Goal: Transaction & Acquisition: Purchase product/service

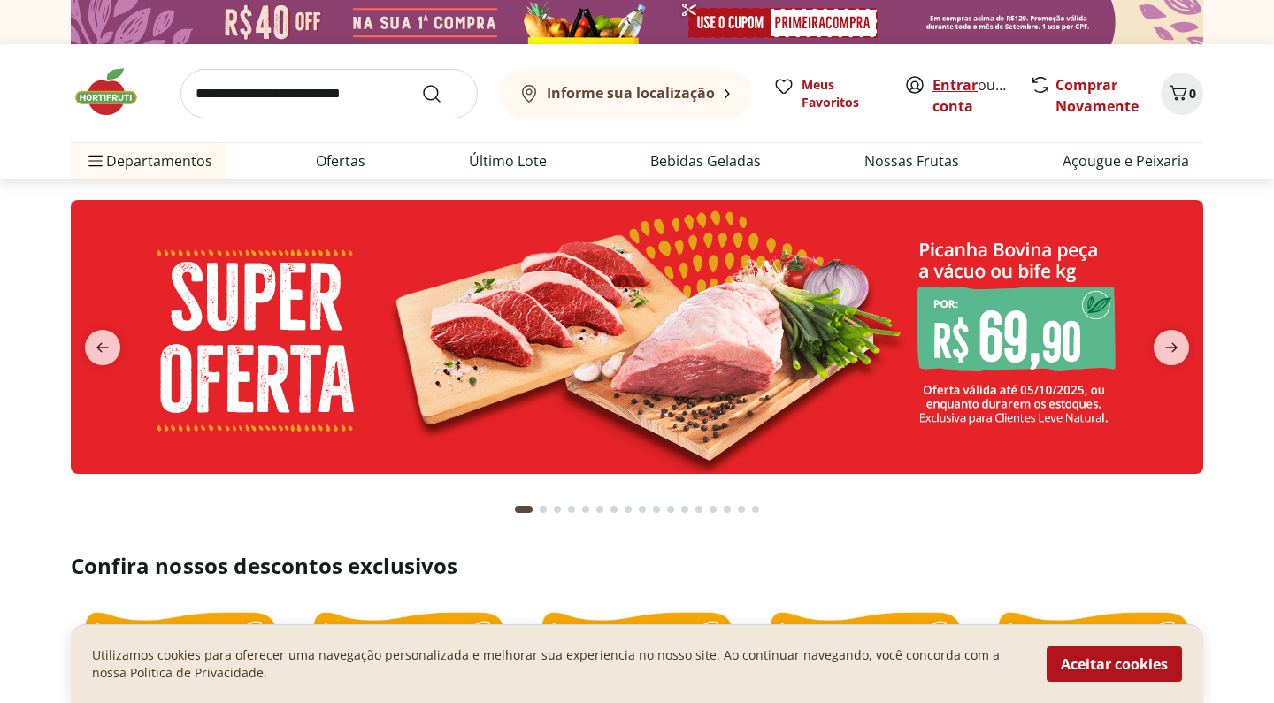
click at [948, 78] on link "Entrar" at bounding box center [954, 84] width 45 height 19
click at [655, 89] on b "Informe sua localização" at bounding box center [631, 92] width 168 height 19
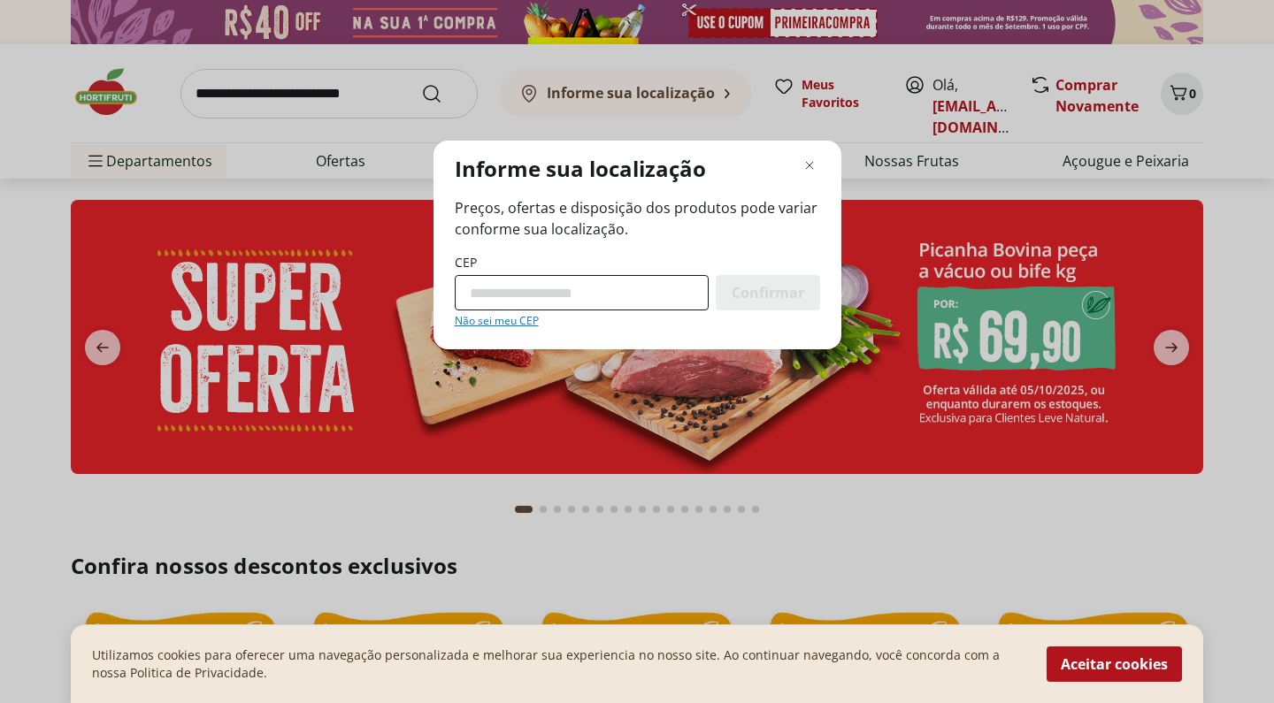
click at [493, 287] on input "CEP" at bounding box center [582, 292] width 254 height 35
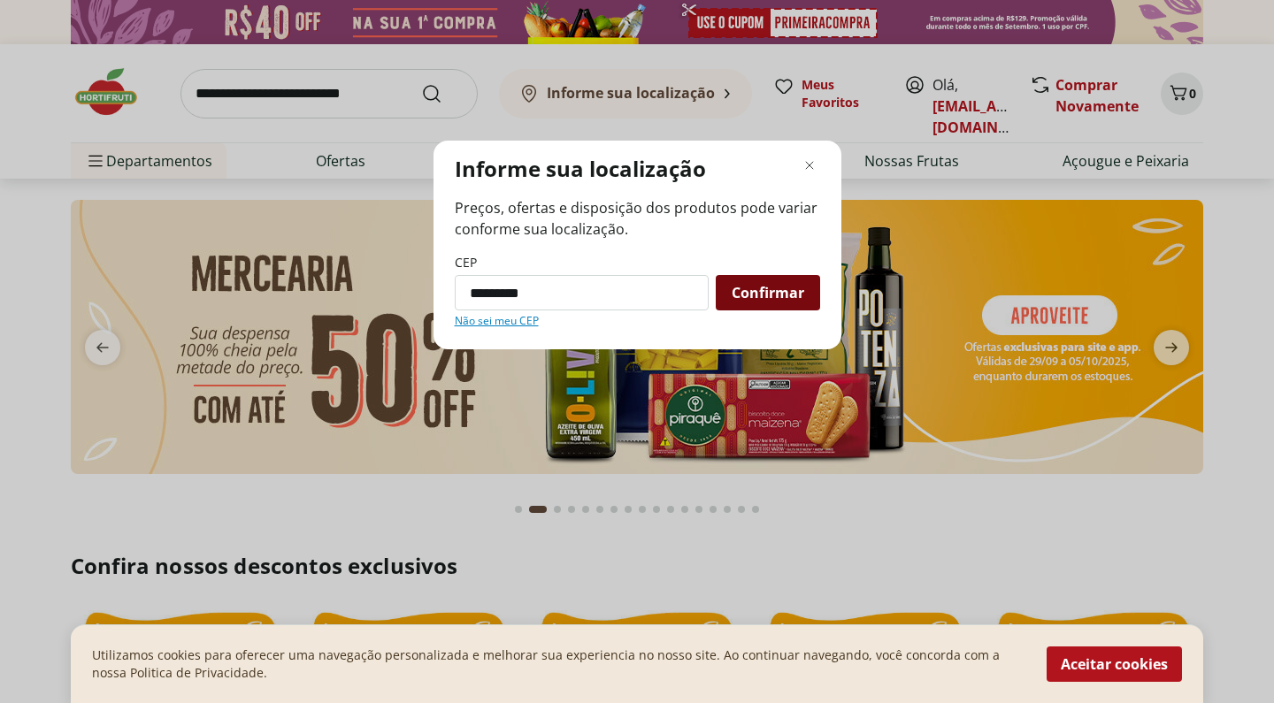
type input "*********"
click at [786, 293] on span "Confirmar" at bounding box center [768, 293] width 73 height 14
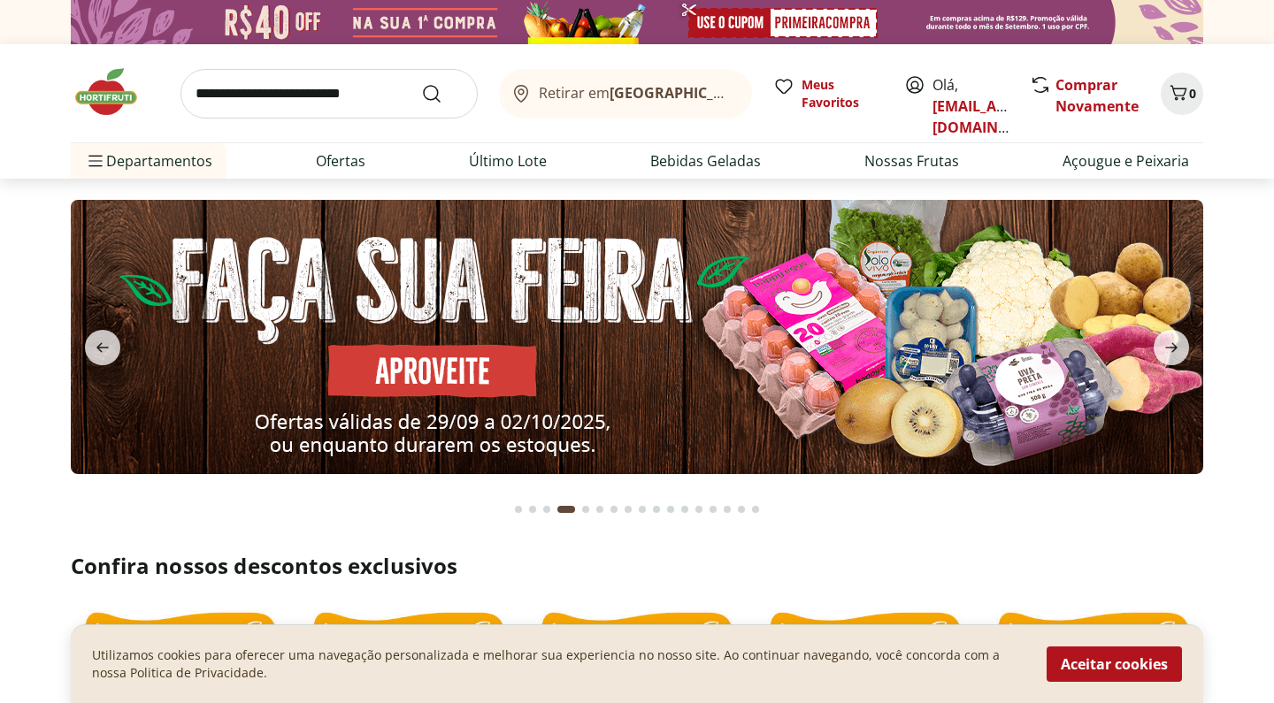
click at [416, 364] on img at bounding box center [637, 337] width 1132 height 274
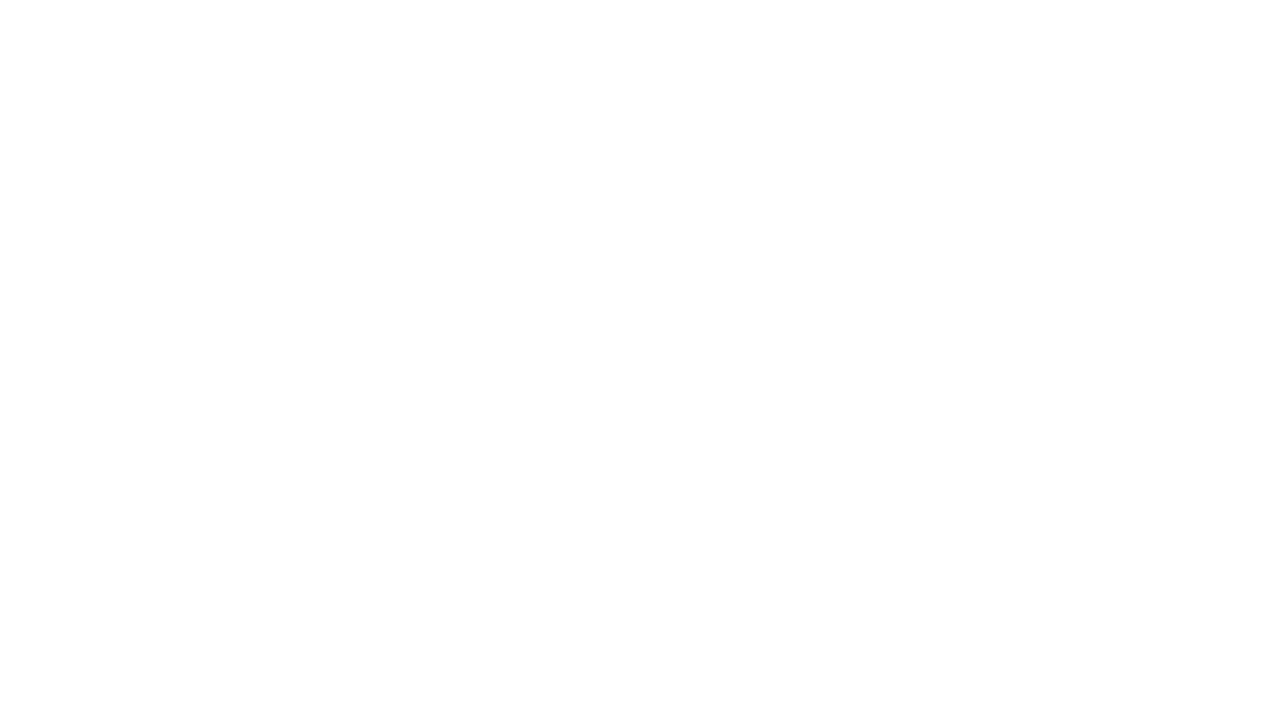
select select "**********"
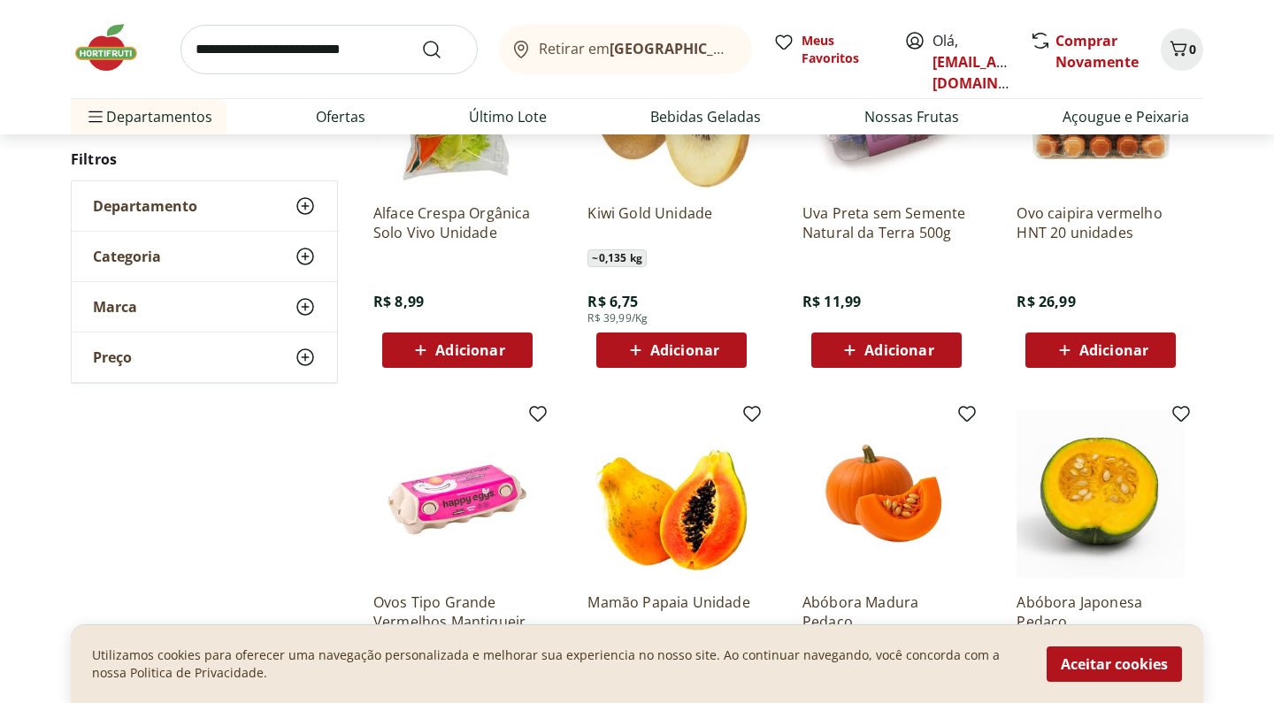
scroll to position [680, 0]
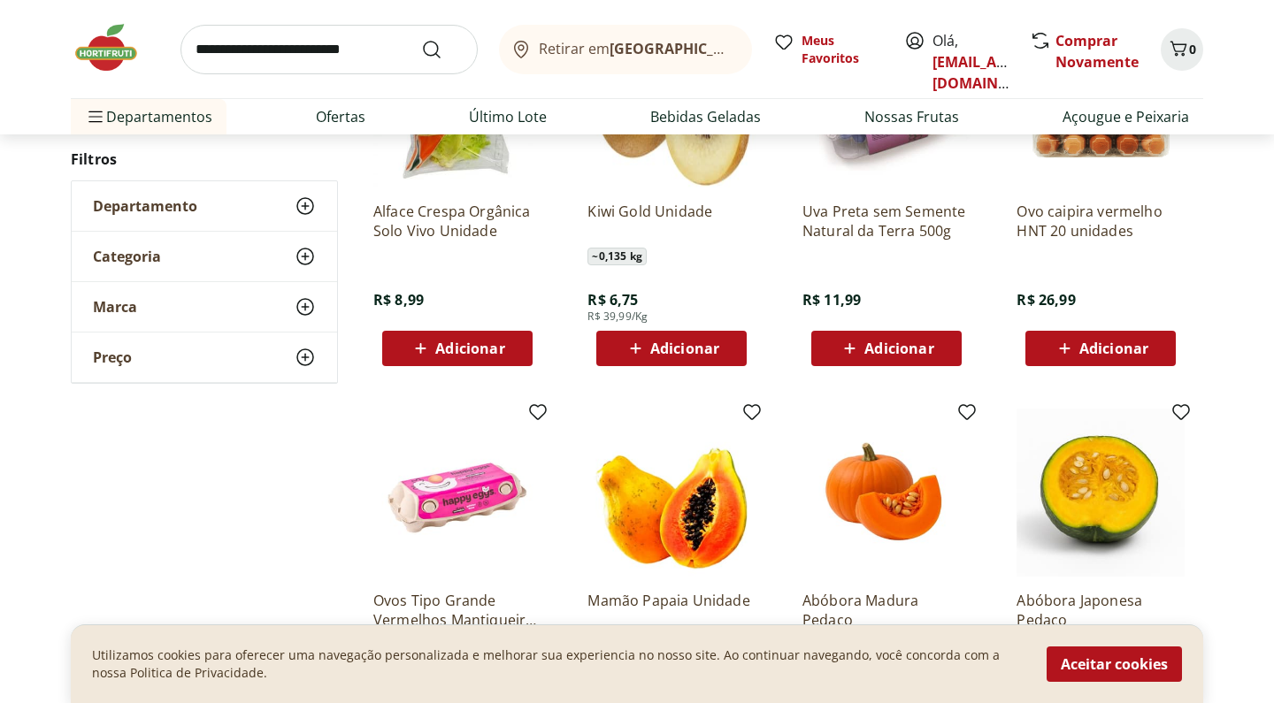
click at [300, 250] on use at bounding box center [305, 256] width 21 height 21
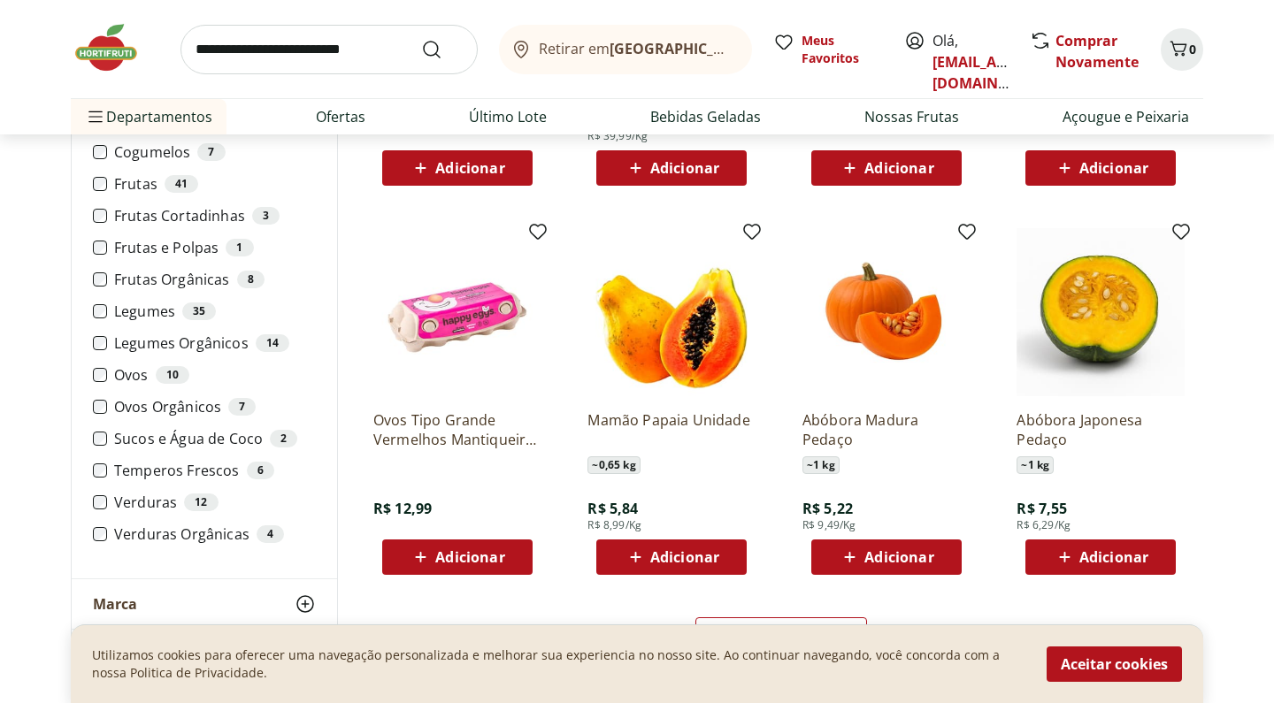
scroll to position [863, 0]
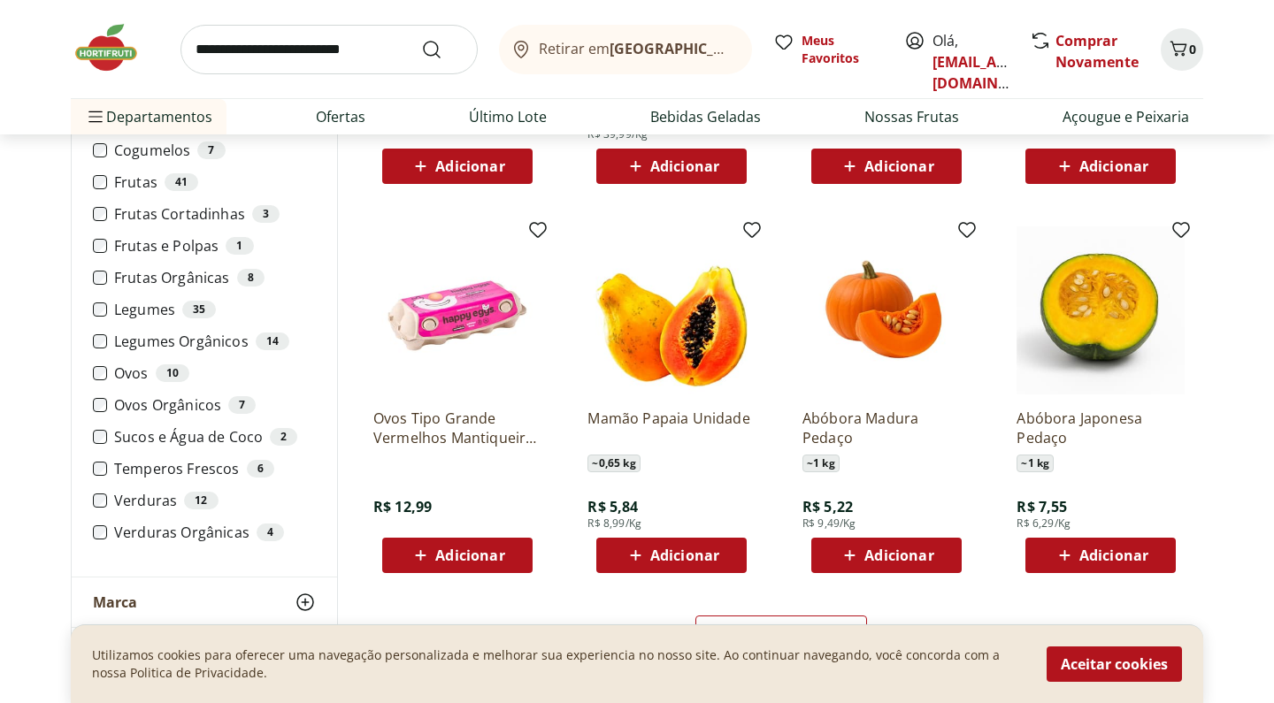
click at [220, 342] on label "Legumes Orgânicos 14" at bounding box center [215, 342] width 202 height 18
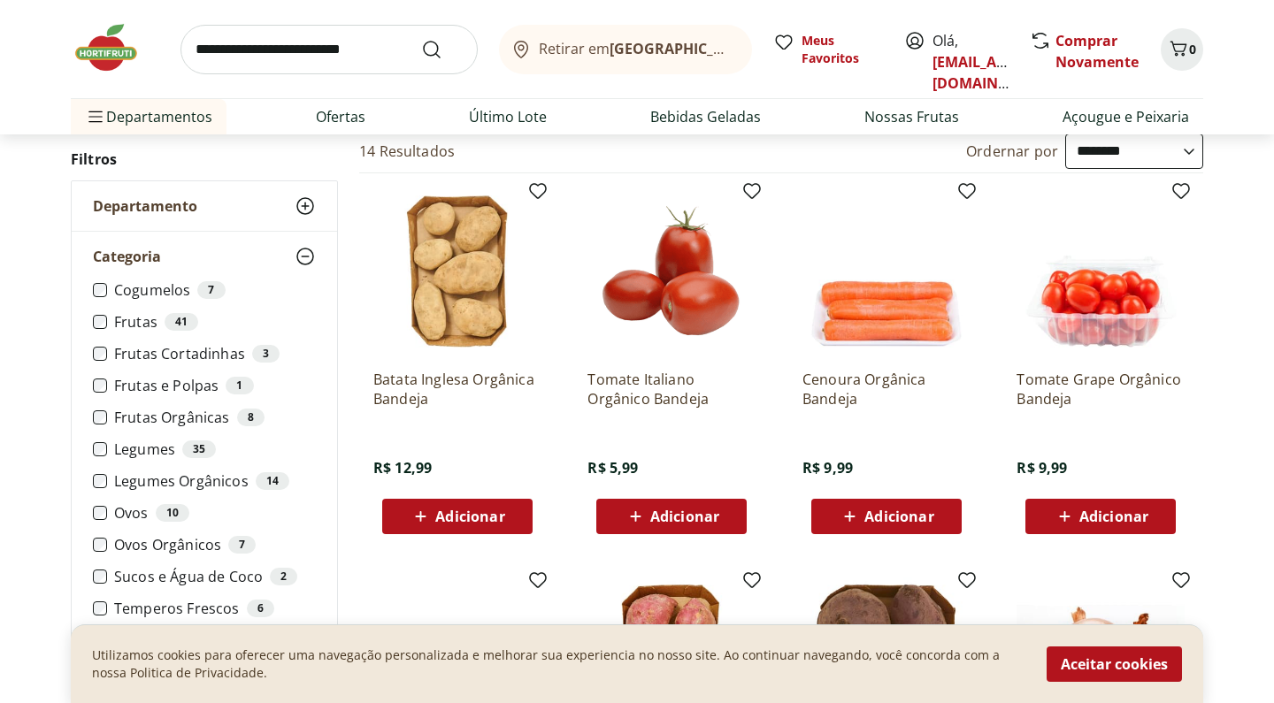
scroll to position [136, 0]
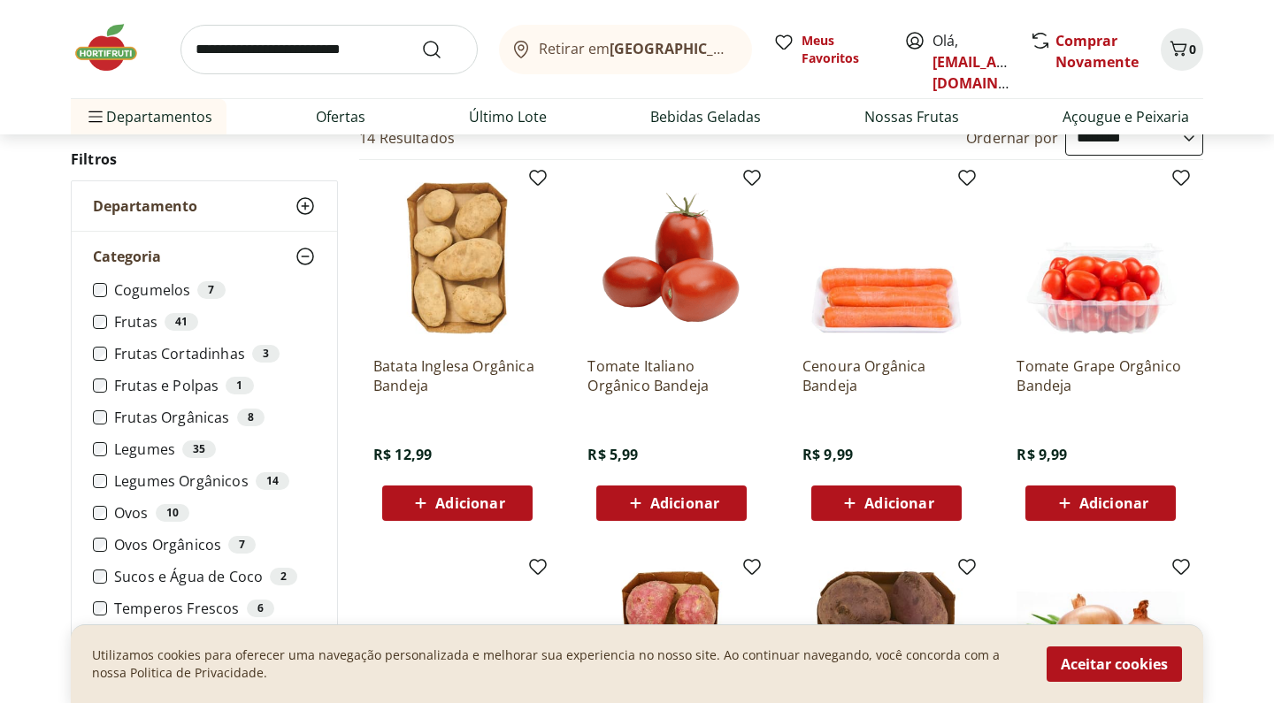
click at [641, 504] on icon at bounding box center [636, 503] width 22 height 21
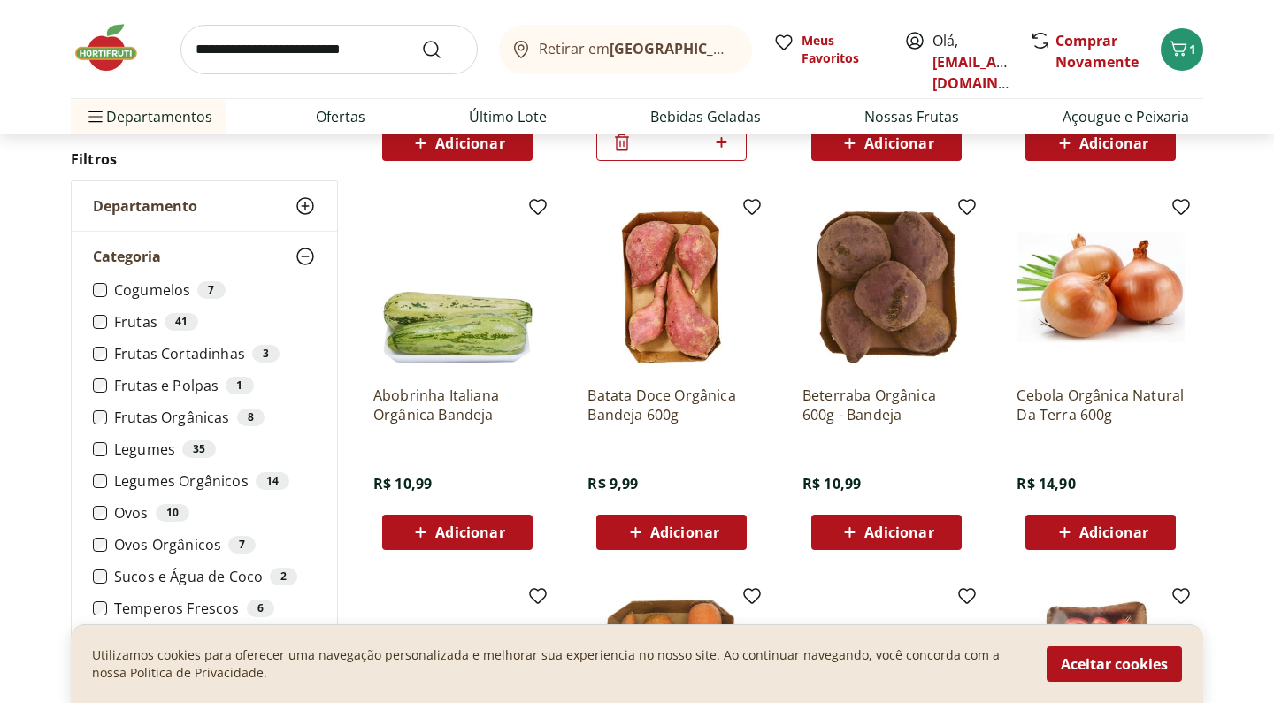
scroll to position [510, 0]
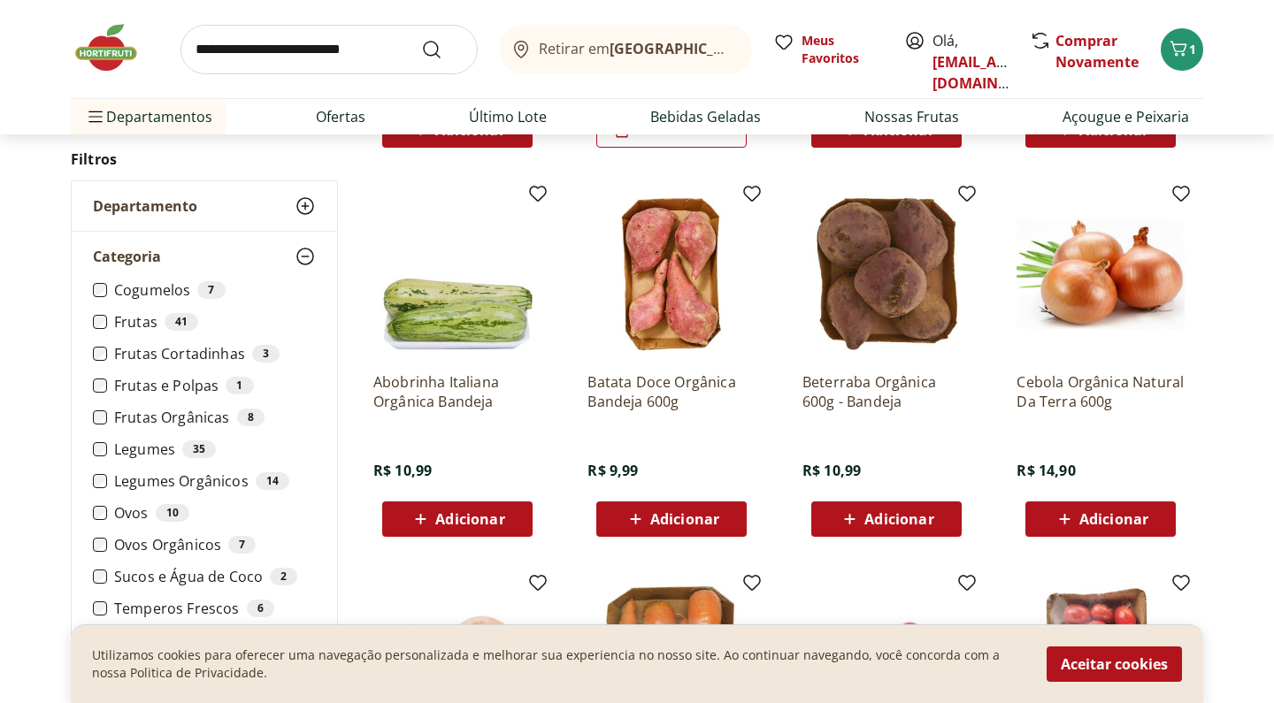
click at [425, 516] on icon at bounding box center [421, 519] width 22 height 21
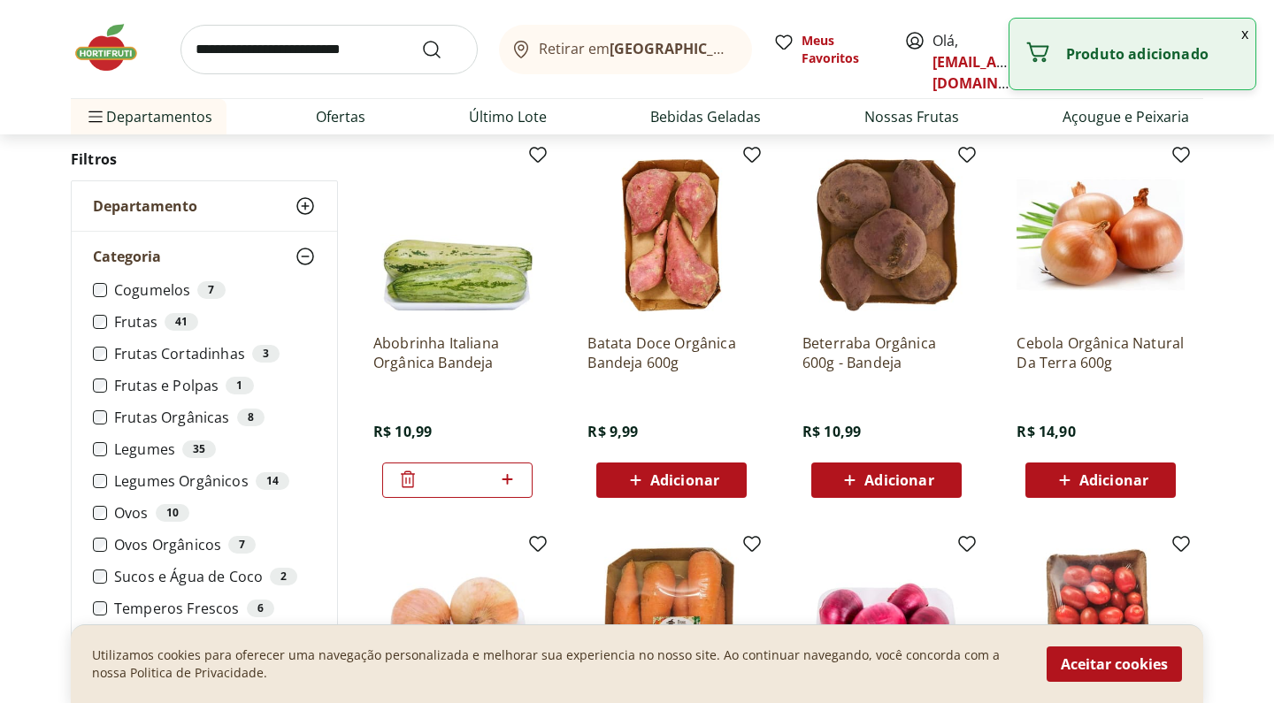
scroll to position [546, 0]
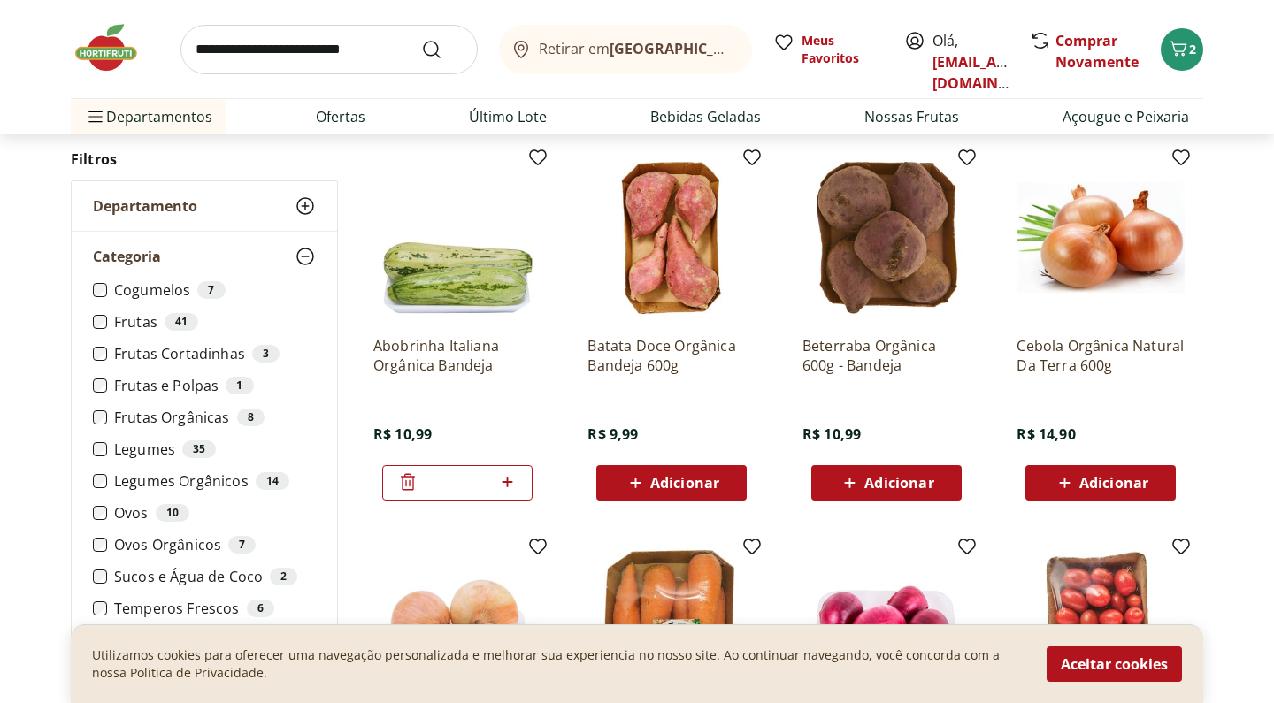
click at [848, 477] on icon at bounding box center [850, 482] width 22 height 21
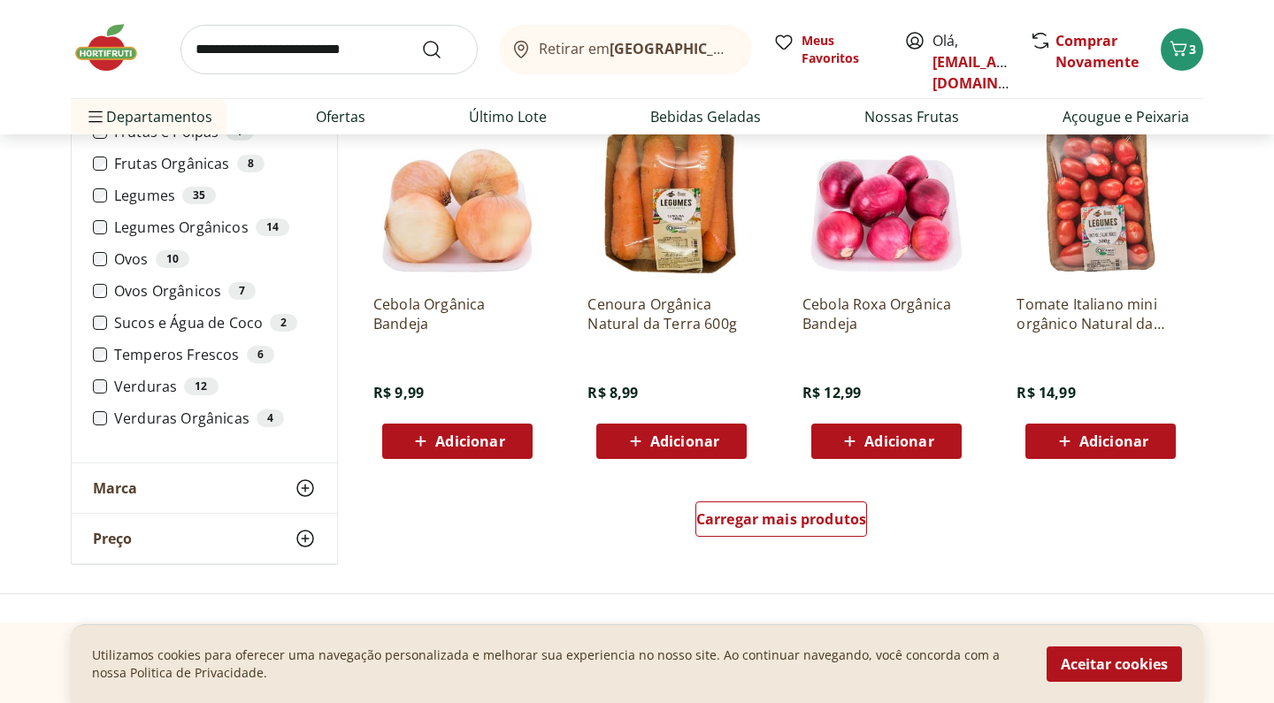
scroll to position [980, 0]
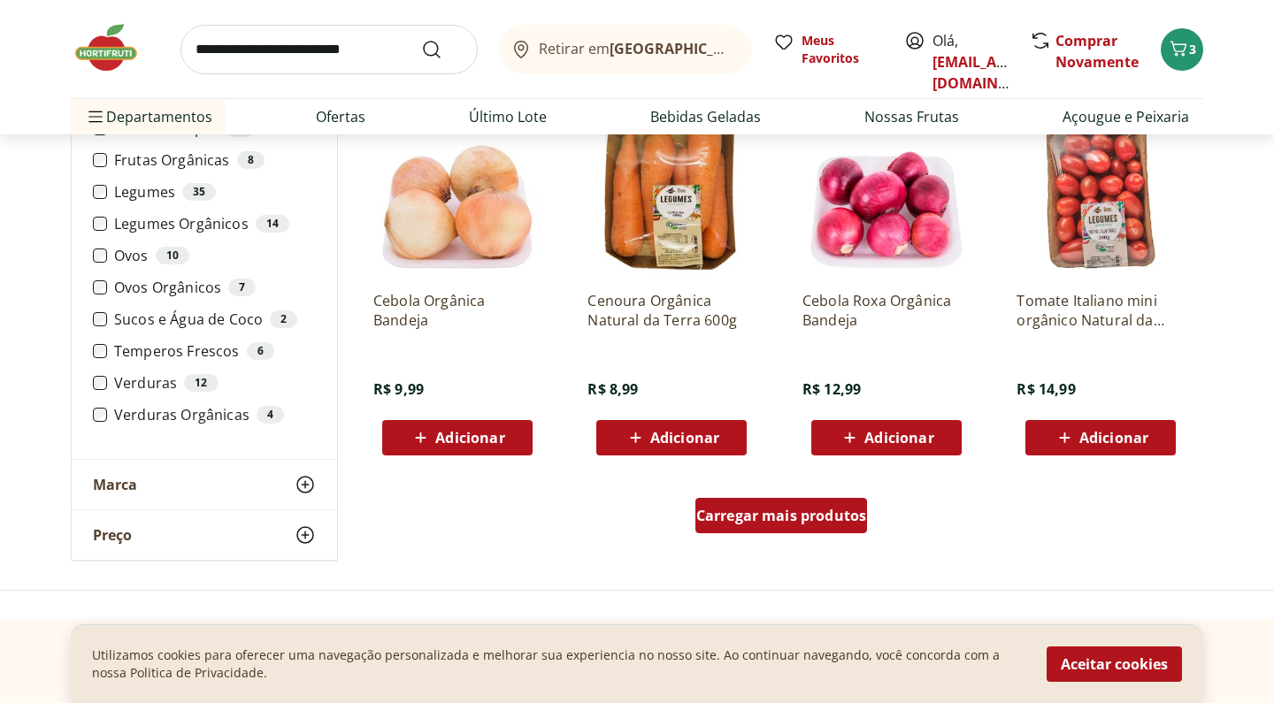
click at [854, 510] on span "Carregar mais produtos" at bounding box center [781, 516] width 171 height 14
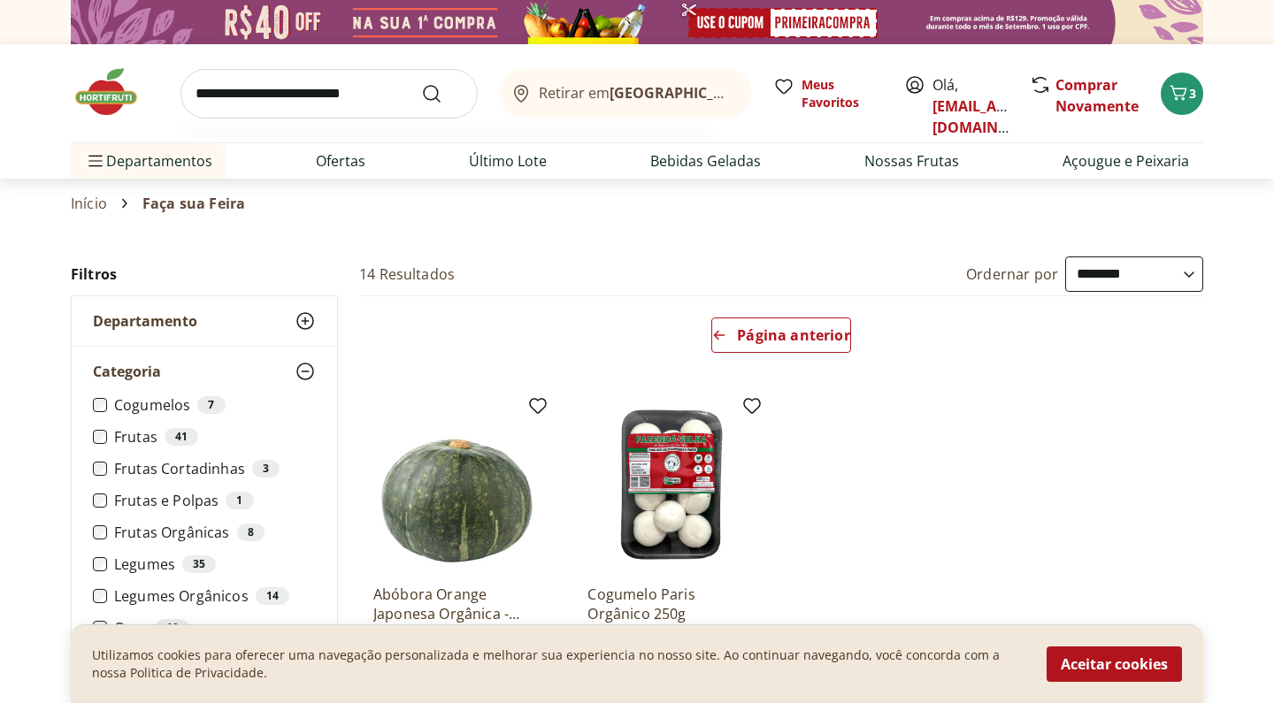
click at [394, 93] on input "search" at bounding box center [328, 94] width 297 height 50
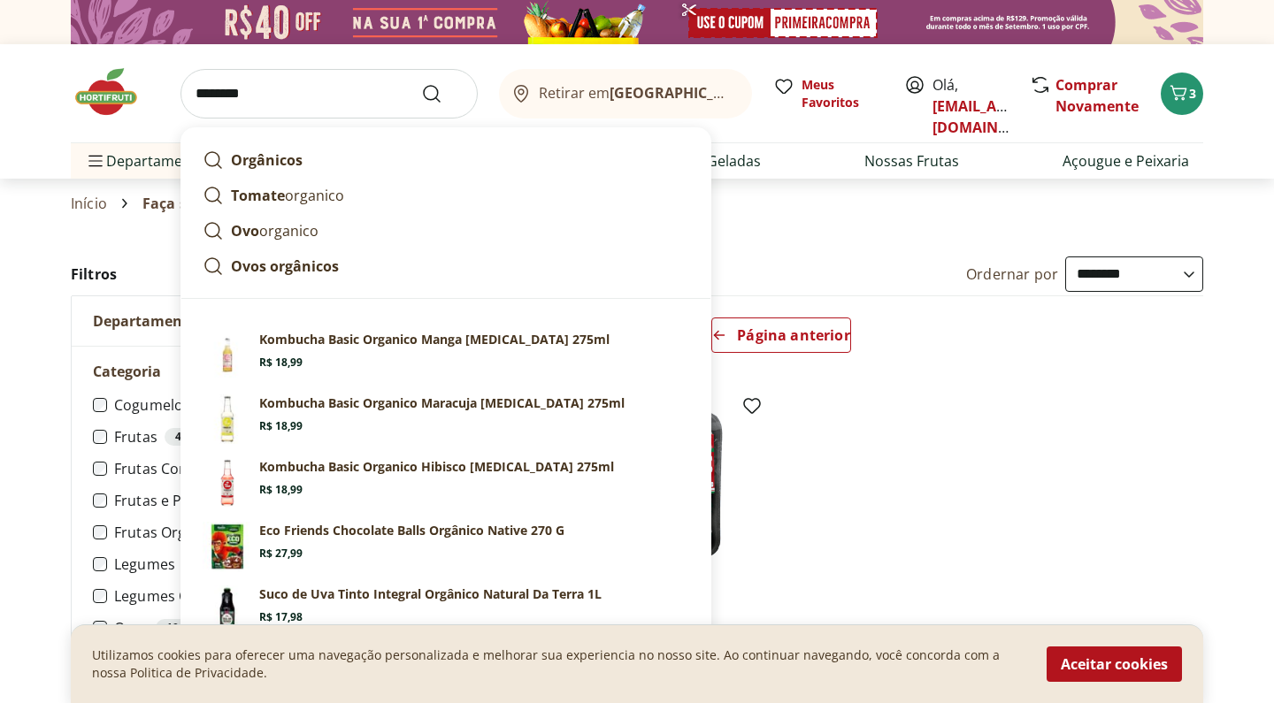
type input "********"
click at [442, 93] on button "Submit Search" at bounding box center [442, 93] width 42 height 21
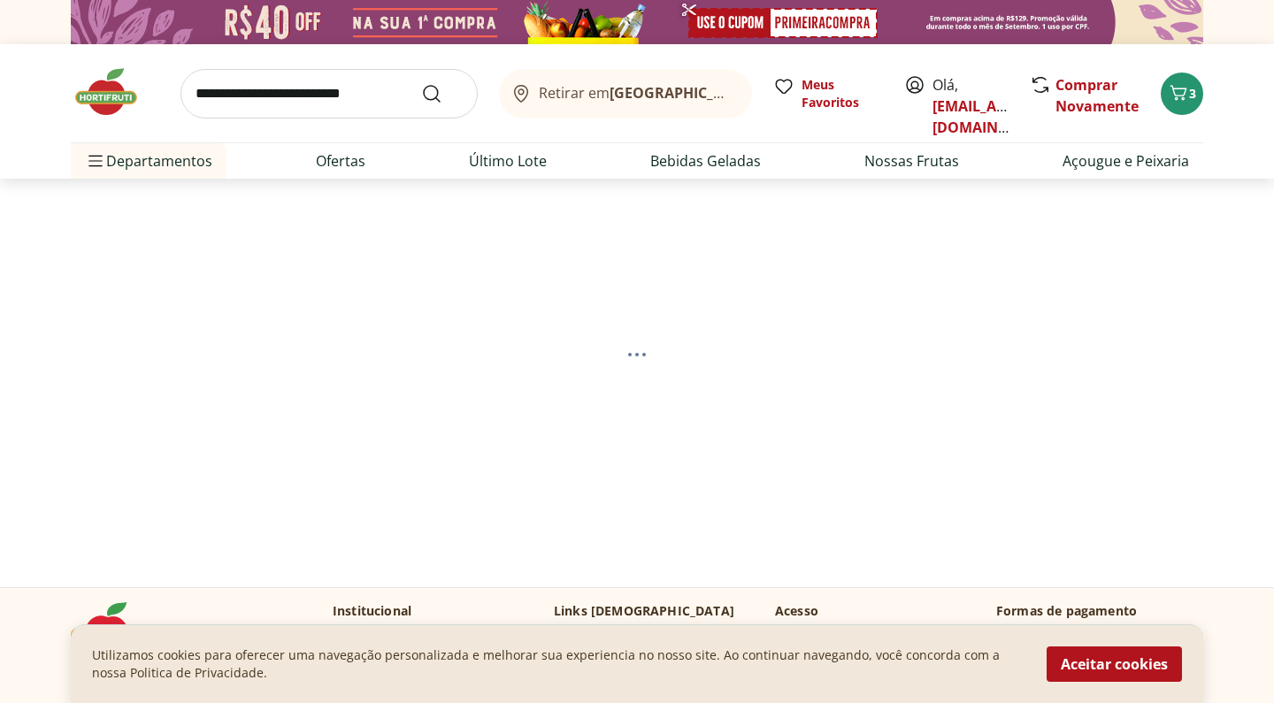
select select "**********"
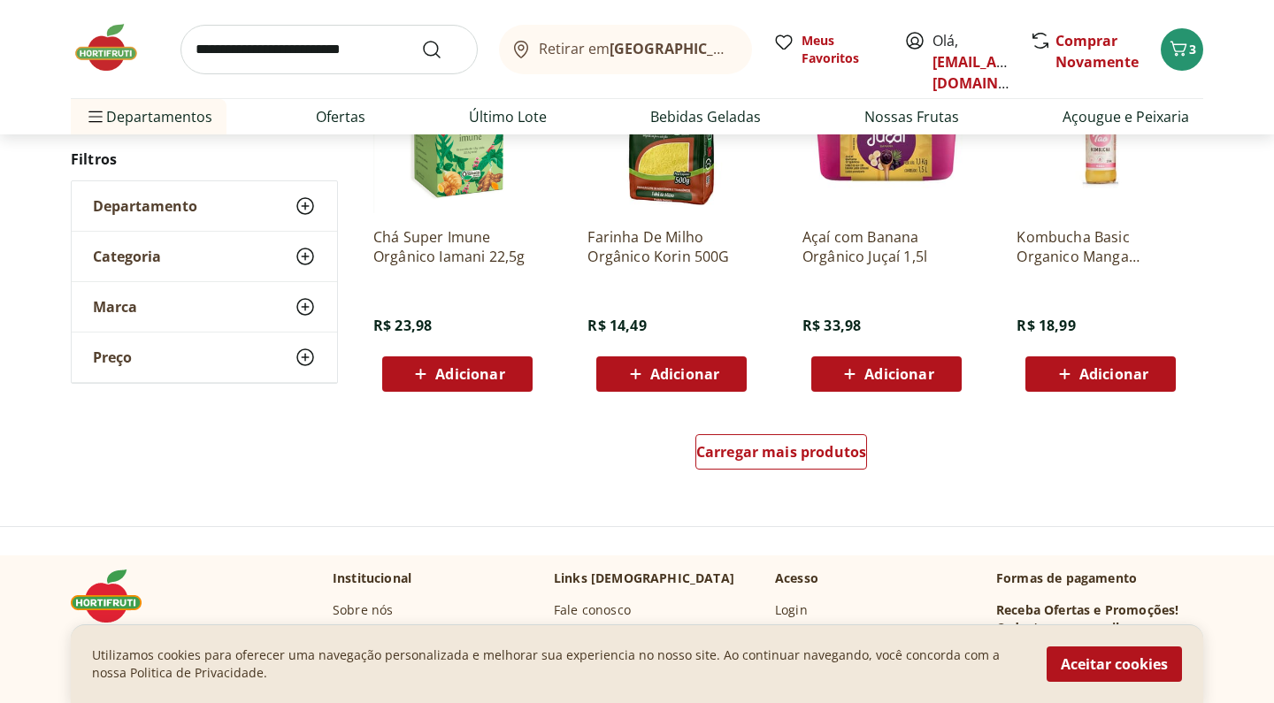
scroll to position [1118, 0]
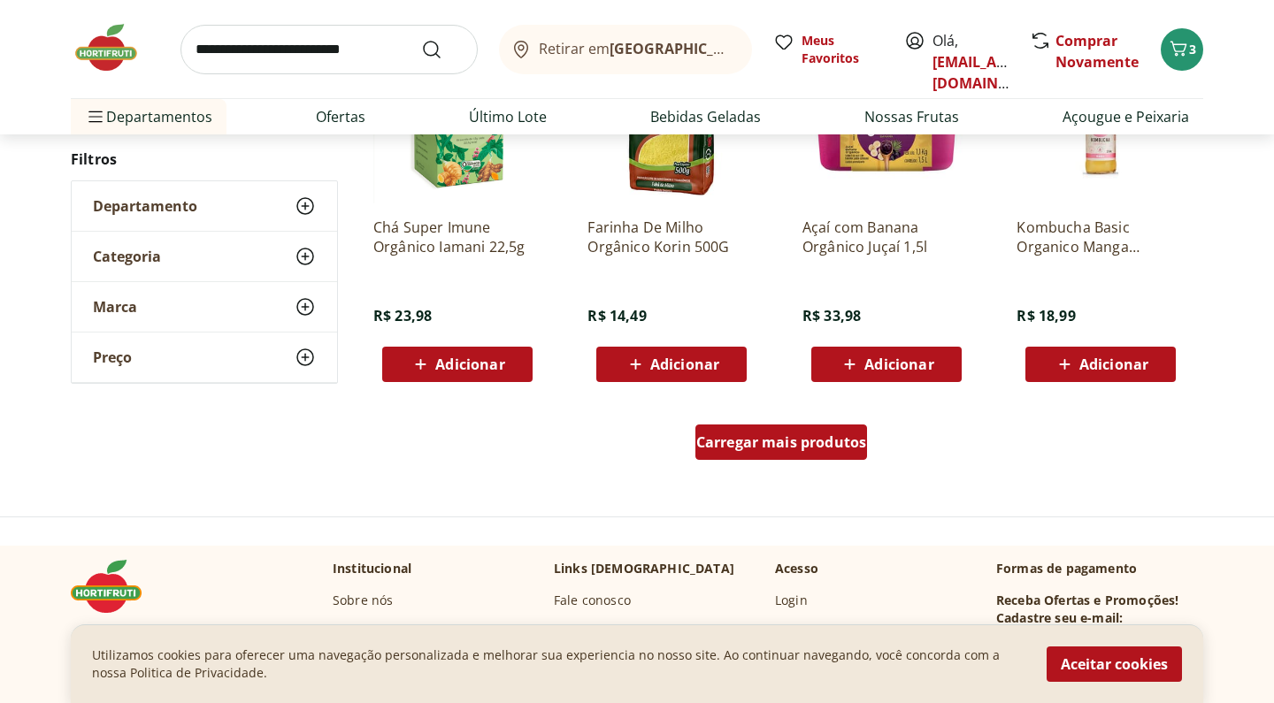
click at [733, 430] on div "Carregar mais produtos" at bounding box center [781, 442] width 173 height 35
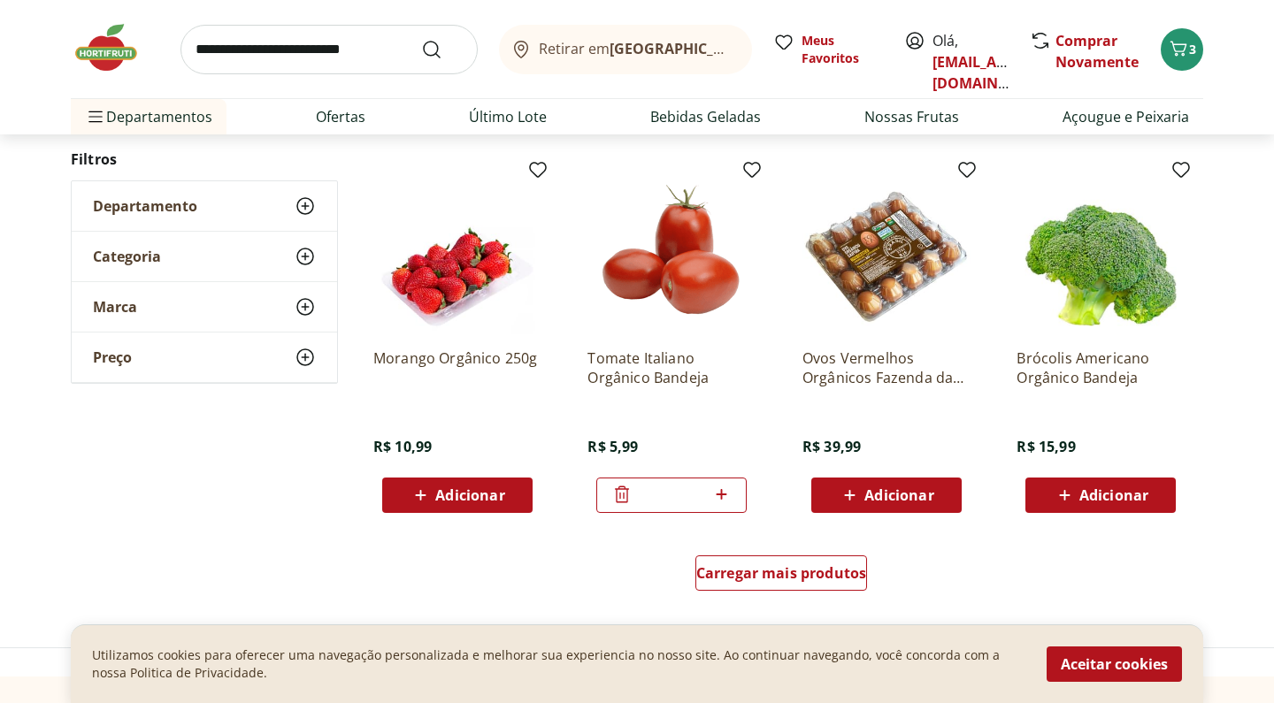
scroll to position [2142, 0]
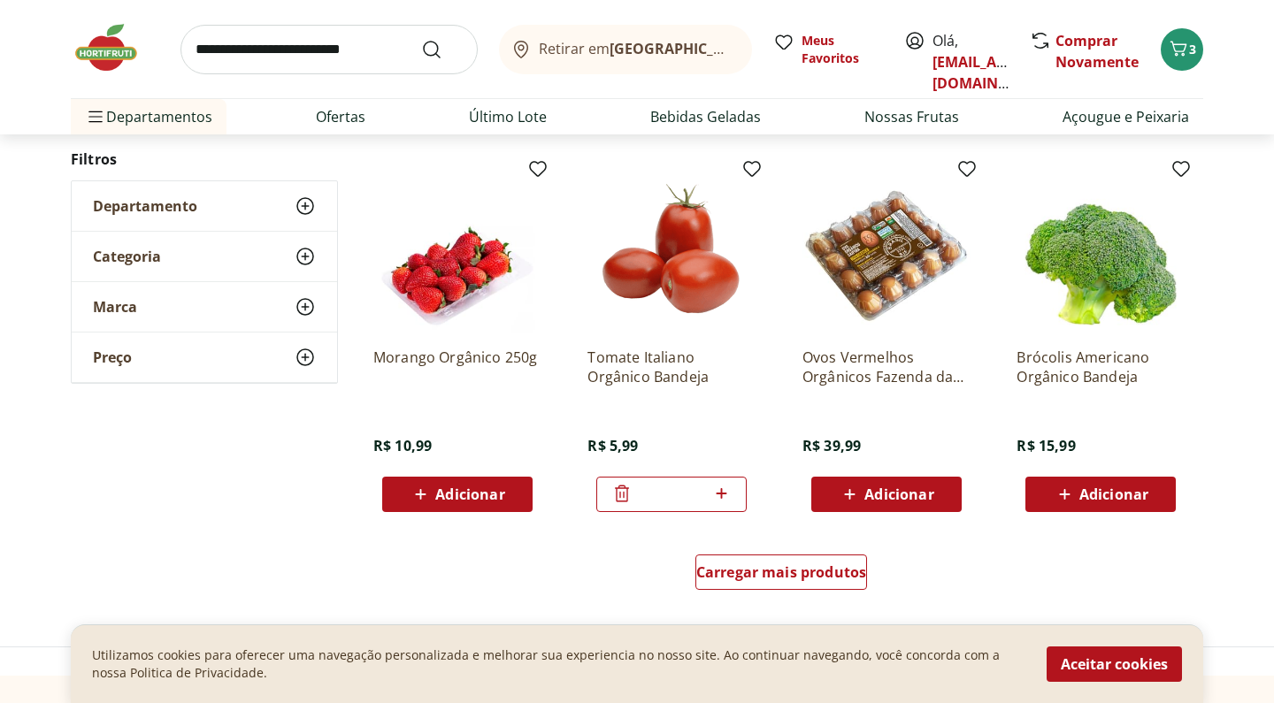
click at [1064, 489] on icon at bounding box center [1064, 494] width 11 height 11
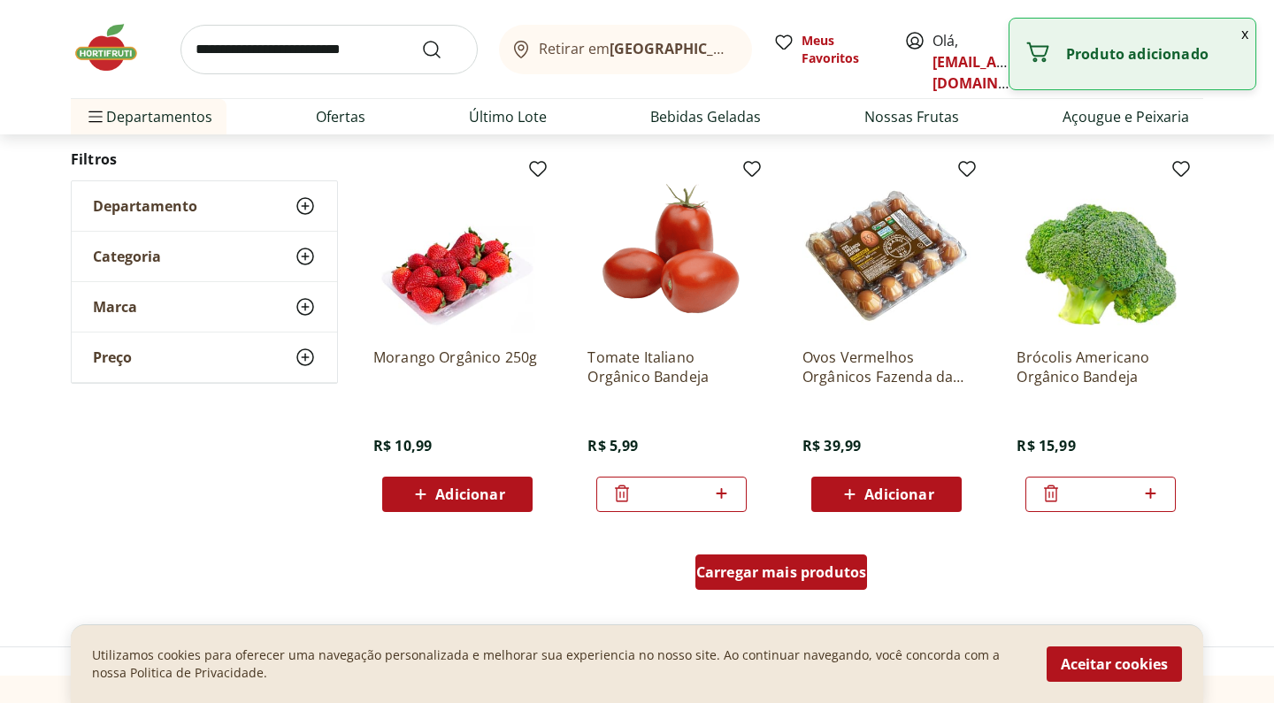
click at [853, 565] on span "Carregar mais produtos" at bounding box center [781, 572] width 171 height 14
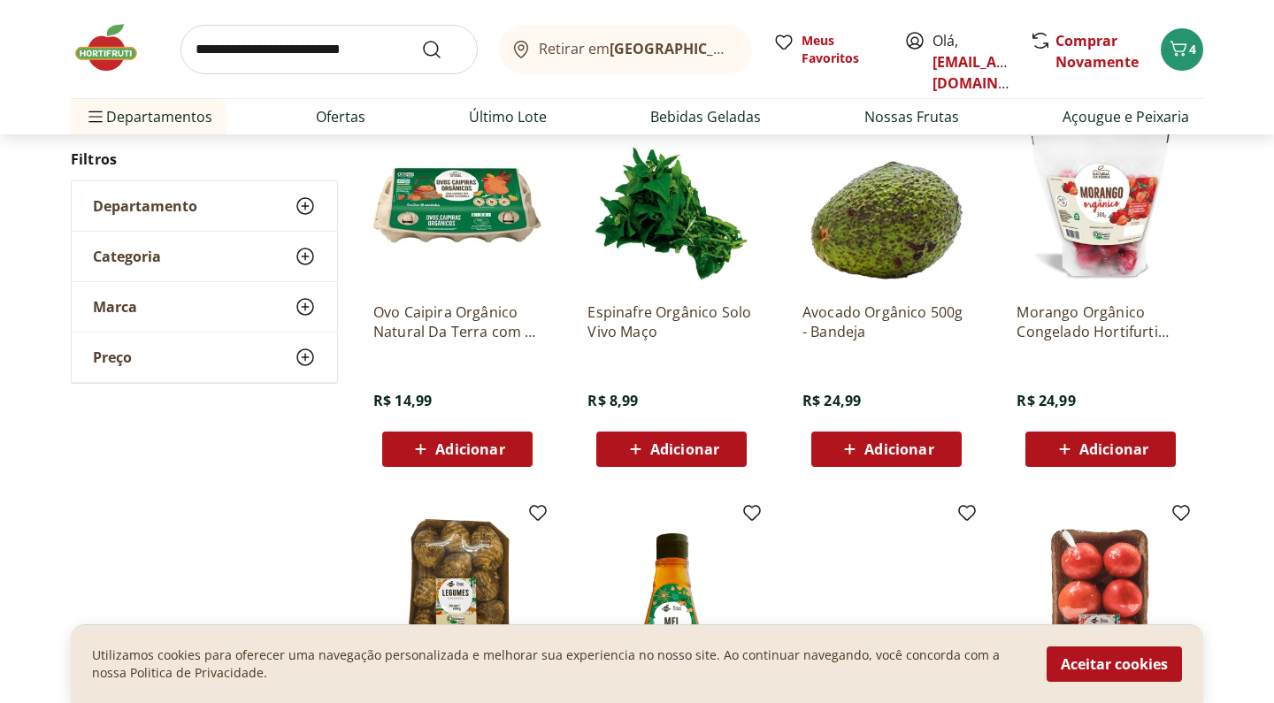
scroll to position [2988, 0]
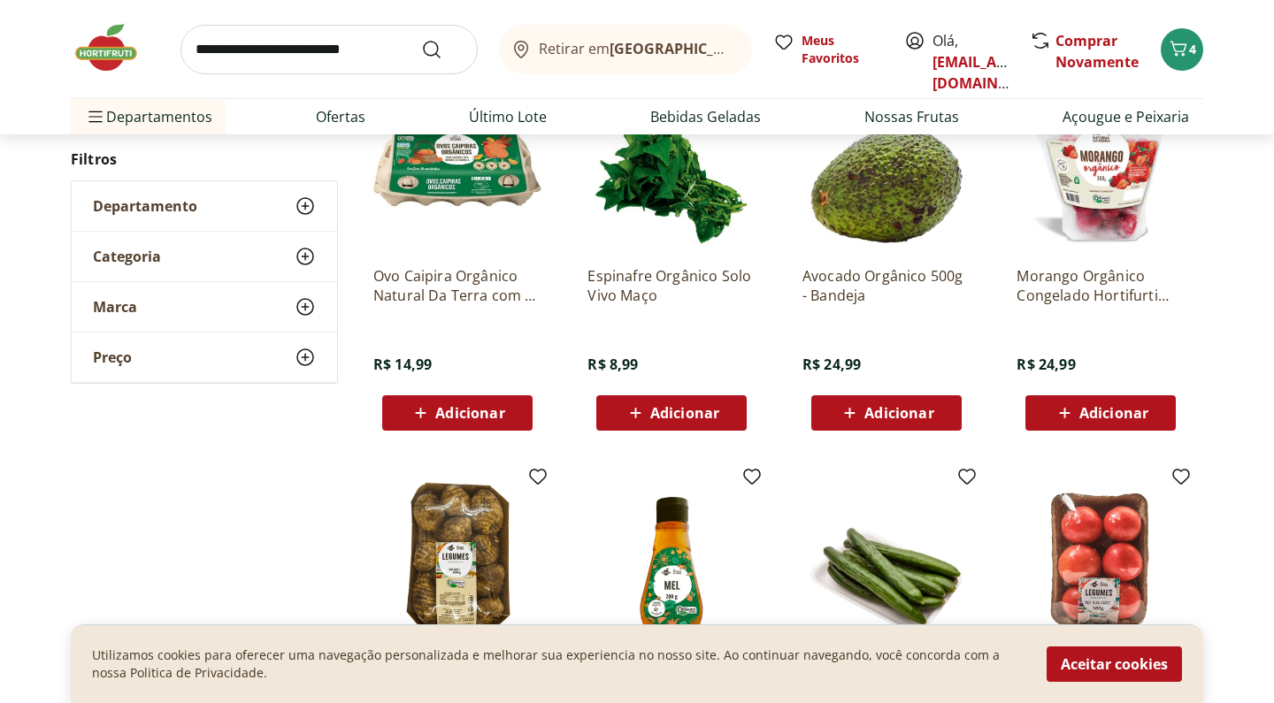
click at [506, 421] on div "Adicionar" at bounding box center [457, 413] width 122 height 32
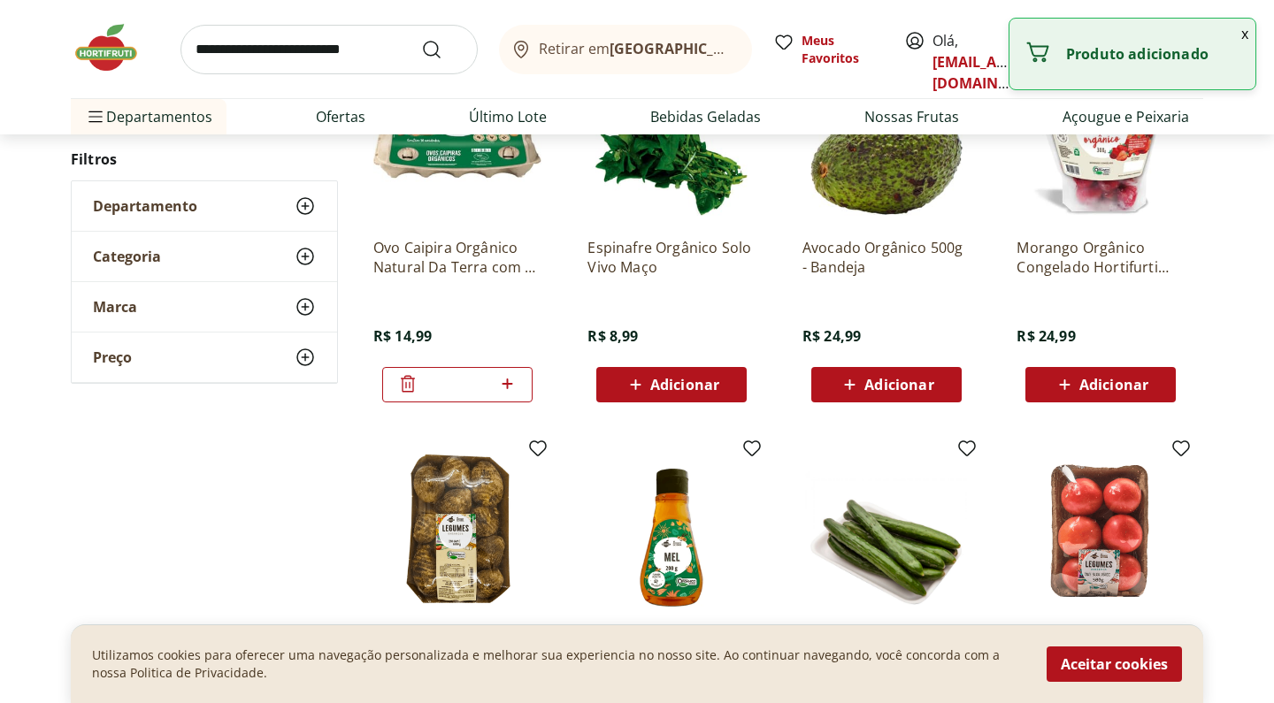
scroll to position [2998, 0]
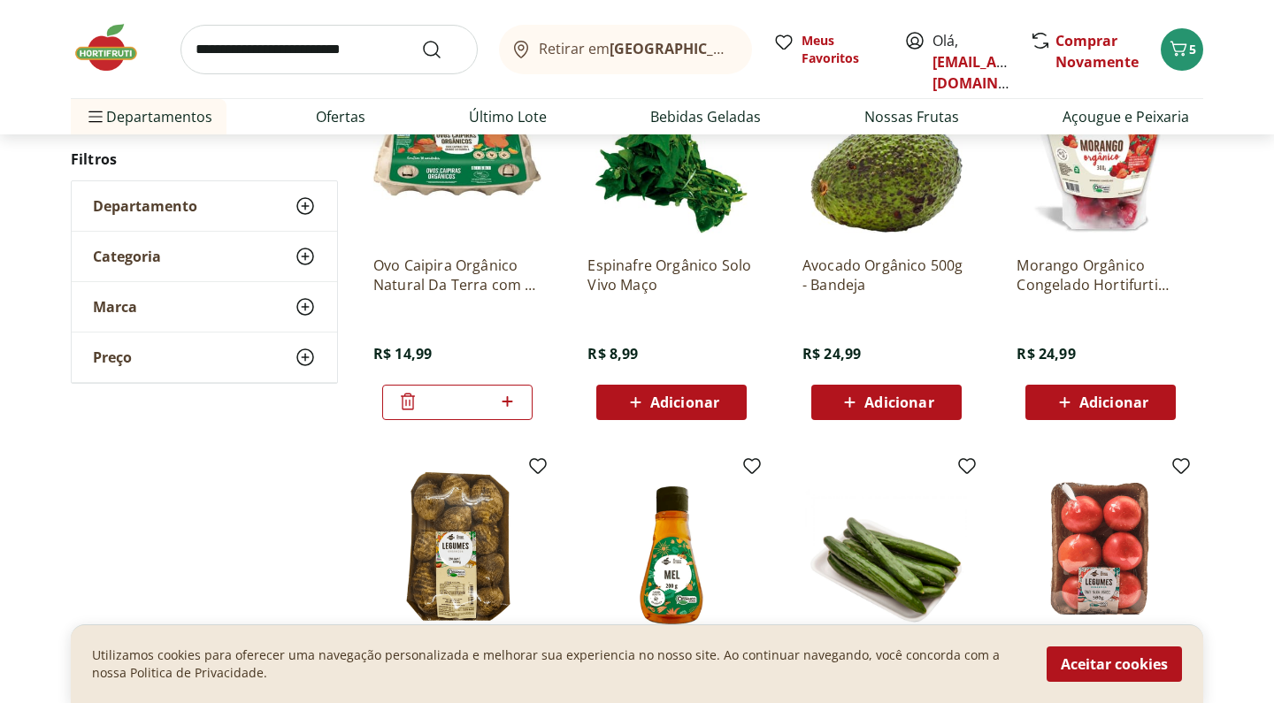
click at [717, 395] on span "Adicionar" at bounding box center [684, 402] width 69 height 14
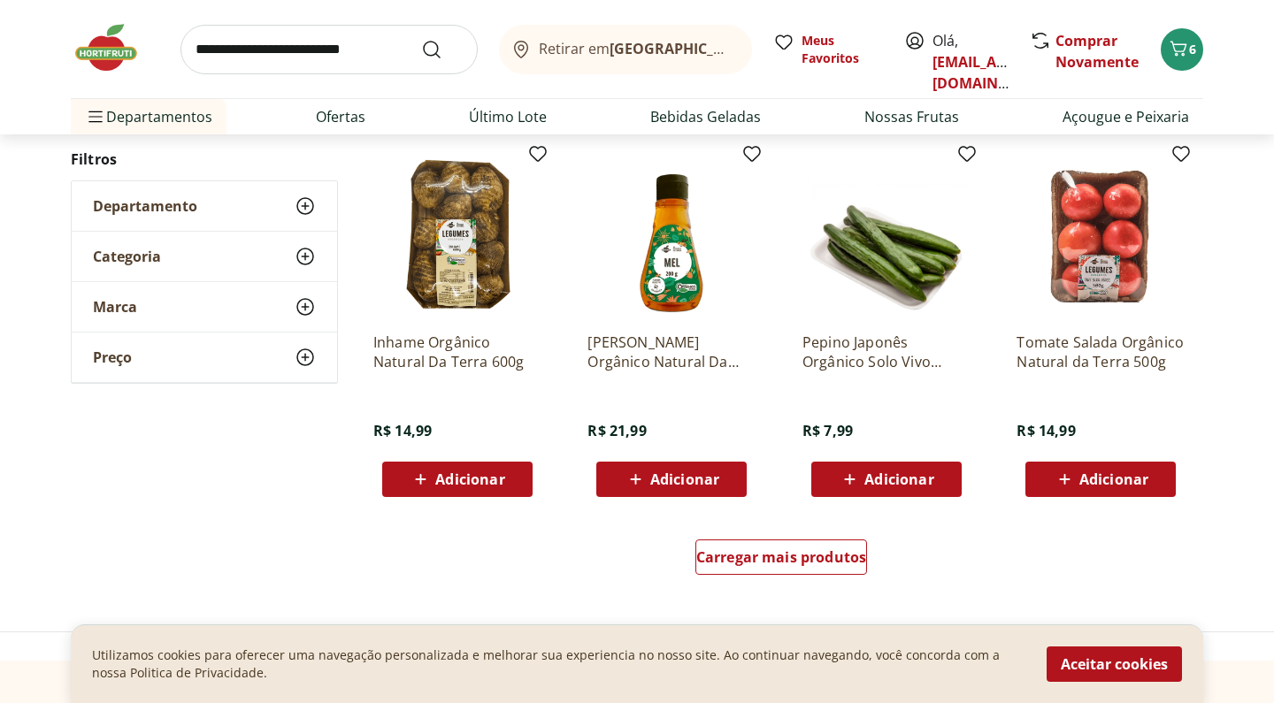
scroll to position [3316, 0]
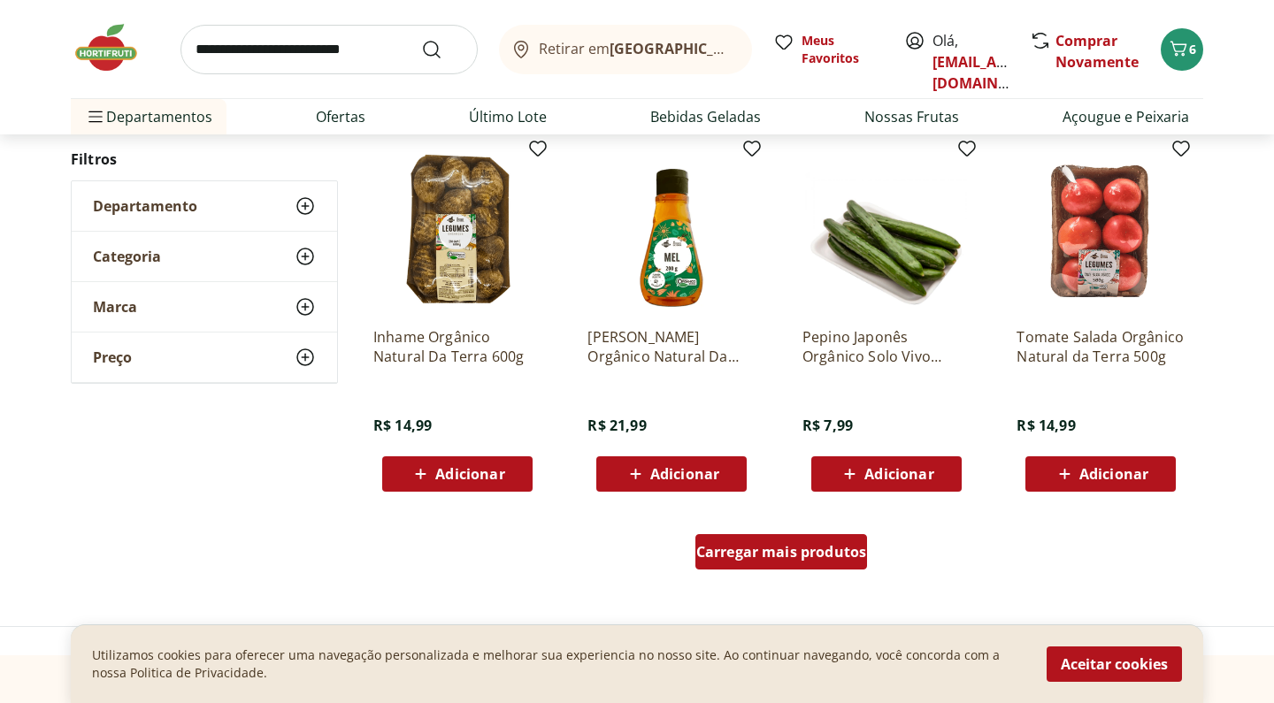
click at [817, 537] on div "Carregar mais produtos" at bounding box center [781, 551] width 173 height 35
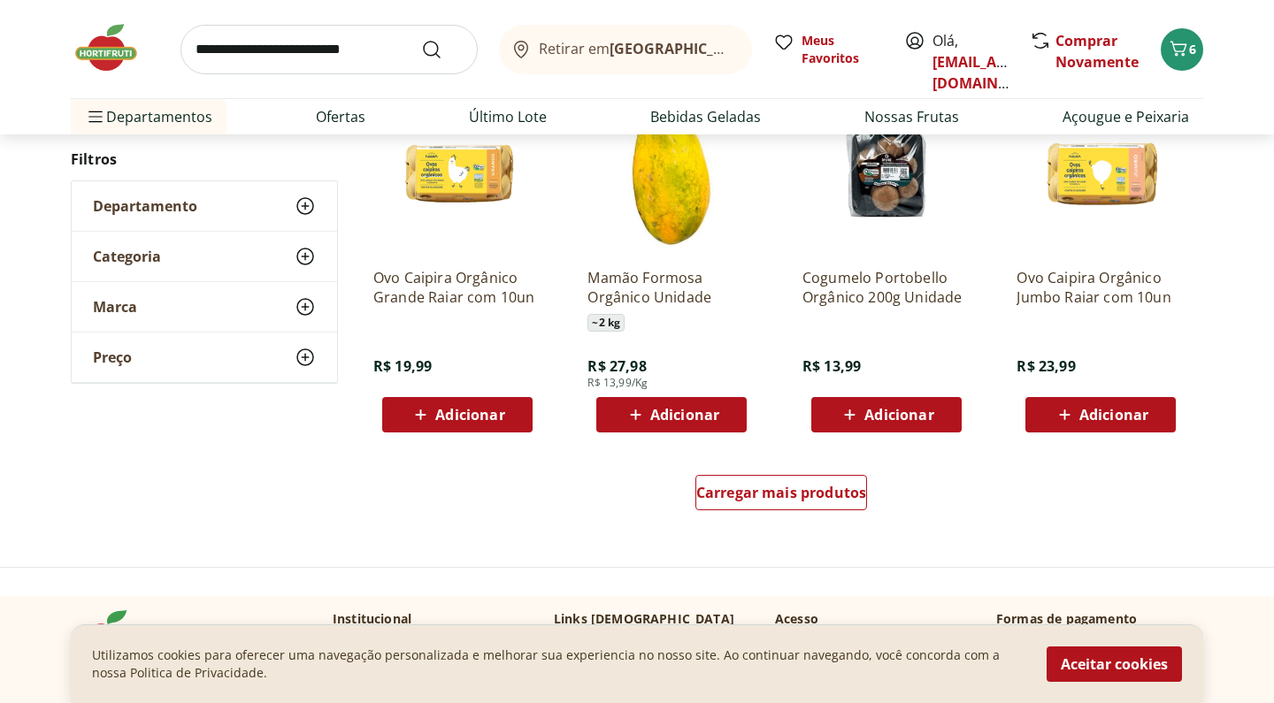
scroll to position [4528, 0]
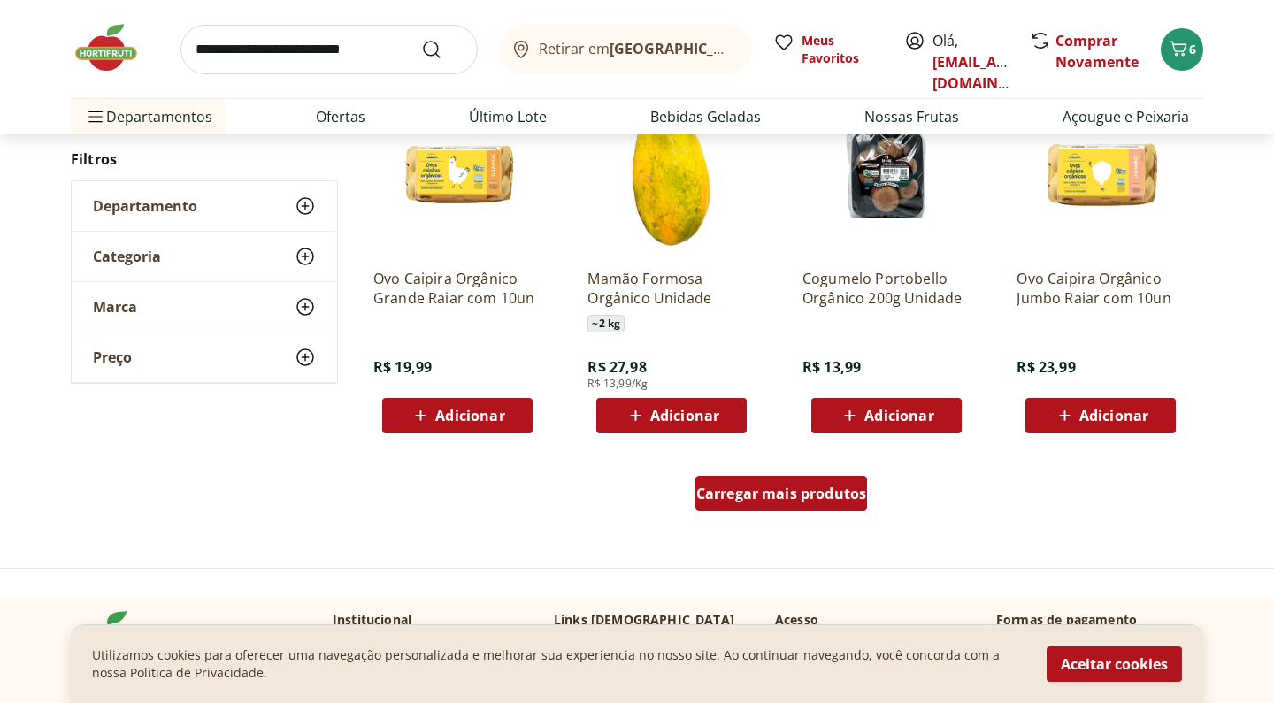
click at [816, 503] on div "Carregar mais produtos" at bounding box center [781, 493] width 173 height 35
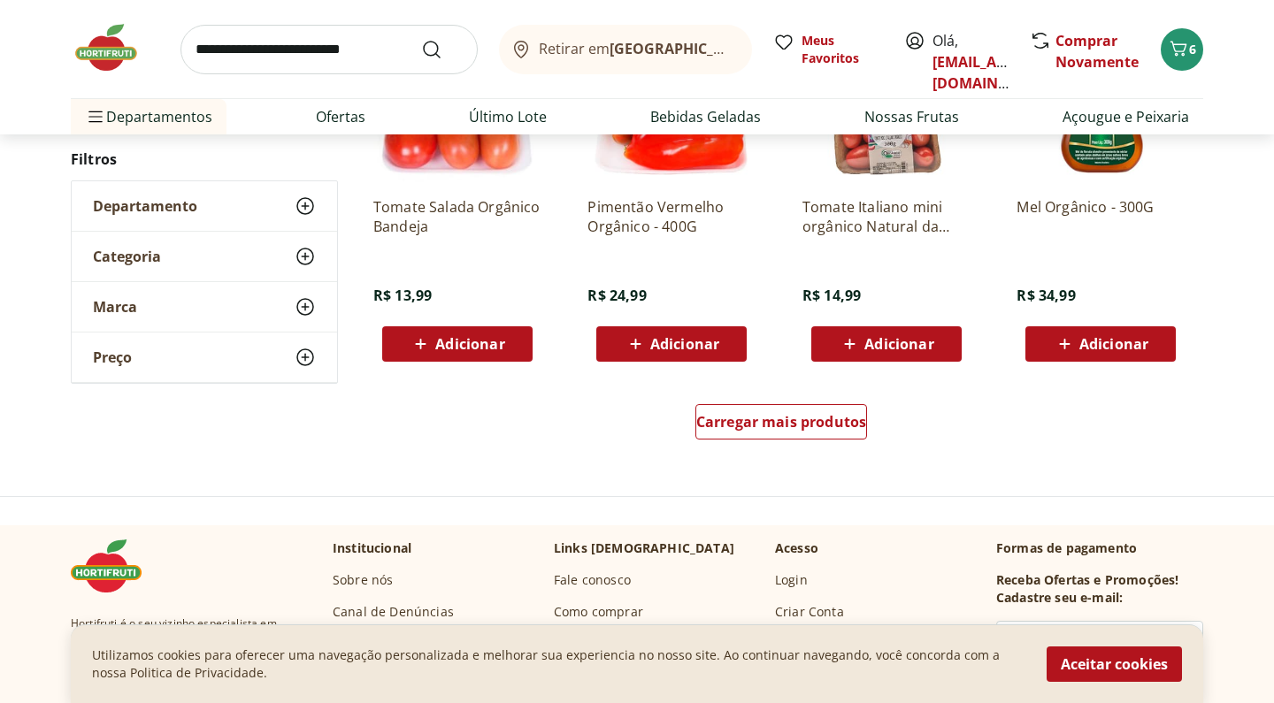
scroll to position [5751, 0]
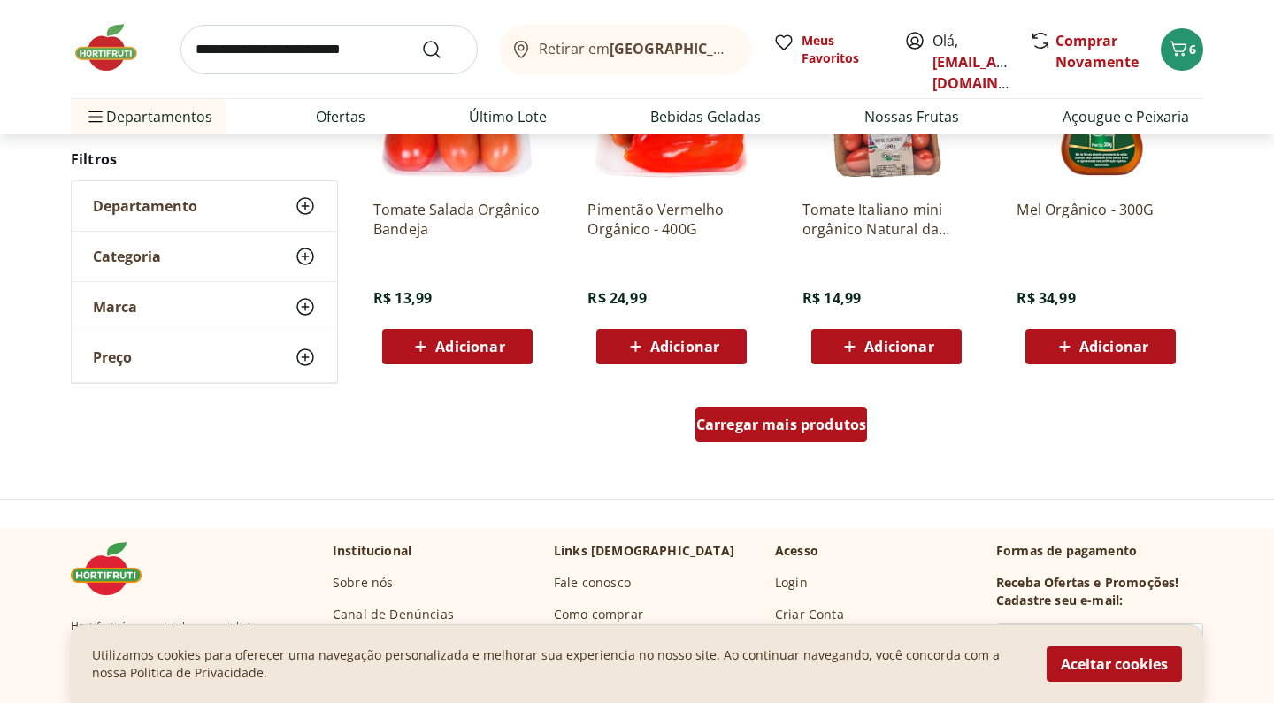
click at [828, 437] on div "Carregar mais produtos" at bounding box center [781, 424] width 173 height 35
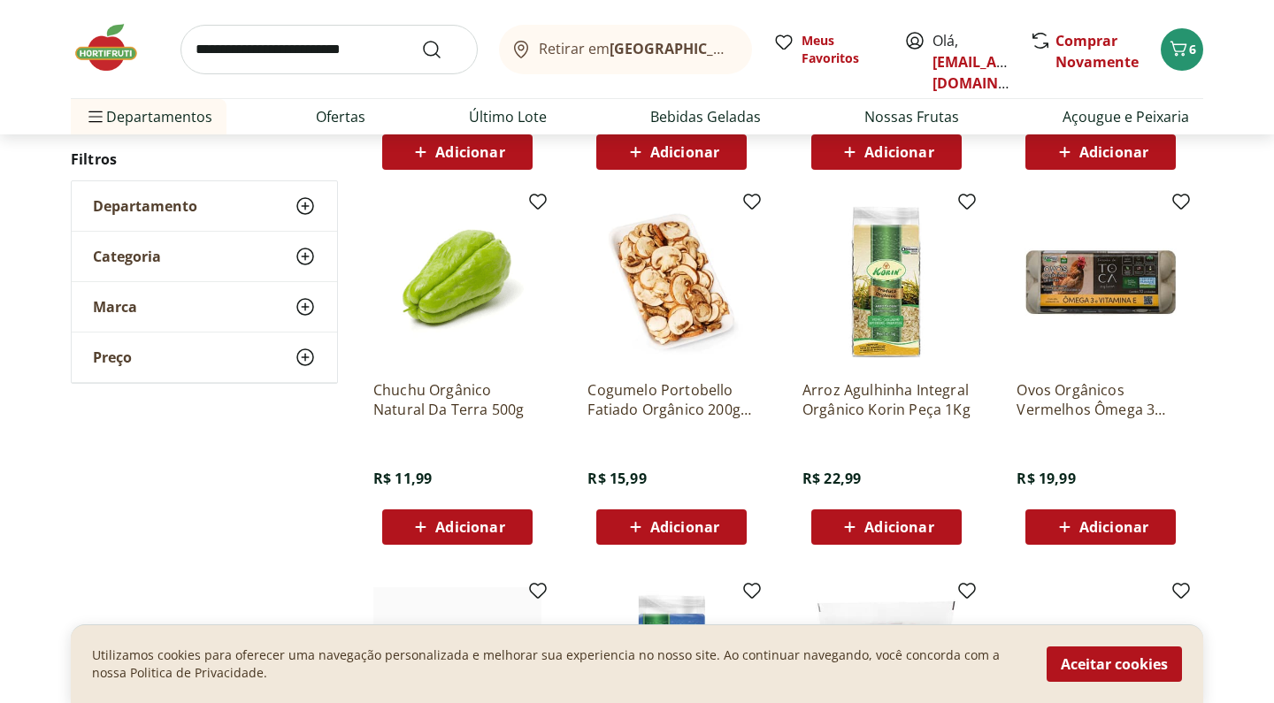
scroll to position [5950, 0]
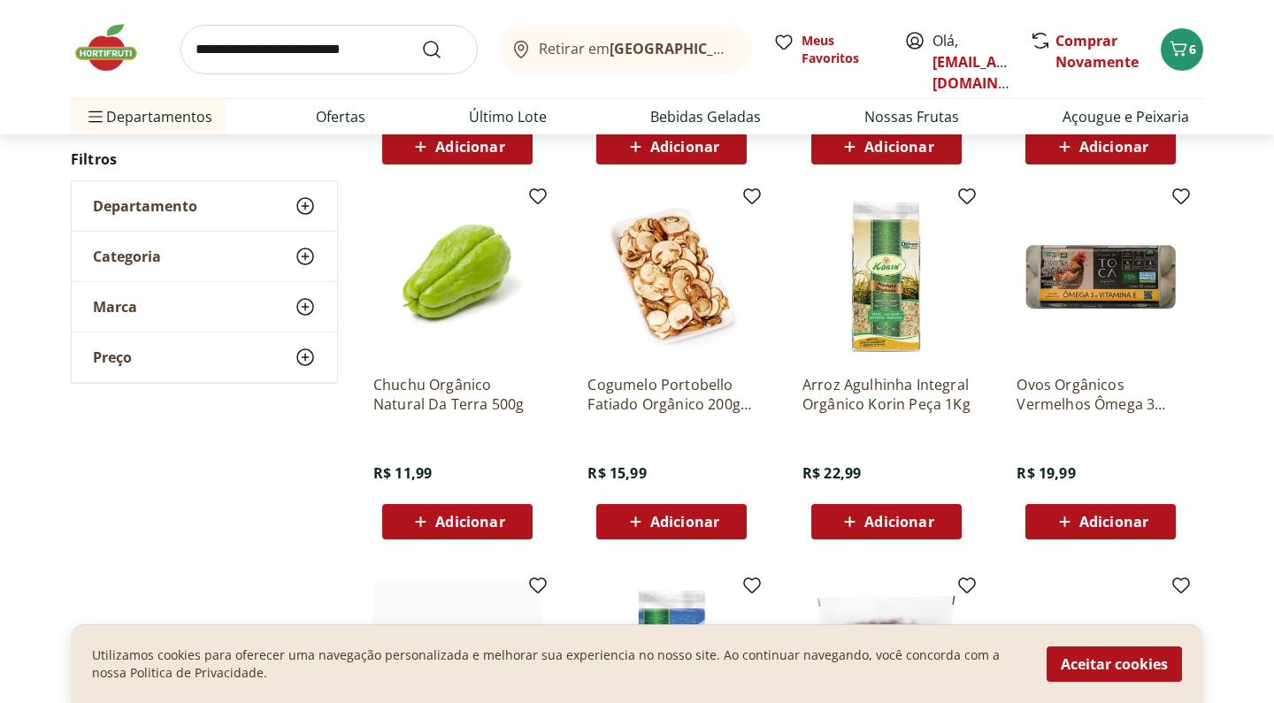
click at [491, 536] on div "Adicionar" at bounding box center [457, 522] width 122 height 32
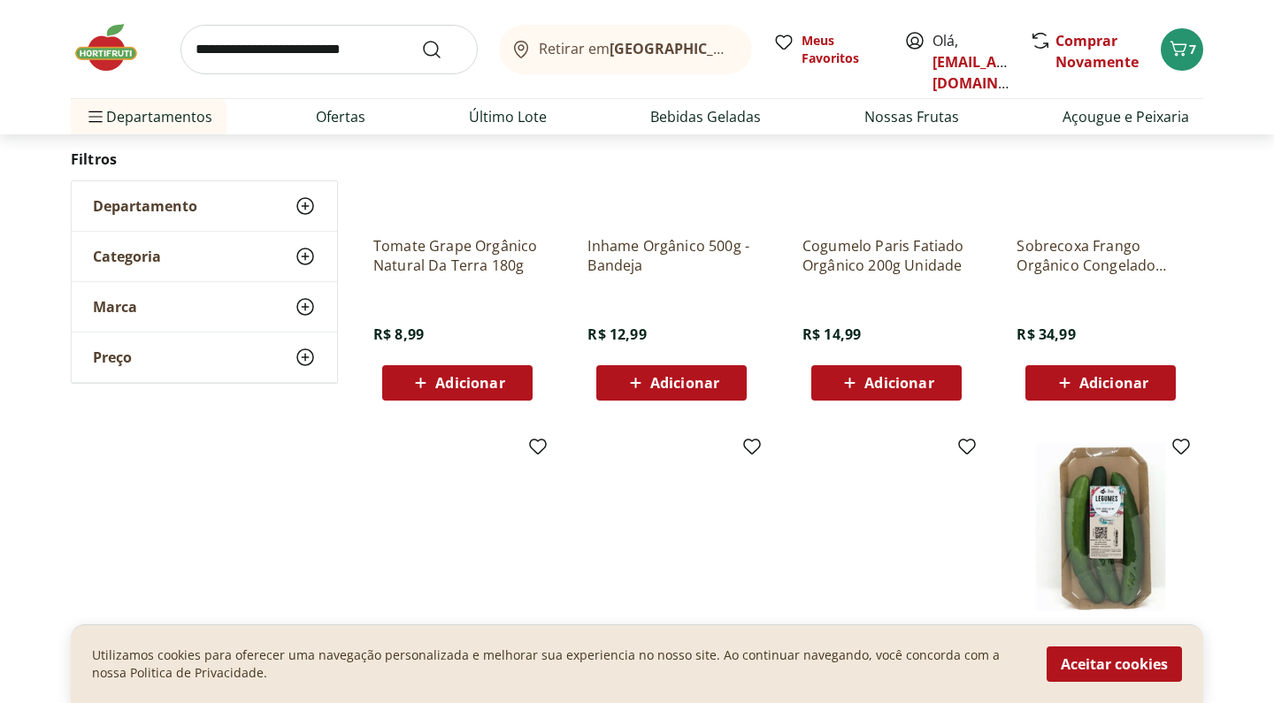
scroll to position [4848, 0]
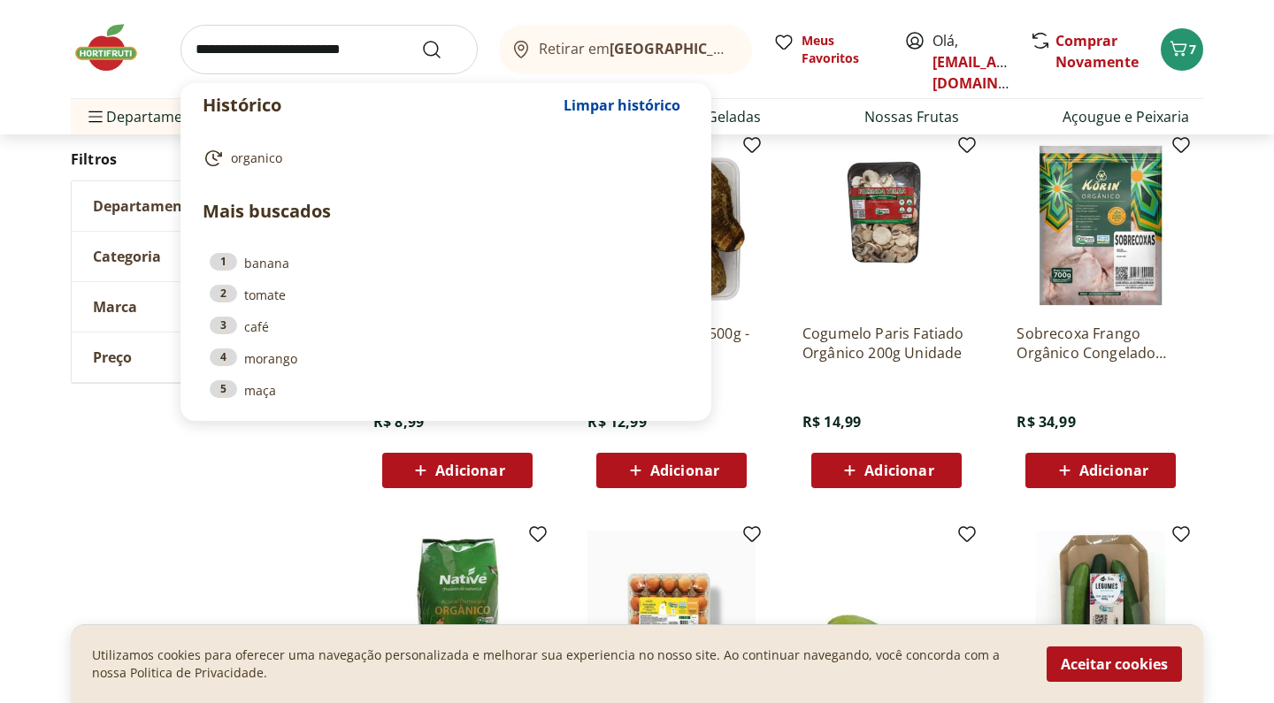
click at [288, 55] on input "search" at bounding box center [328, 50] width 297 height 50
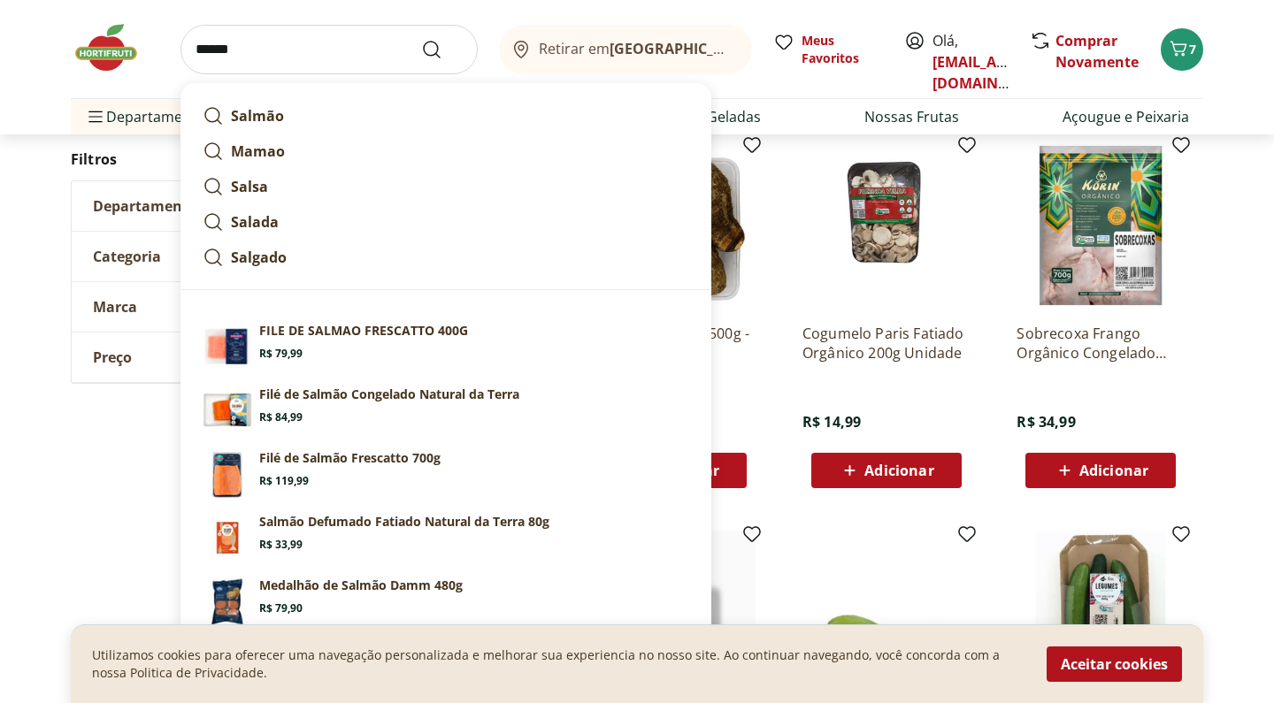
type input "******"
click at [442, 49] on button "Submit Search" at bounding box center [442, 49] width 42 height 21
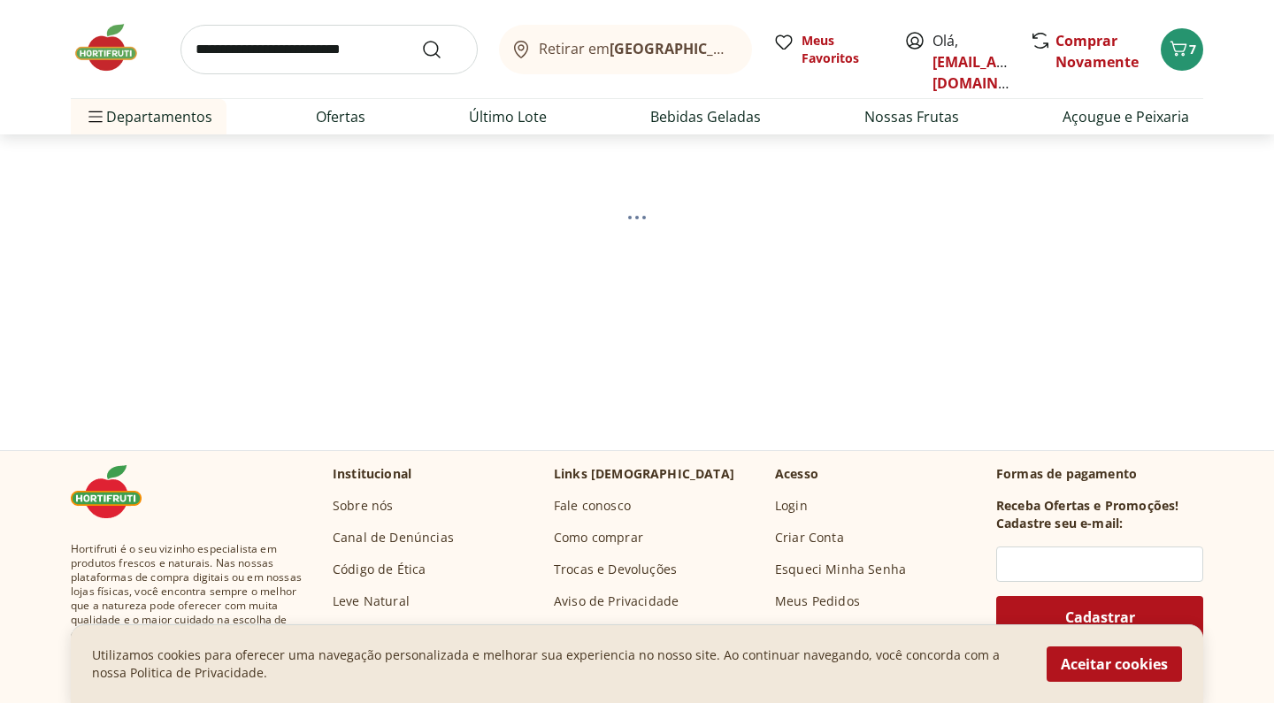
scroll to position [163, 0]
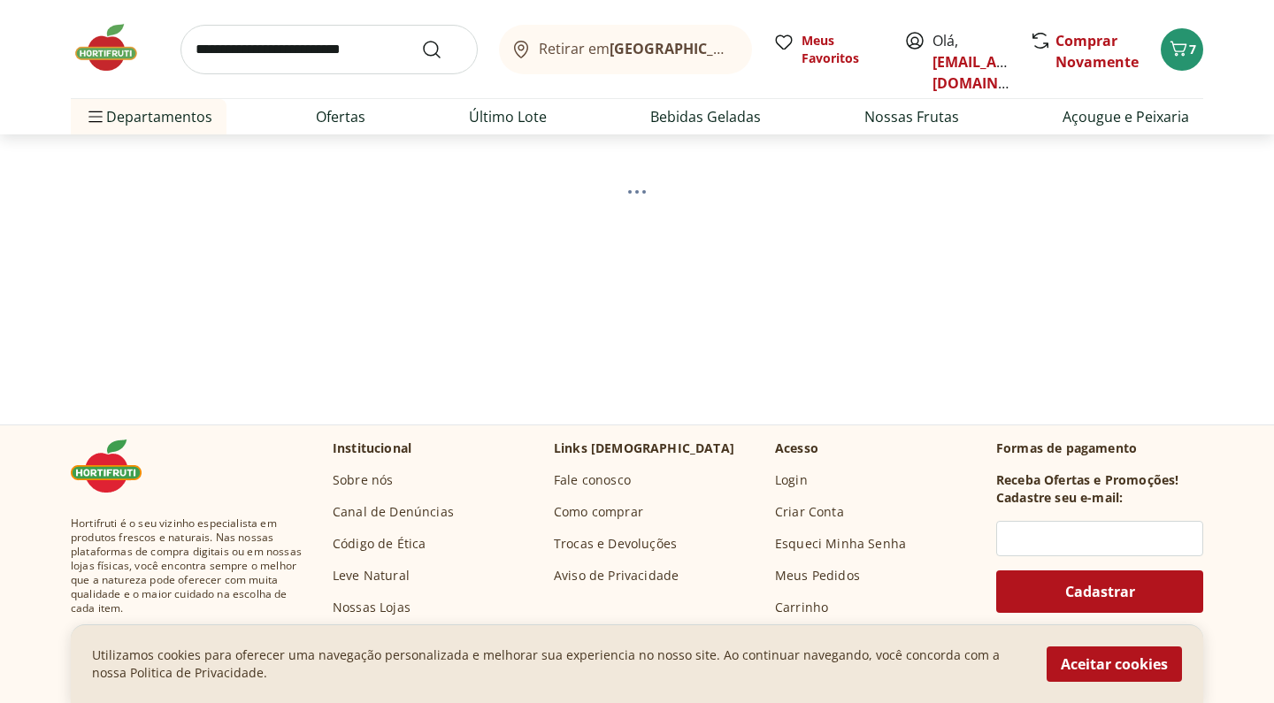
select select "**********"
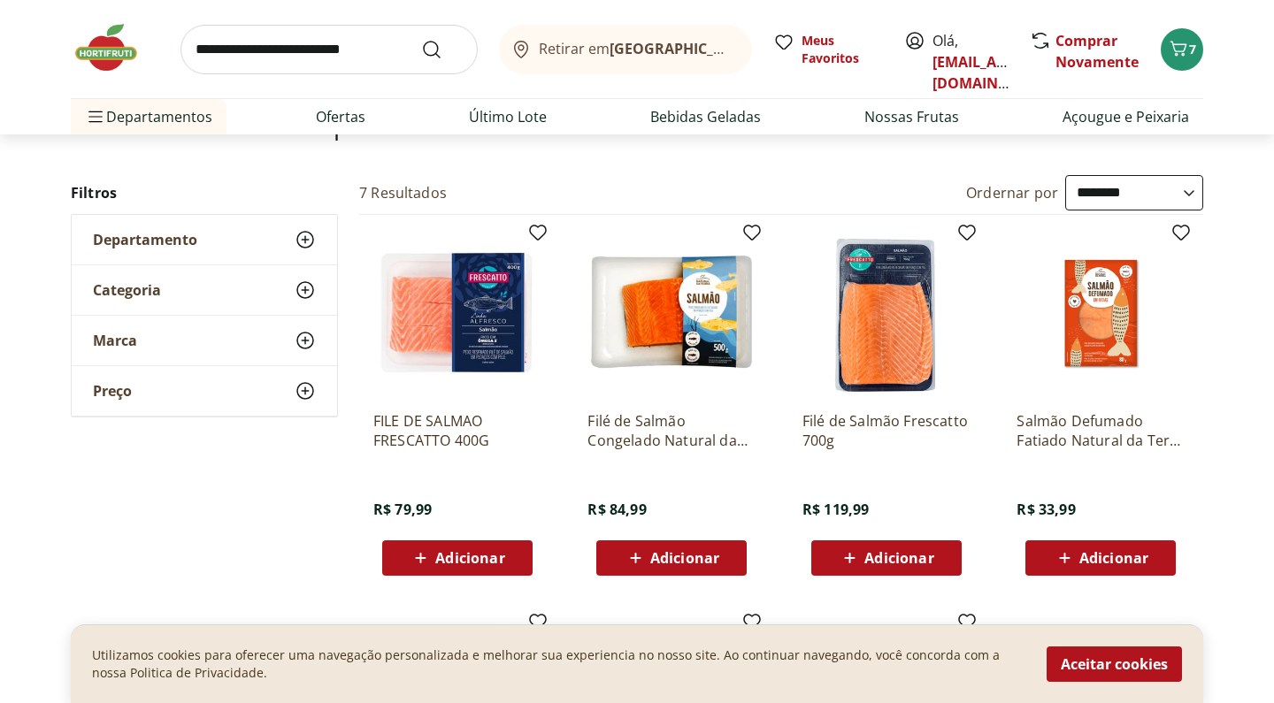
scroll to position [159, 0]
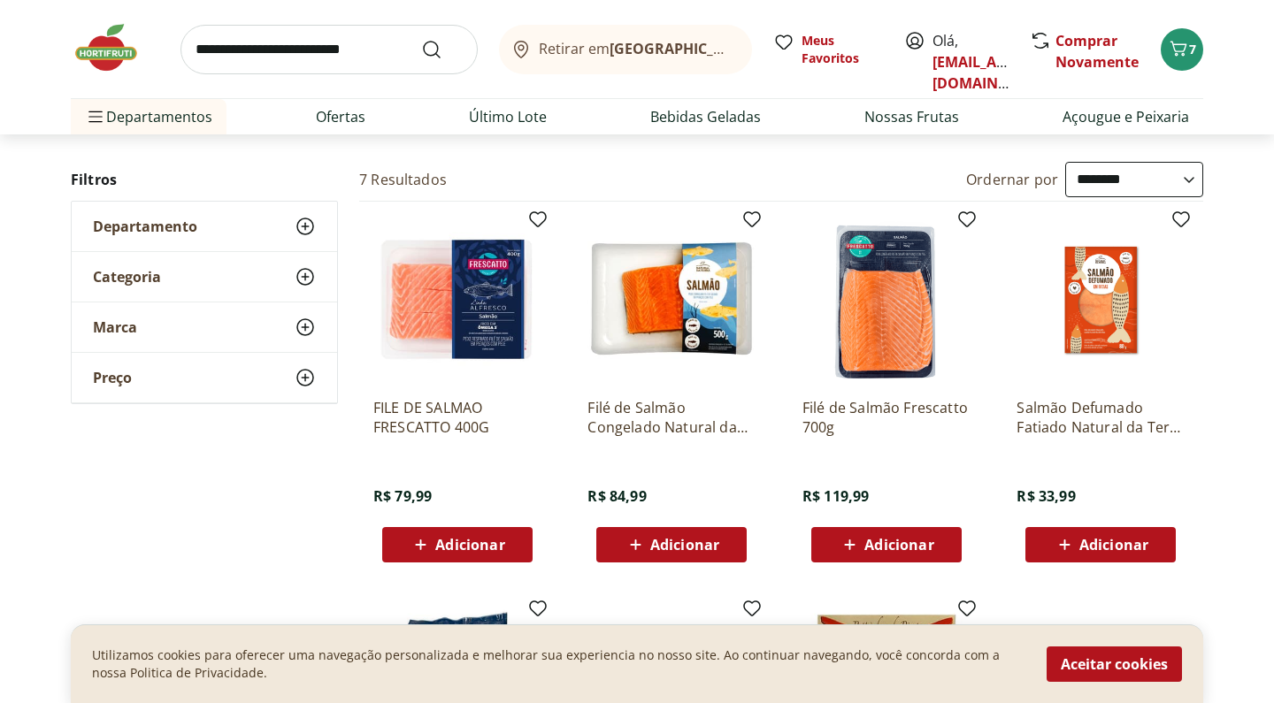
click at [494, 534] on span "Adicionar" at bounding box center [457, 544] width 95 height 21
click at [481, 119] on link "Último Lote" at bounding box center [508, 116] width 78 height 21
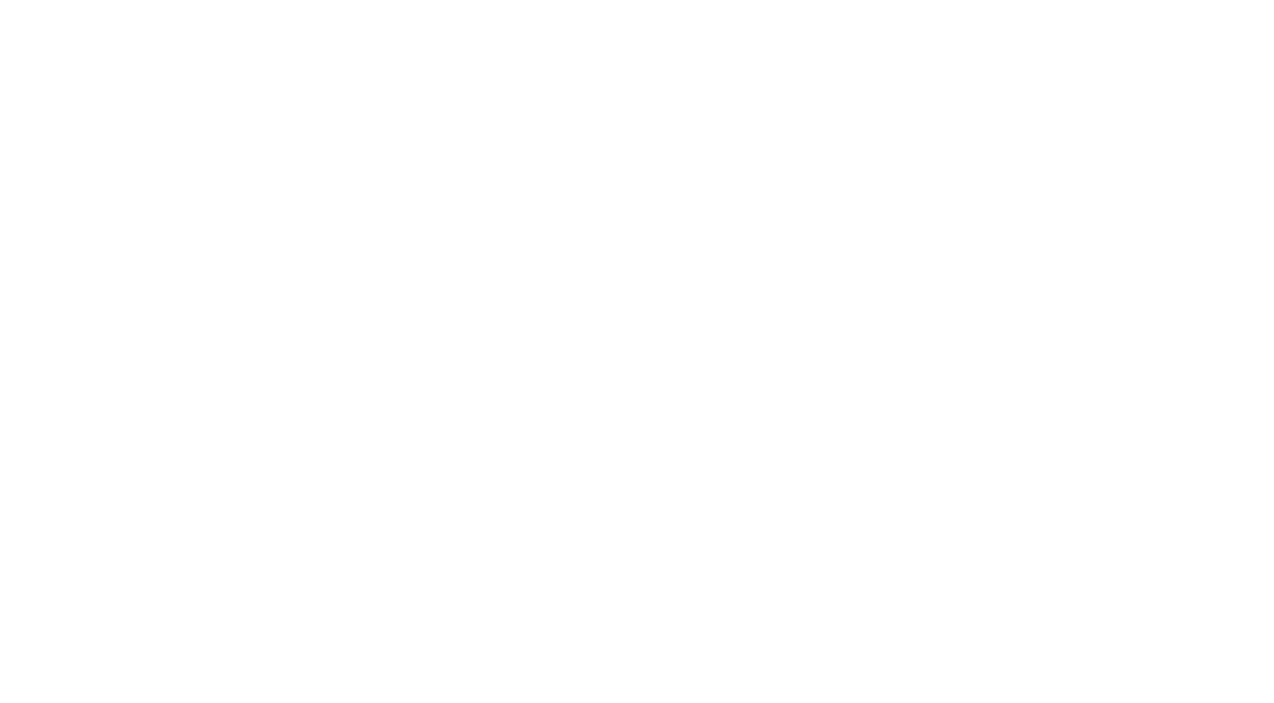
select select "**********"
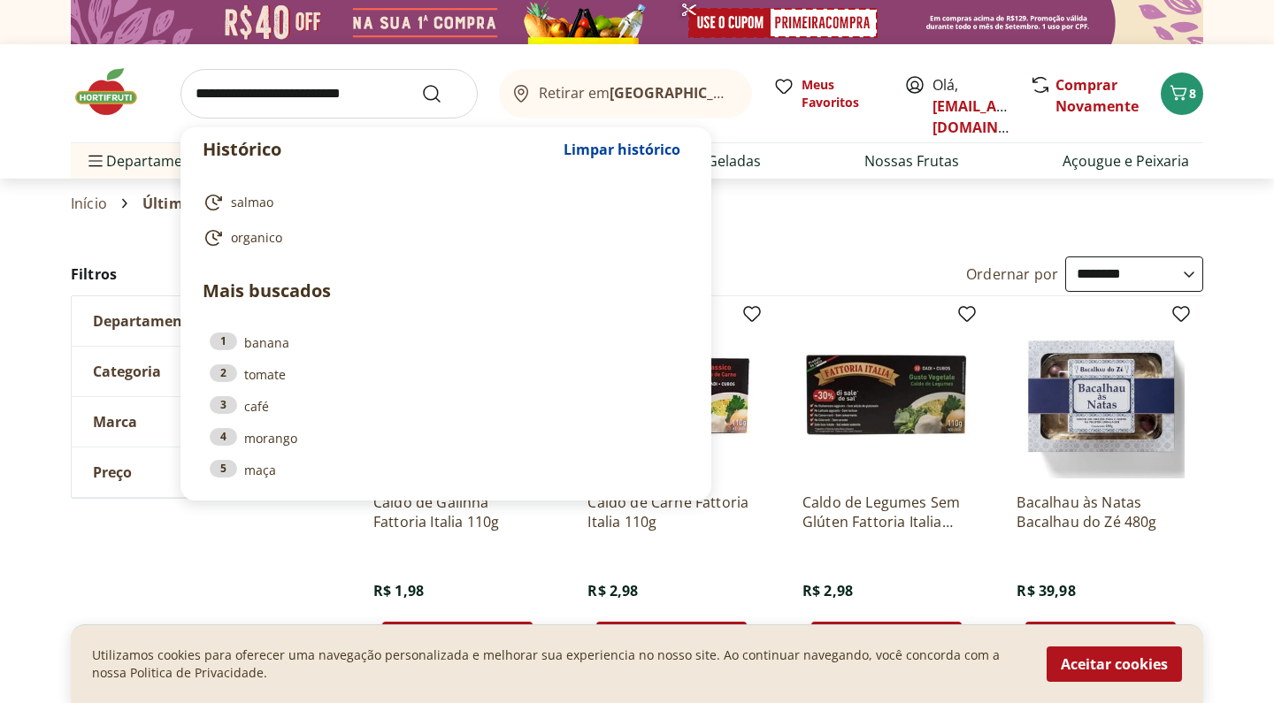
click at [376, 90] on input "search" at bounding box center [328, 94] width 297 height 50
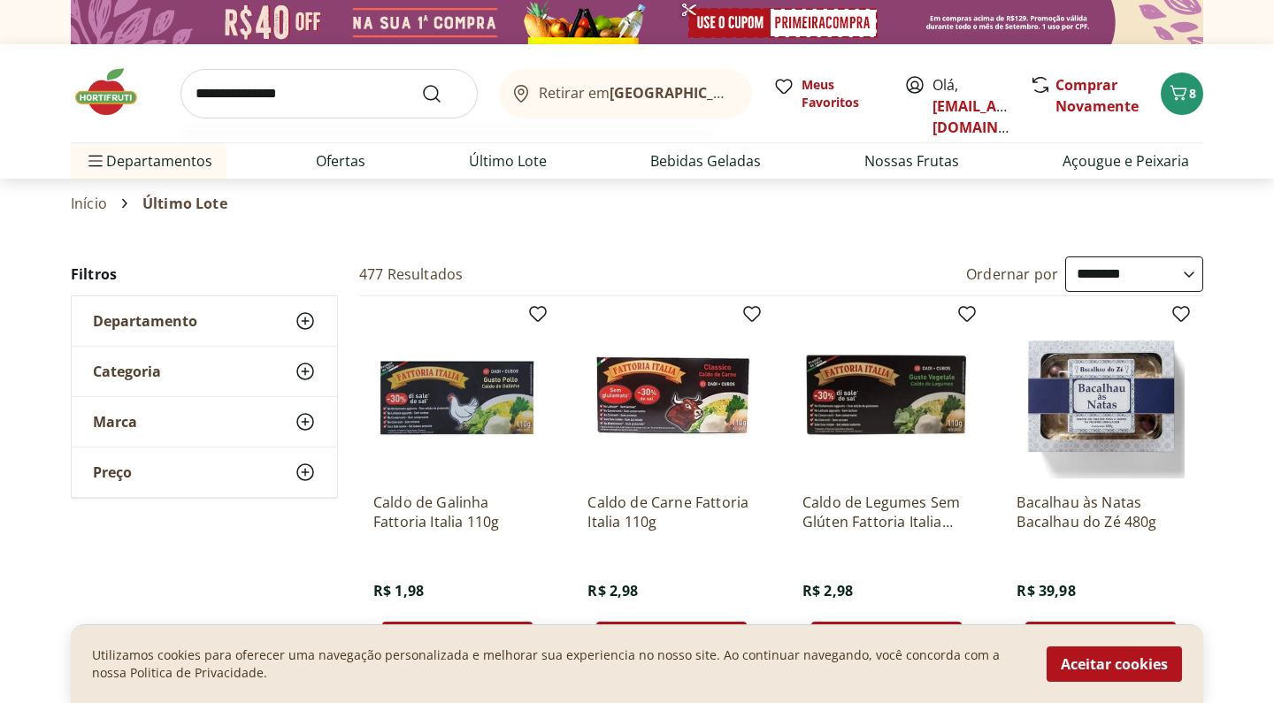
type input "**********"
click at [442, 93] on button "Submit Search" at bounding box center [442, 93] width 42 height 21
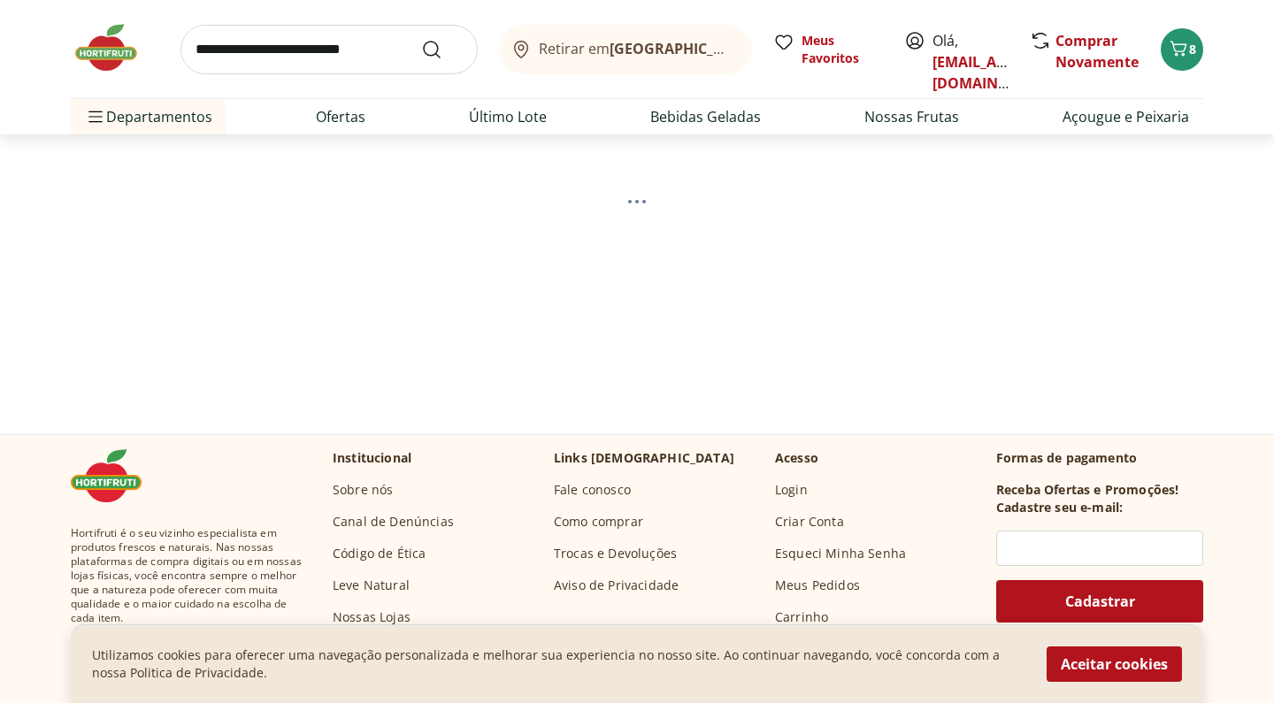
select select "**********"
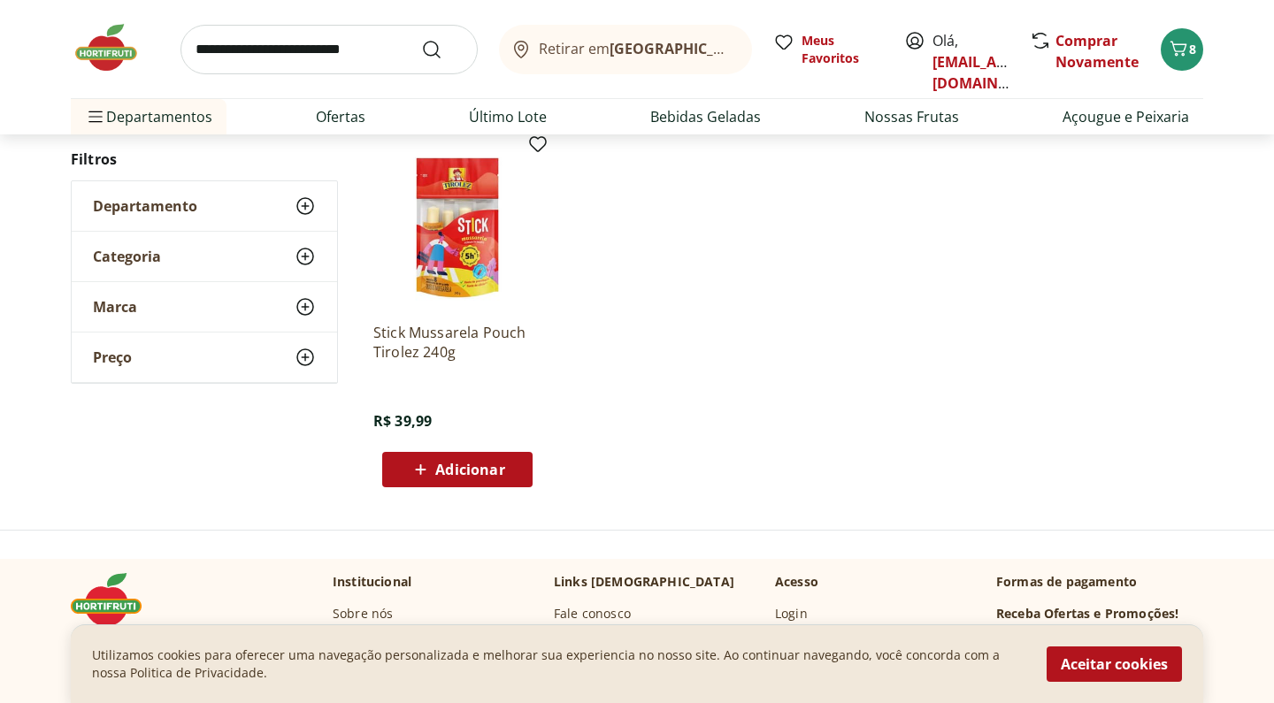
scroll to position [241, 0]
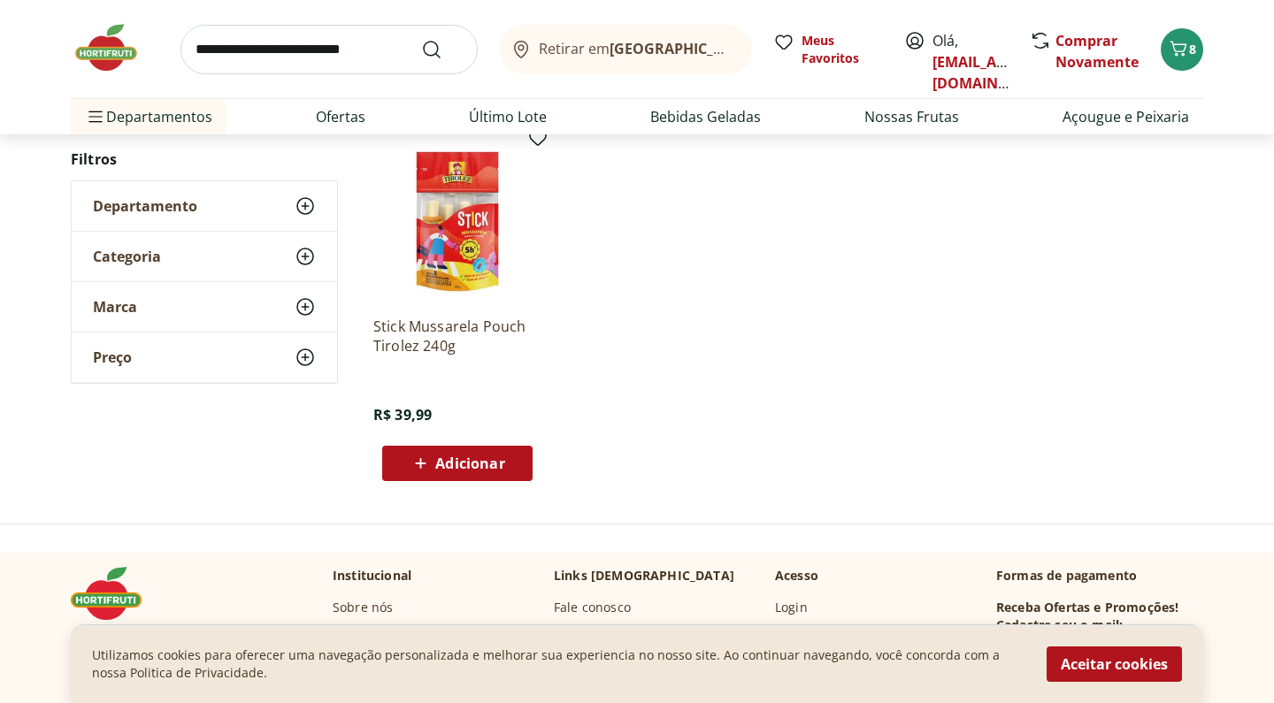
click at [454, 458] on span "Adicionar" at bounding box center [469, 464] width 69 height 14
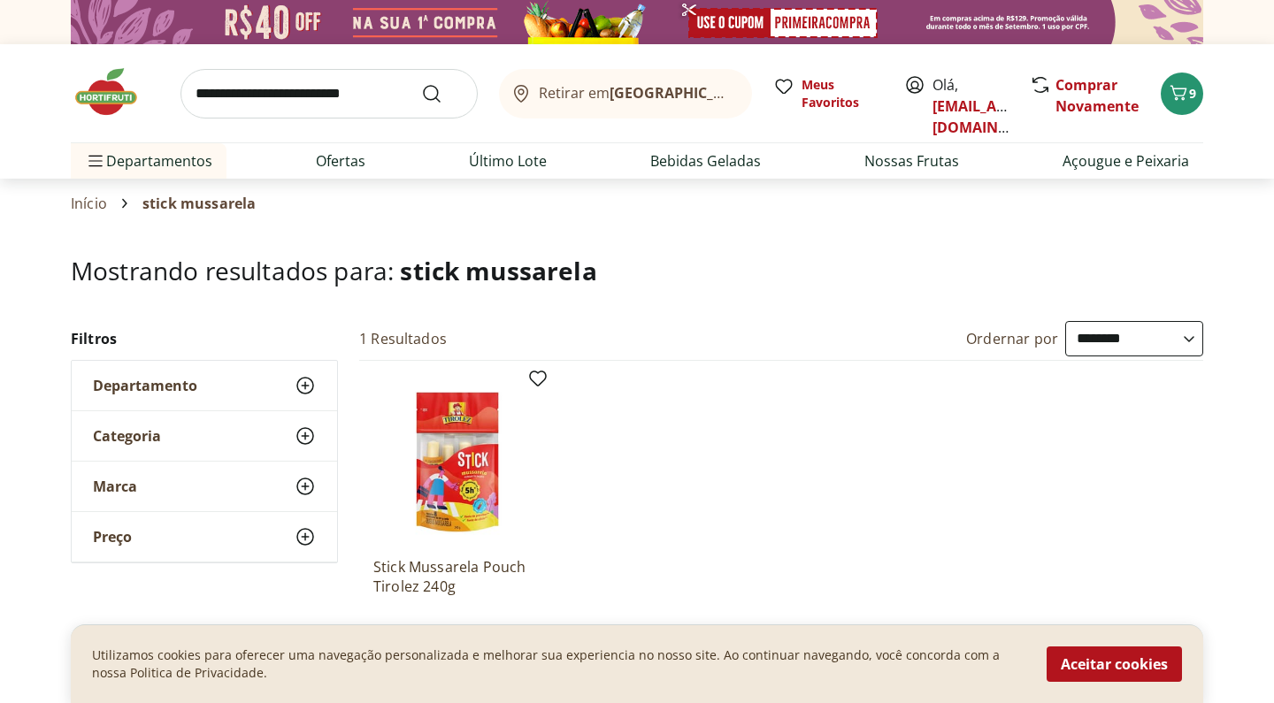
scroll to position [0, 0]
click at [364, 158] on link "Ofertas" at bounding box center [341, 160] width 50 height 21
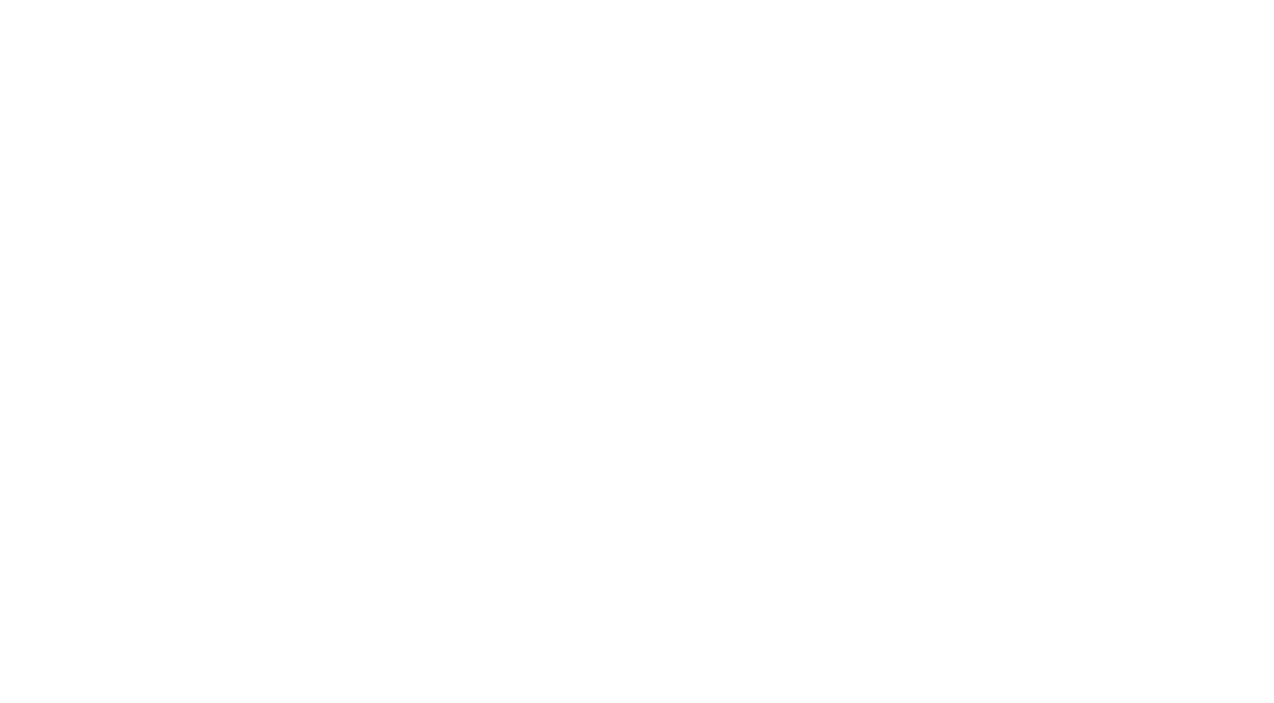
select select "**********"
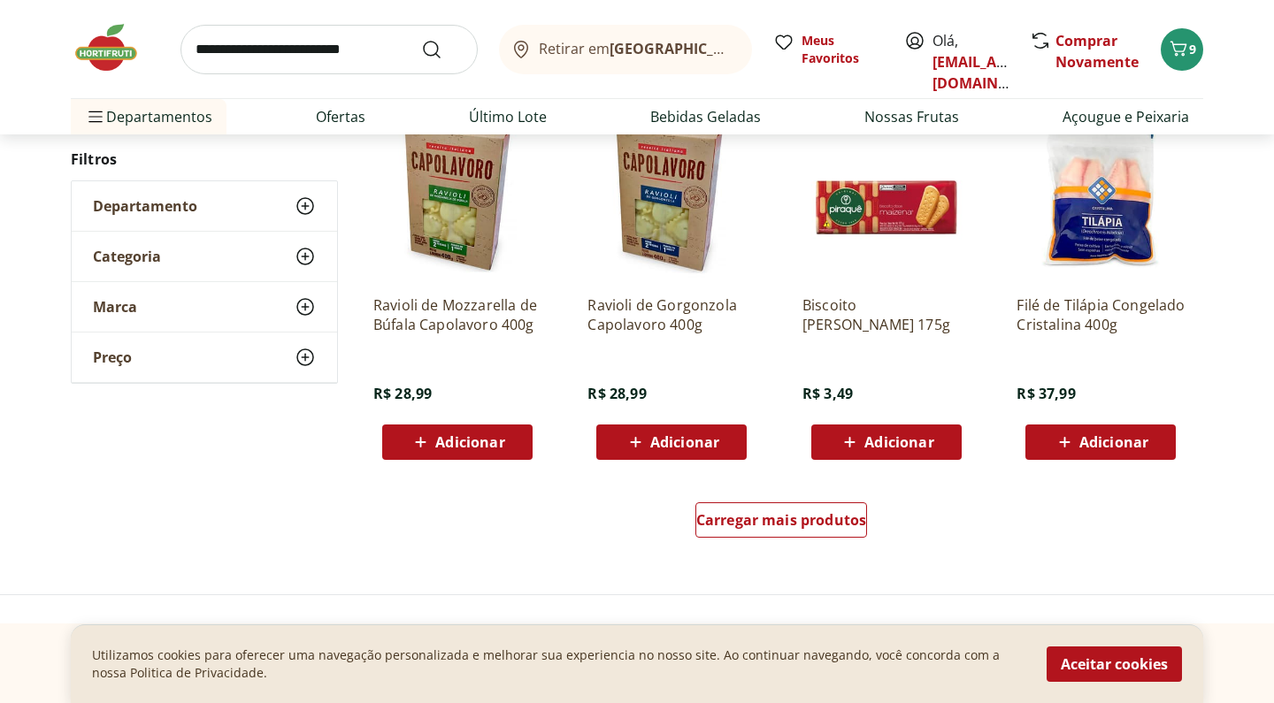
scroll to position [976, 0]
click at [780, 514] on span "Carregar mais produtos" at bounding box center [781, 520] width 171 height 14
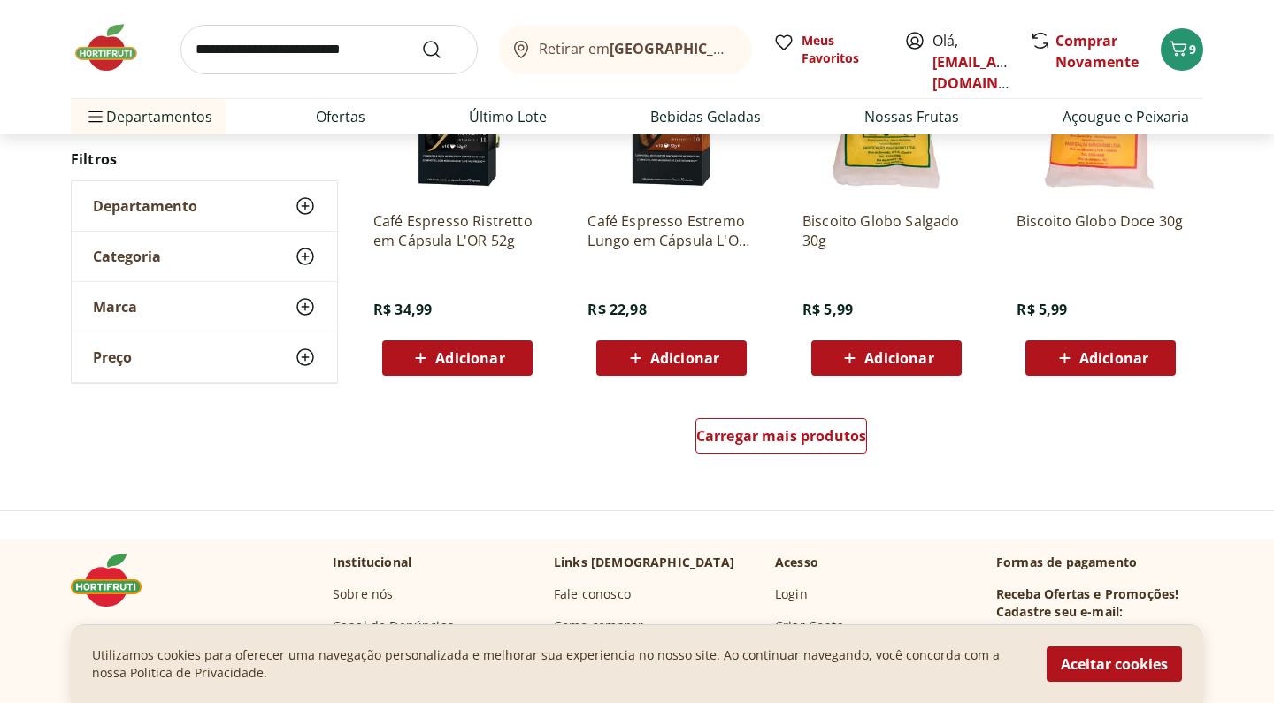
scroll to position [2216, 0]
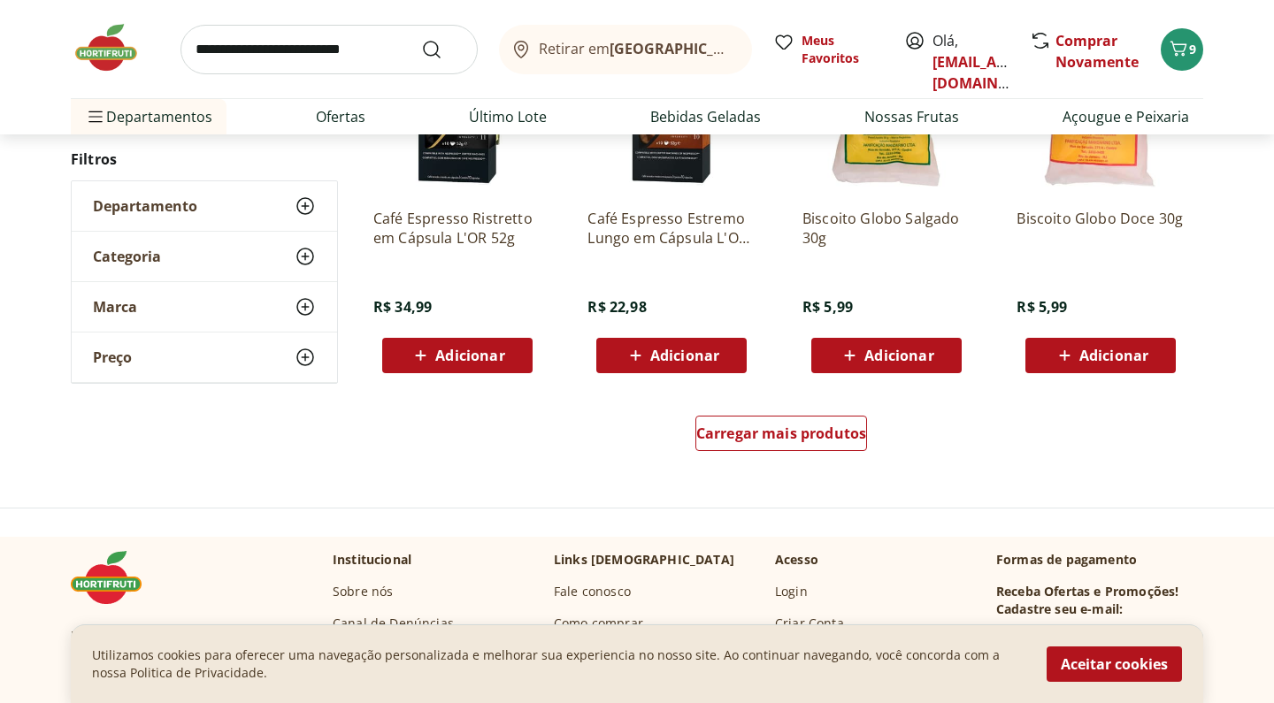
click at [802, 460] on div "Carregar mais produtos" at bounding box center [781, 437] width 858 height 85
click at [809, 440] on span "Carregar mais produtos" at bounding box center [781, 433] width 171 height 14
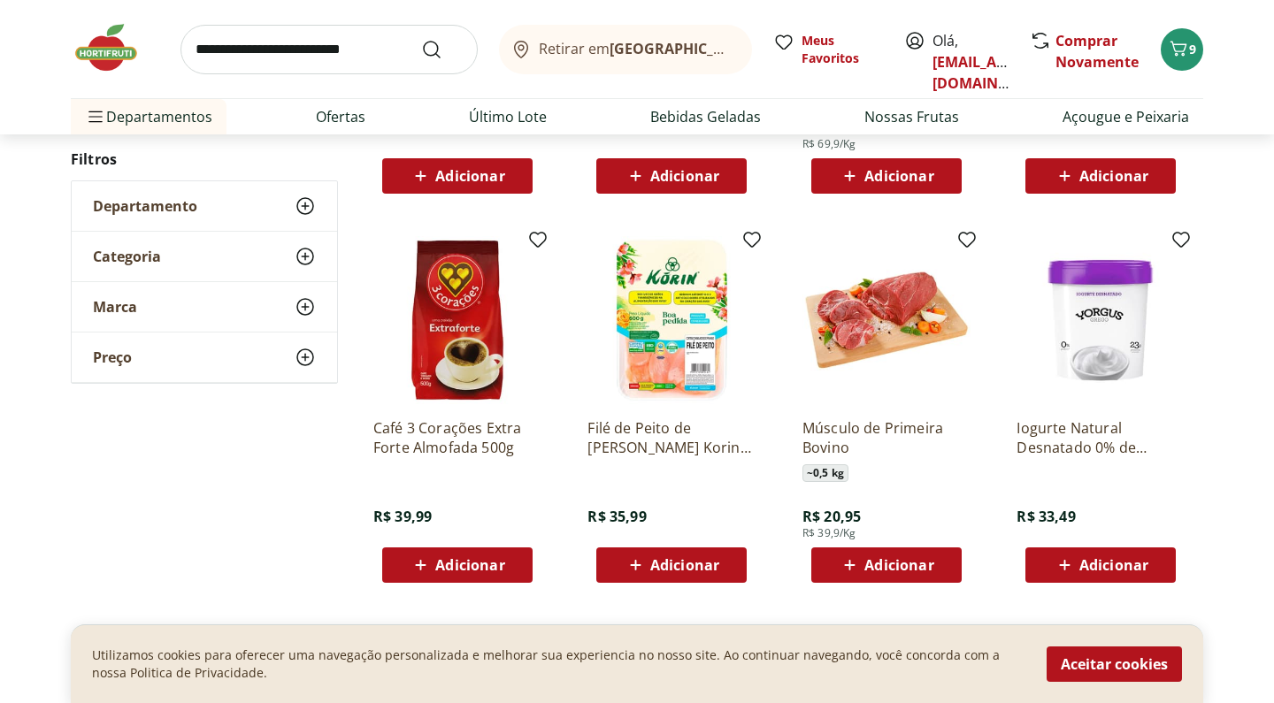
scroll to position [3327, 0]
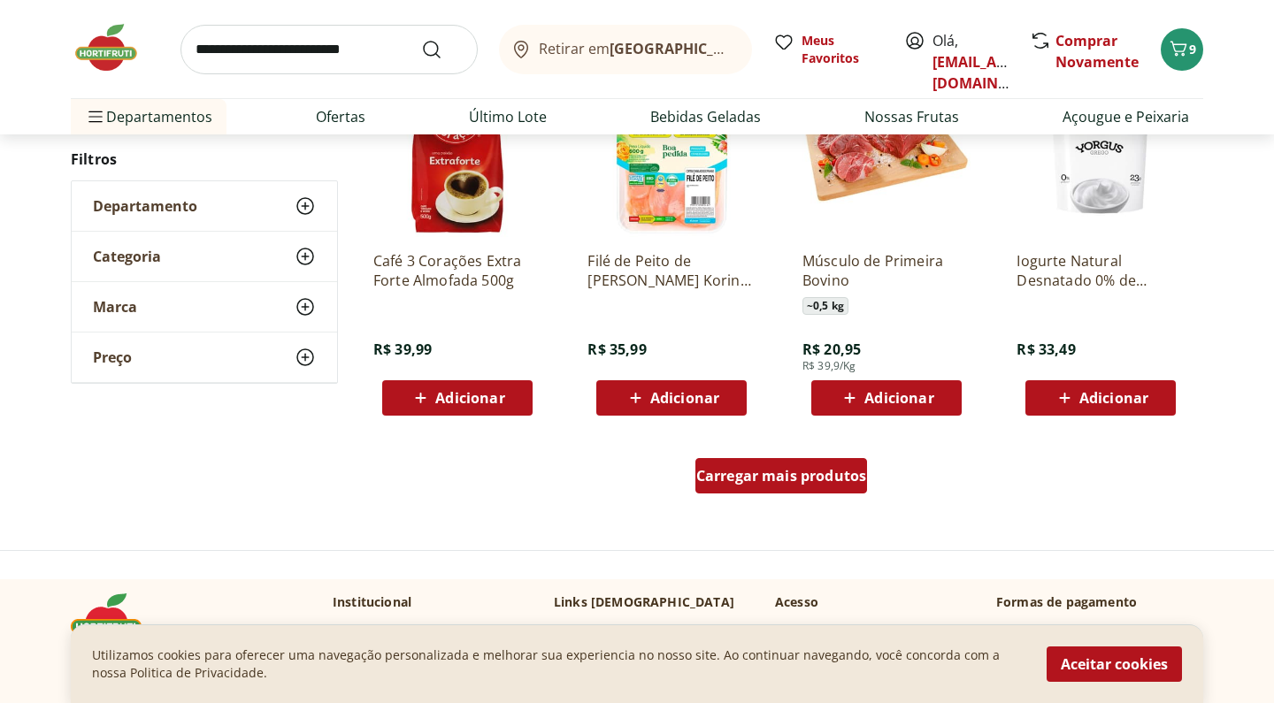
click at [825, 480] on span "Carregar mais produtos" at bounding box center [781, 476] width 171 height 14
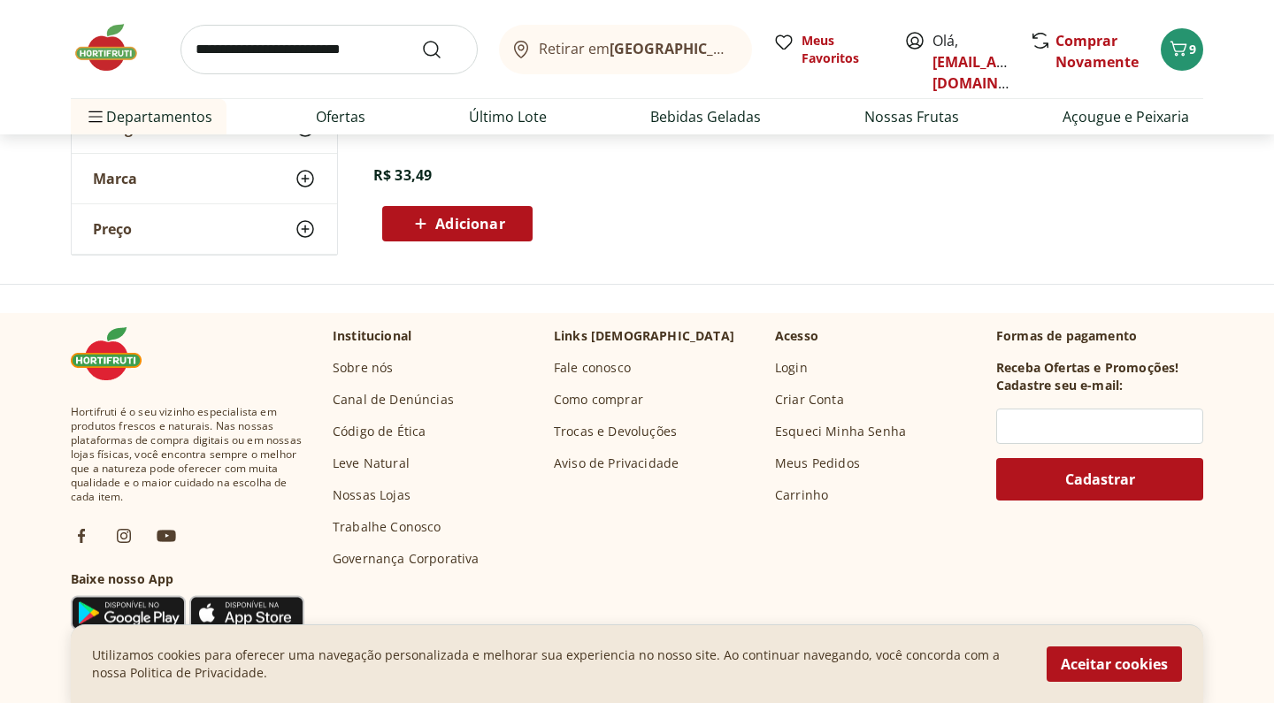
scroll to position [332, 0]
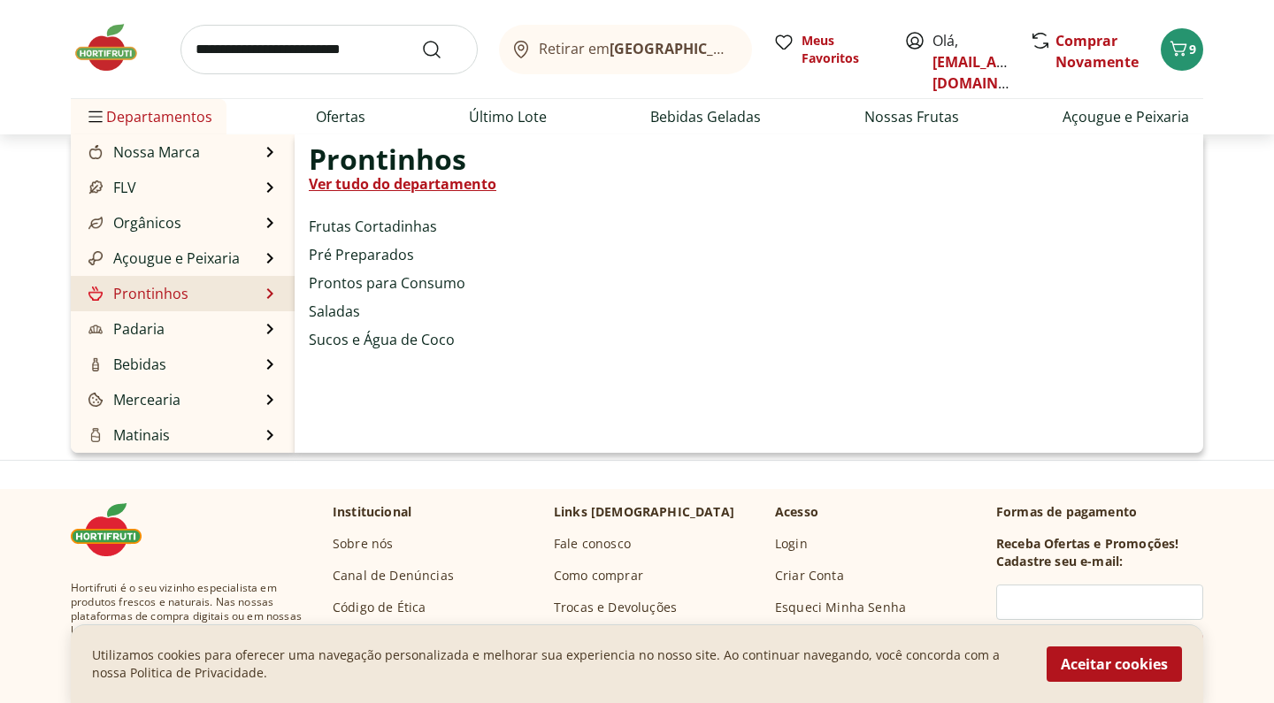
click at [136, 294] on link "Prontinhos" at bounding box center [137, 293] width 104 height 21
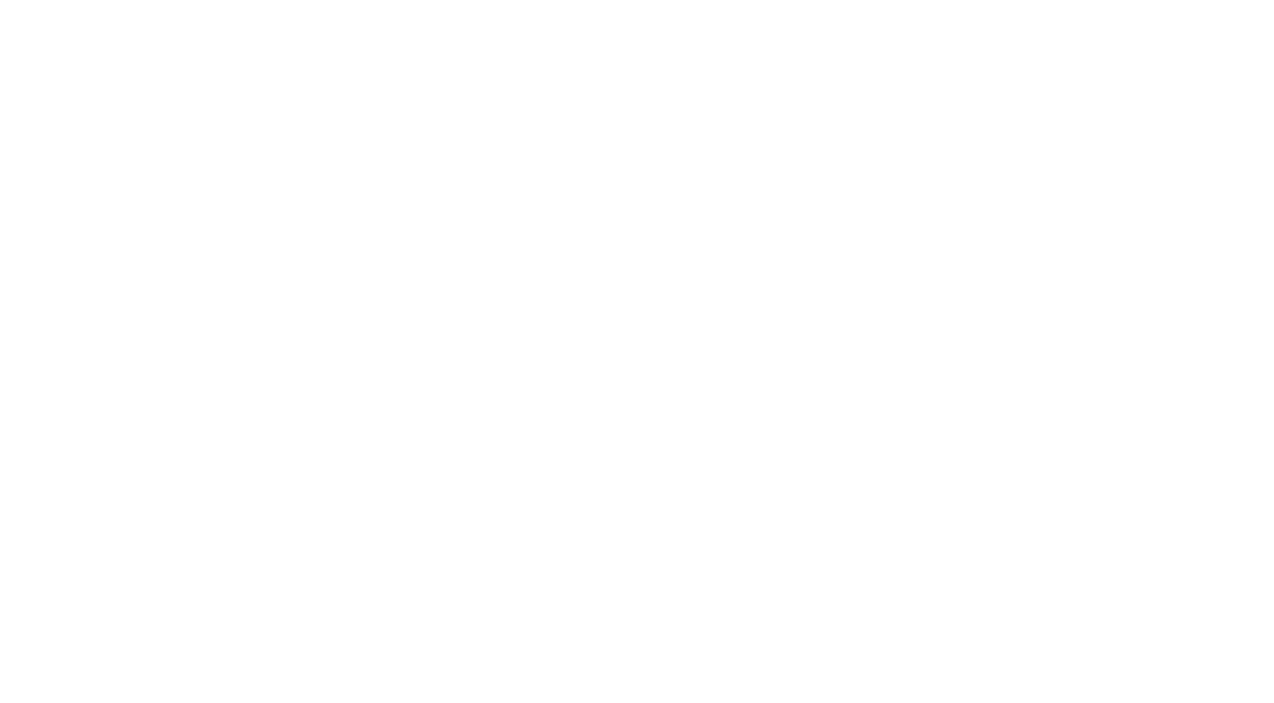
select select "**********"
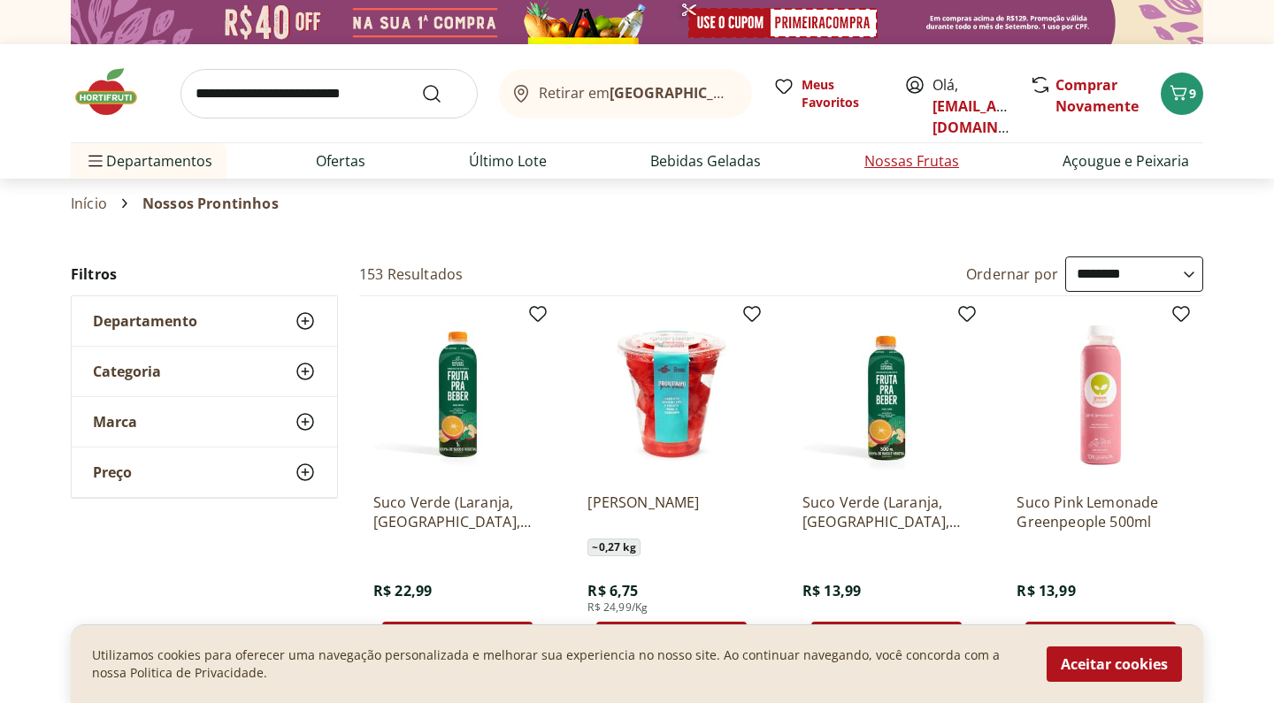
click at [895, 162] on link "Nossas Frutas" at bounding box center [911, 160] width 95 height 21
select select "**********"
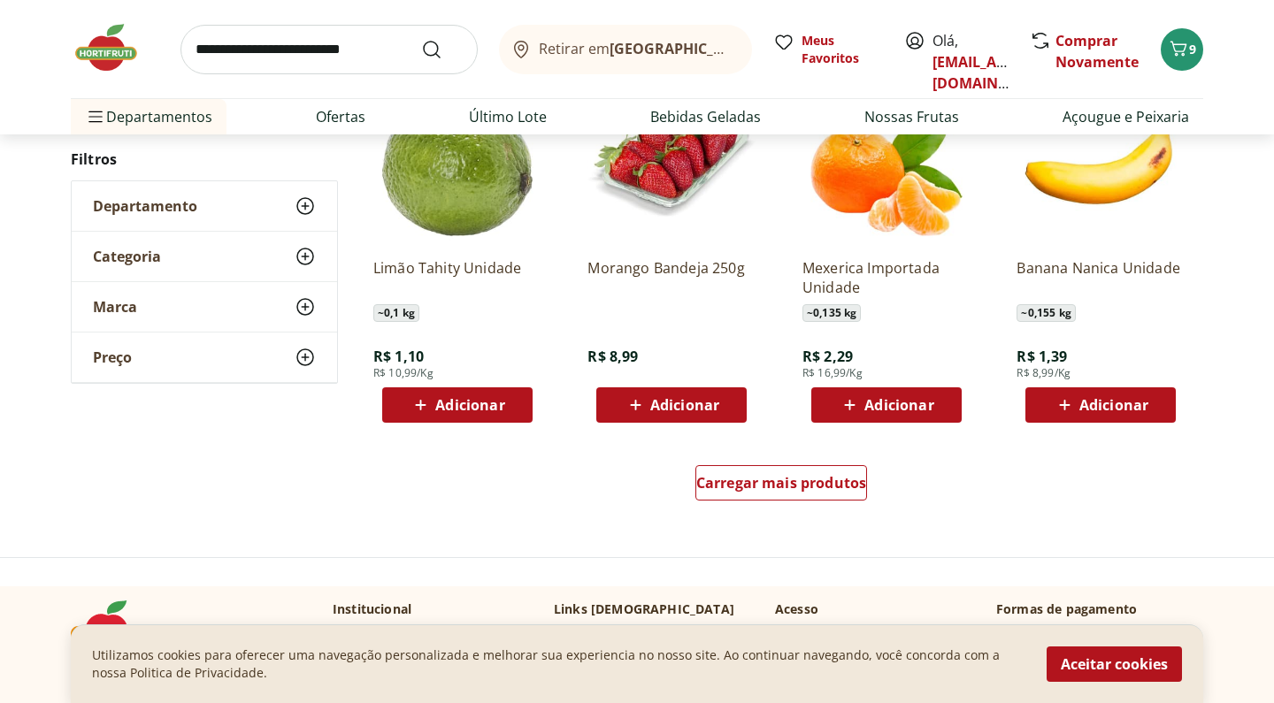
scroll to position [1016, 0]
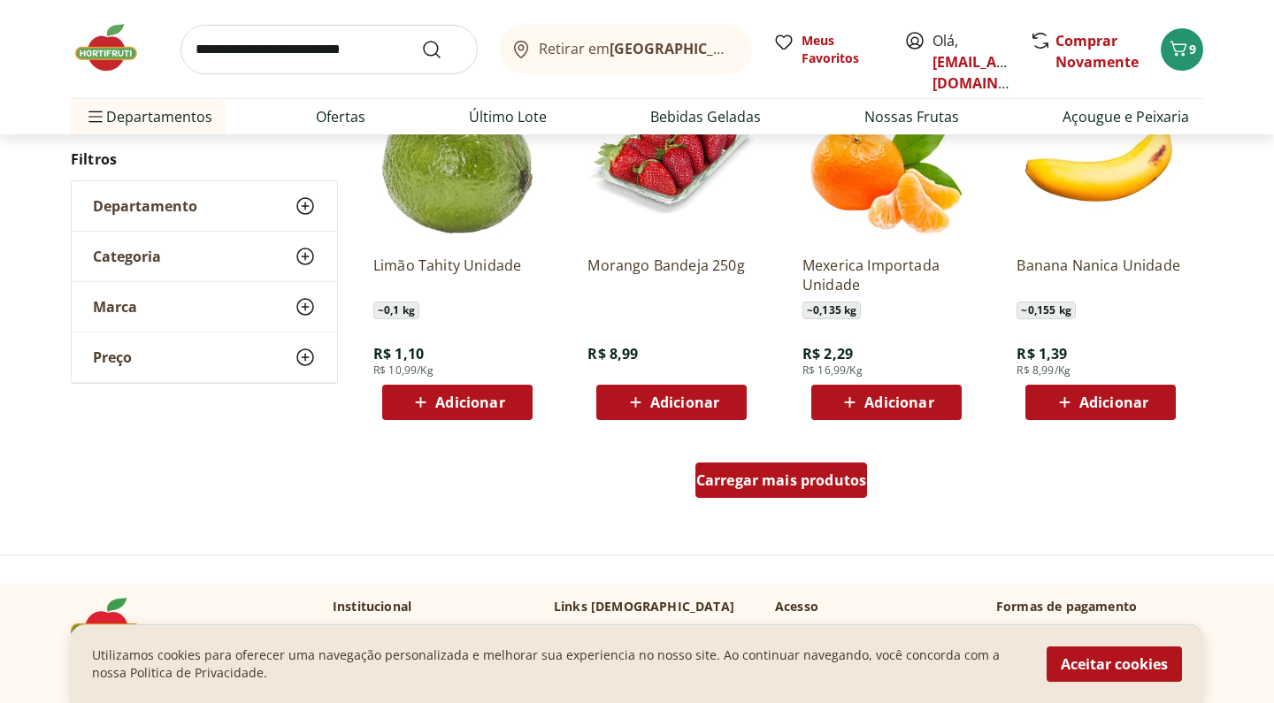
click at [809, 473] on span "Carregar mais produtos" at bounding box center [781, 480] width 171 height 14
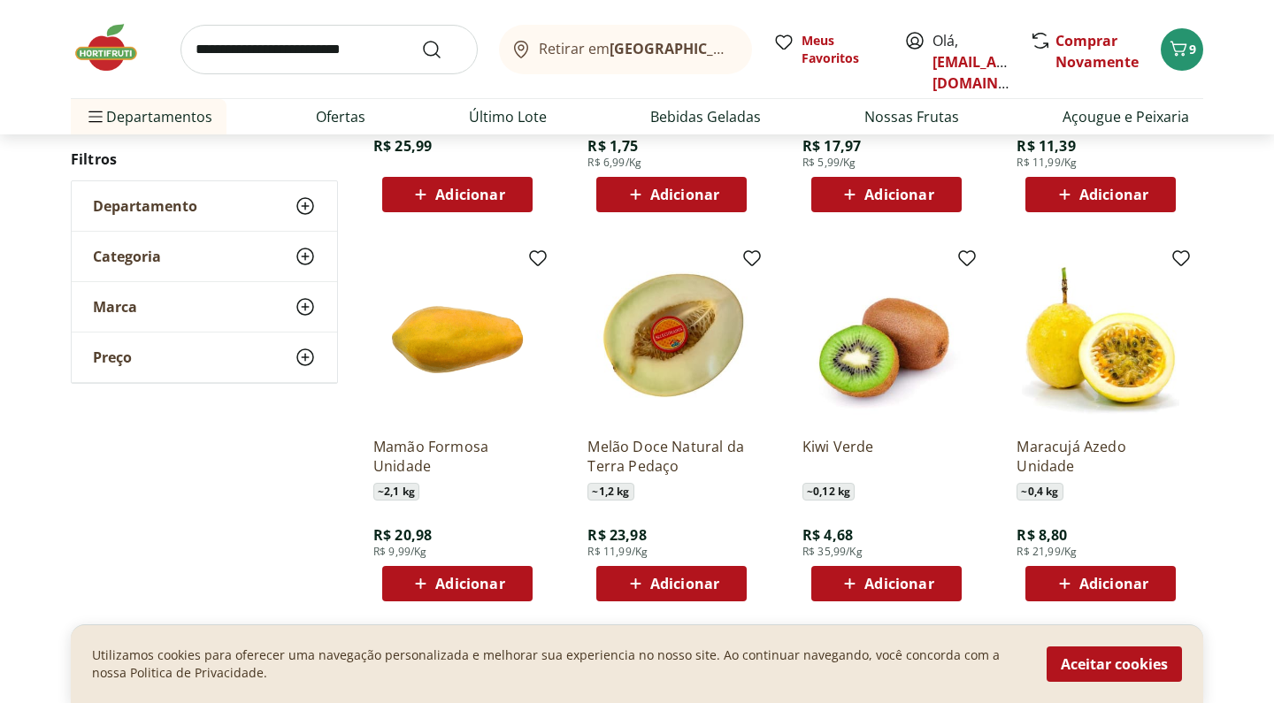
scroll to position [1605, 0]
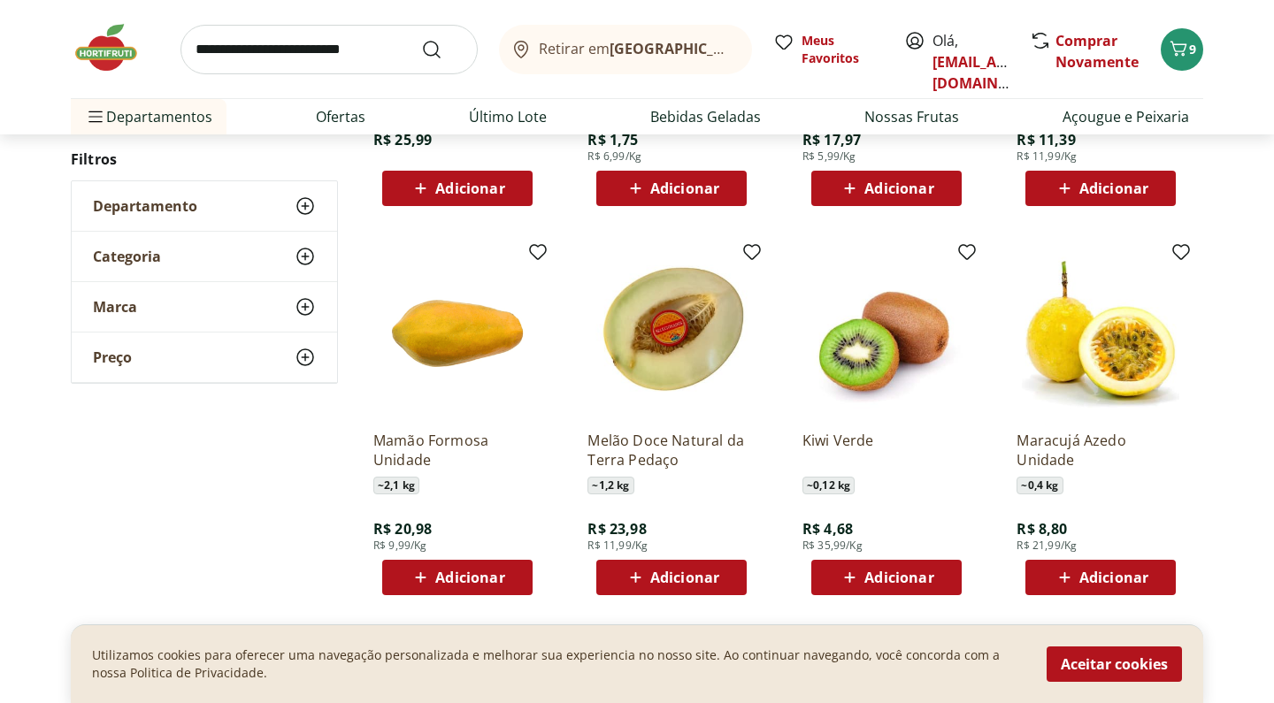
click at [861, 568] on icon at bounding box center [850, 577] width 22 height 21
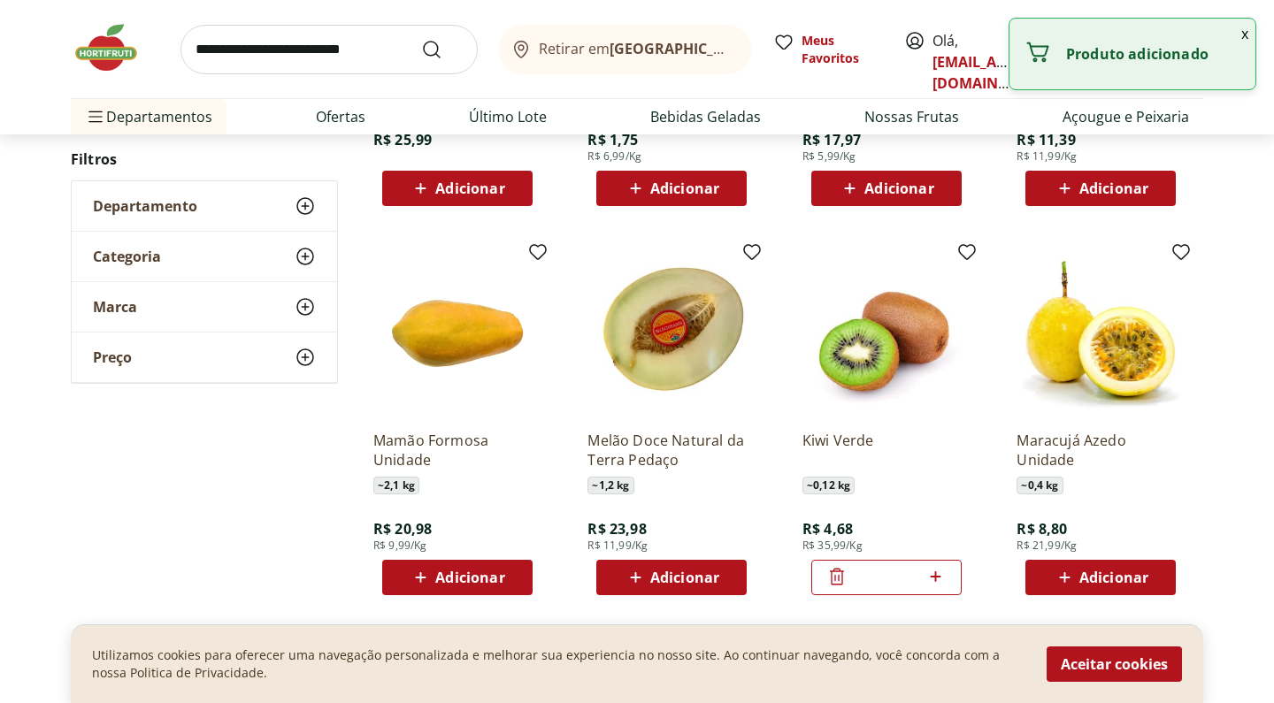
click at [944, 574] on icon at bounding box center [936, 576] width 22 height 21
type input "*"
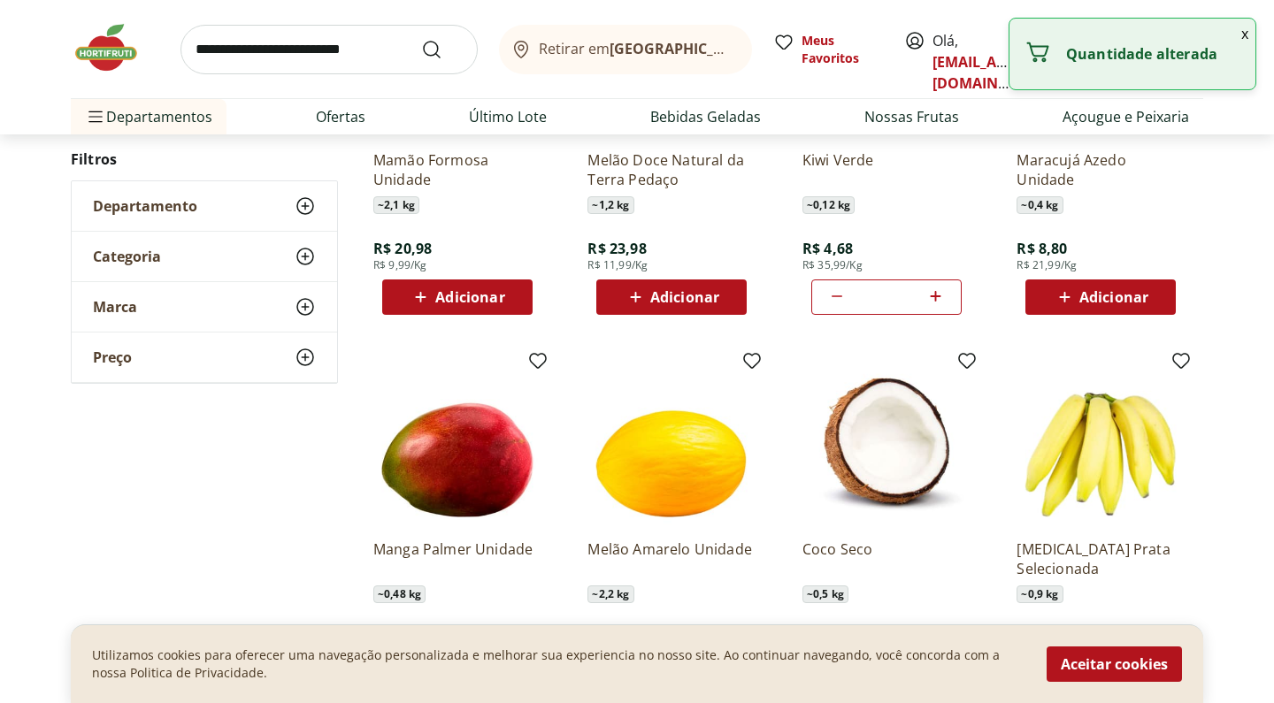
scroll to position [1892, 0]
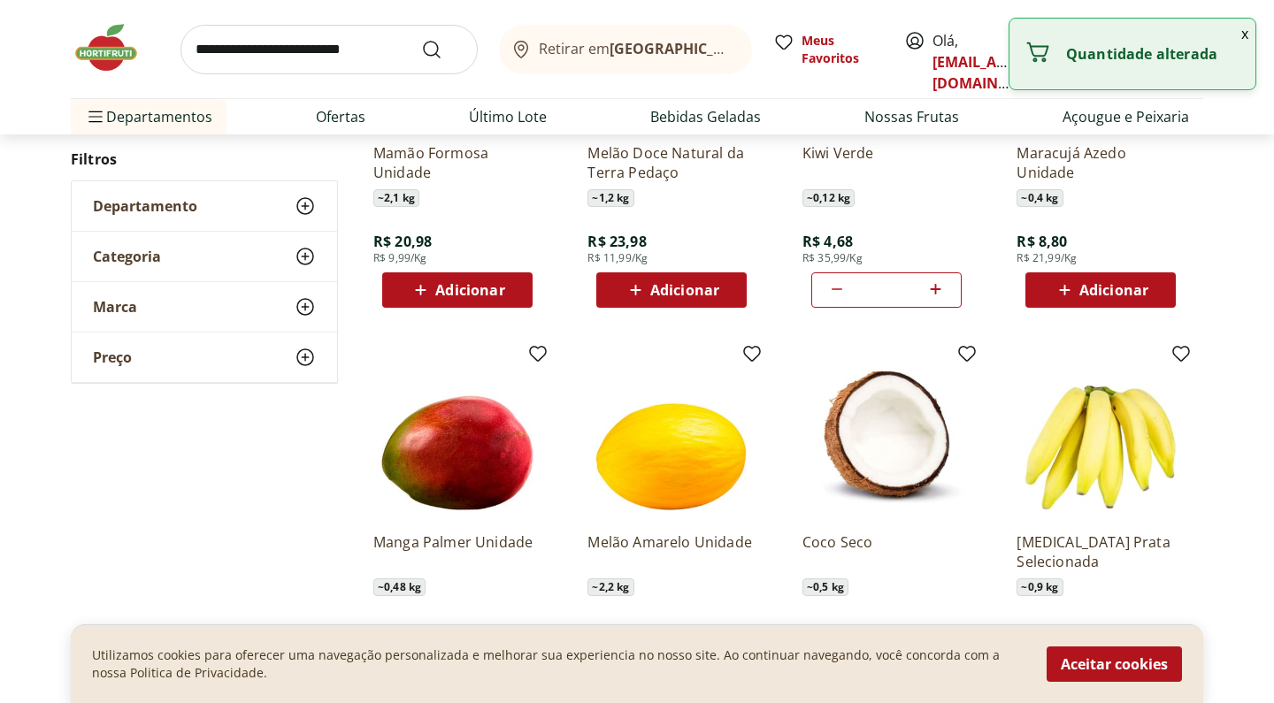
click at [1098, 311] on div "Maracujá Azedo Unidade ~ 0,4 kg R$ 8,80 R$ 21,99/Kg Adicionar" at bounding box center [1100, 134] width 196 height 375
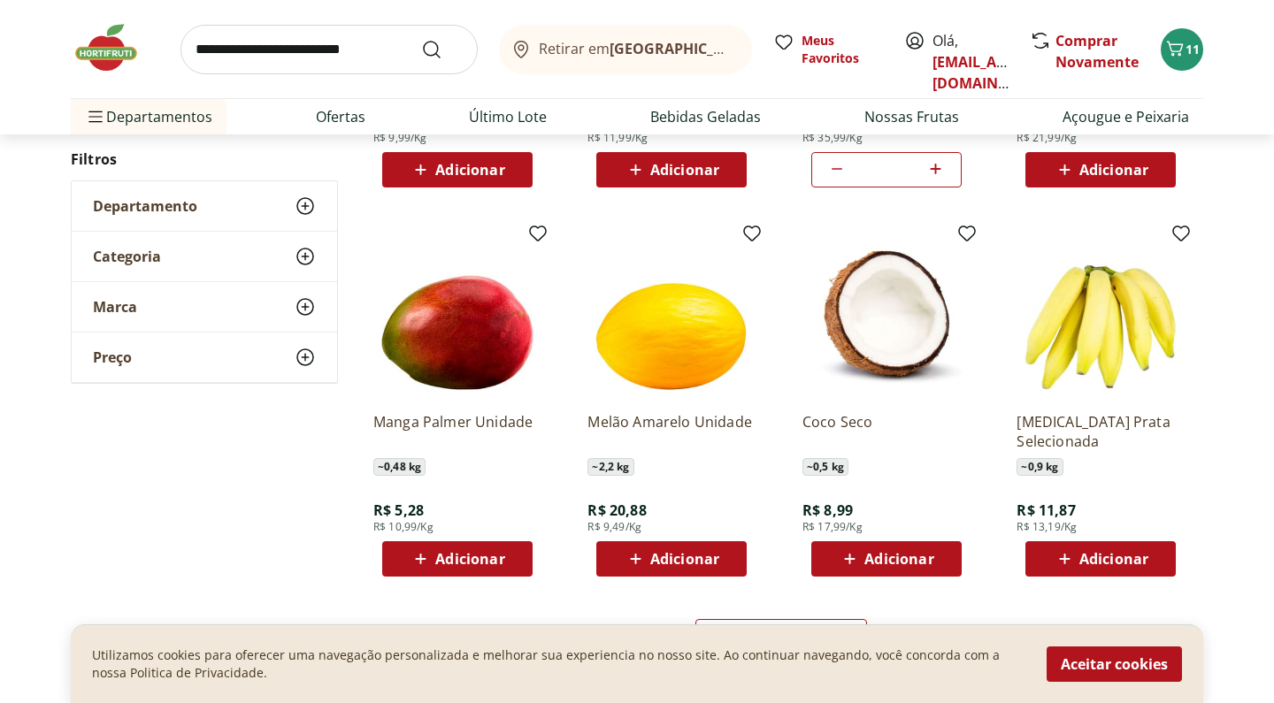
scroll to position [2018, 0]
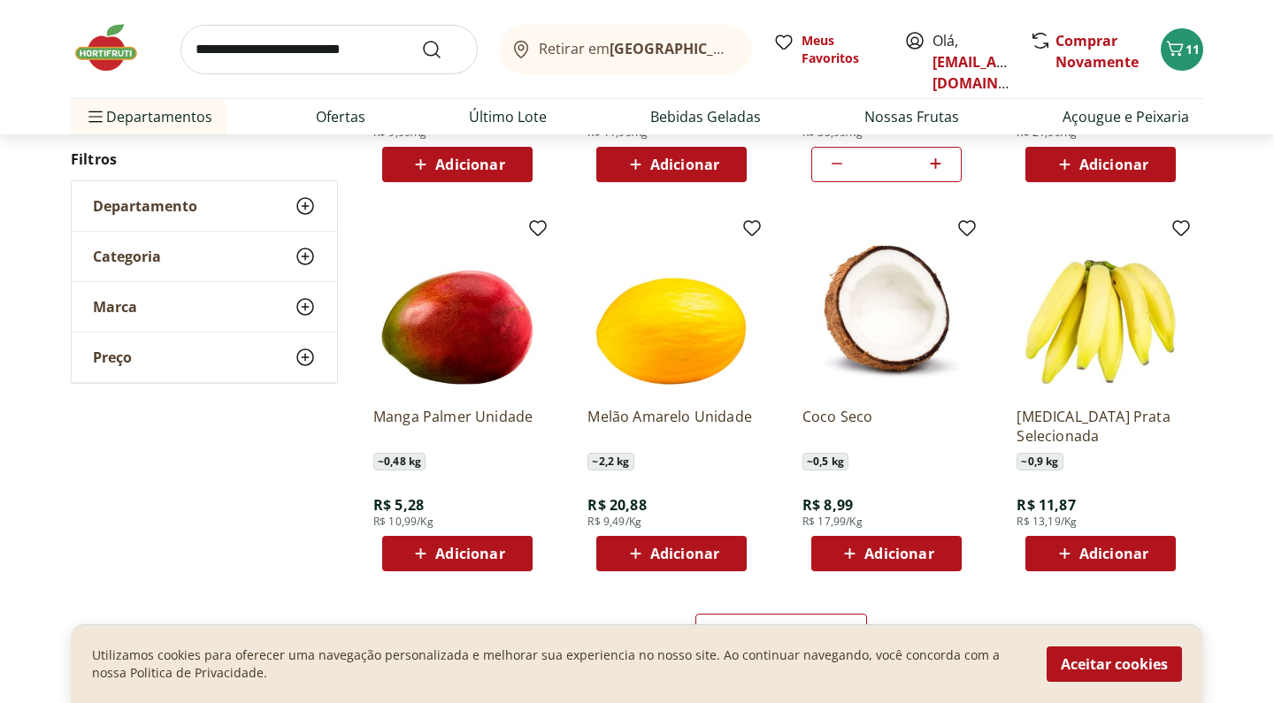
click at [465, 556] on span "Adicionar" at bounding box center [469, 554] width 69 height 14
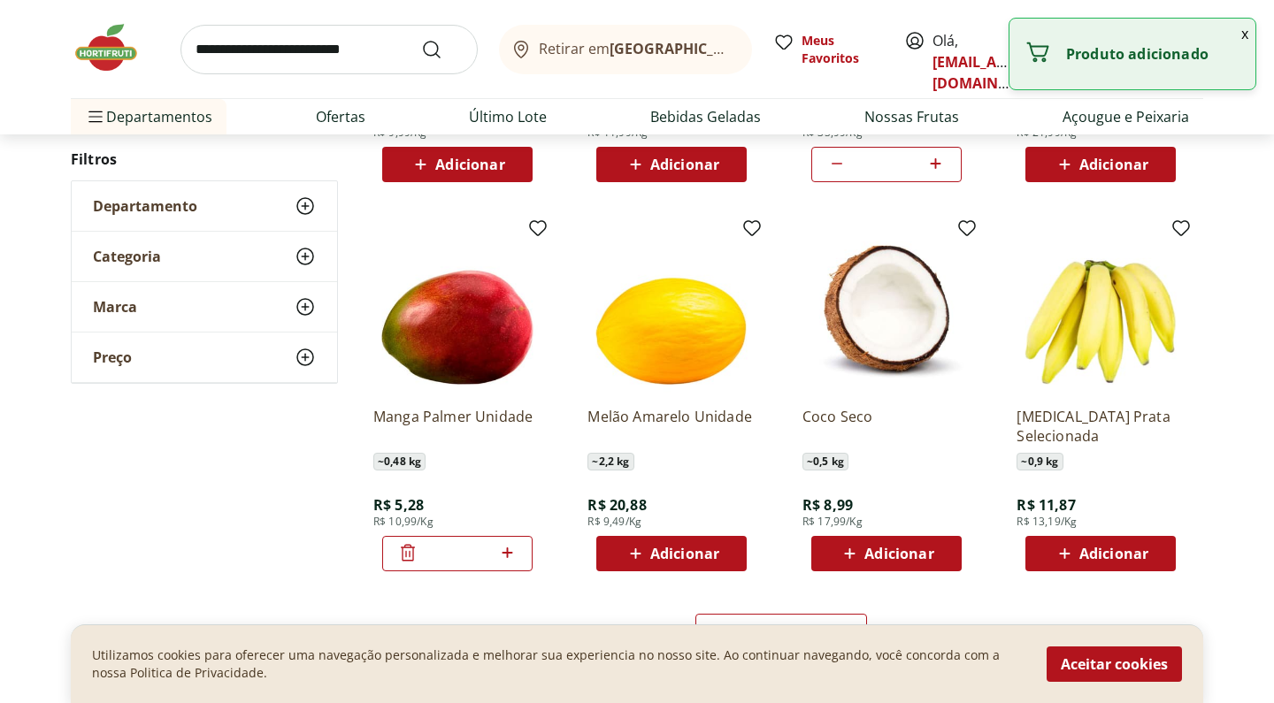
click at [465, 556] on input "*" at bounding box center [457, 553] width 78 height 19
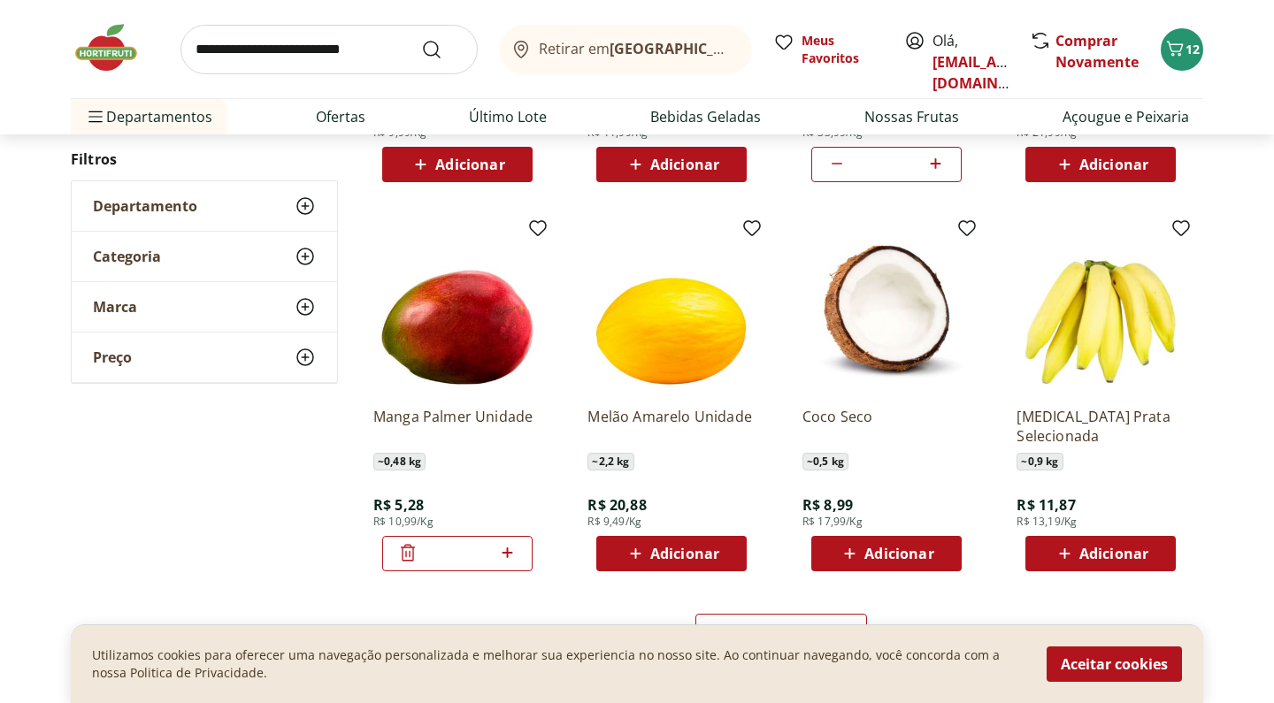
click at [462, 510] on div "Manga Palmer Unidade ~ 0,48 kg R$ 5,28 R$ 10,99/Kg *" at bounding box center [457, 482] width 168 height 179
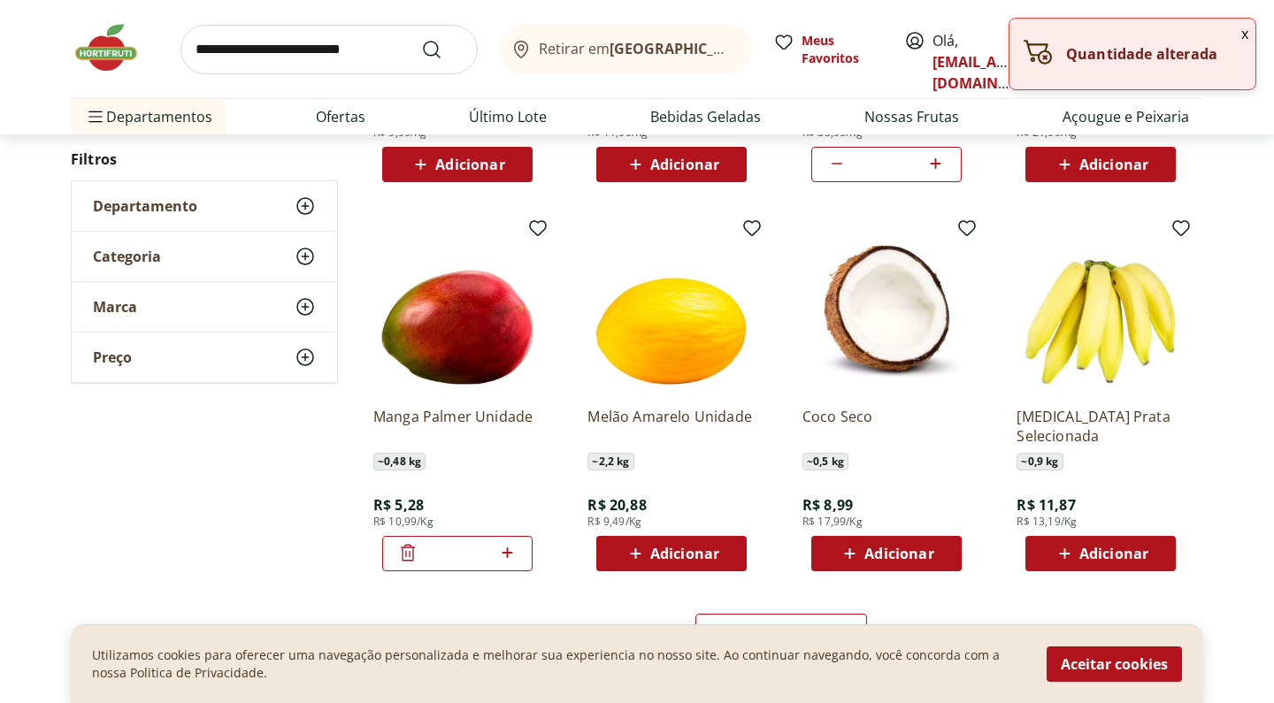
click at [510, 559] on icon at bounding box center [507, 552] width 22 height 21
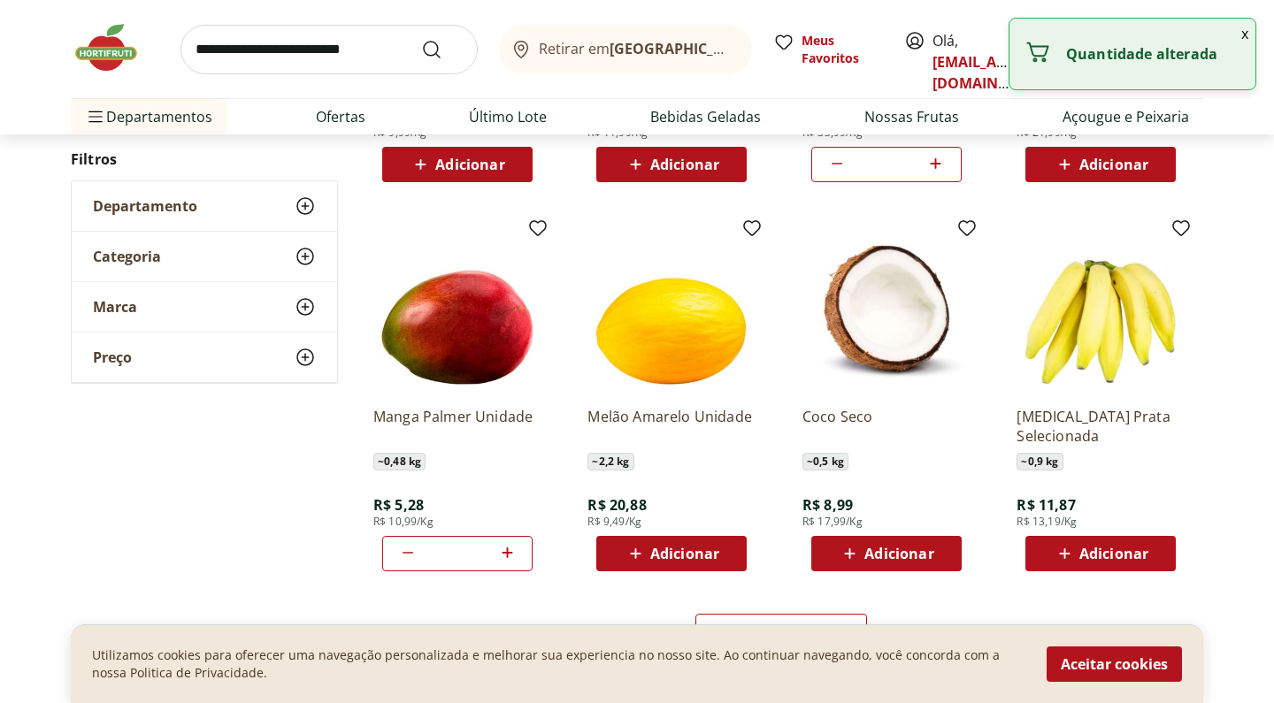
click at [510, 559] on icon at bounding box center [507, 552] width 22 height 21
type input "*"
click at [1048, 545] on div "Adicionar" at bounding box center [1101, 554] width 122 height 32
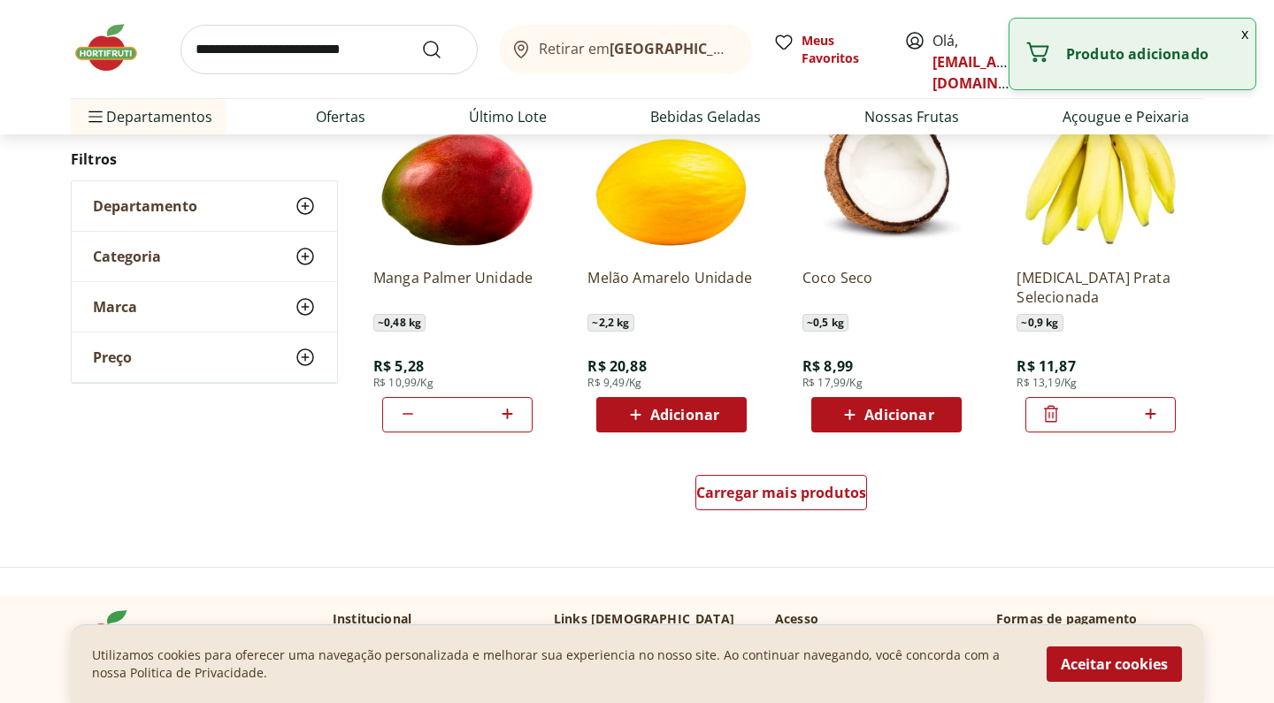
scroll to position [2192, 0]
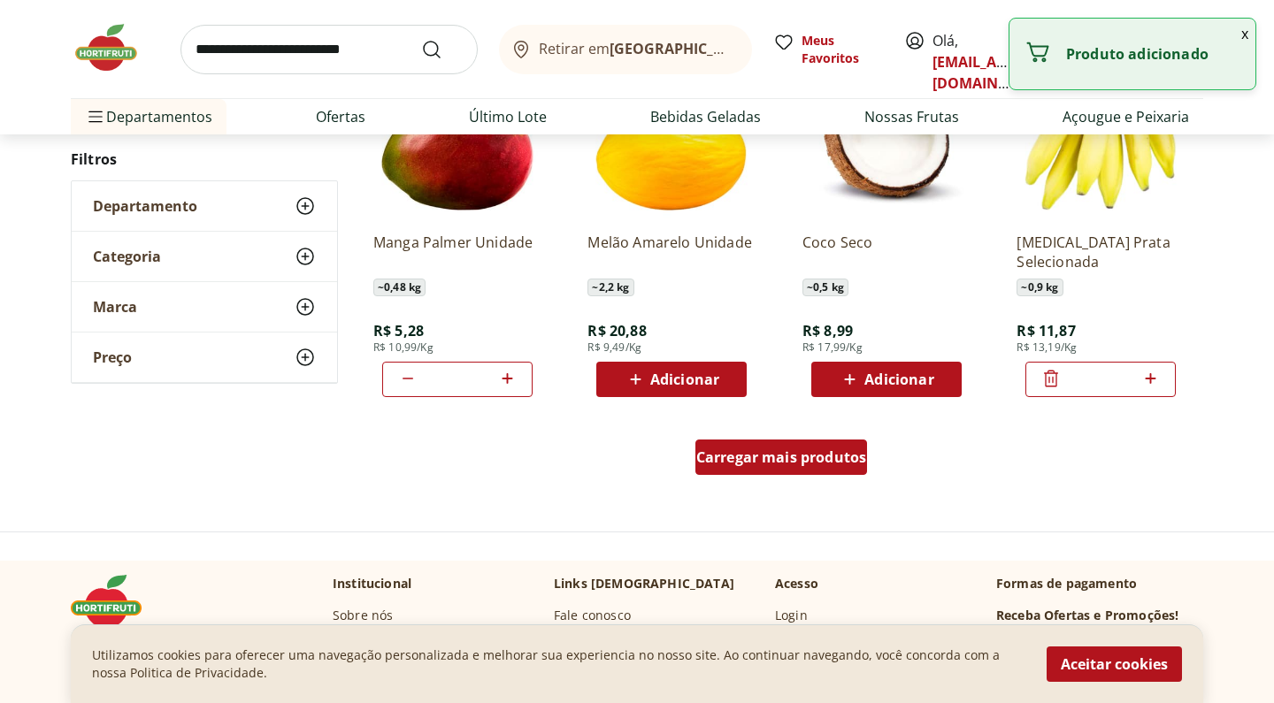
click at [850, 464] on span "Carregar mais produtos" at bounding box center [781, 457] width 171 height 14
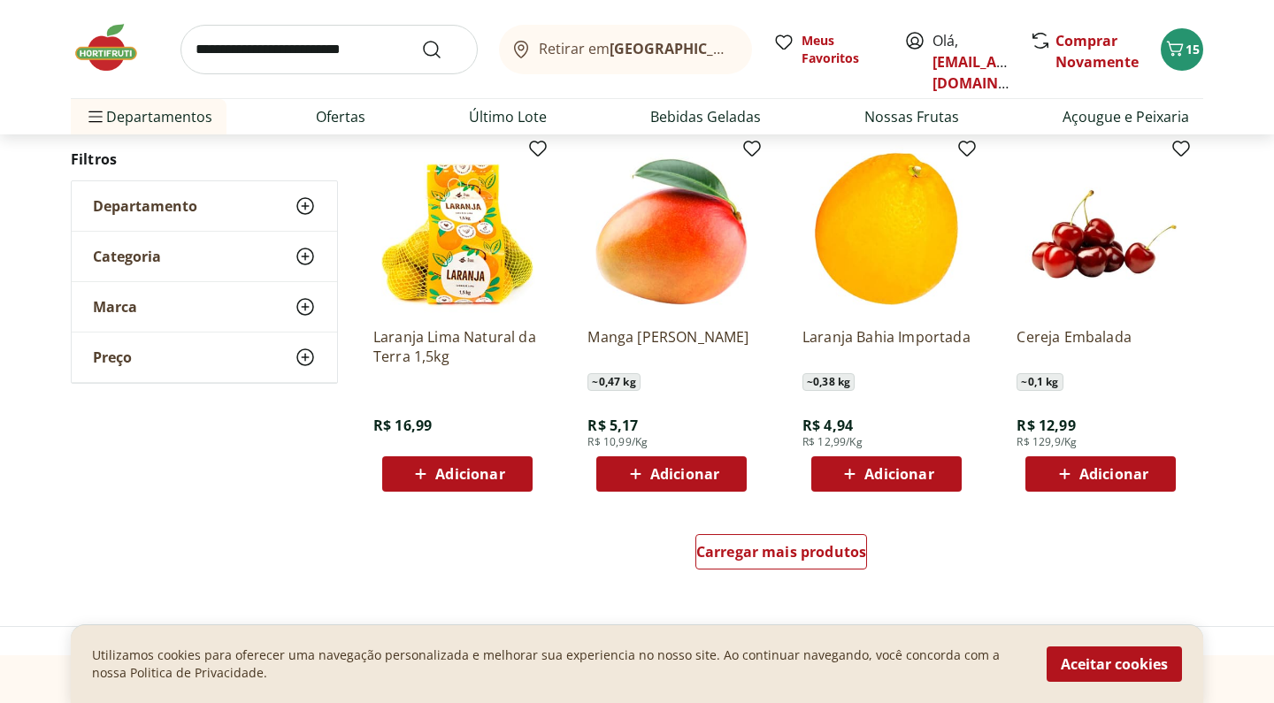
scroll to position [3268, 0]
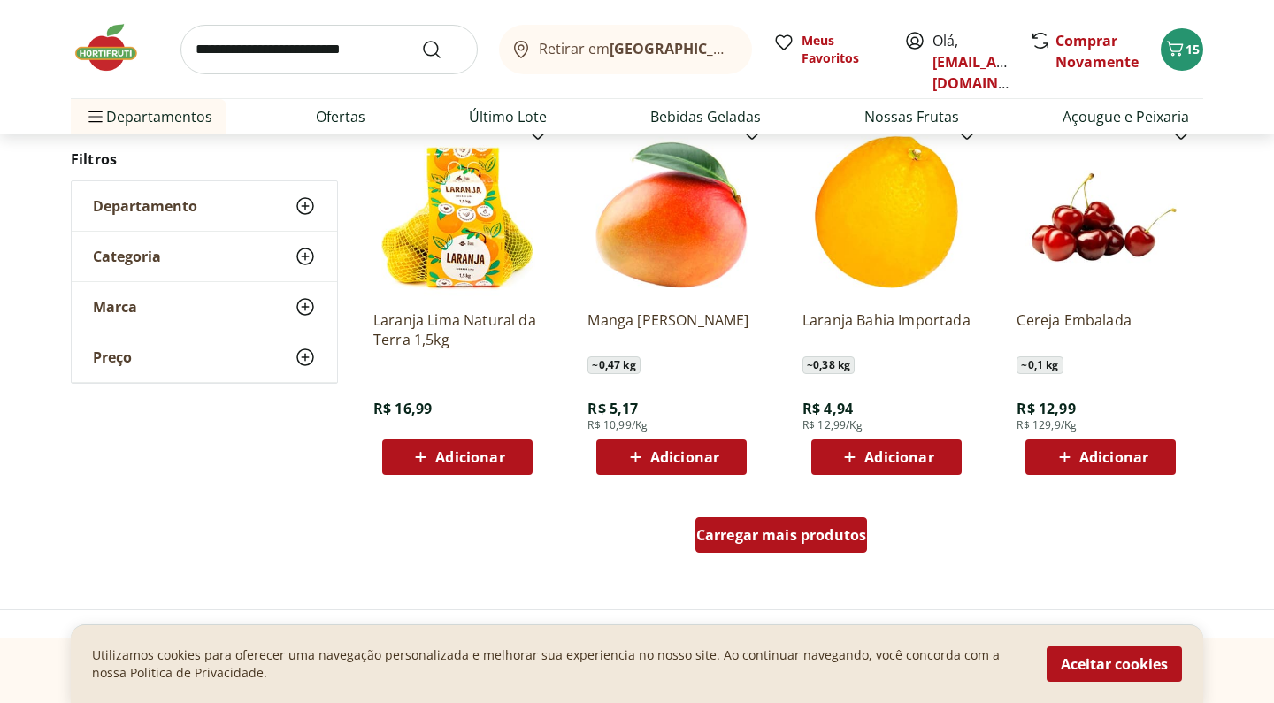
click at [716, 539] on span "Carregar mais produtos" at bounding box center [781, 535] width 171 height 14
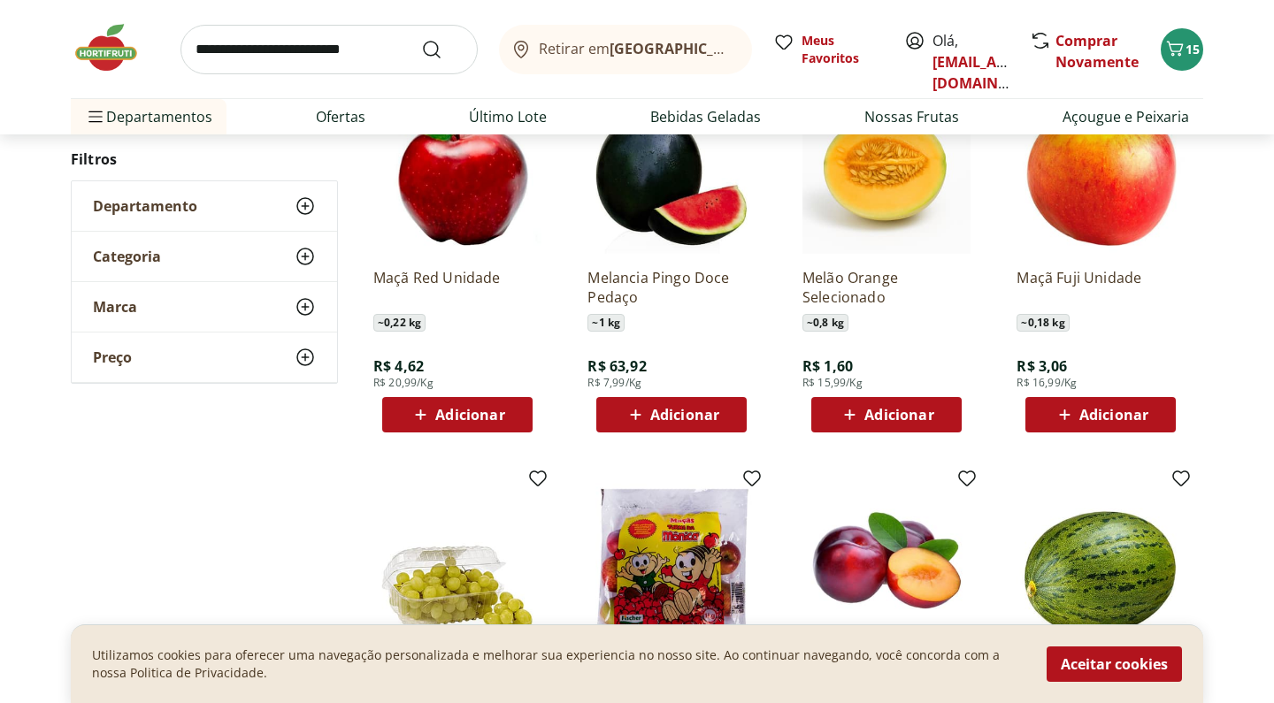
scroll to position [4076, 0]
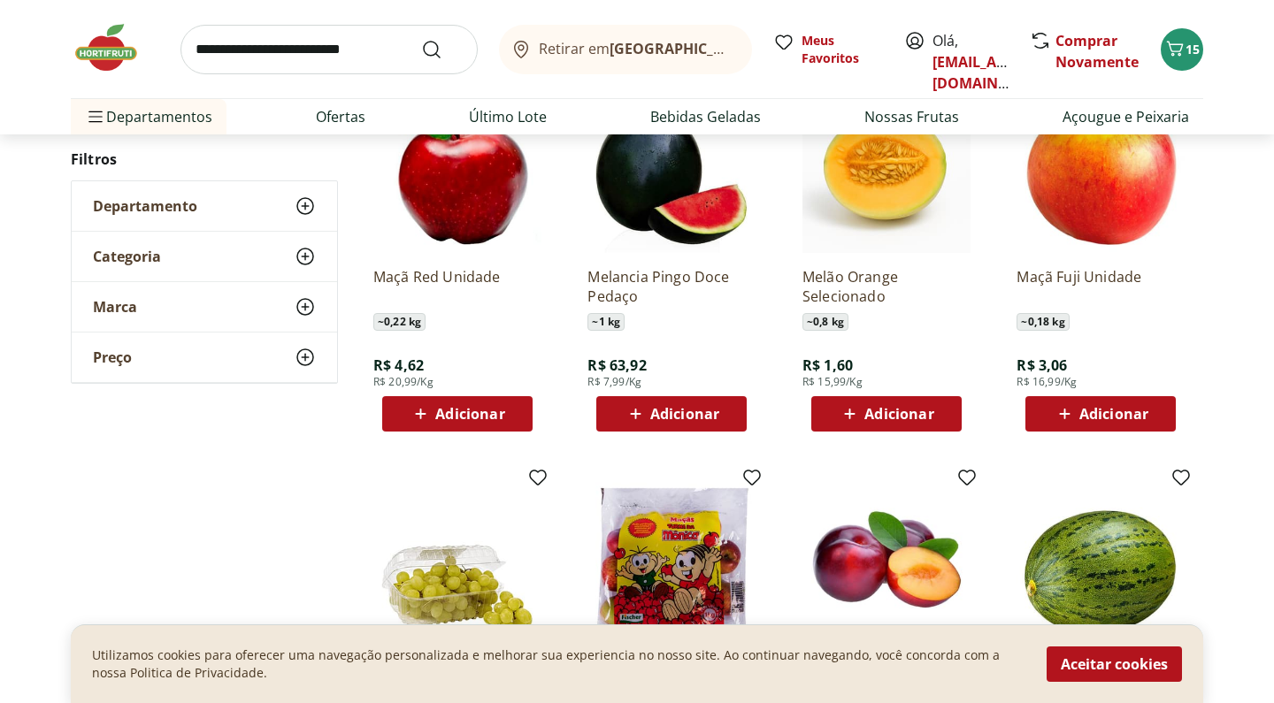
click at [850, 424] on icon at bounding box center [850, 413] width 22 height 21
click at [932, 422] on icon at bounding box center [936, 413] width 22 height 21
type input "*"
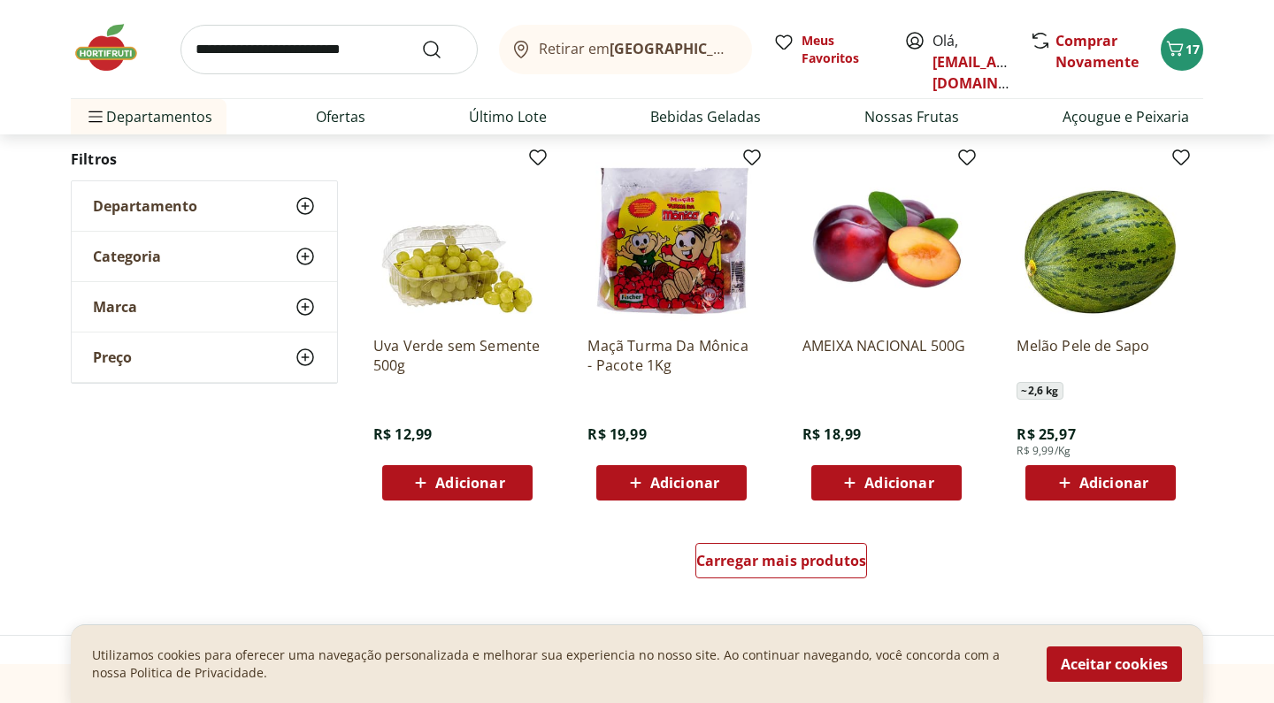
scroll to position [4408, 0]
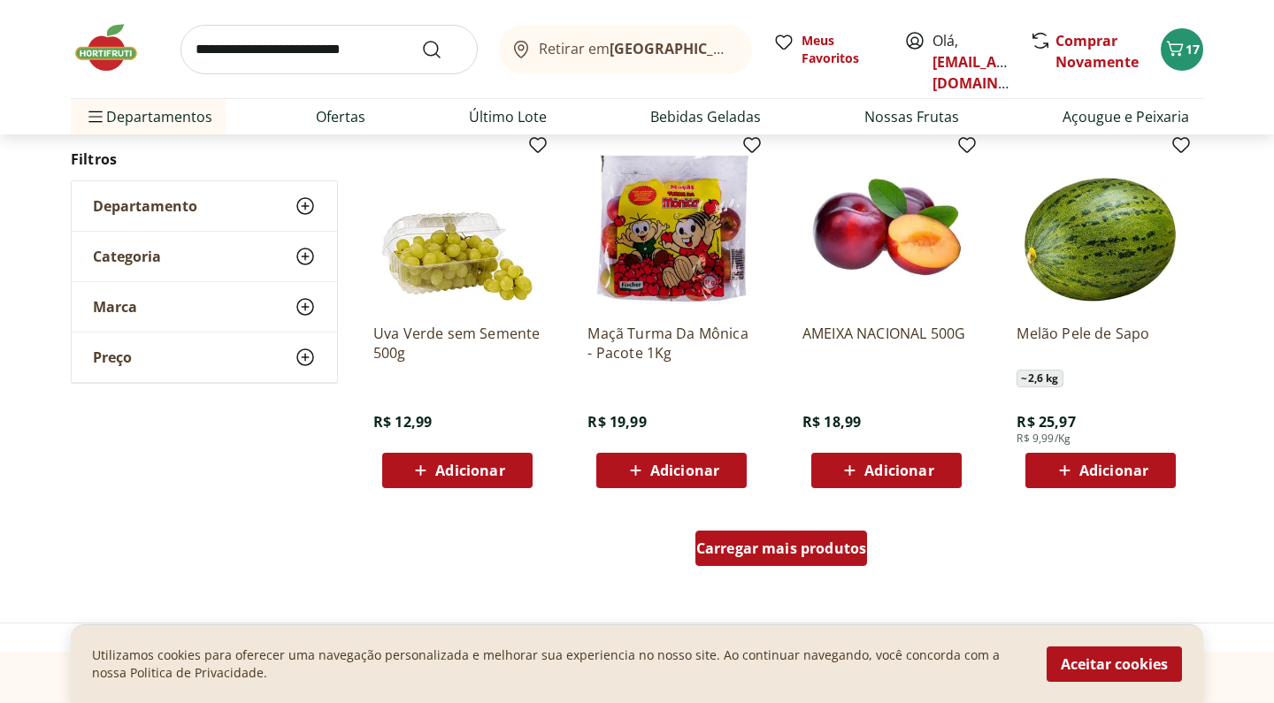
click at [794, 542] on span "Carregar mais produtos" at bounding box center [781, 548] width 171 height 14
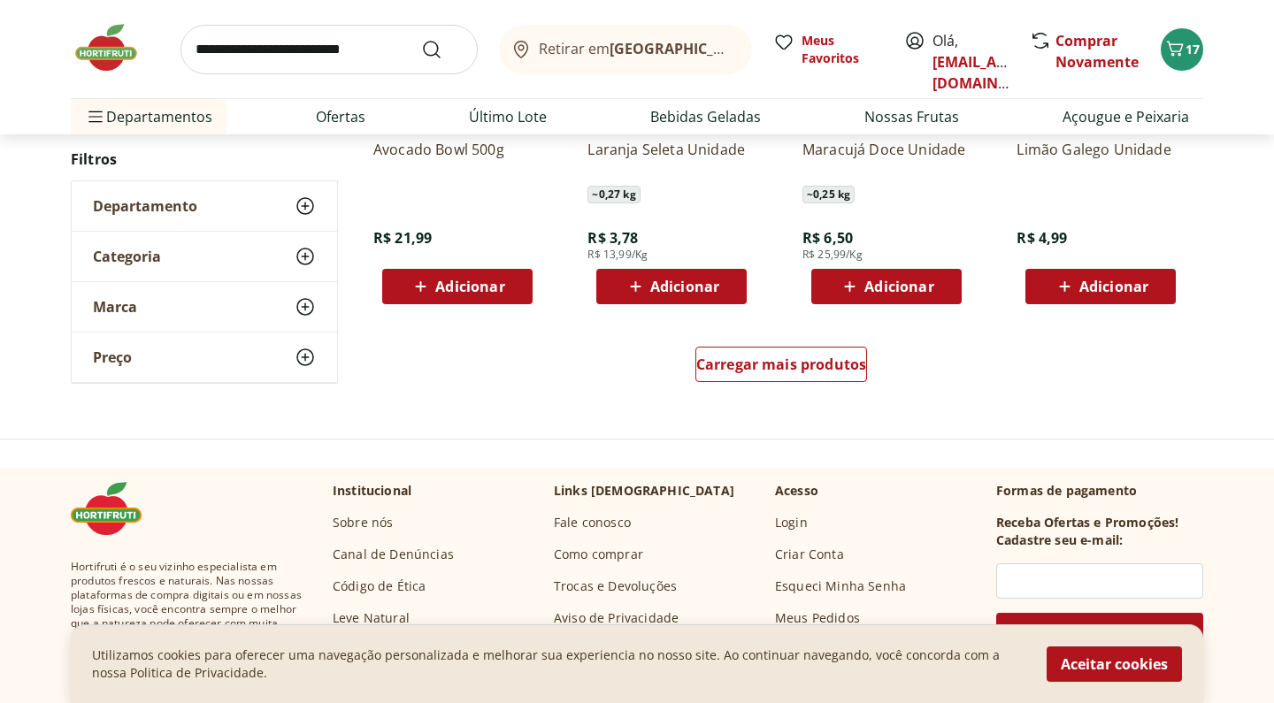
scroll to position [5748, 0]
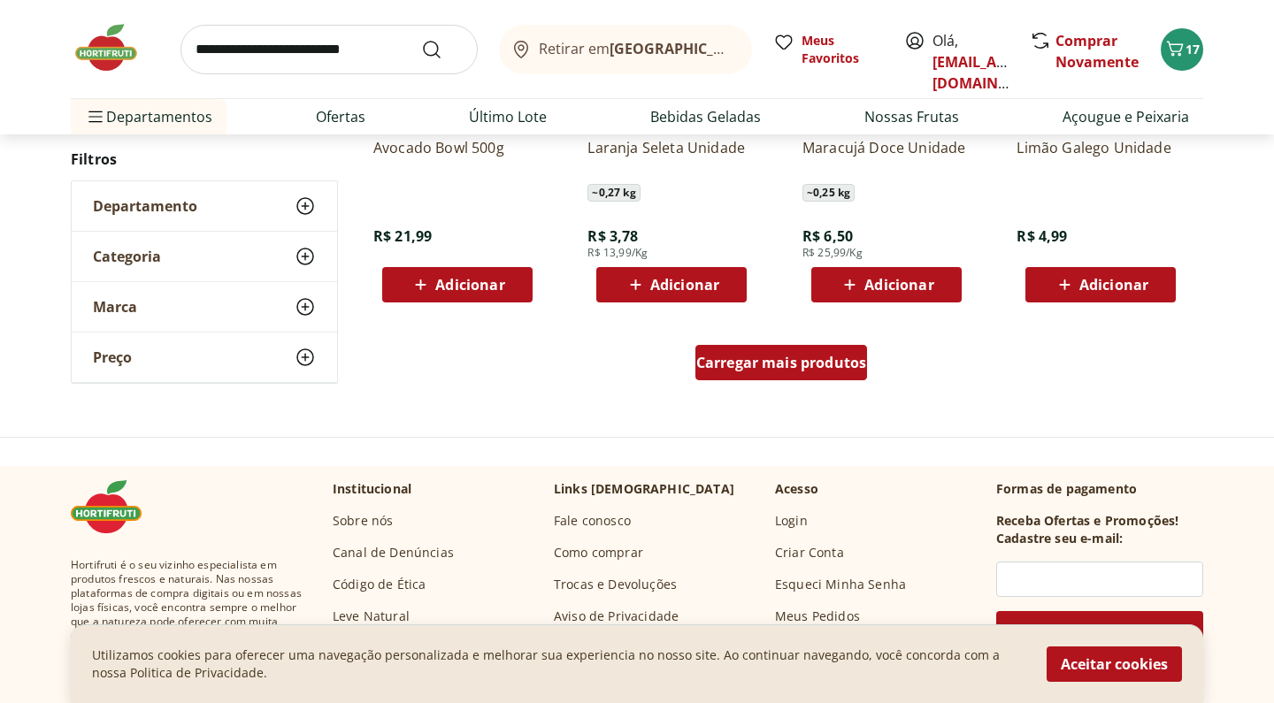
click at [844, 365] on span "Carregar mais produtos" at bounding box center [781, 363] width 171 height 14
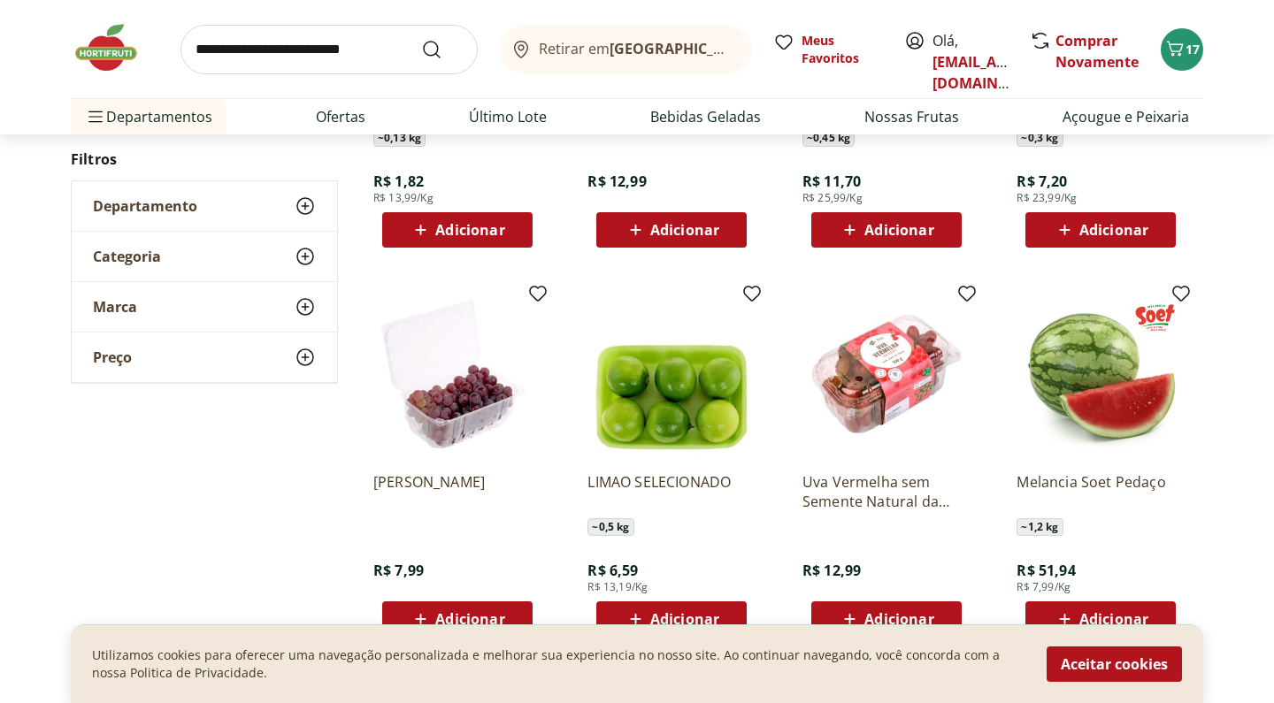
scroll to position [6580, 0]
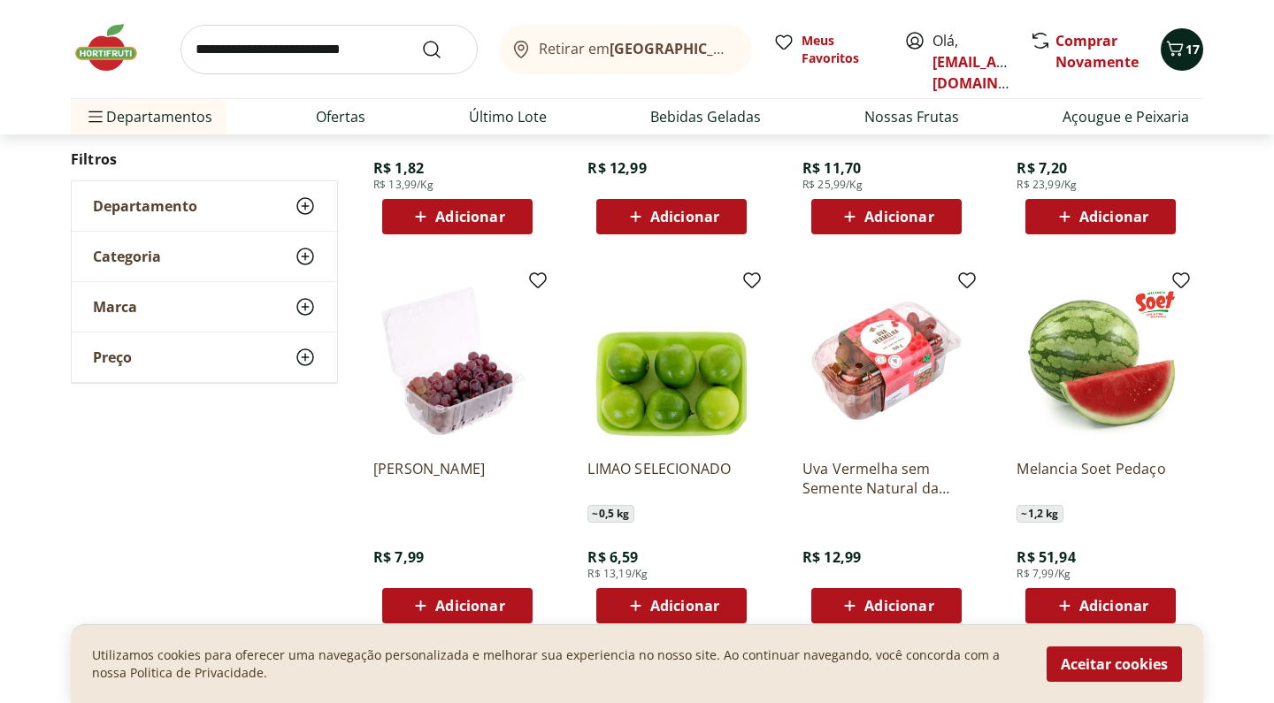
click at [1166, 59] on span "Carrinho" at bounding box center [1174, 49] width 21 height 23
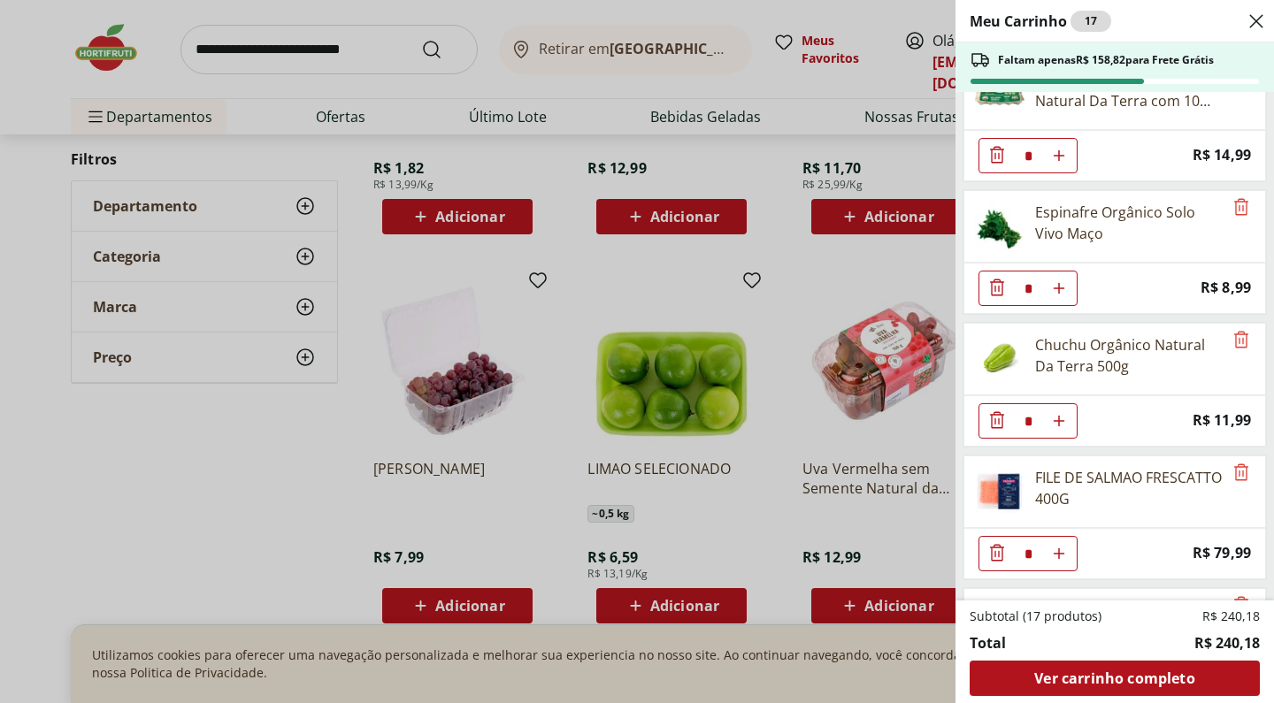
scroll to position [601, 0]
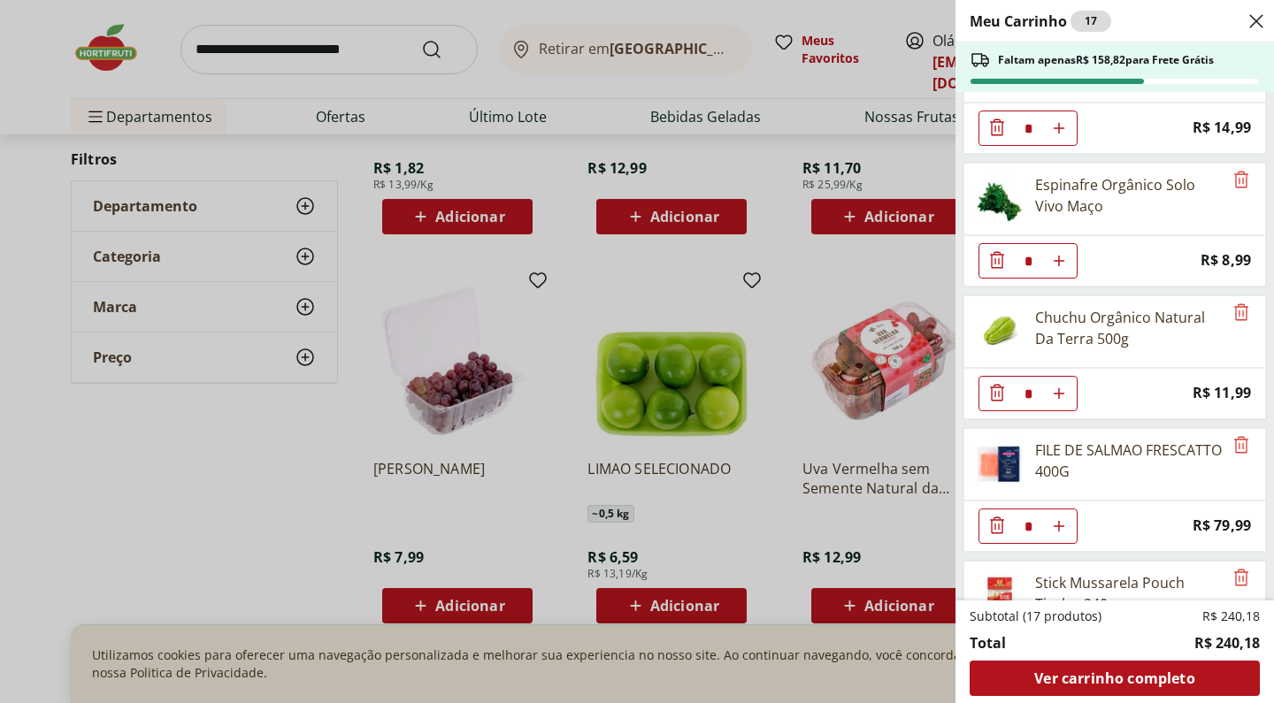
click at [255, 456] on div "Meu Carrinho 17 Faltam apenas R$ 158,82 para Frete Grátis Tomate Italiano Orgân…" at bounding box center [637, 351] width 1274 height 703
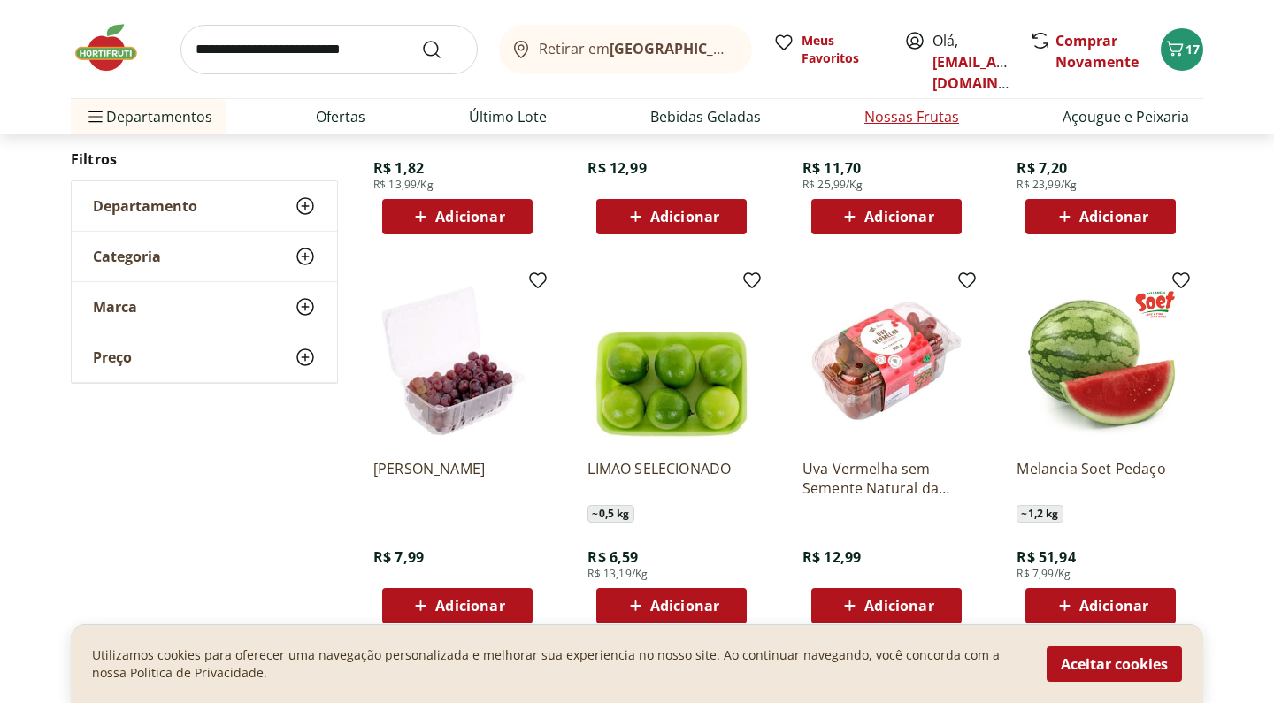
click at [894, 121] on link "Nossas Frutas" at bounding box center [911, 116] width 95 height 21
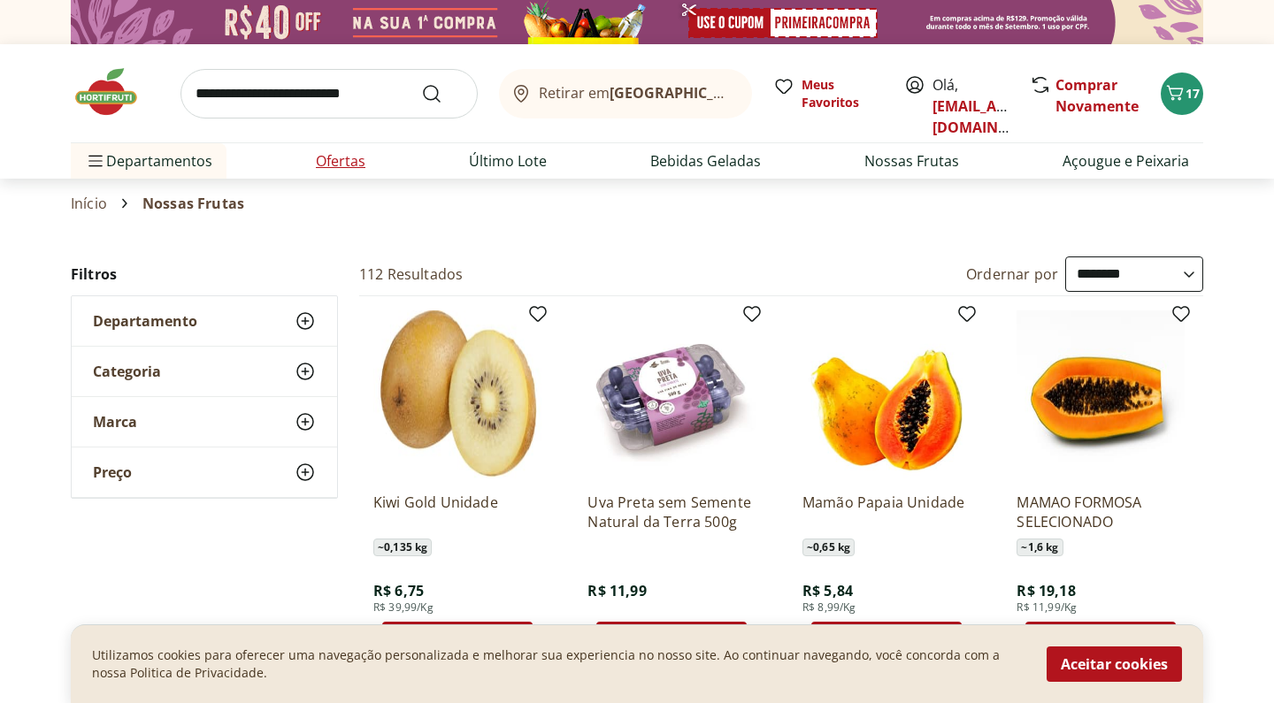
click at [368, 158] on li "Ofertas" at bounding box center [341, 160] width 78 height 35
click at [349, 169] on link "Ofertas" at bounding box center [341, 160] width 50 height 21
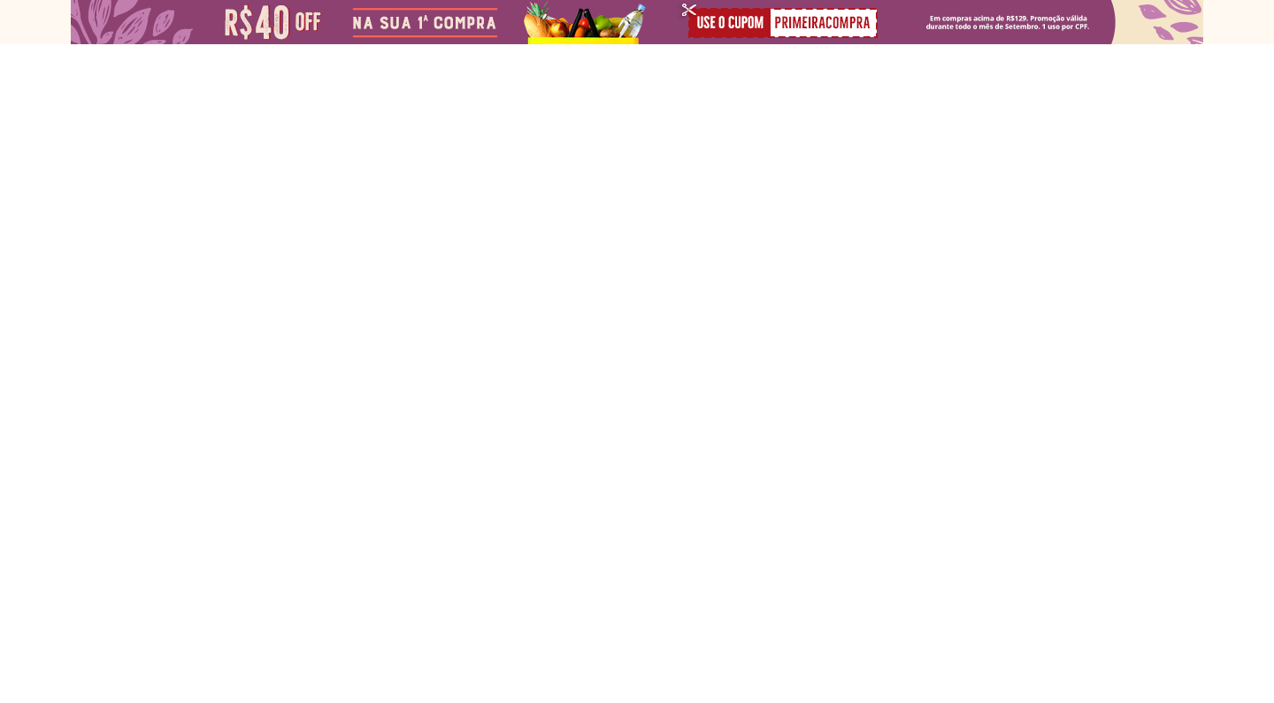
select select "**********"
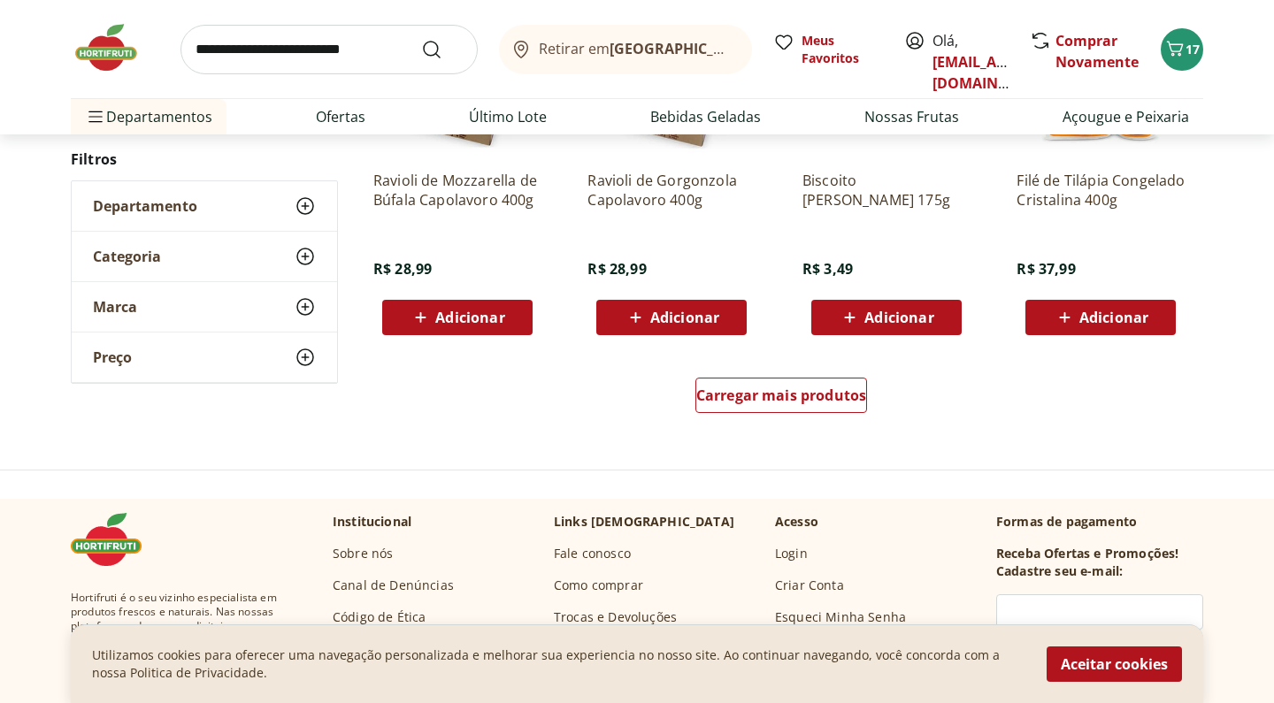
scroll to position [1107, 0]
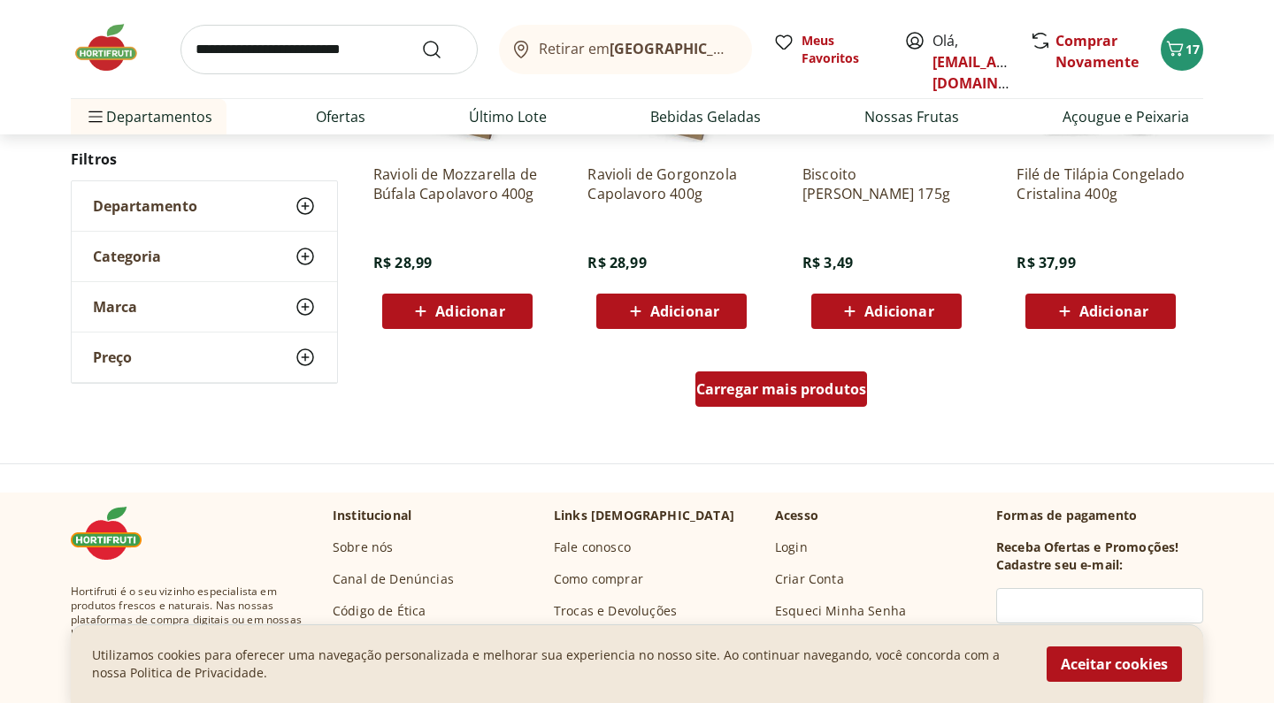
click at [745, 402] on div "Carregar mais produtos" at bounding box center [781, 389] width 173 height 35
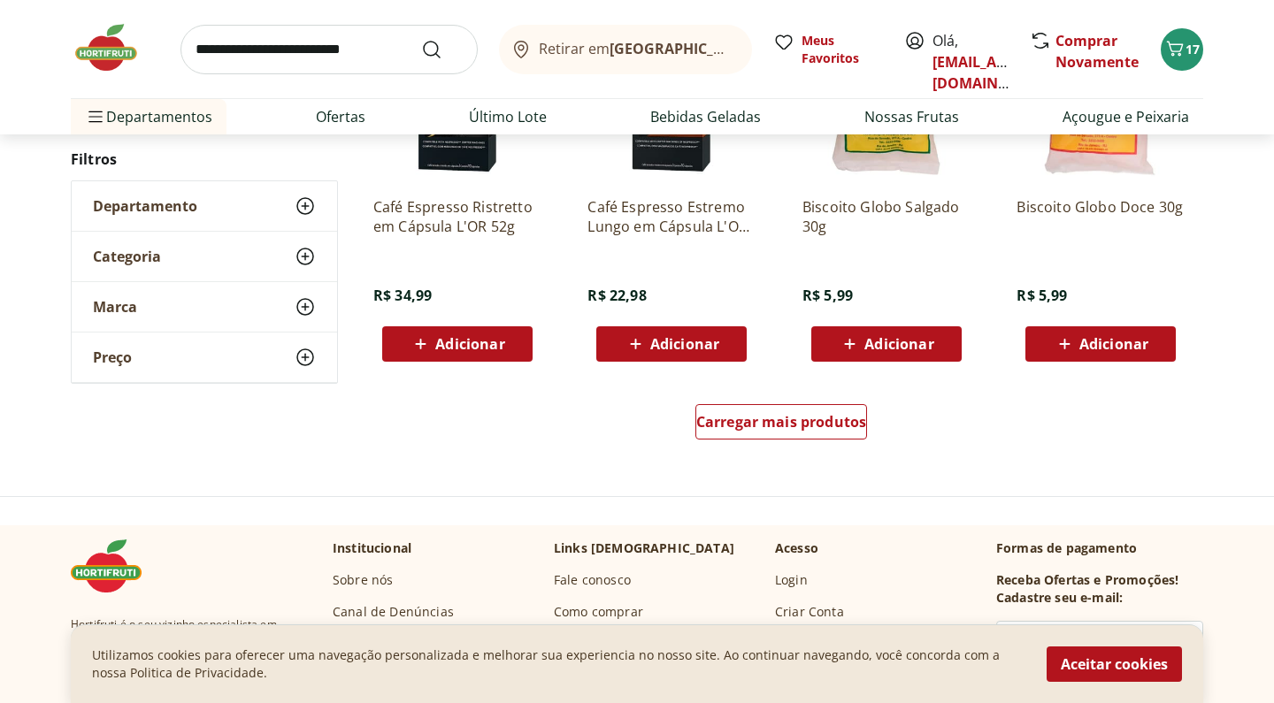
scroll to position [2246, 0]
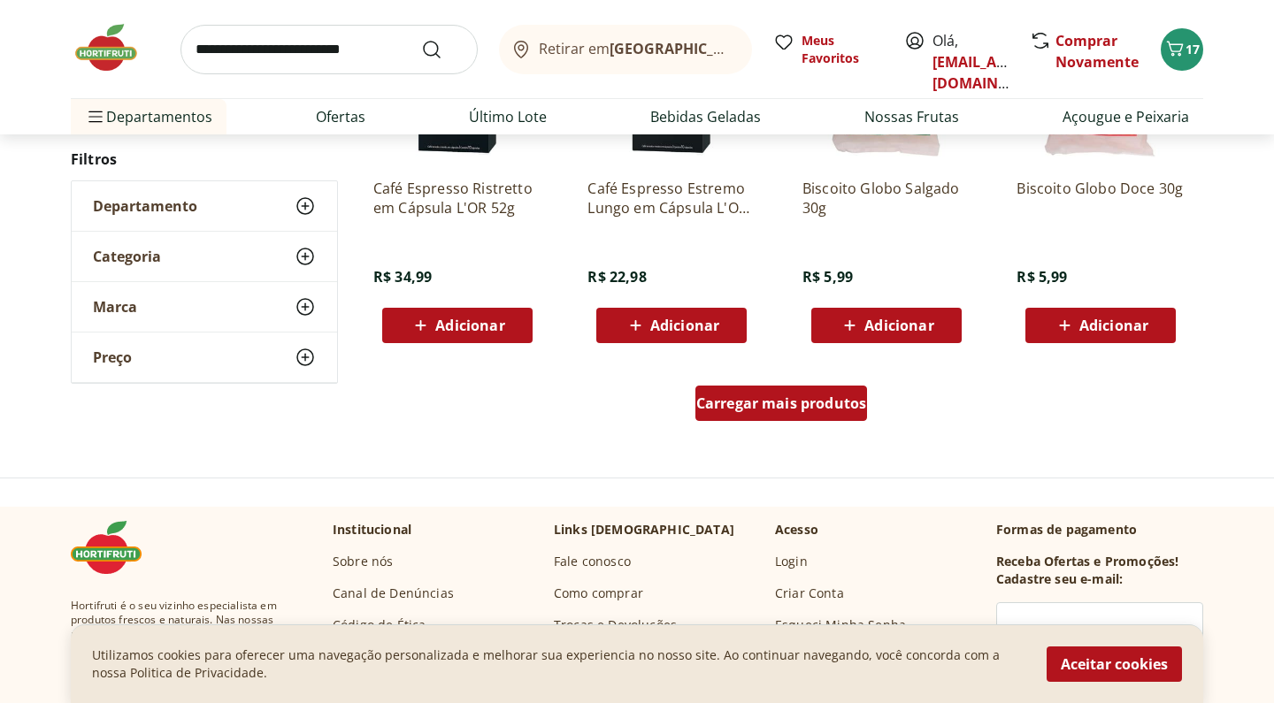
click at [811, 401] on span "Carregar mais produtos" at bounding box center [781, 403] width 171 height 14
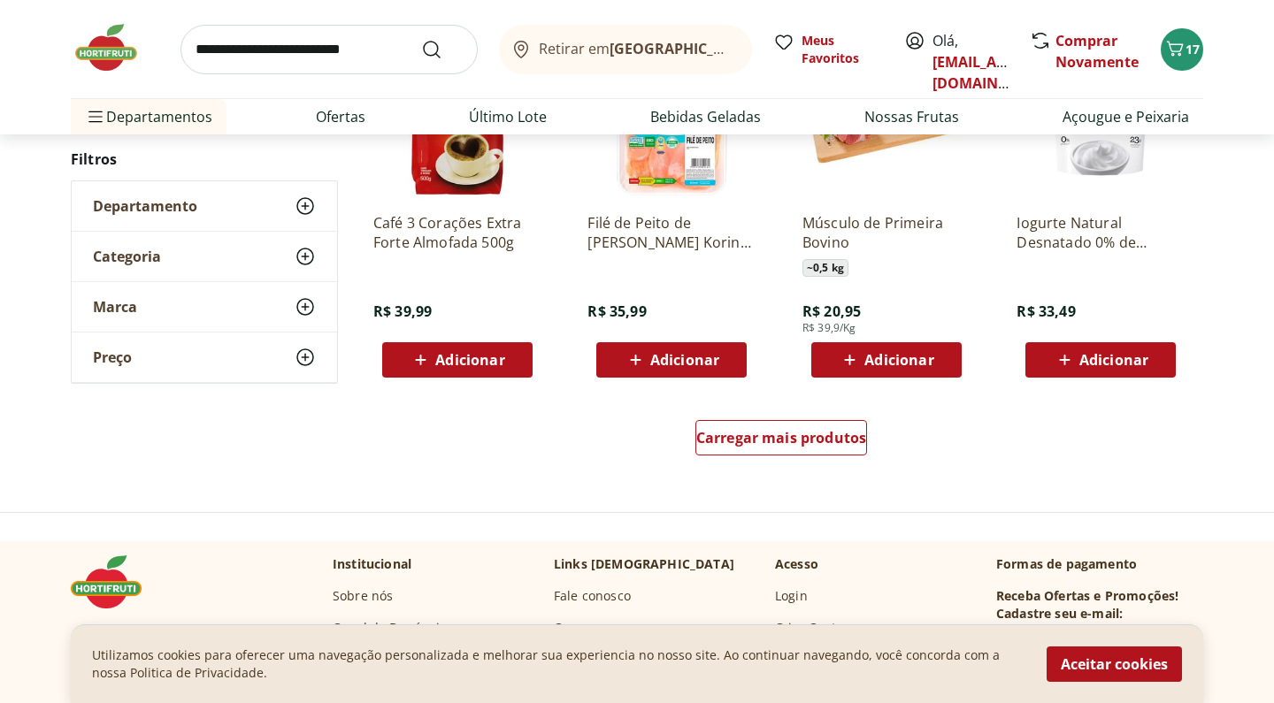
scroll to position [3380, 0]
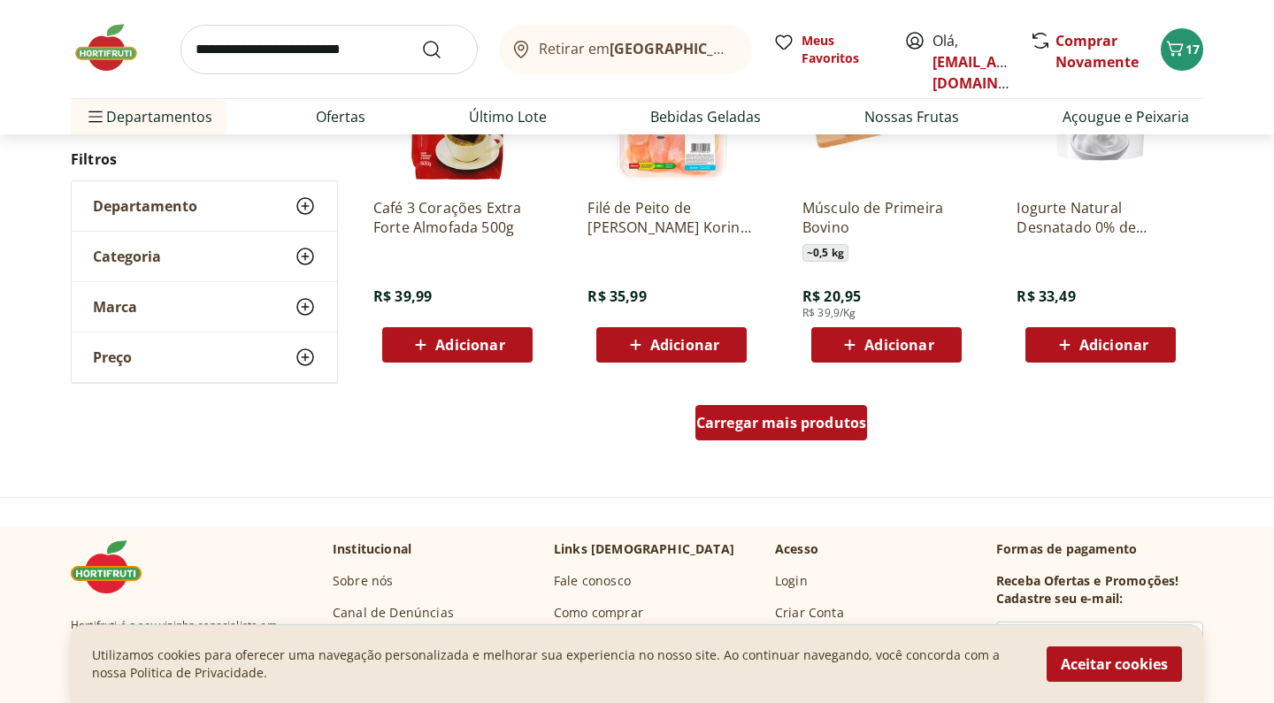
click at [841, 440] on div "Carregar mais produtos" at bounding box center [781, 422] width 173 height 35
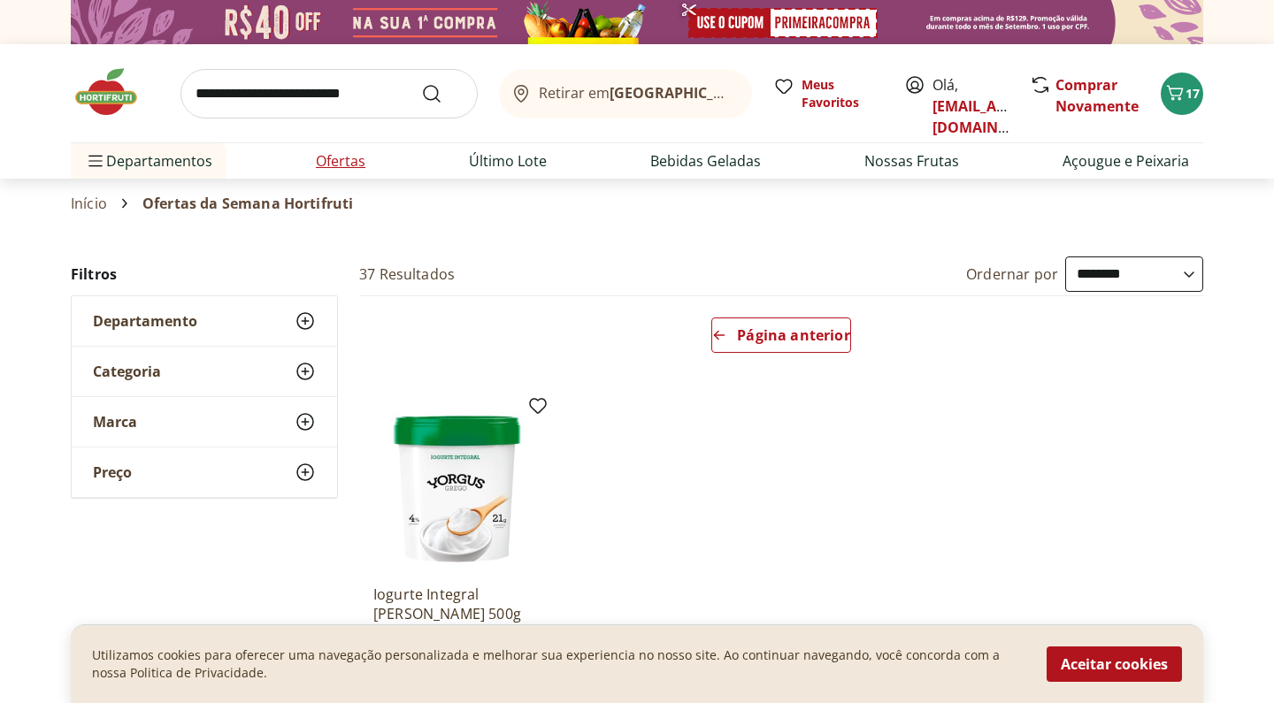
click at [343, 157] on link "Ofertas" at bounding box center [341, 160] width 50 height 21
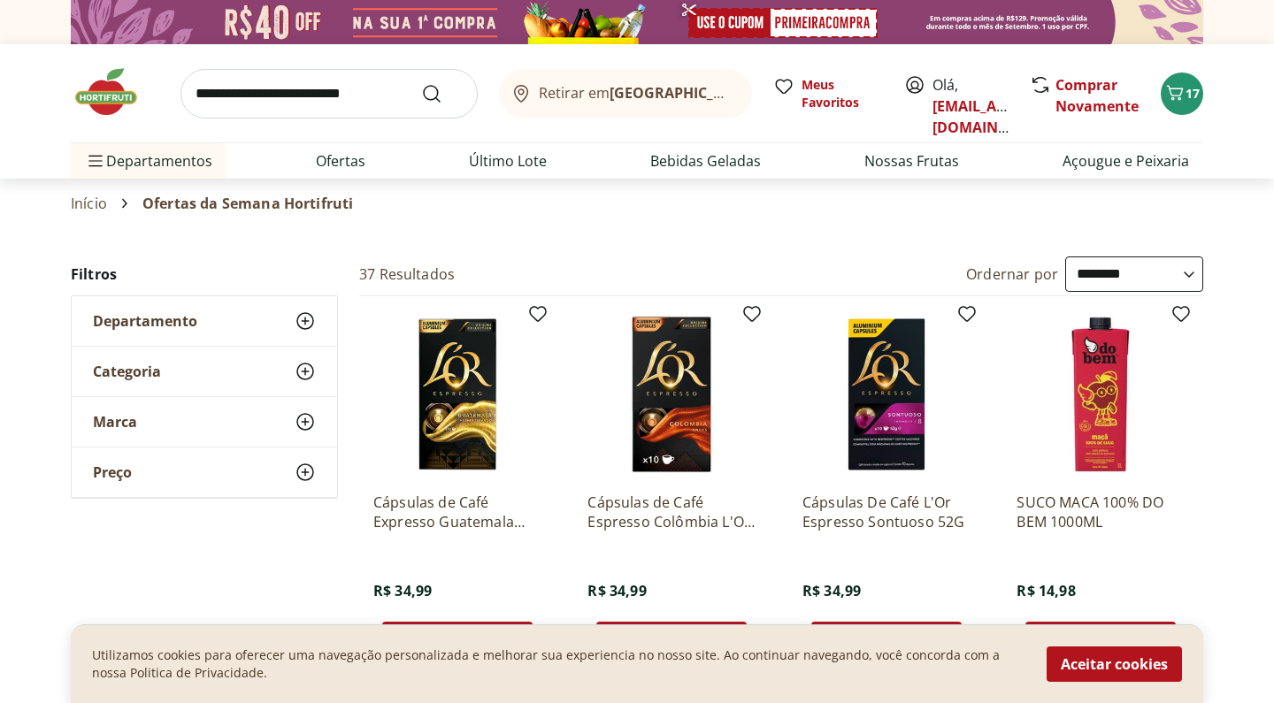
select select "**********"
click at [894, 175] on li "Nossas Frutas" at bounding box center [911, 160] width 123 height 35
click at [914, 158] on link "Nossas Frutas" at bounding box center [911, 160] width 95 height 21
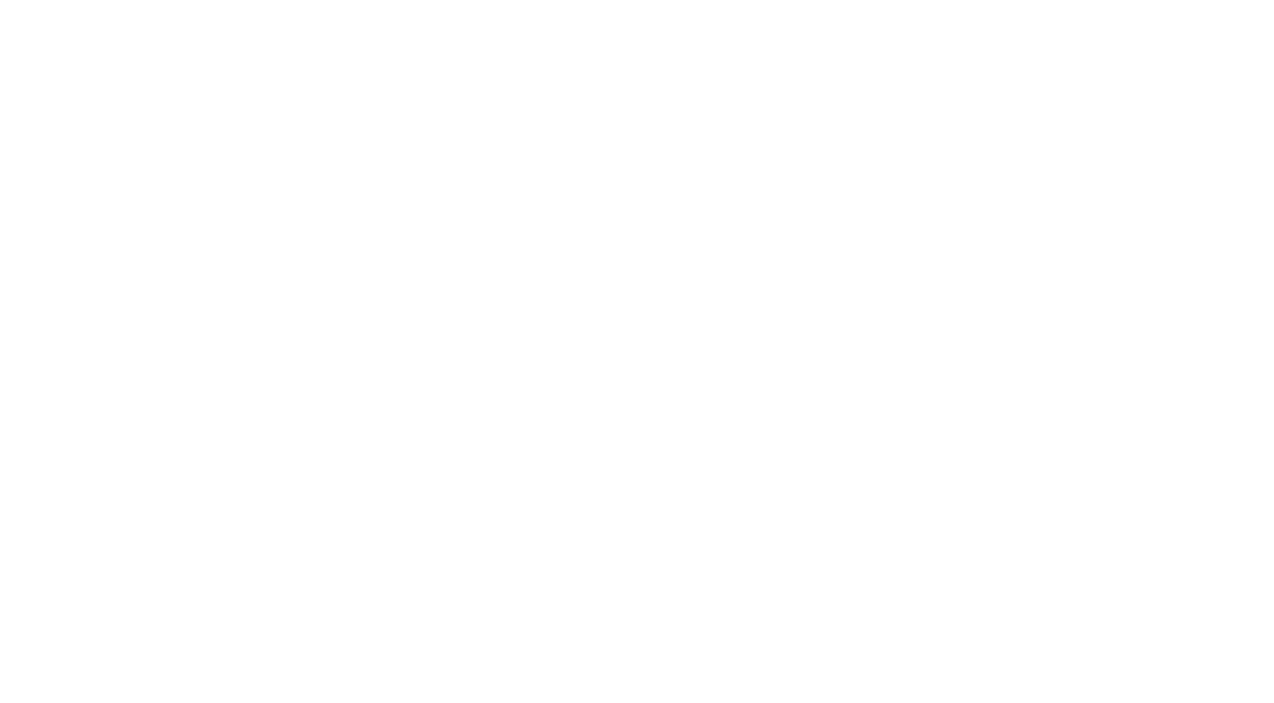
select select "**********"
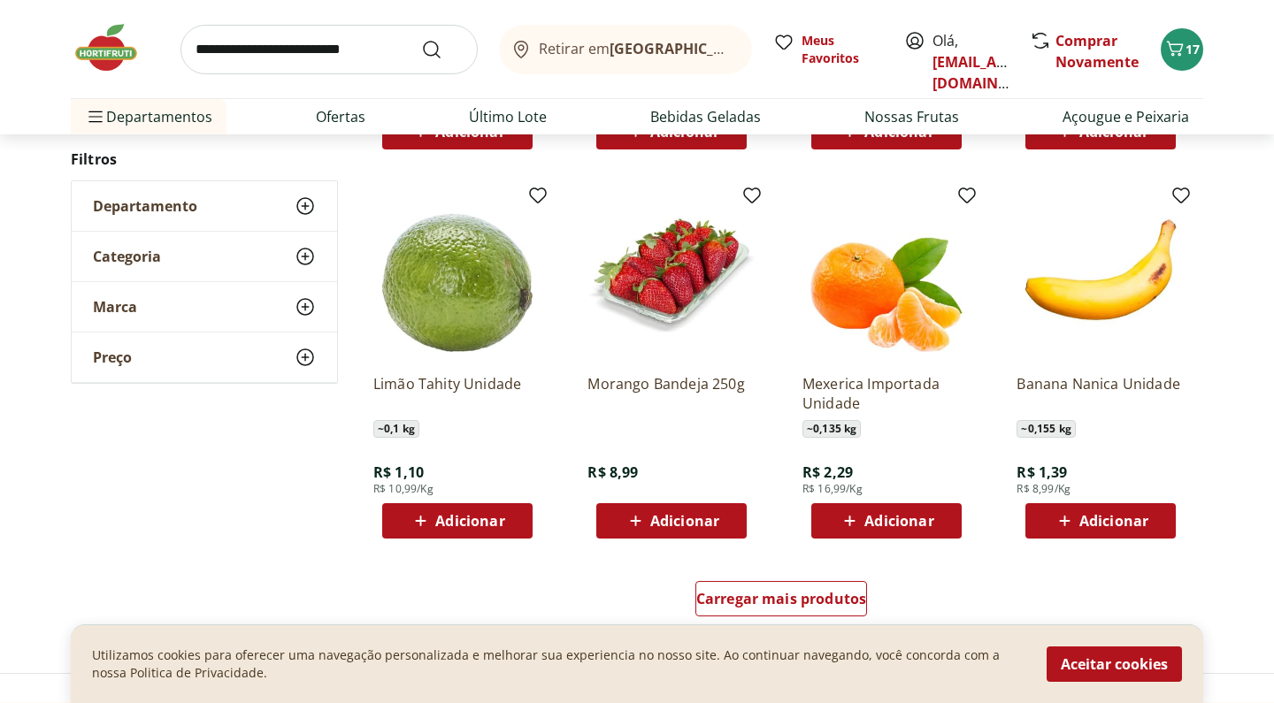
scroll to position [1005, 0]
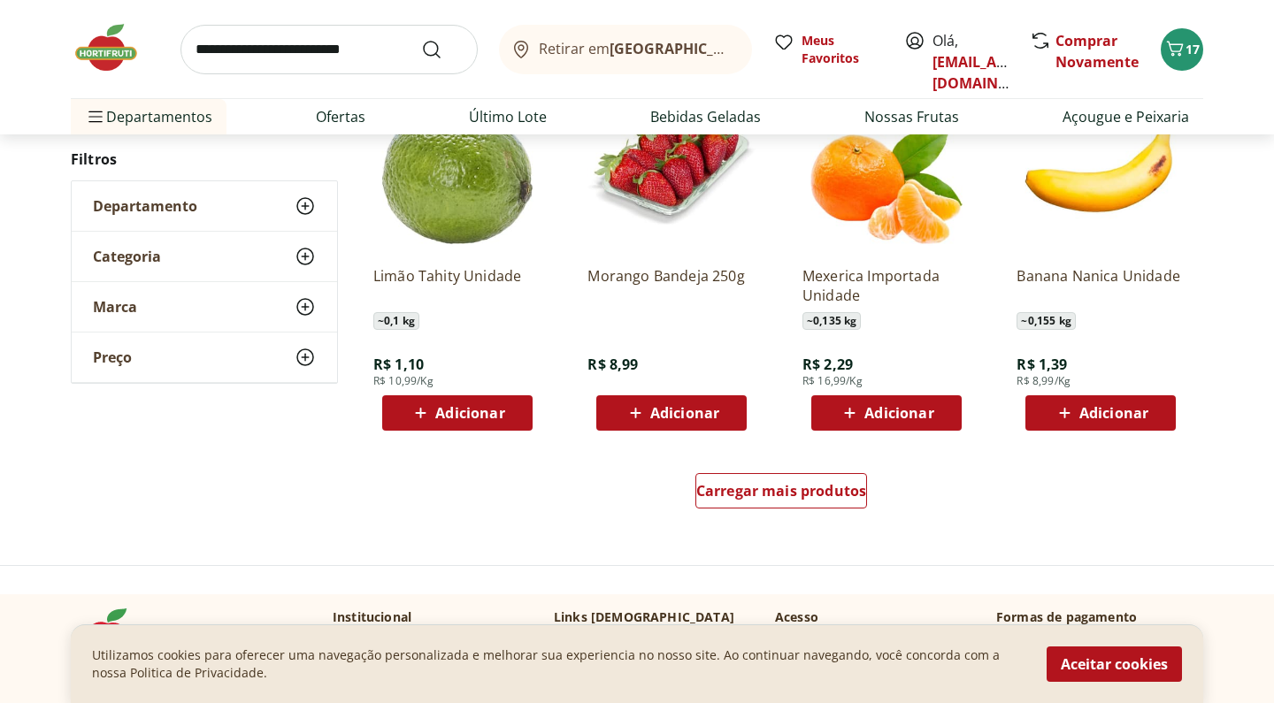
click at [909, 406] on span "Adicionar" at bounding box center [898, 413] width 69 height 14
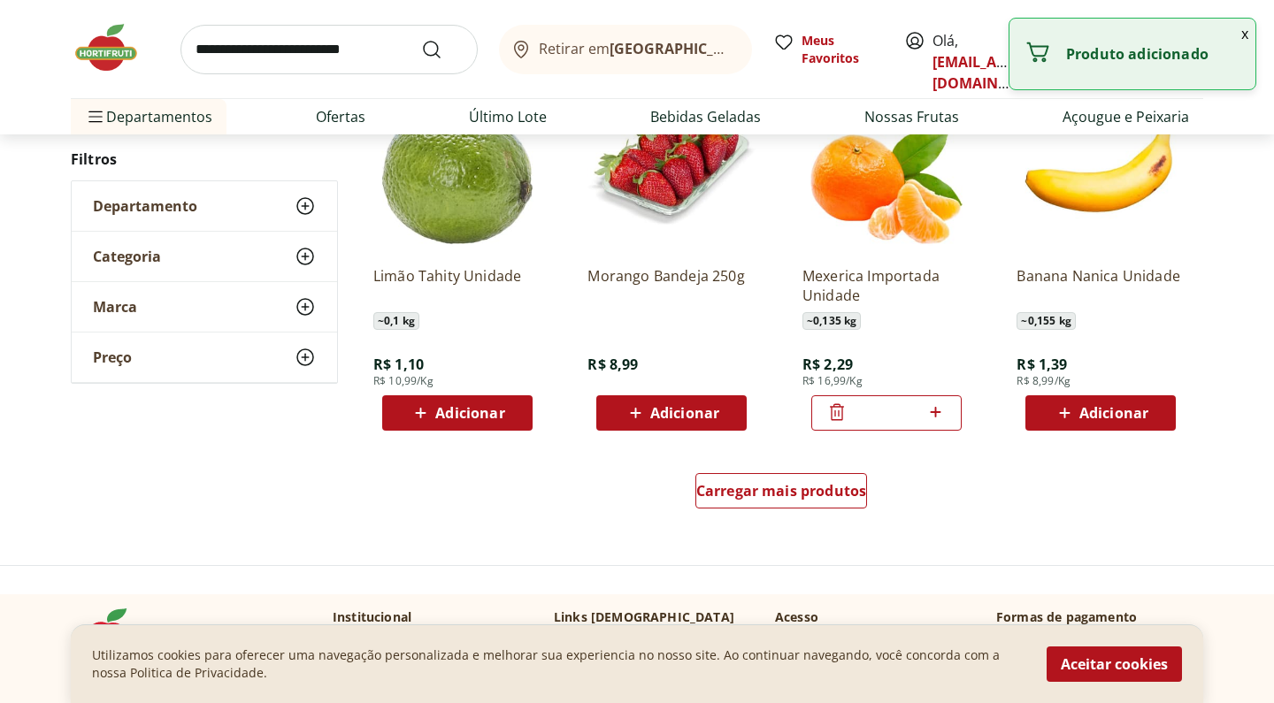
click at [909, 404] on input "*" at bounding box center [887, 412] width 78 height 19
click at [936, 405] on div "Adicionar" at bounding box center [886, 413] width 122 height 32
click at [946, 411] on div "Adicionar" at bounding box center [886, 413] width 122 height 32
click at [946, 411] on icon at bounding box center [936, 412] width 22 height 21
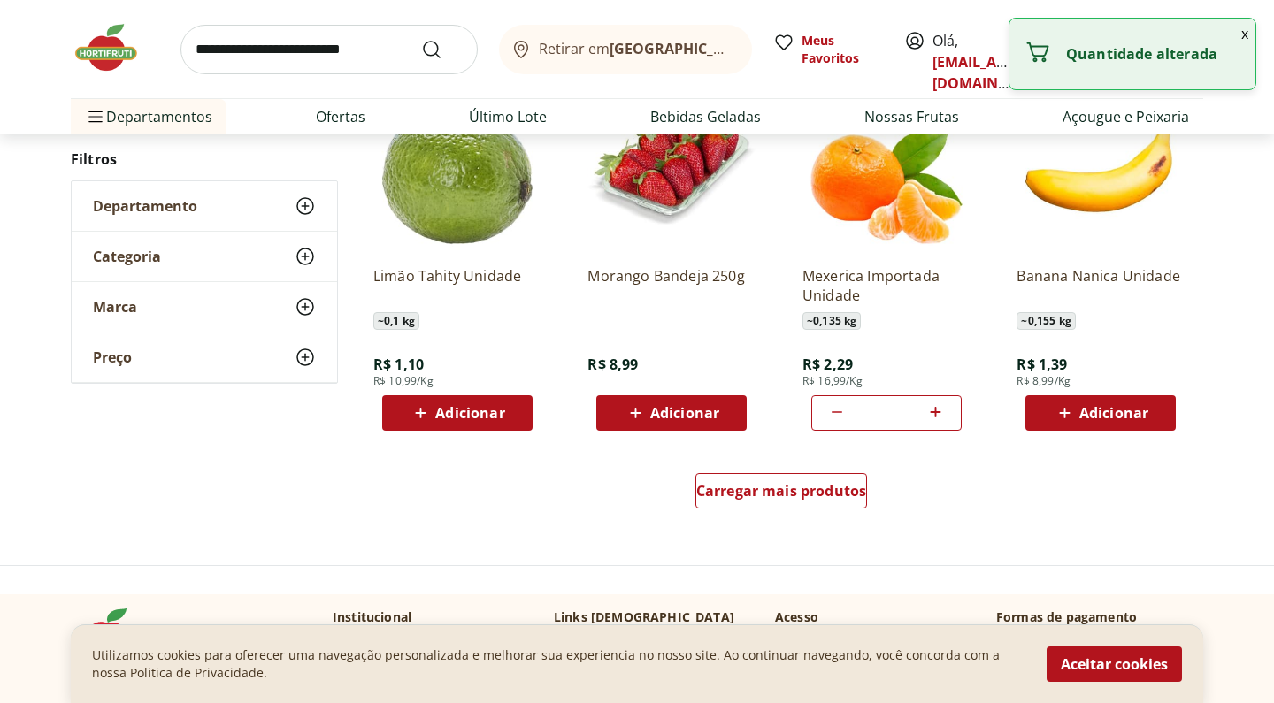
click at [946, 411] on icon at bounding box center [936, 412] width 22 height 21
type input "*"
click at [836, 484] on span "Carregar mais produtos" at bounding box center [781, 491] width 171 height 14
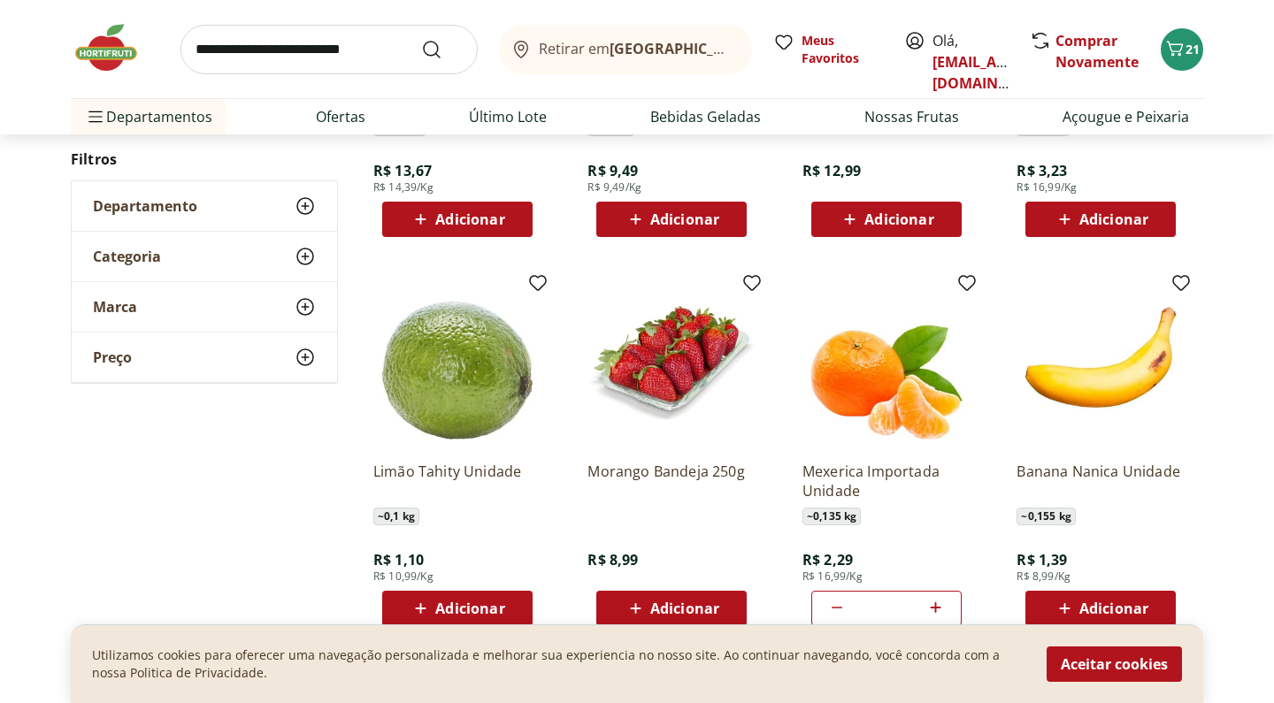
scroll to position [706, 0]
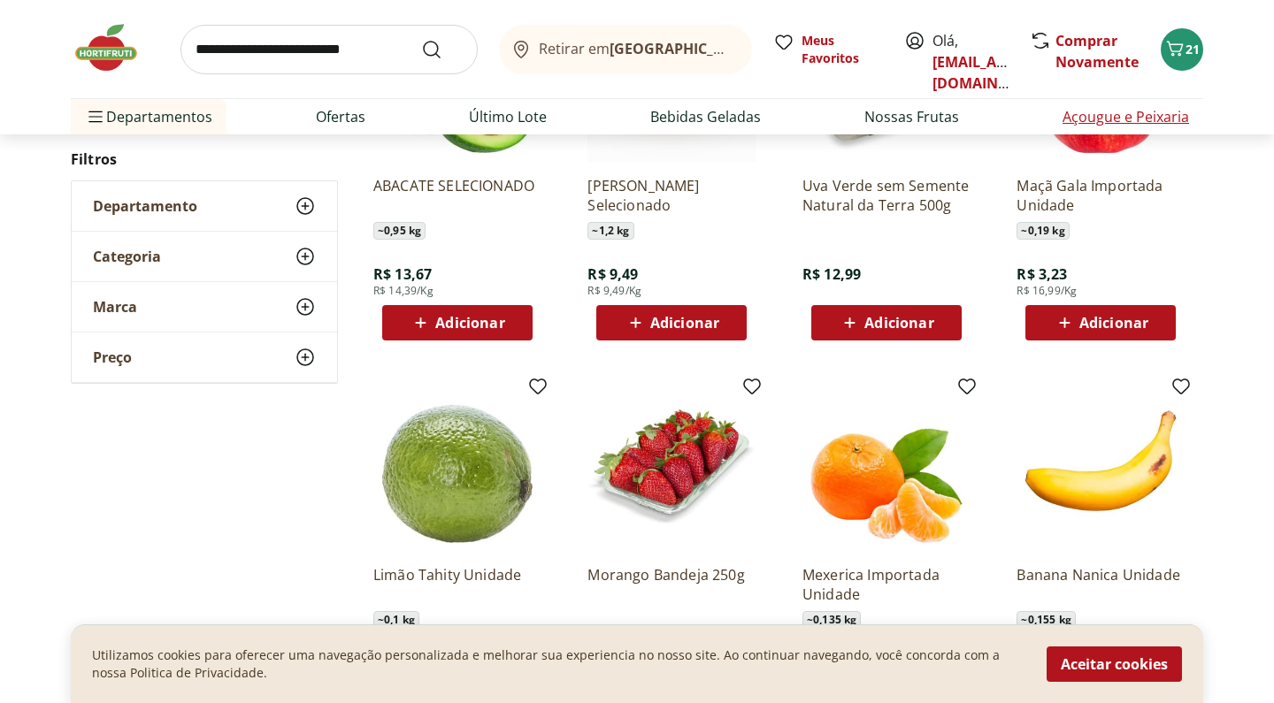
click at [1100, 121] on link "Açougue e Peixaria" at bounding box center [1126, 116] width 127 height 21
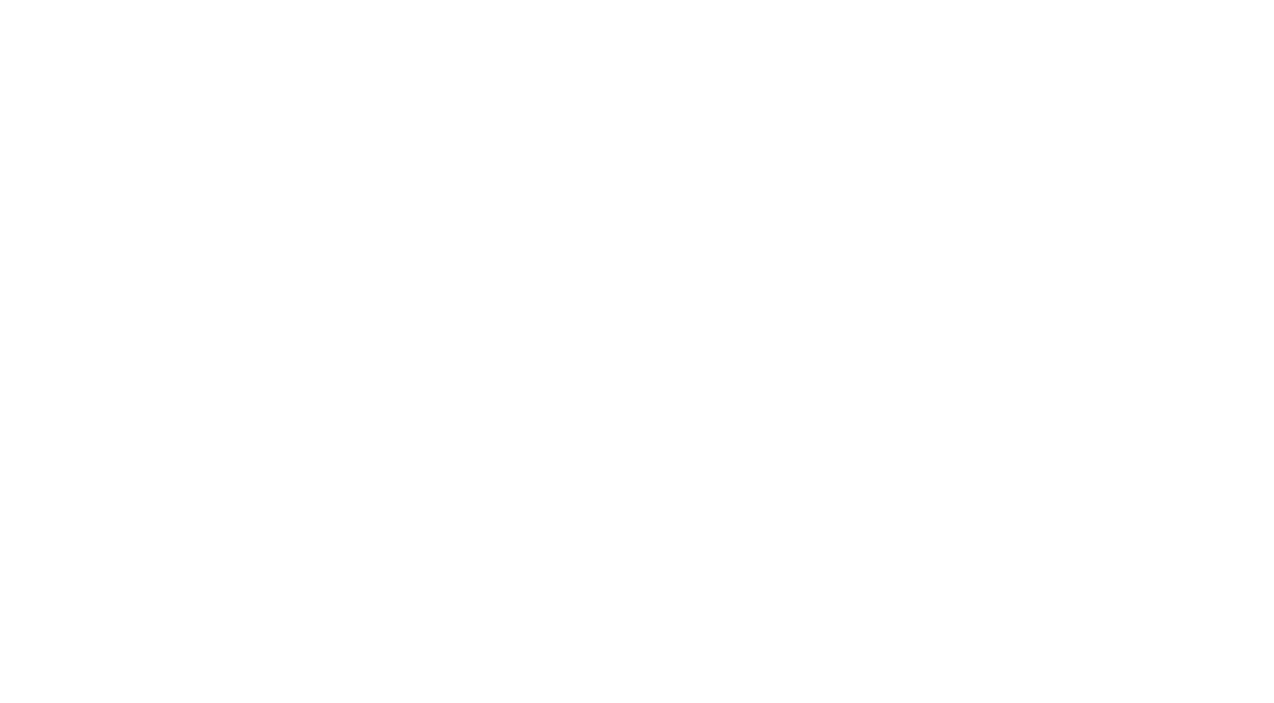
select select "**********"
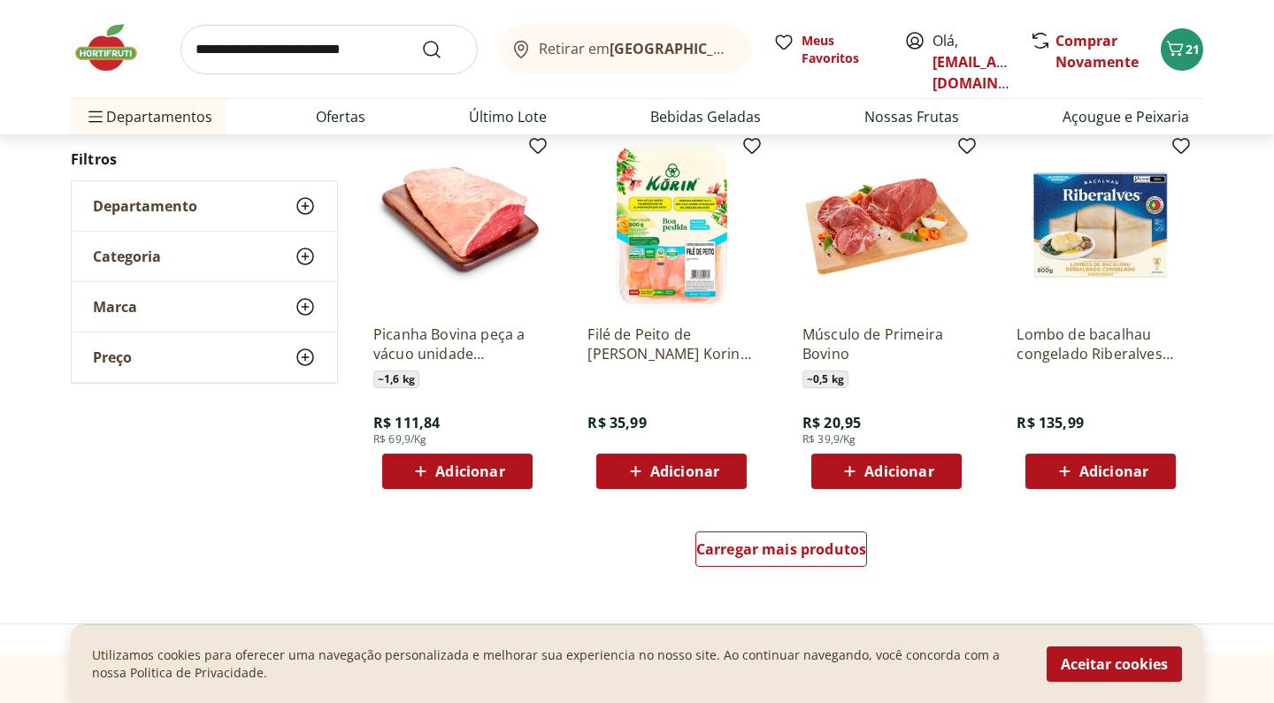
scroll to position [948, 0]
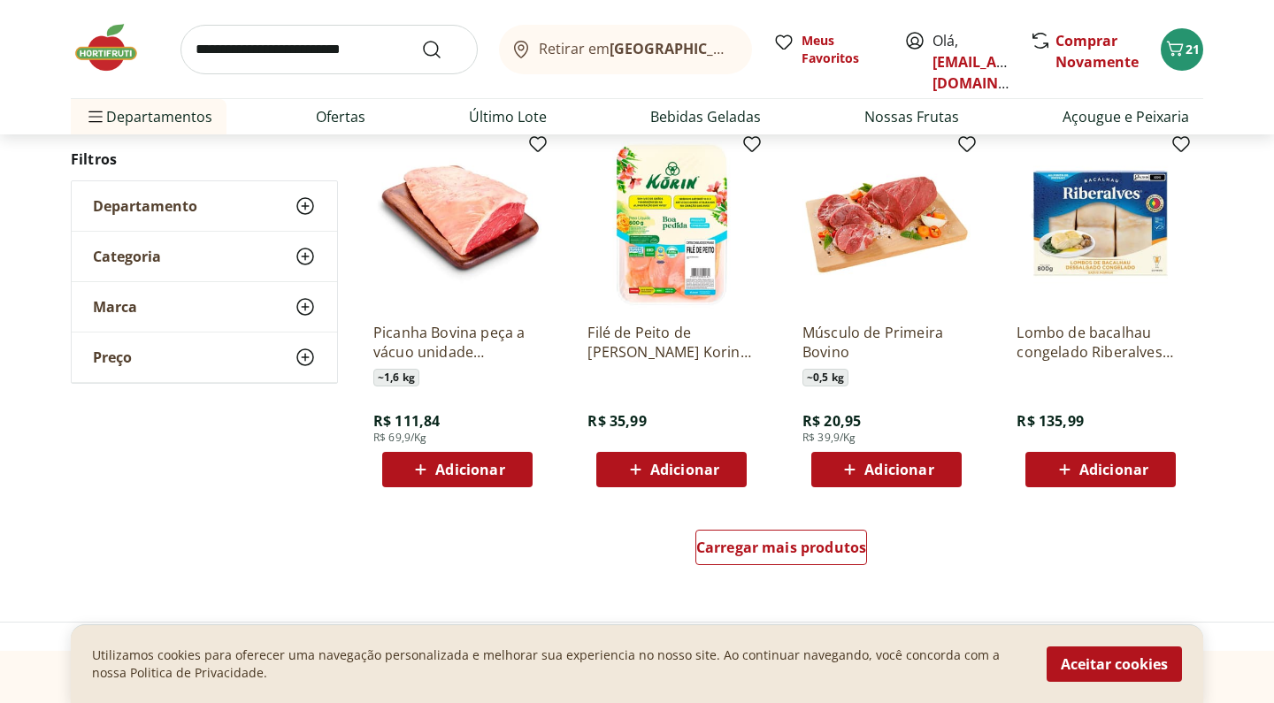
click at [719, 467] on div "Adicionar" at bounding box center [671, 470] width 122 height 32
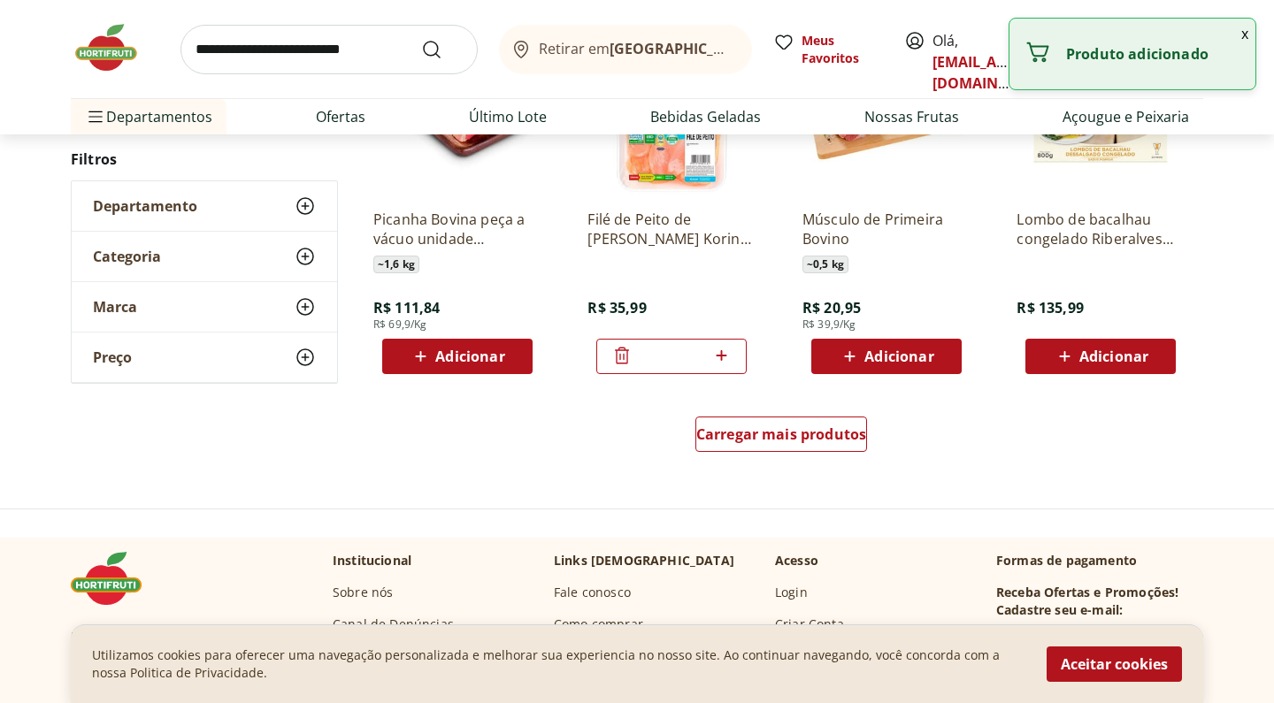
scroll to position [1067, 0]
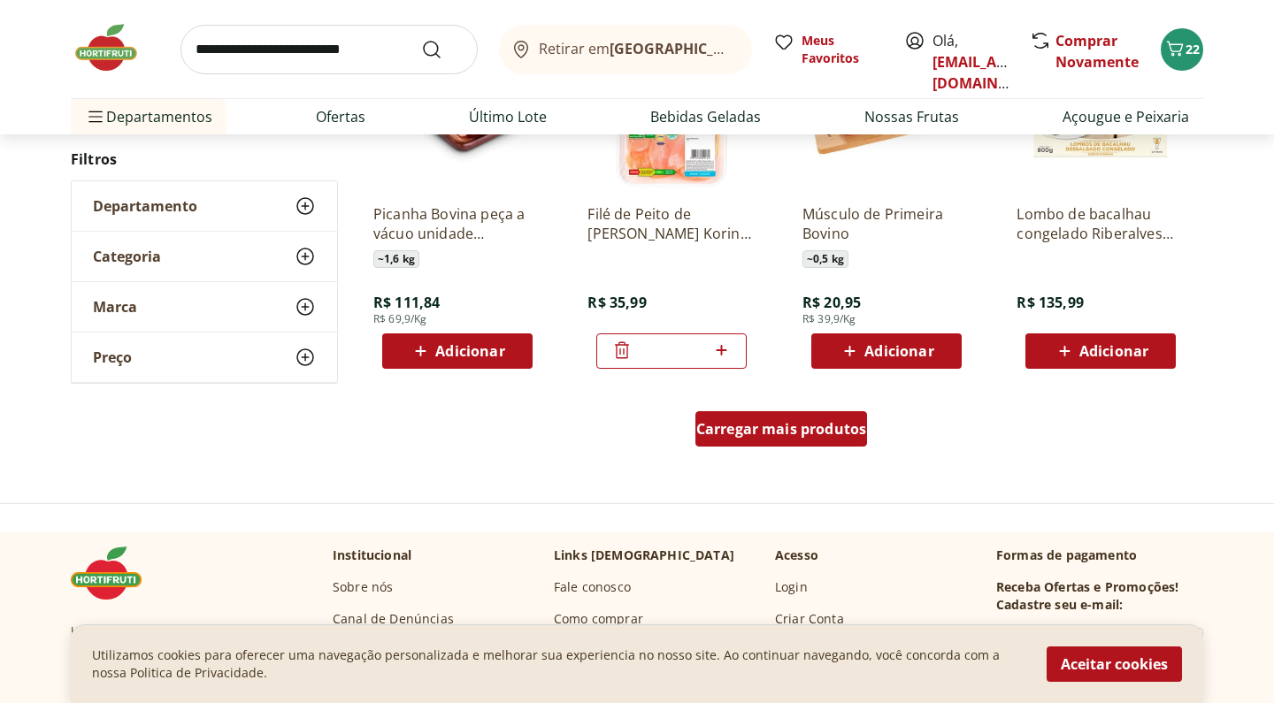
click at [751, 434] on span "Carregar mais produtos" at bounding box center [781, 429] width 171 height 14
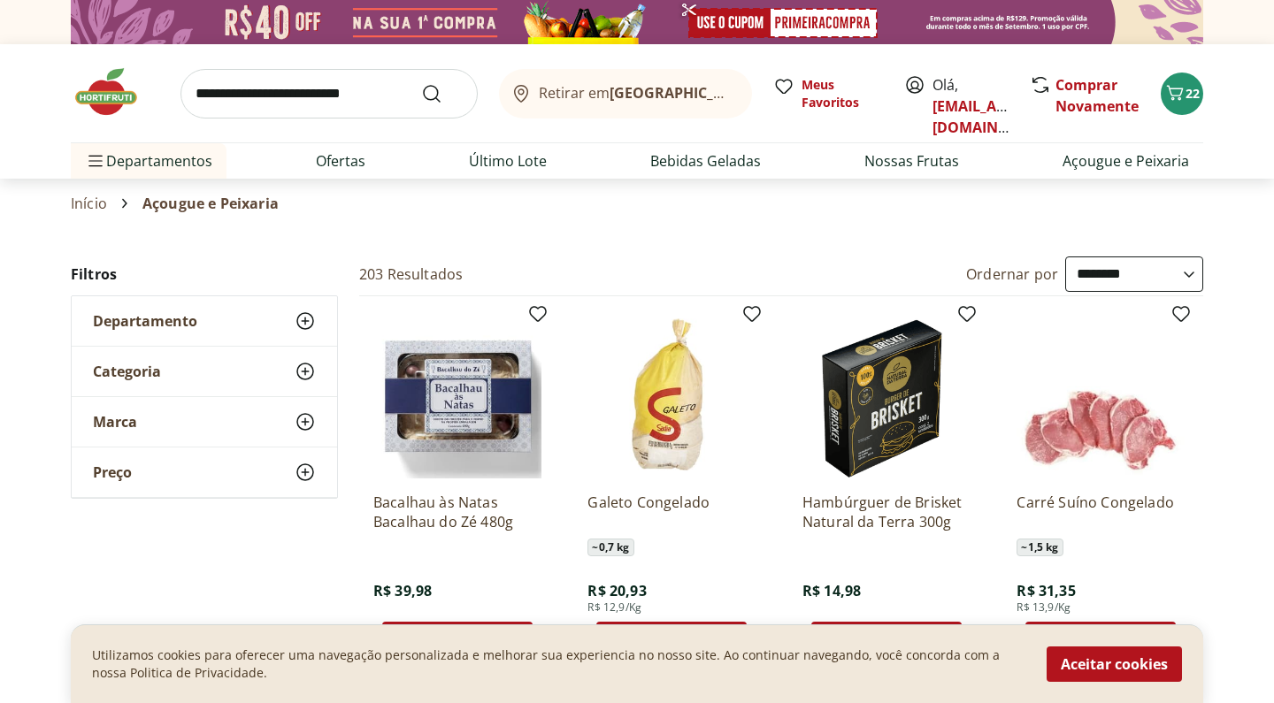
scroll to position [0, 0]
click at [1192, 88] on span "22" at bounding box center [1192, 93] width 14 height 17
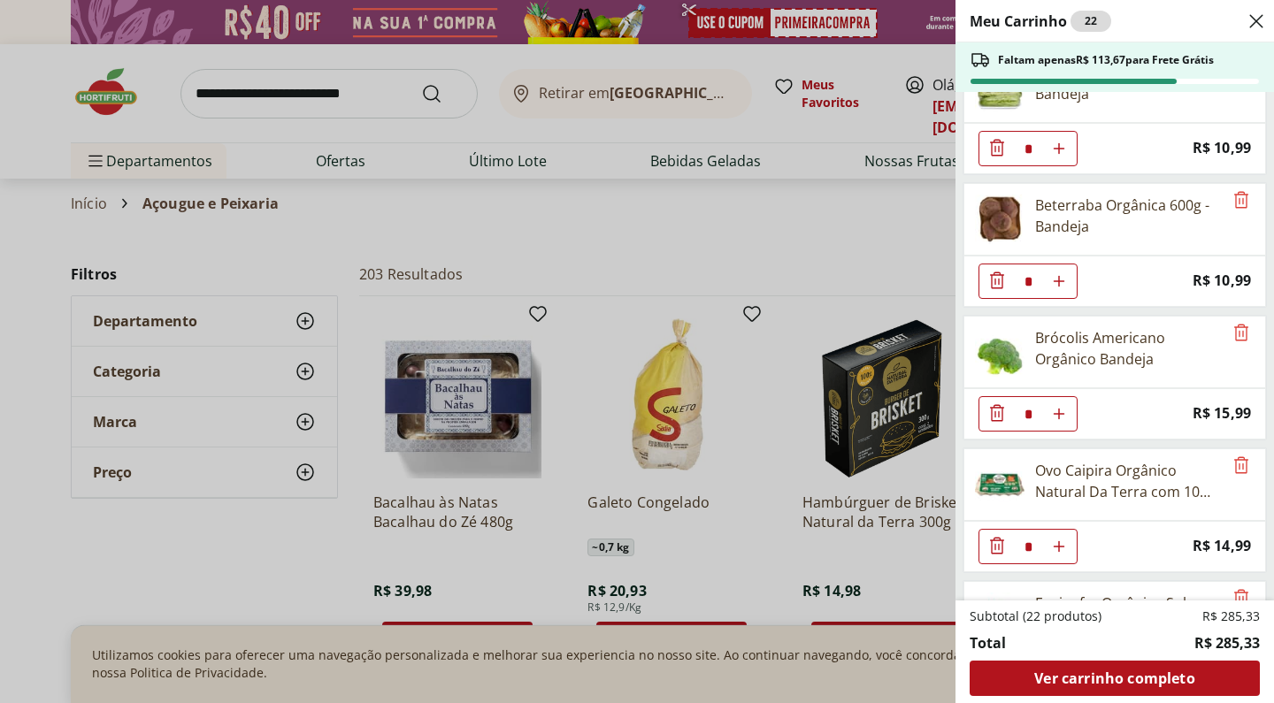
scroll to position [157, 0]
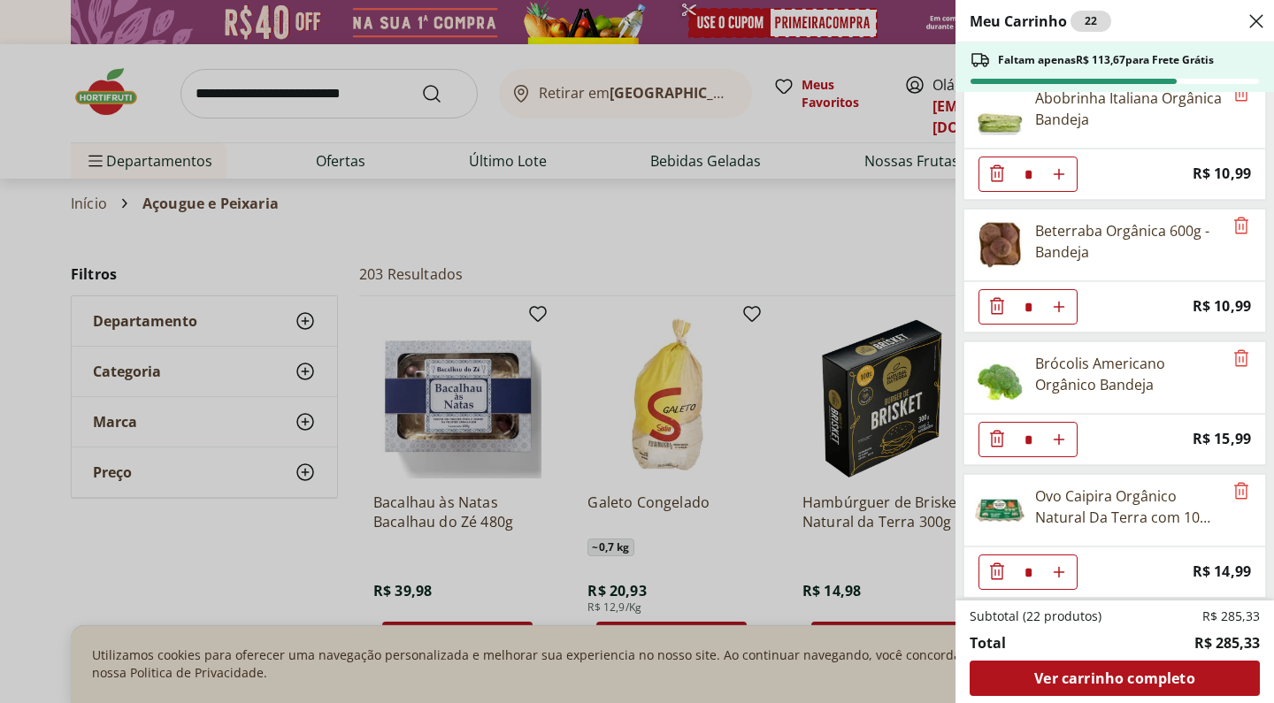
click at [596, 233] on div "Meu Carrinho 22 Faltam apenas R$ 113,67 para Frete Grátis Tomate Italiano Orgân…" at bounding box center [637, 351] width 1274 height 703
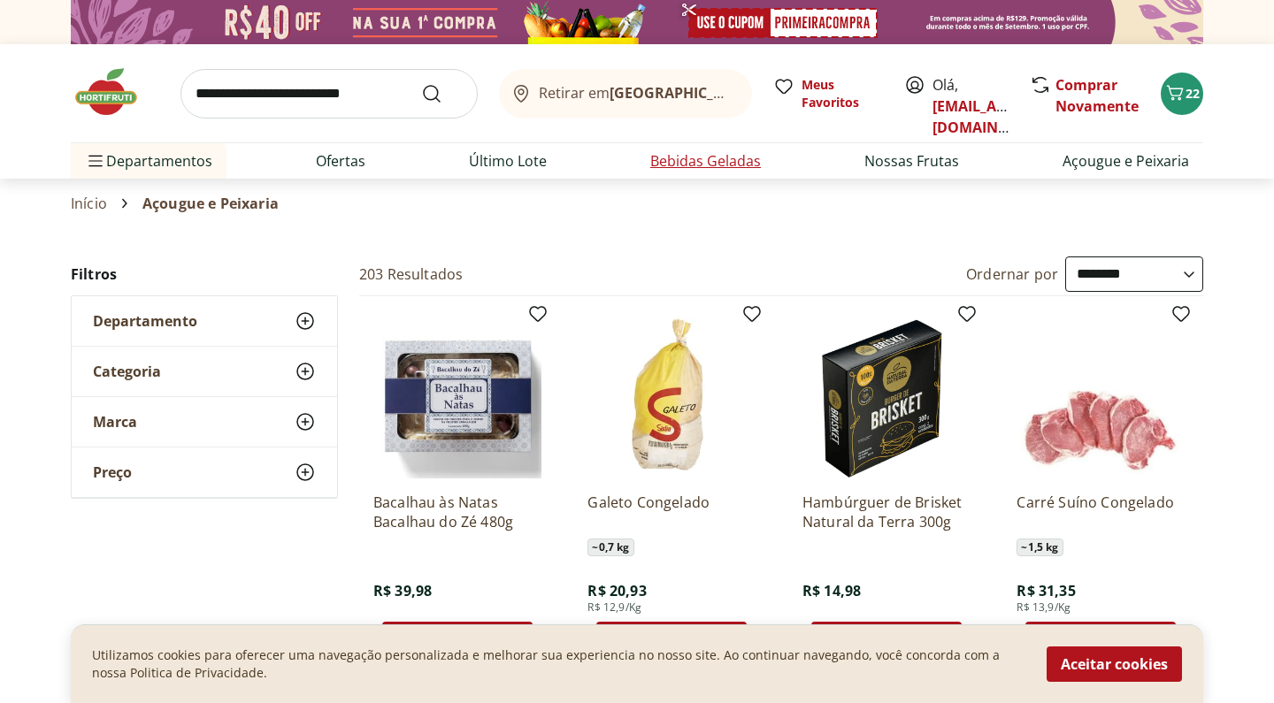
click at [709, 165] on link "Bebidas Geladas" at bounding box center [705, 160] width 111 height 21
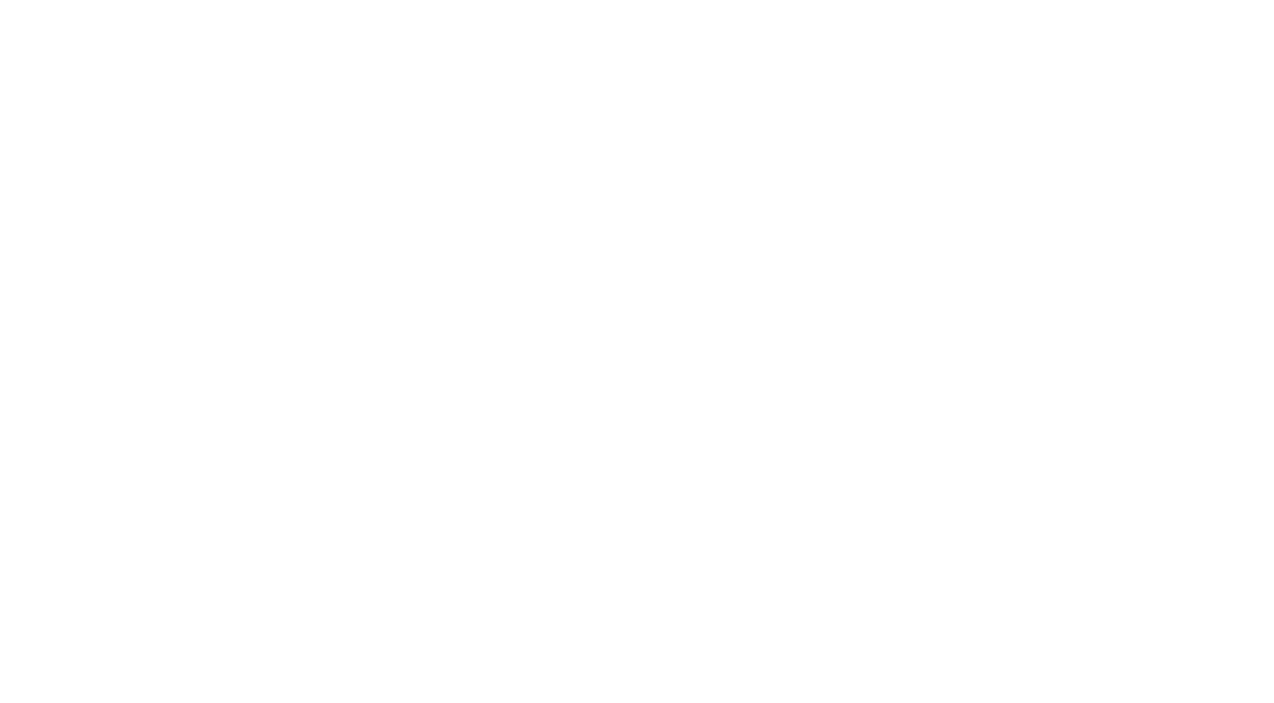
select select "**********"
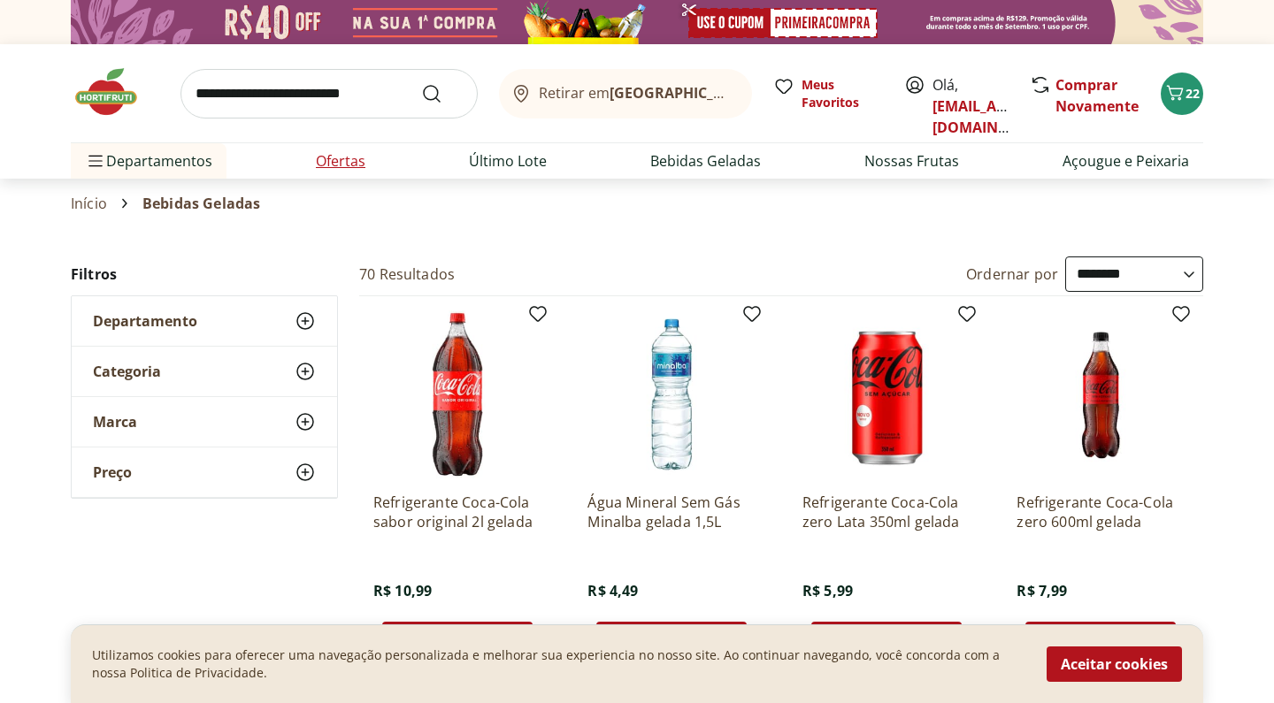
click at [325, 161] on link "Ofertas" at bounding box center [341, 160] width 50 height 21
select select "**********"
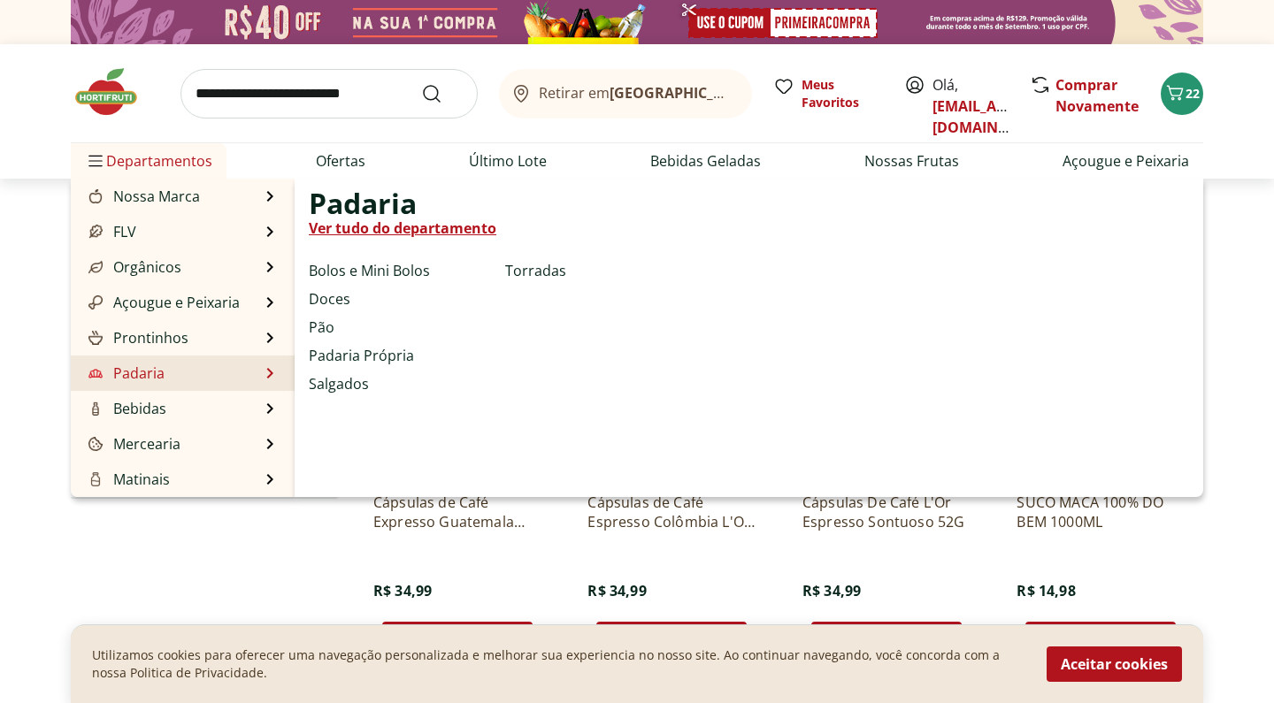
click at [164, 366] on li "Padaria Padaria Ver tudo do departamento Bolos e Mini Bolos Doces Pão Padaria P…" at bounding box center [183, 373] width 224 height 35
click at [165, 374] on li "Padaria Padaria Ver tudo do departamento Bolos e Mini Bolos Doces Pão Padaria P…" at bounding box center [183, 373] width 224 height 35
click at [1194, 411] on div "Padaria Ver tudo do departamento Bolos e Mini Bolos Doces Pão Padaria Própria S…" at bounding box center [749, 338] width 909 height 318
click at [249, 377] on li "Padaria Padaria Ver tudo do departamento Bolos e Mini Bolos Doces Pão Padaria P…" at bounding box center [183, 373] width 224 height 35
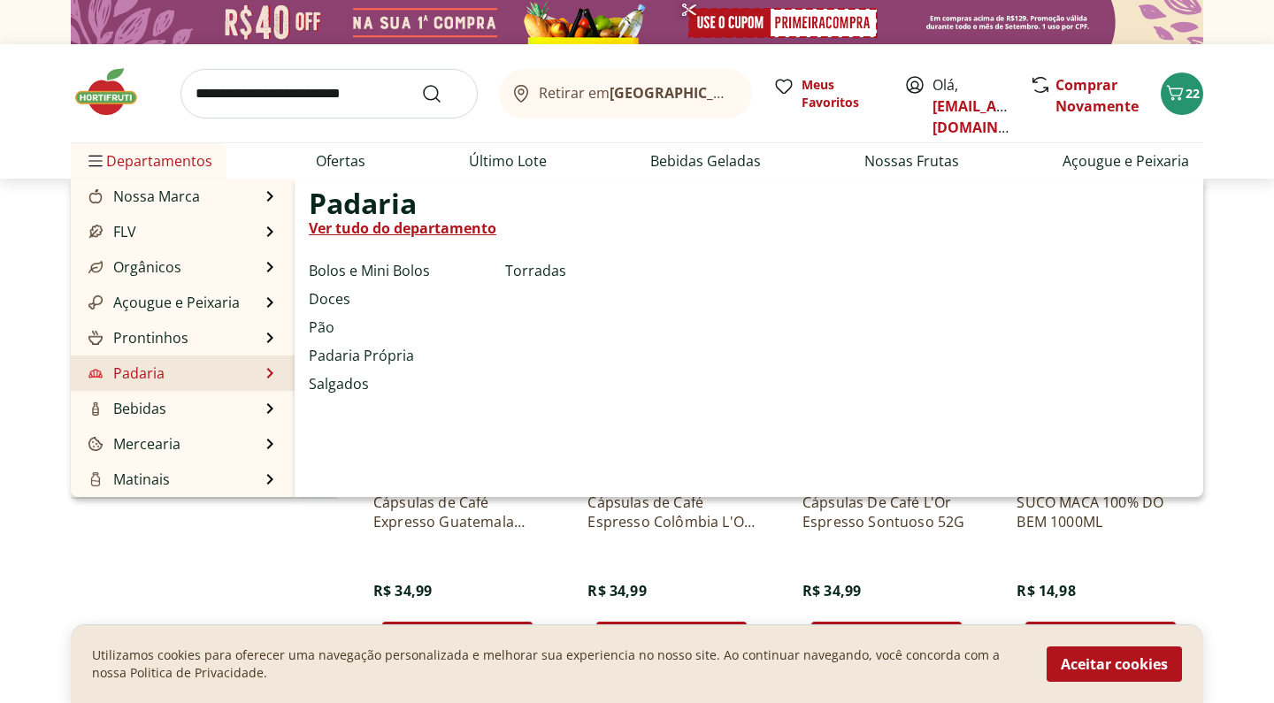
click at [270, 374] on li "Padaria Padaria Ver tudo do departamento Bolos e Mini Bolos Doces Pão Padaria P…" at bounding box center [183, 373] width 224 height 35
click at [262, 374] on li "Padaria Padaria Ver tudo do departamento Bolos e Mini Bolos Doces Pão Padaria P…" at bounding box center [183, 373] width 224 height 35
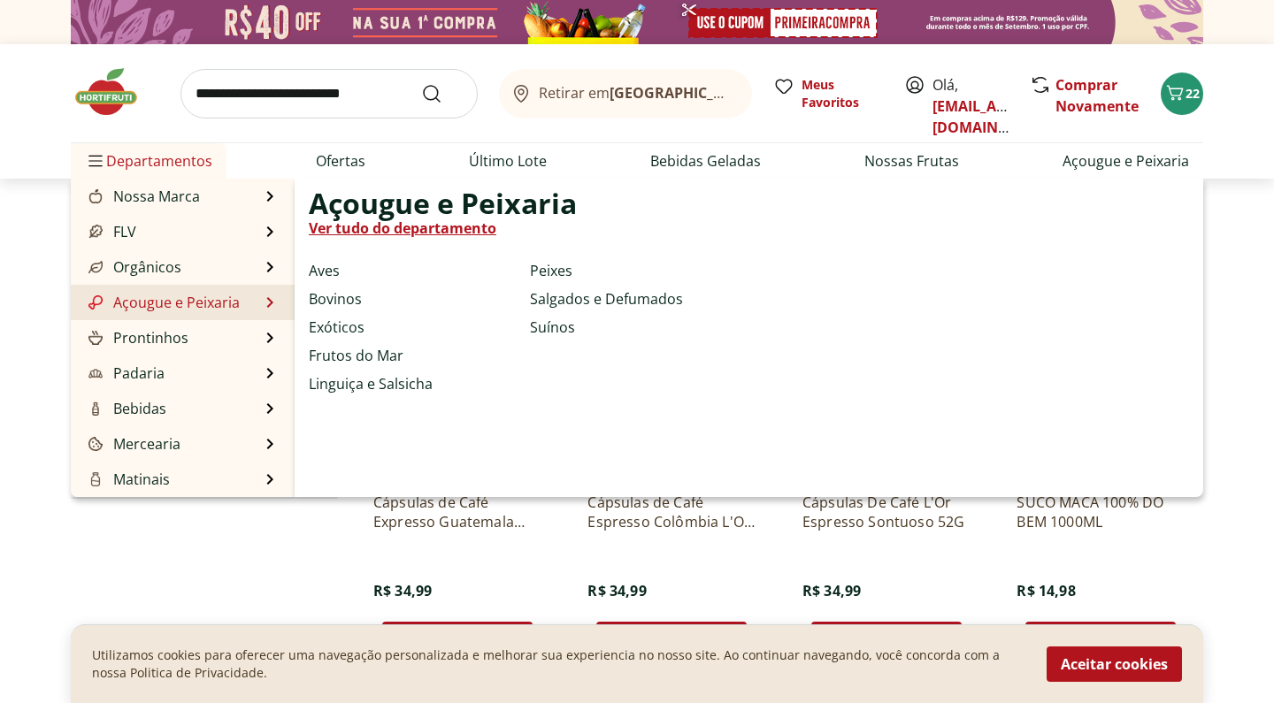
click at [265, 305] on li "Açougue e Peixaria Açougue e Peixaria Ver tudo do departamento Aves Bovinos Exó…" at bounding box center [183, 302] width 224 height 35
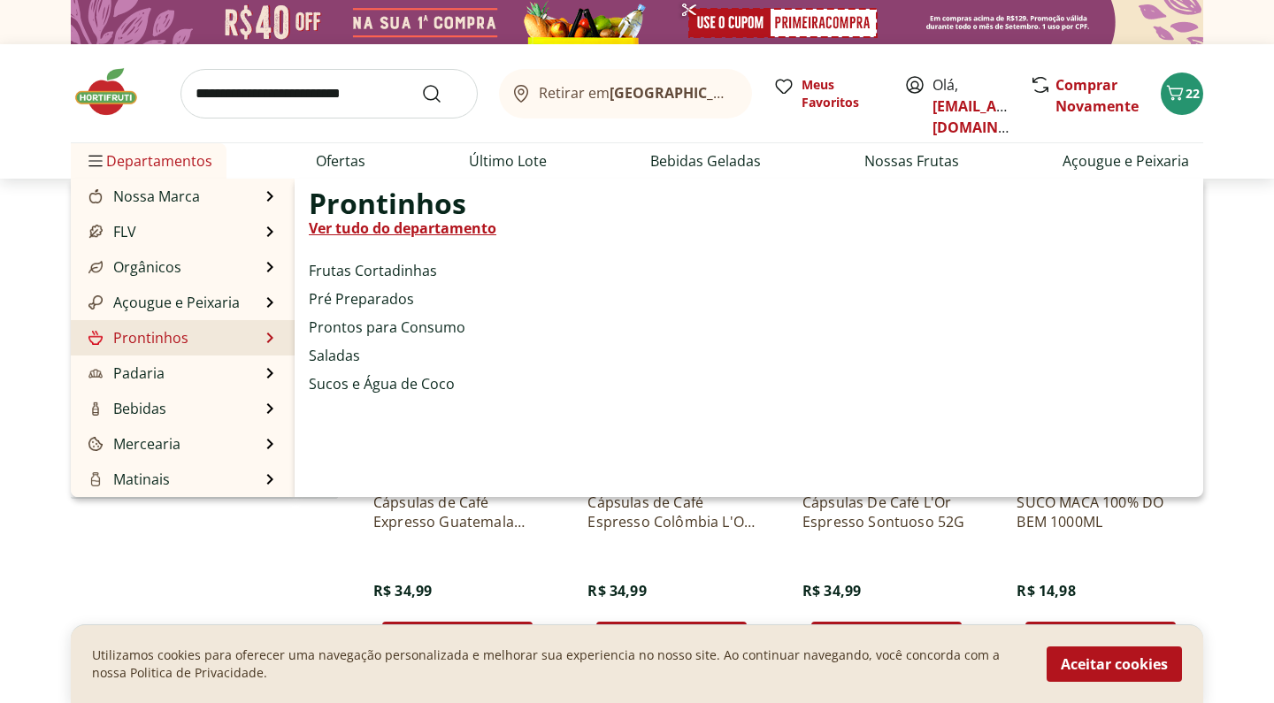
click at [266, 333] on li "Prontinhos Prontinhos Ver tudo do departamento Frutas Cortadinhas Pré Preparado…" at bounding box center [183, 337] width 224 height 35
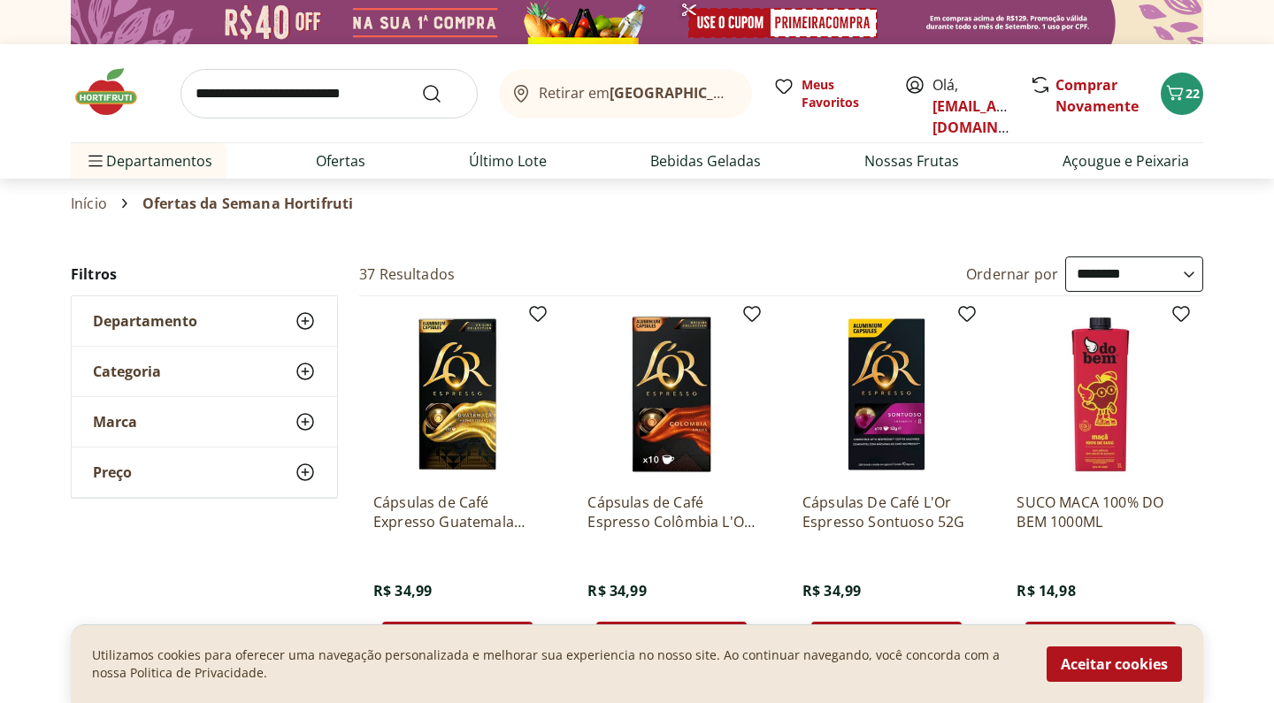
click at [449, 209] on div "Início Ofertas da Semana Hortifruti" at bounding box center [637, 203] width 1132 height 21
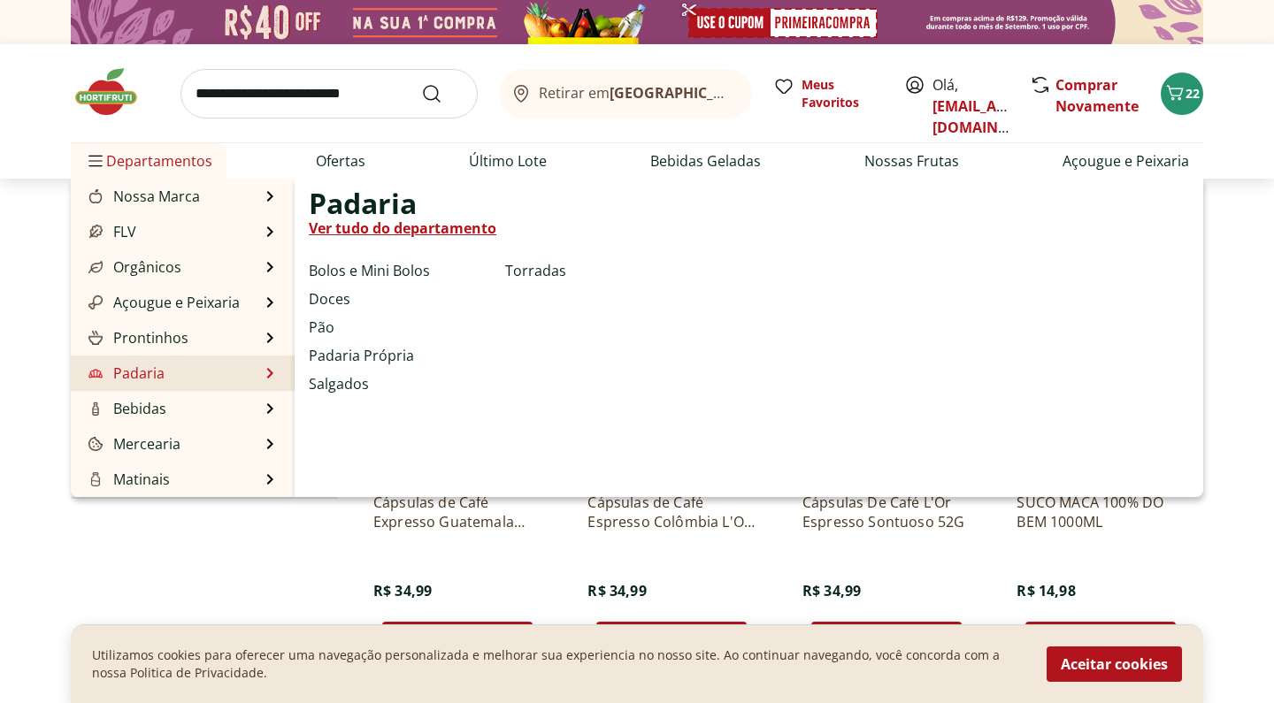
click at [170, 374] on li "Padaria Padaria Ver tudo do departamento Bolos e Mini Bolos Doces Pão Padaria P…" at bounding box center [183, 373] width 224 height 35
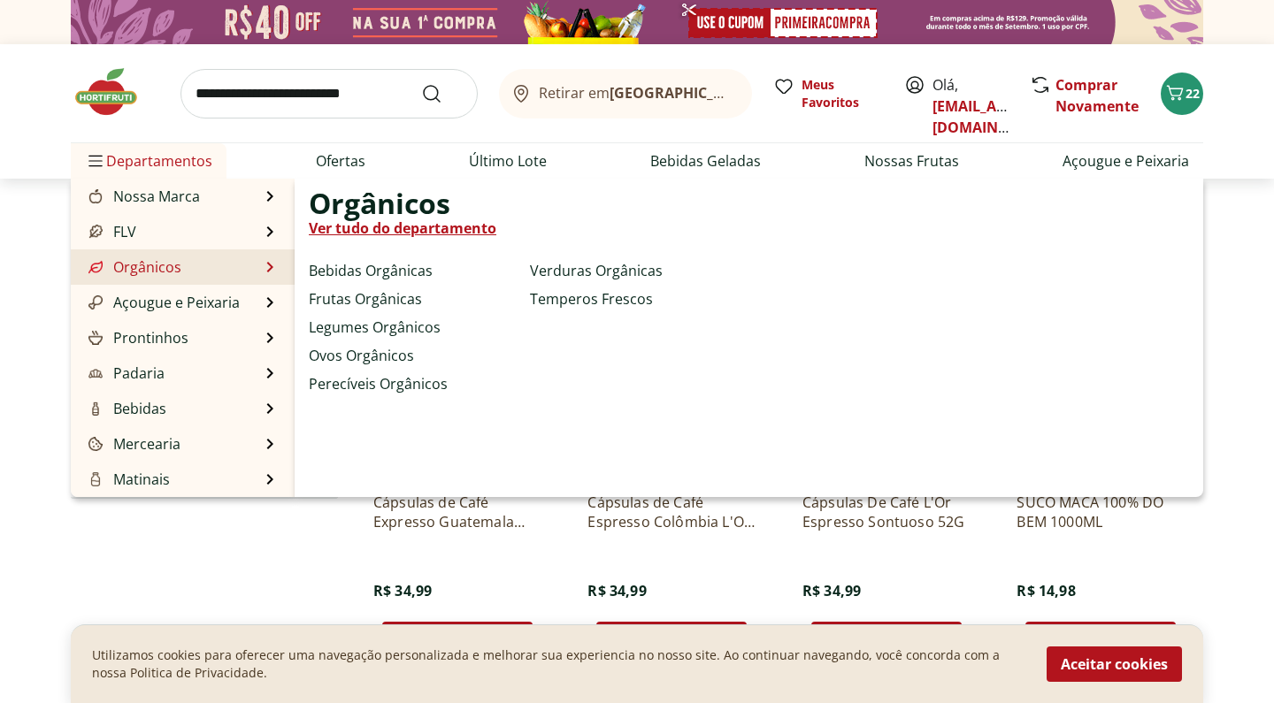
click at [186, 272] on li "Orgânicos Orgânicos Ver tudo do departamento Bebidas Orgânicas Frutas Orgânicas…" at bounding box center [183, 266] width 224 height 35
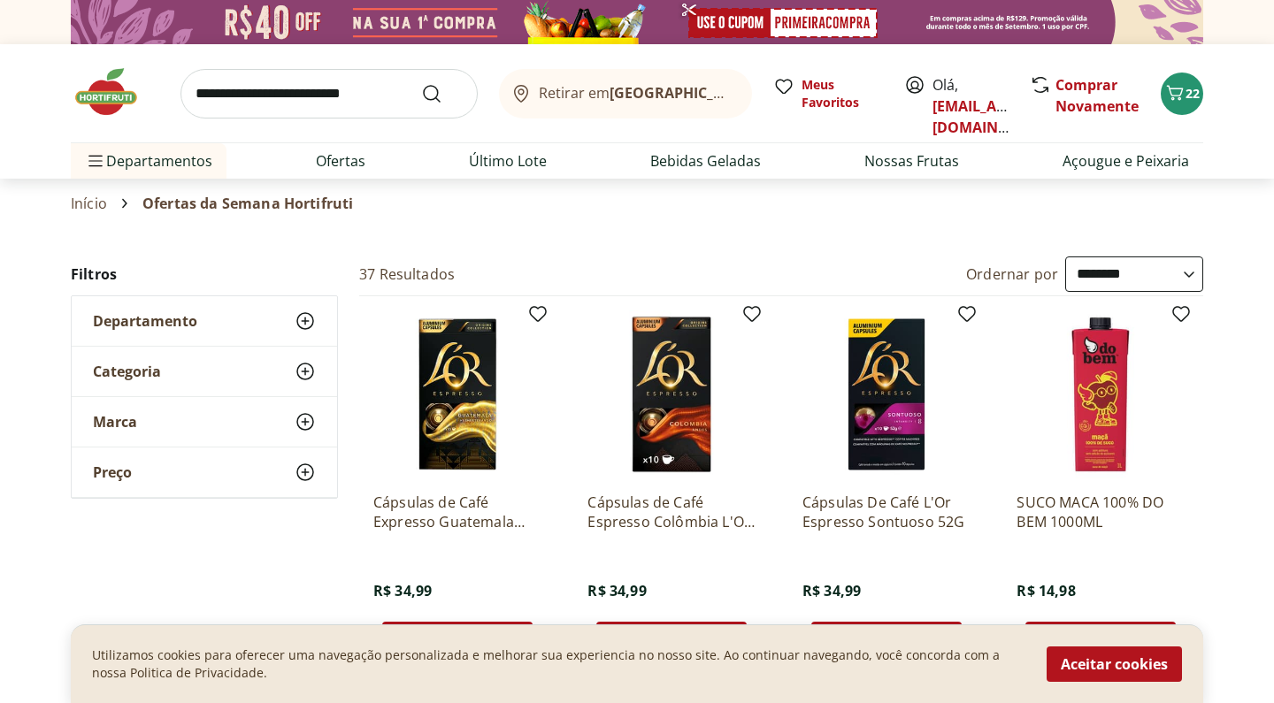
click at [312, 95] on input "search" at bounding box center [328, 94] width 297 height 50
click at [759, 119] on div "Retirar em Rio de Janeiro/RJ Meus Favoritos Olá, rasgouvea@gmail.com Comprar No…" at bounding box center [637, 93] width 1132 height 98
click at [354, 165] on link "Ofertas" at bounding box center [341, 160] width 50 height 21
click at [341, 162] on link "Ofertas" at bounding box center [341, 160] width 50 height 21
click at [500, 162] on link "Último Lote" at bounding box center [508, 160] width 78 height 21
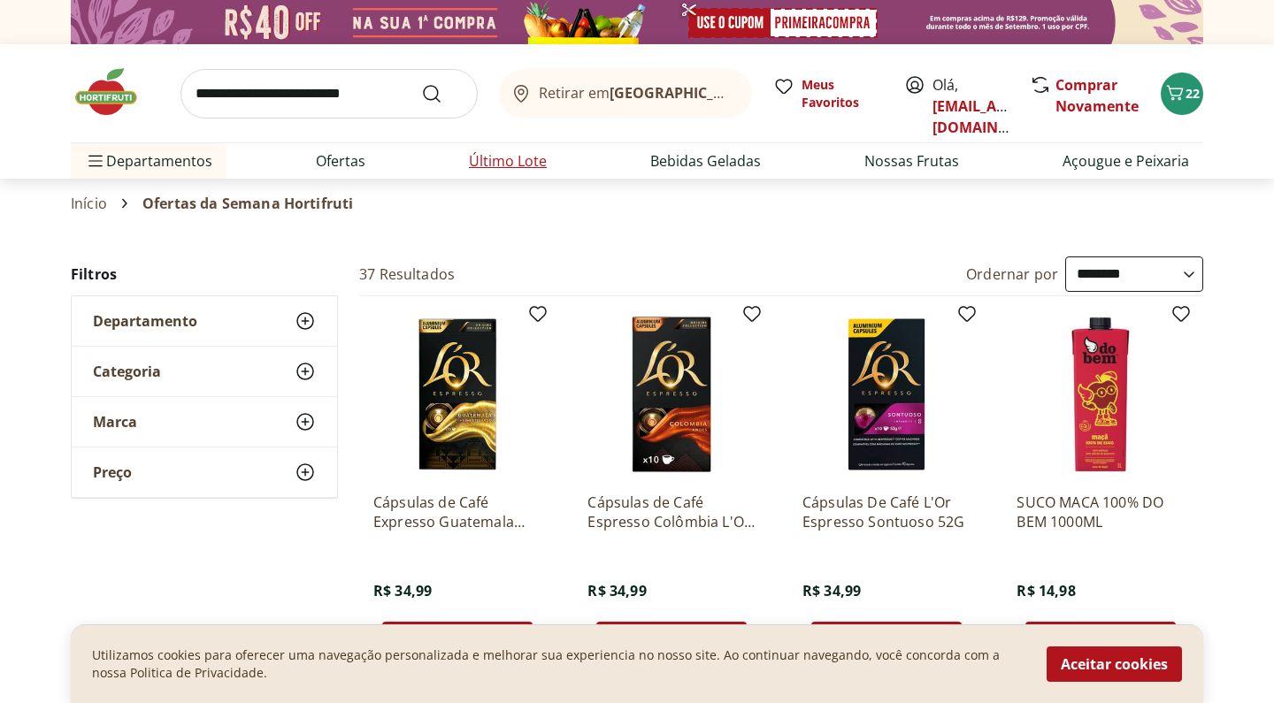
select select "**********"
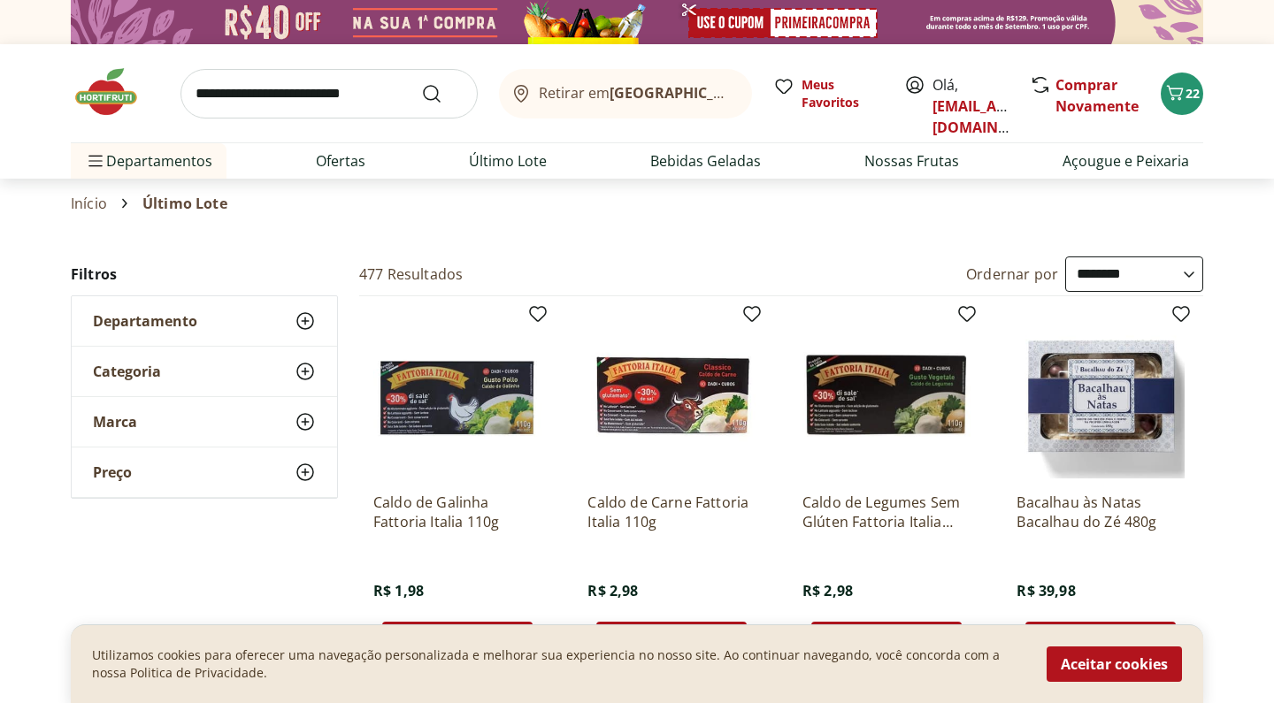
click at [338, 92] on input "search" at bounding box center [328, 94] width 297 height 50
click at [102, 211] on link "Início" at bounding box center [89, 204] width 36 height 16
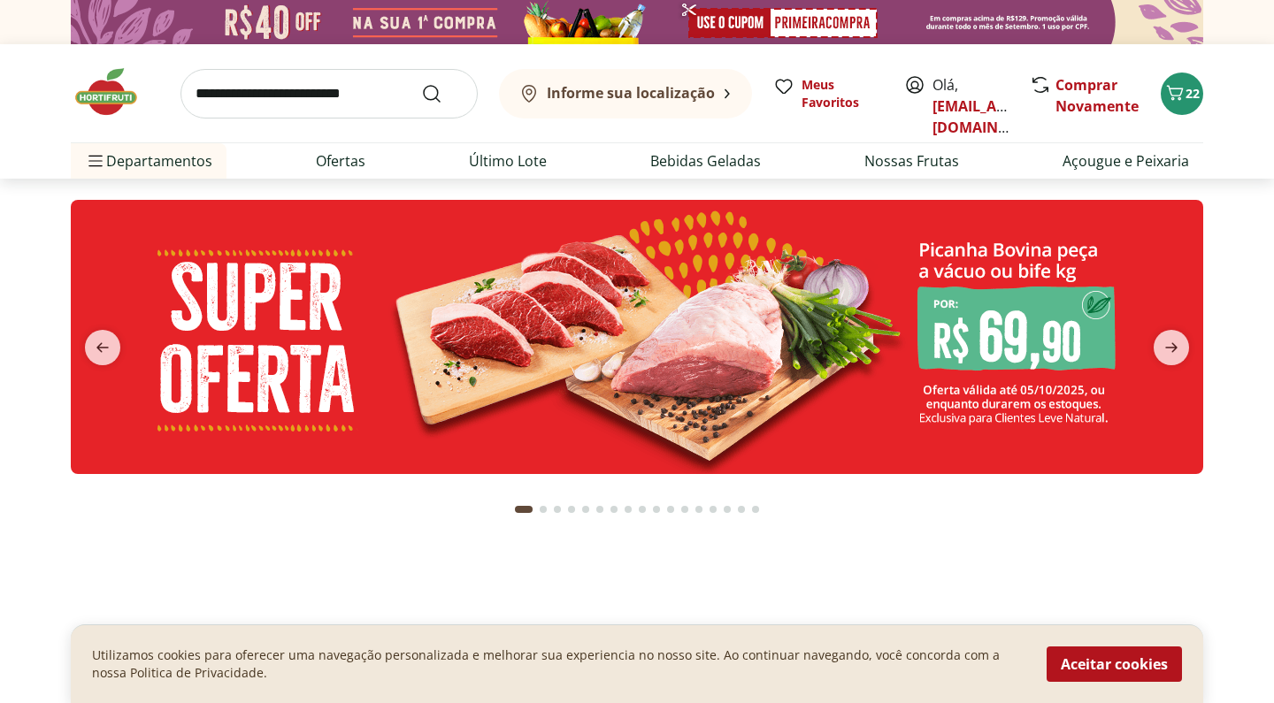
type input "*"
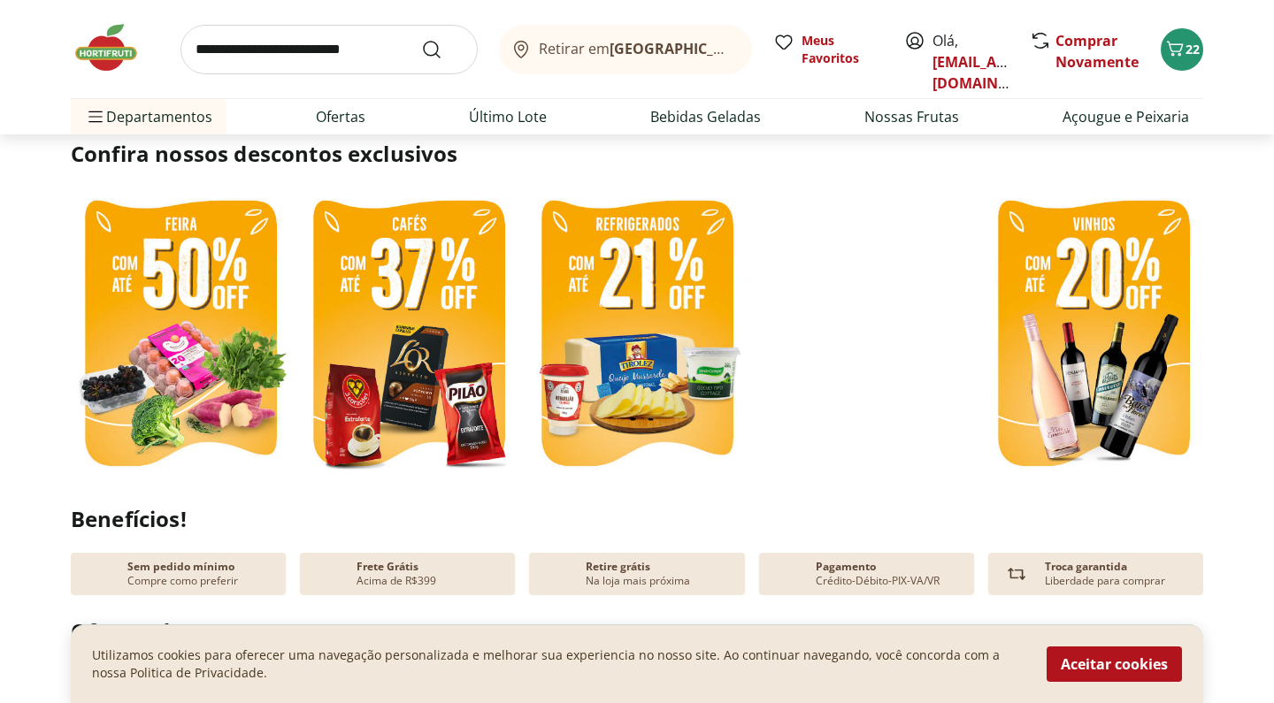
scroll to position [410, 0]
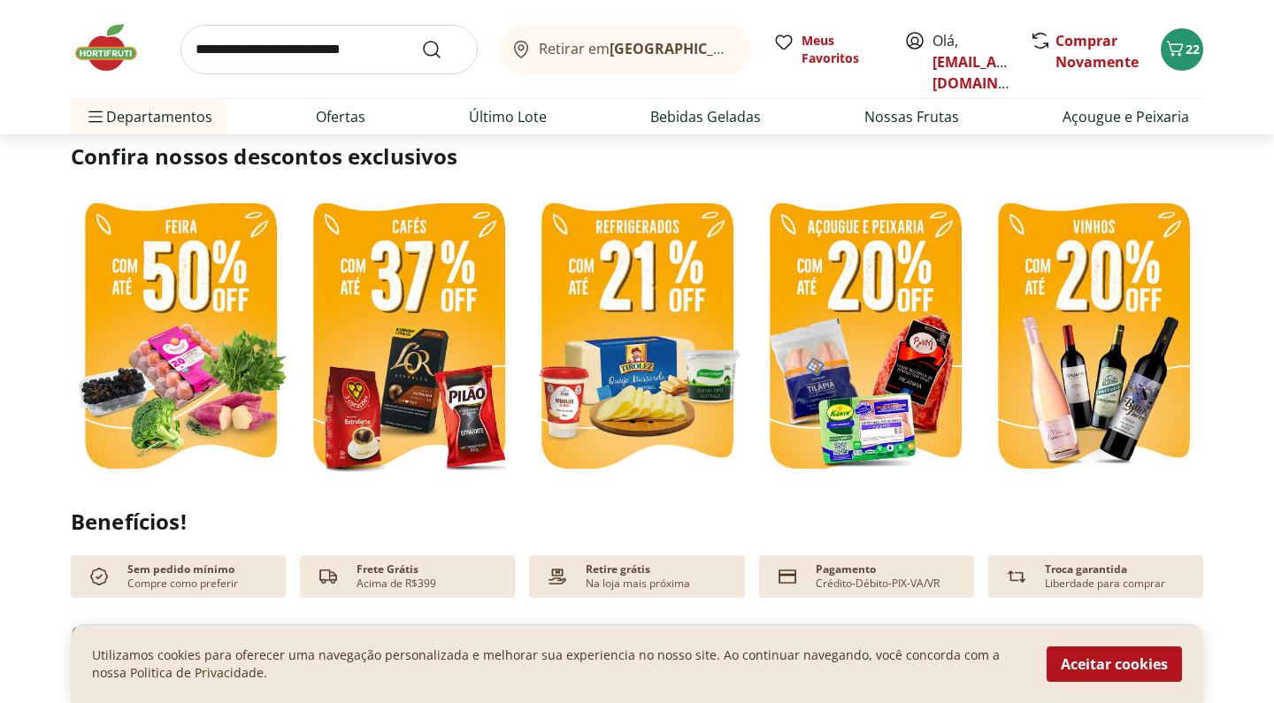
click at [687, 278] on img at bounding box center [636, 338] width 219 height 293
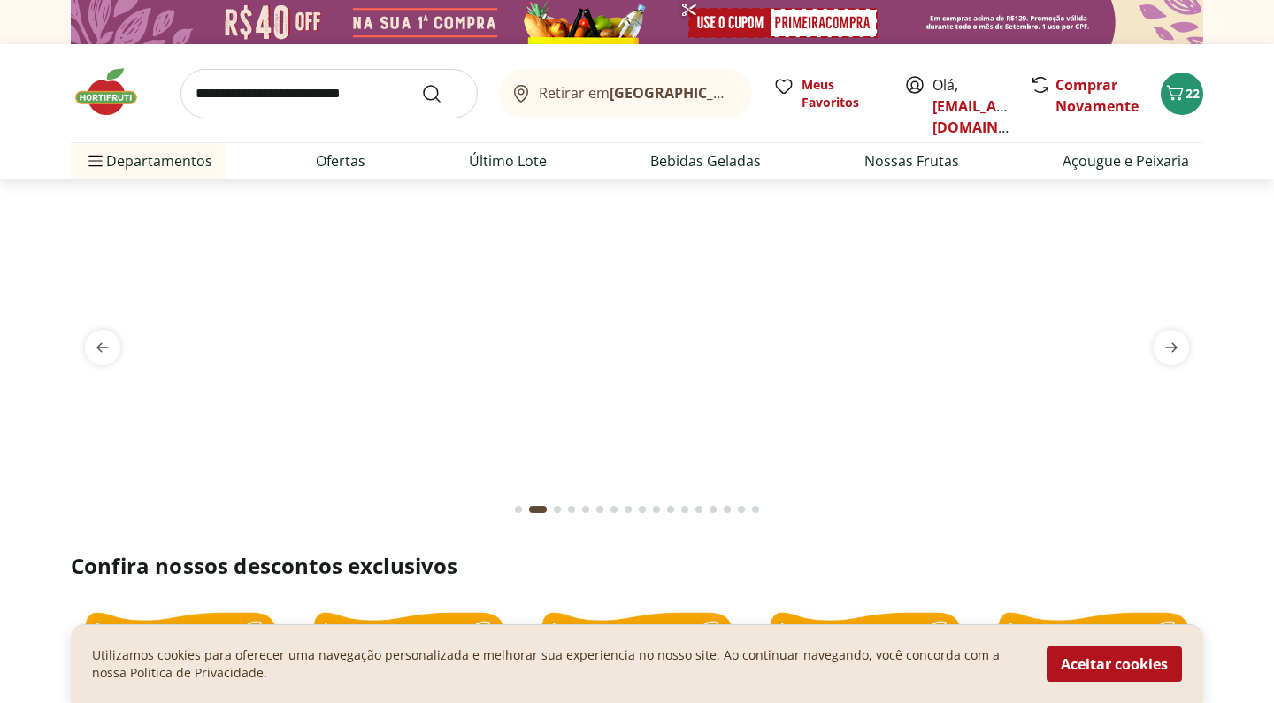
select select "**********"
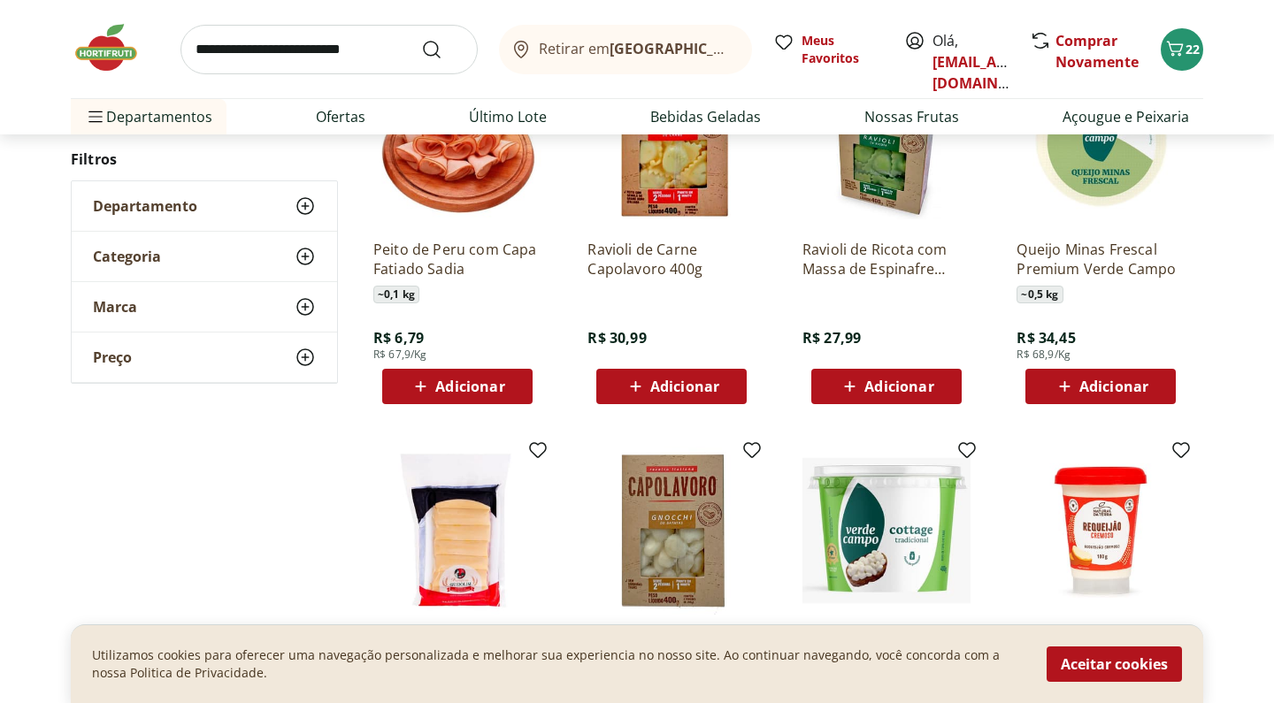
scroll to position [643, 0]
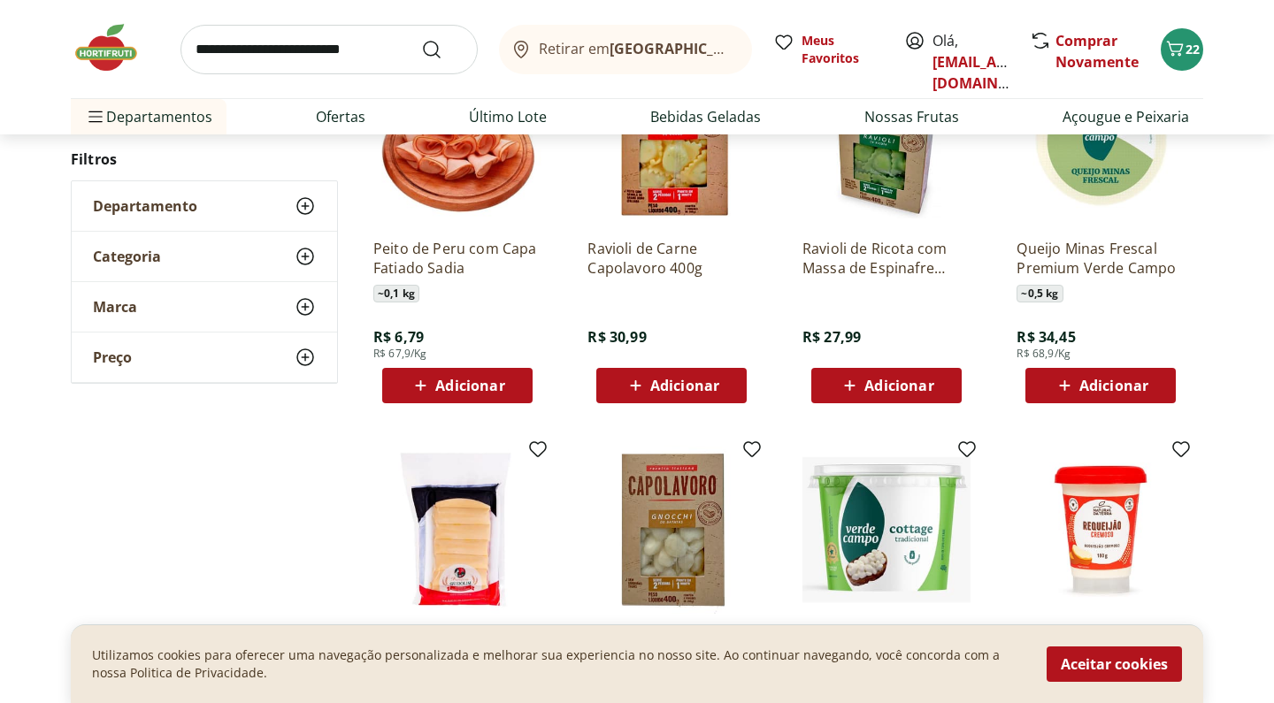
click at [1092, 389] on span "Adicionar" at bounding box center [1113, 386] width 69 height 14
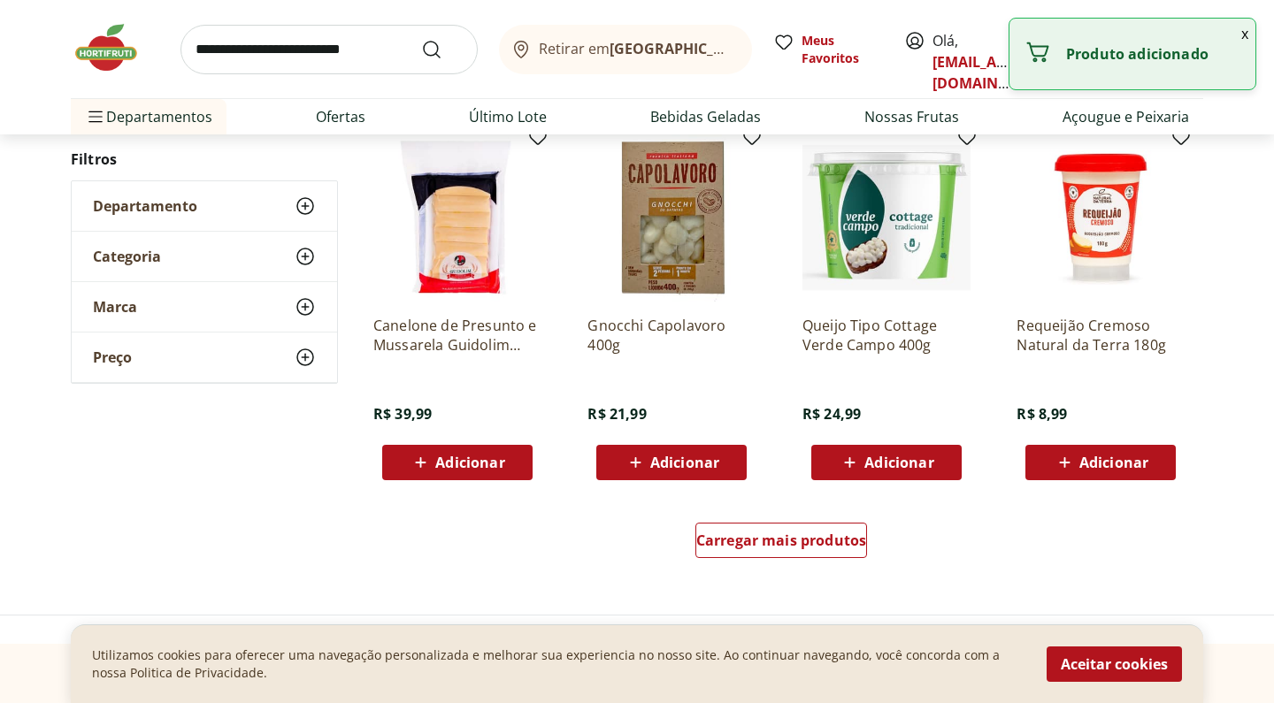
scroll to position [958, 0]
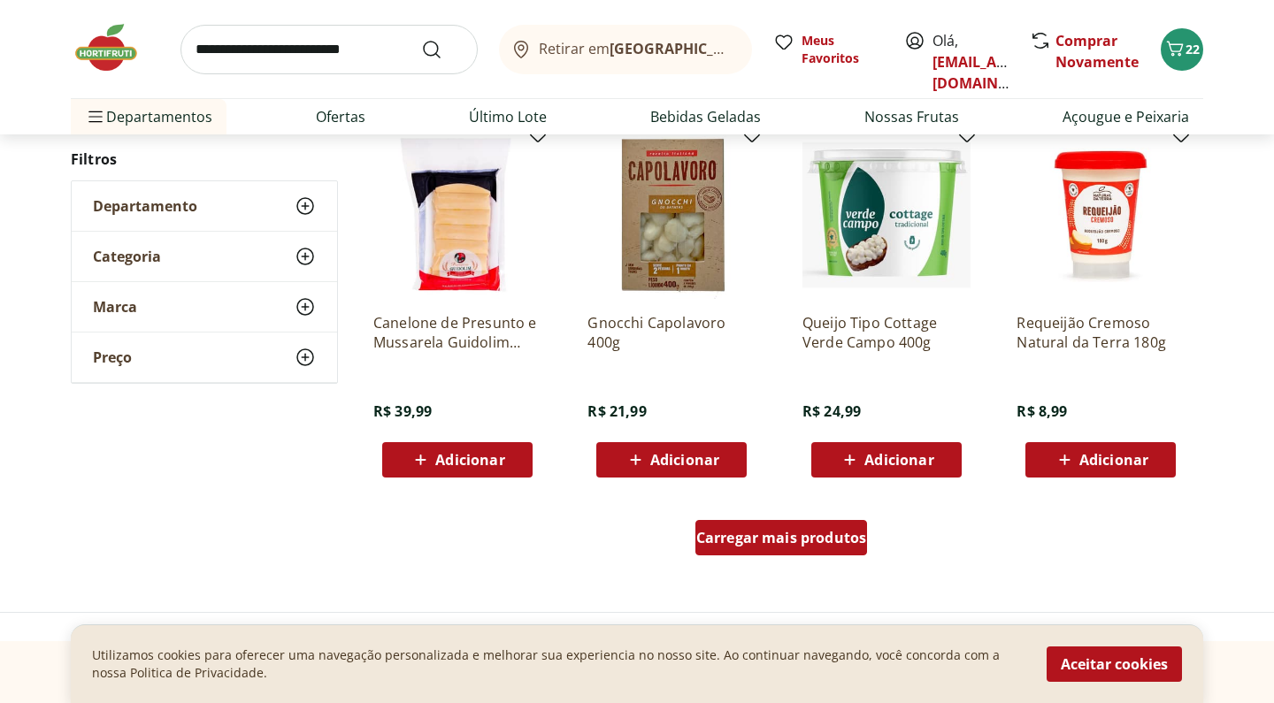
click at [807, 543] on span "Carregar mais produtos" at bounding box center [781, 538] width 171 height 14
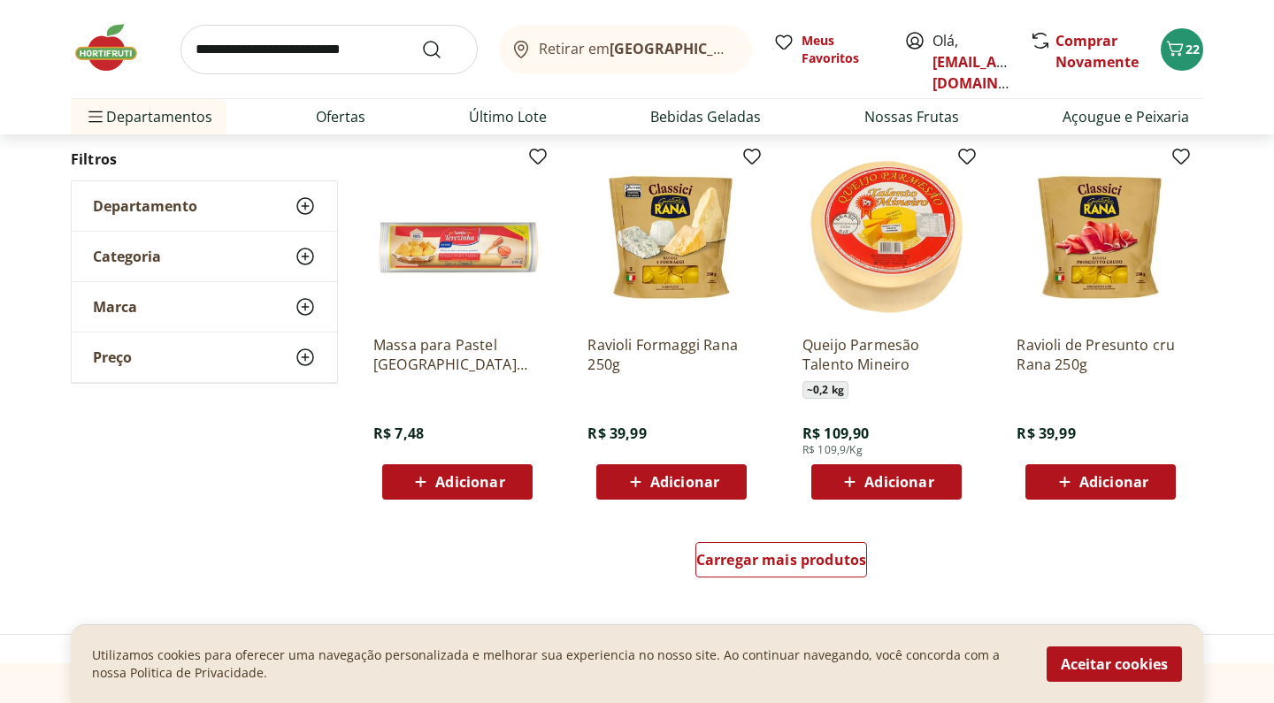
scroll to position [2109, 0]
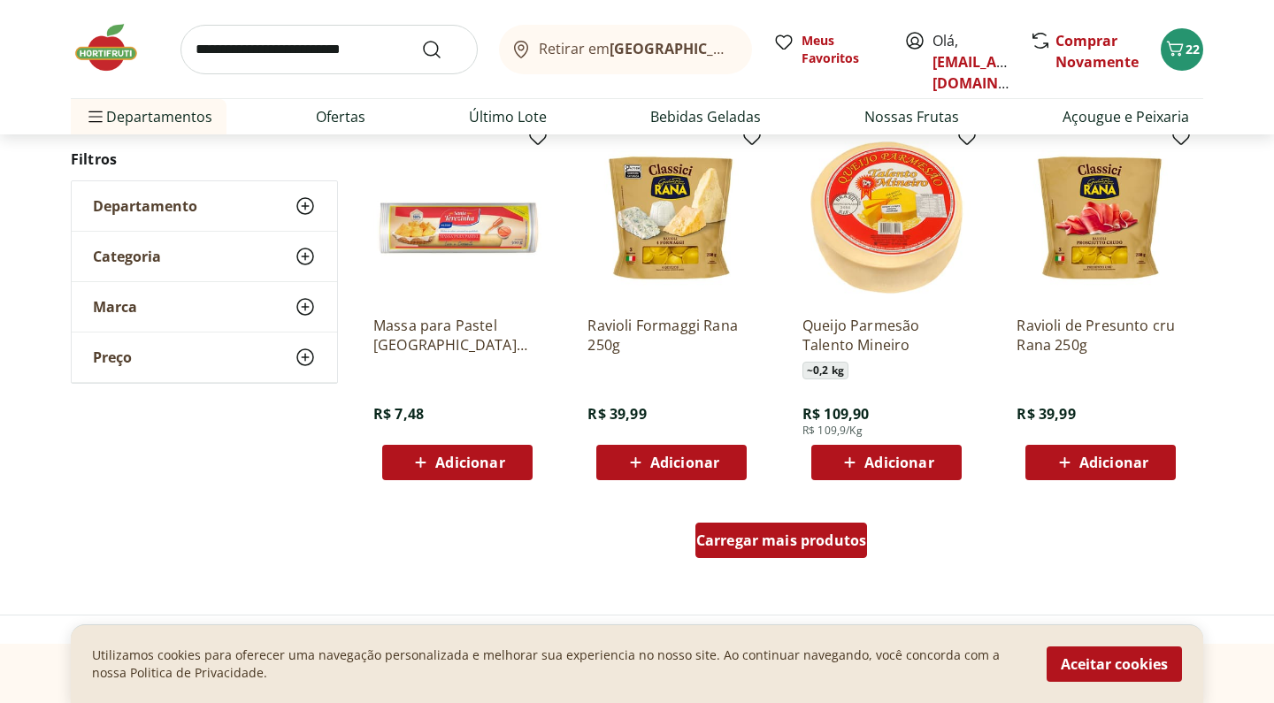
click at [807, 543] on span "Carregar mais produtos" at bounding box center [781, 540] width 171 height 14
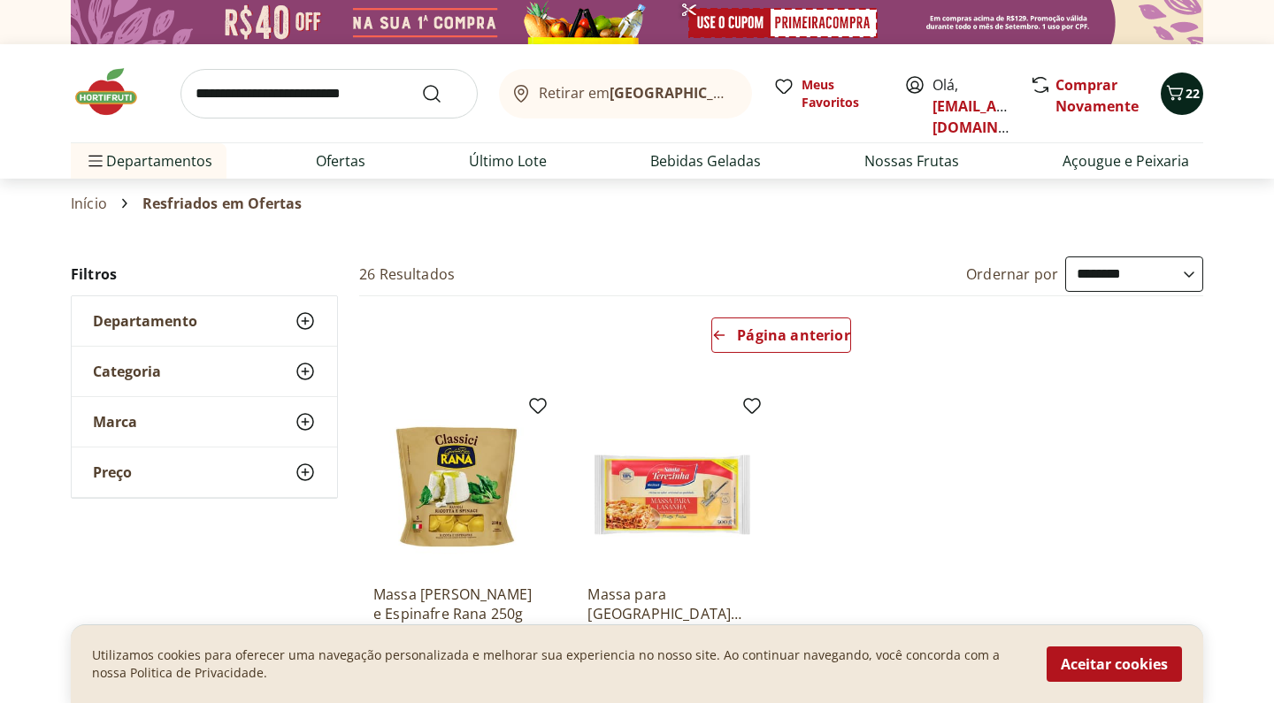
click at [1186, 94] on span "22" at bounding box center [1192, 93] width 14 height 17
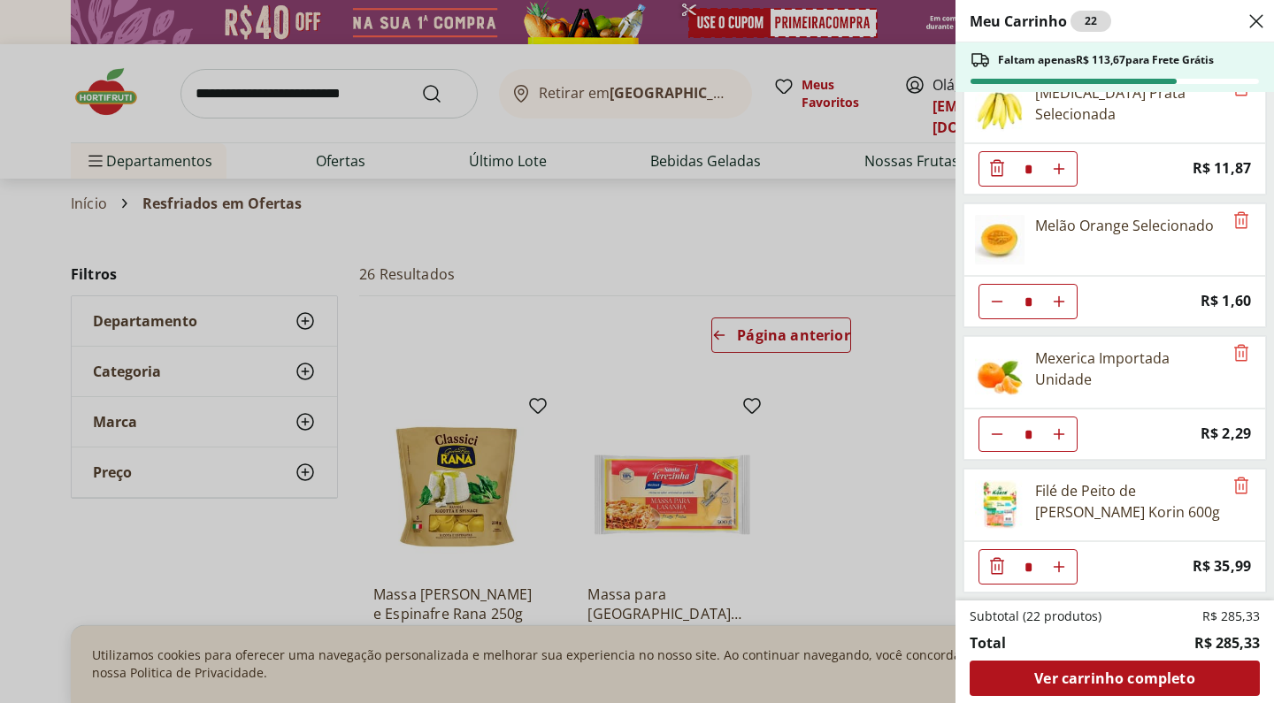
scroll to position [1489, 0]
click at [637, 375] on div "Meu Carrinho 22 Faltam apenas R$ 113,67 para Frete Grátis Tomate Italiano Orgân…" at bounding box center [637, 351] width 1274 height 703
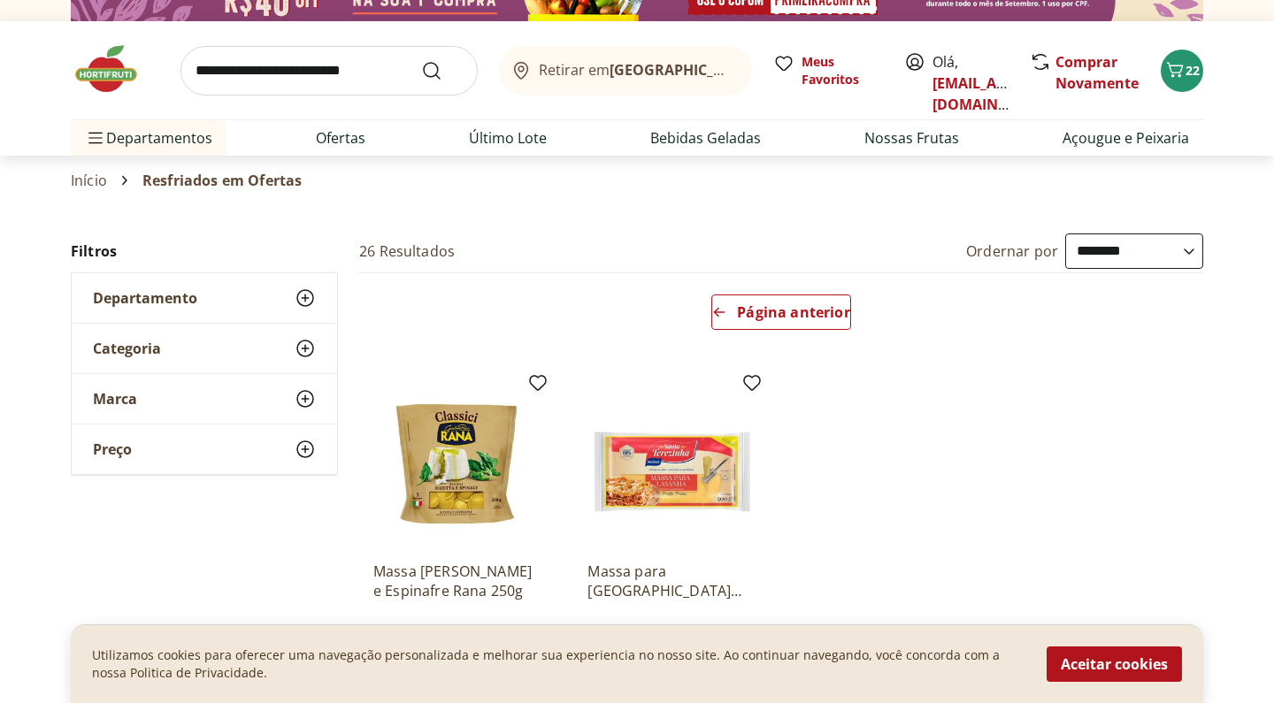
scroll to position [0, 0]
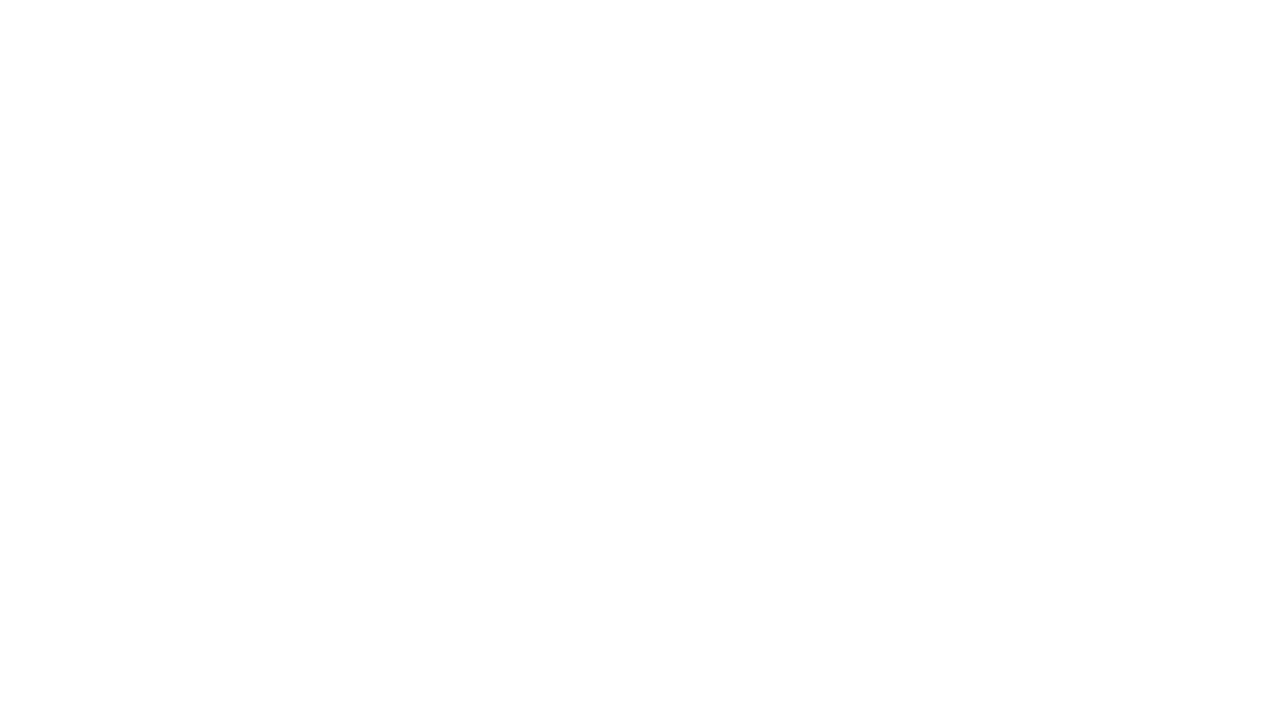
scroll to position [410, 0]
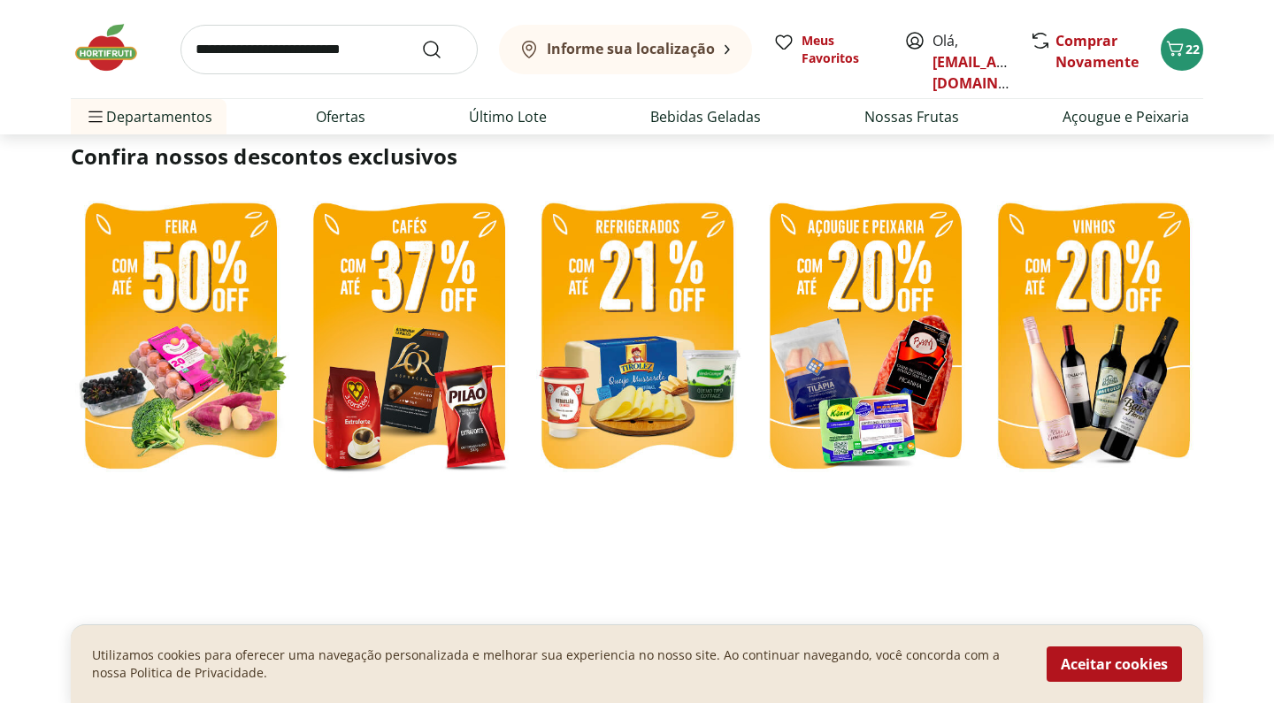
type input "*"
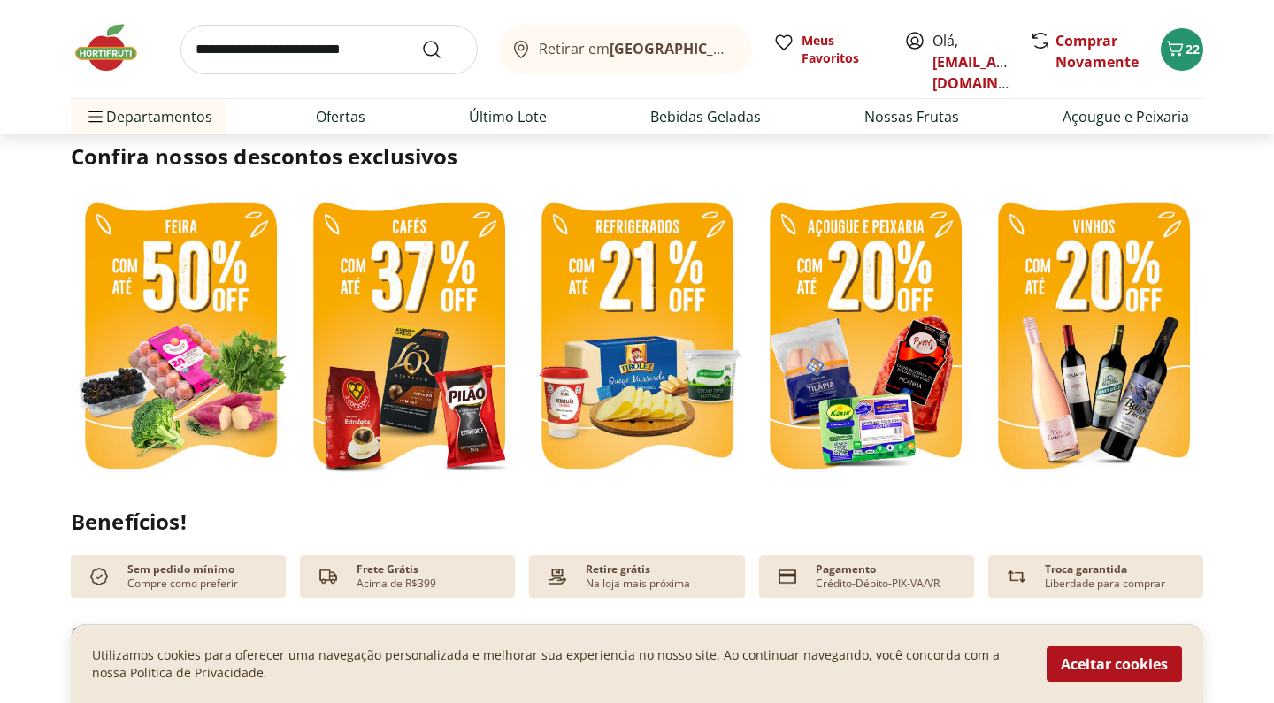
click at [618, 296] on img at bounding box center [636, 338] width 219 height 293
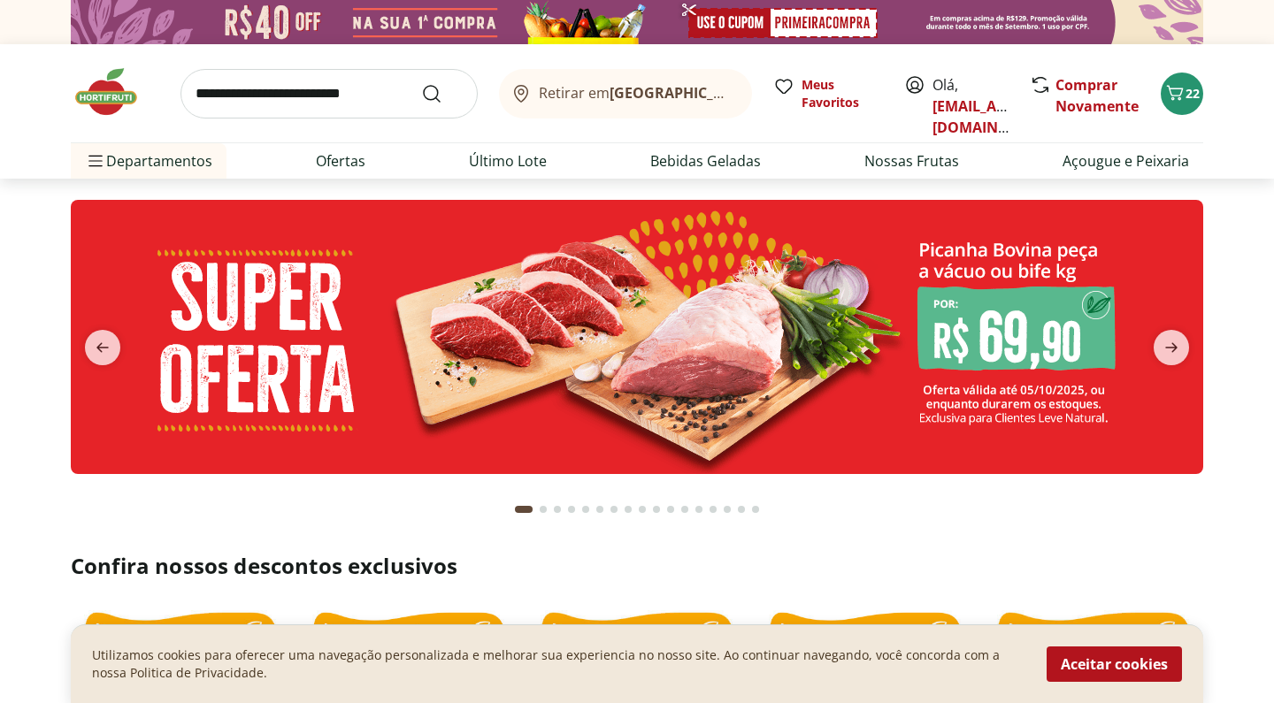
select select "**********"
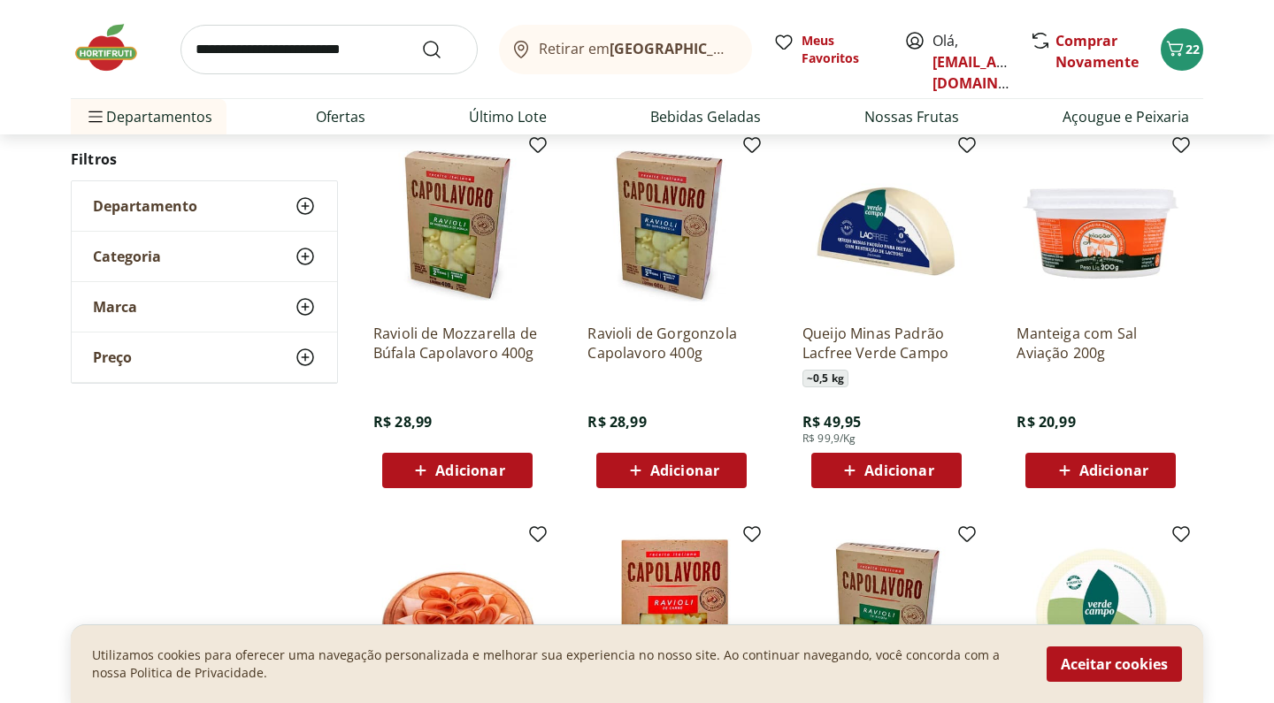
scroll to position [178, 0]
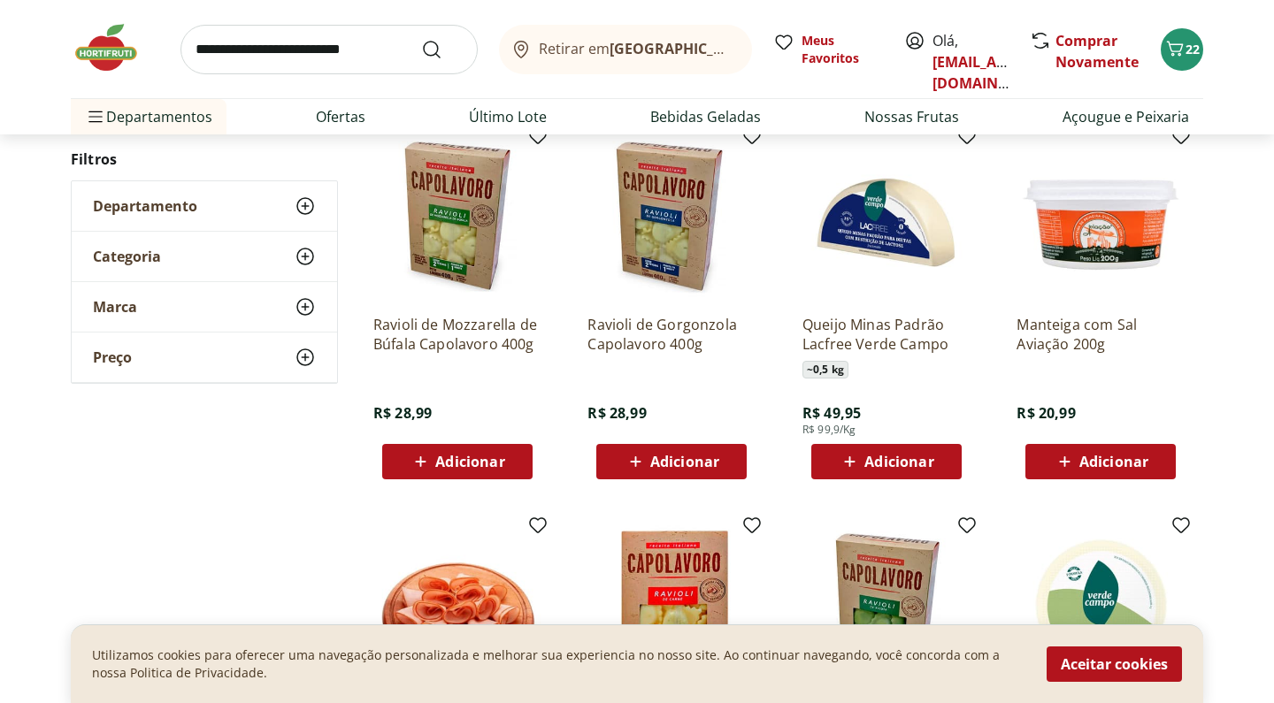
click at [885, 455] on span "Adicionar" at bounding box center [898, 462] width 69 height 14
click at [908, 463] on span "Adicionar" at bounding box center [898, 462] width 69 height 14
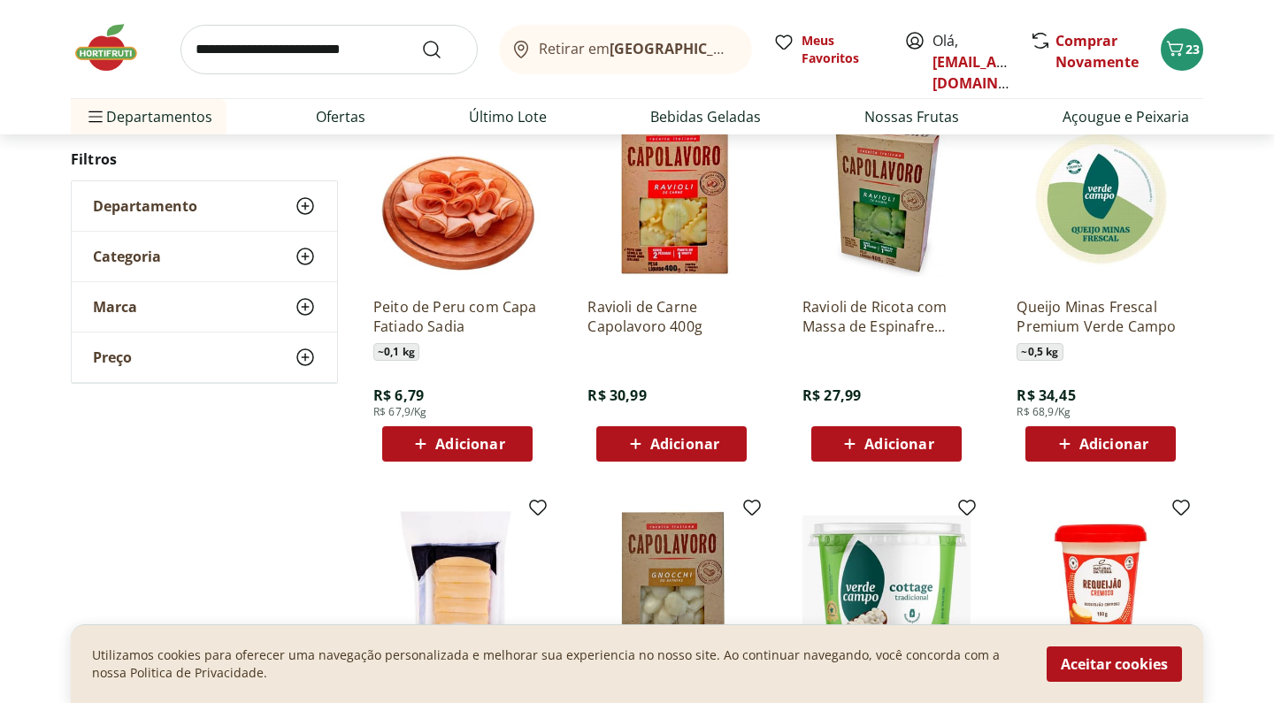
scroll to position [587, 0]
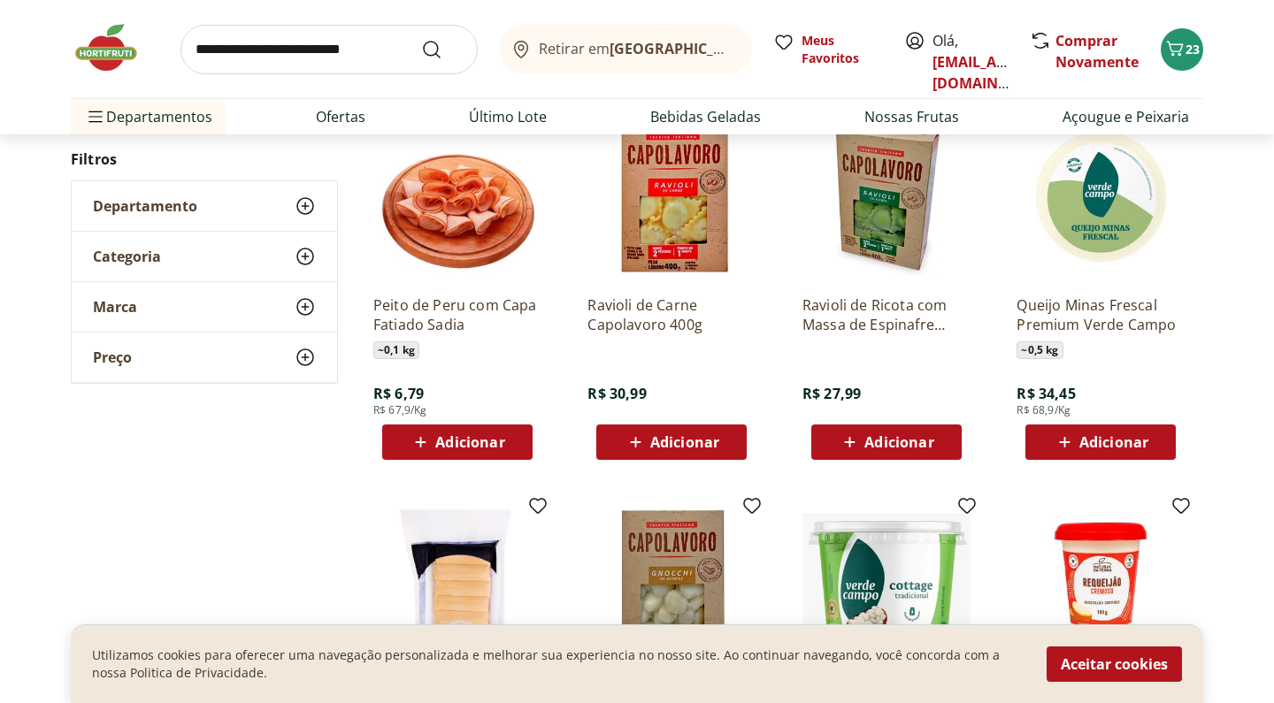
click at [1066, 447] on icon at bounding box center [1065, 442] width 22 height 21
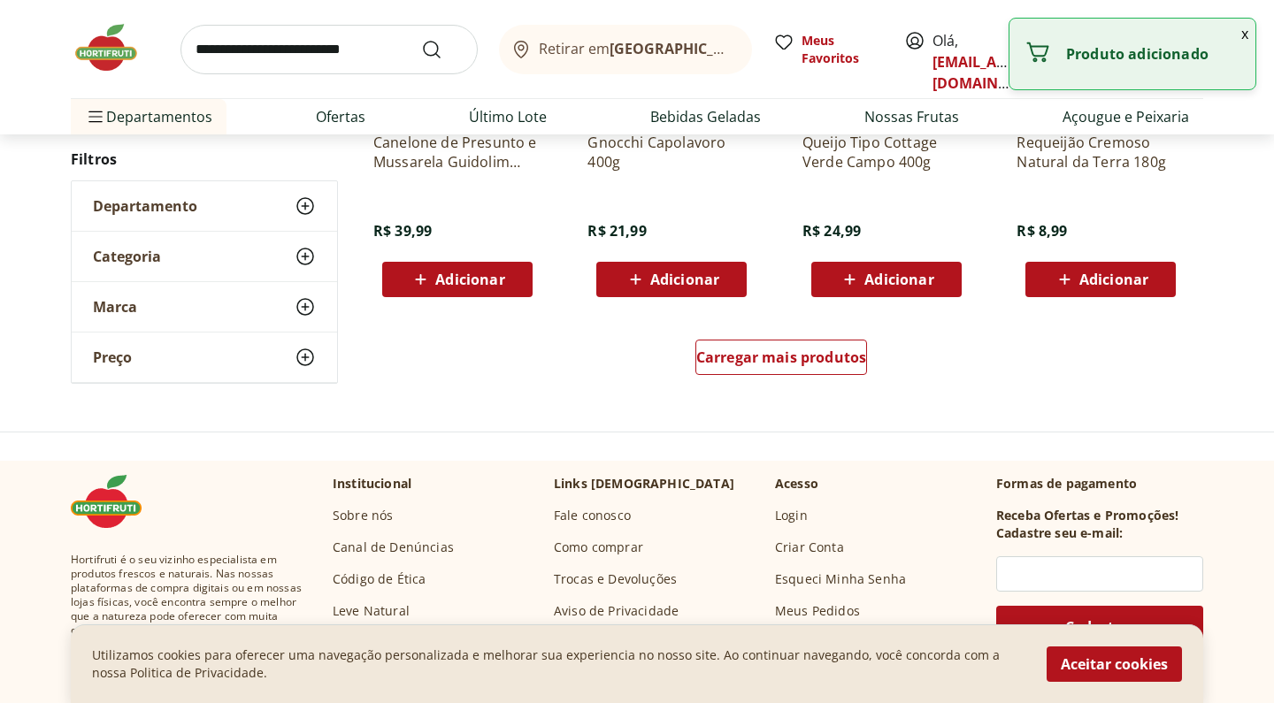
scroll to position [1148, 0]
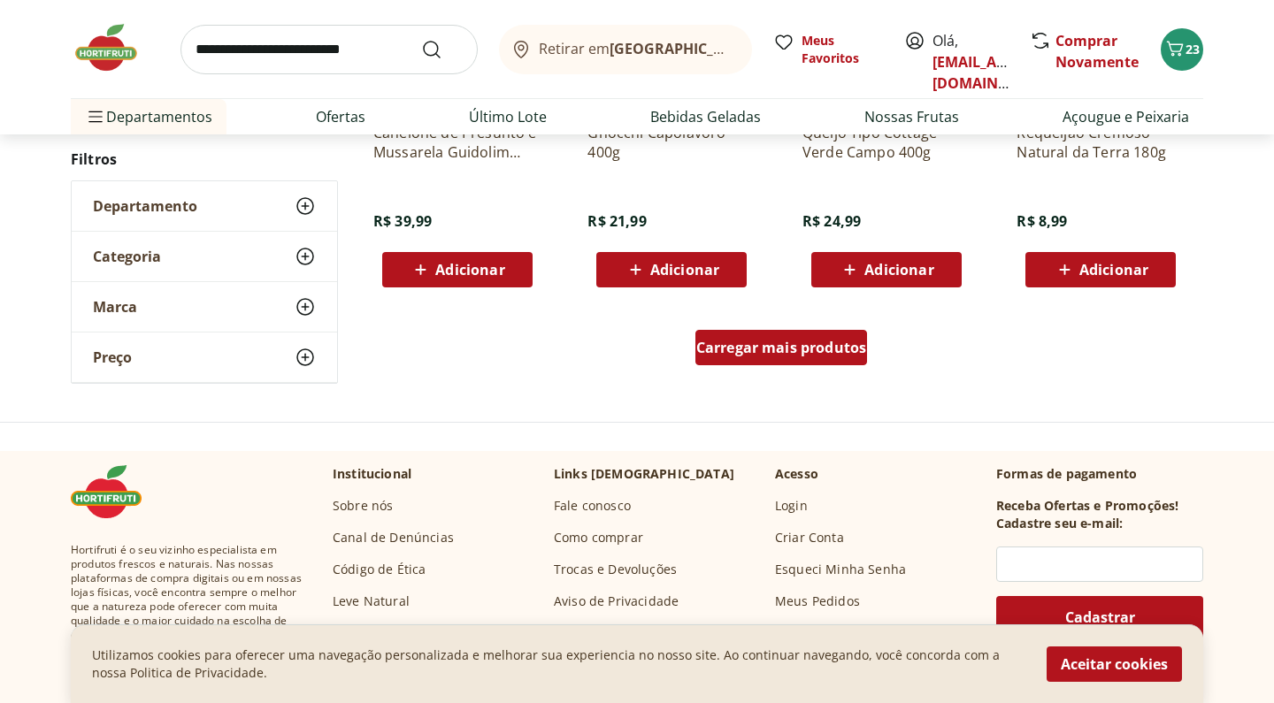
click at [831, 350] on span "Carregar mais produtos" at bounding box center [781, 348] width 171 height 14
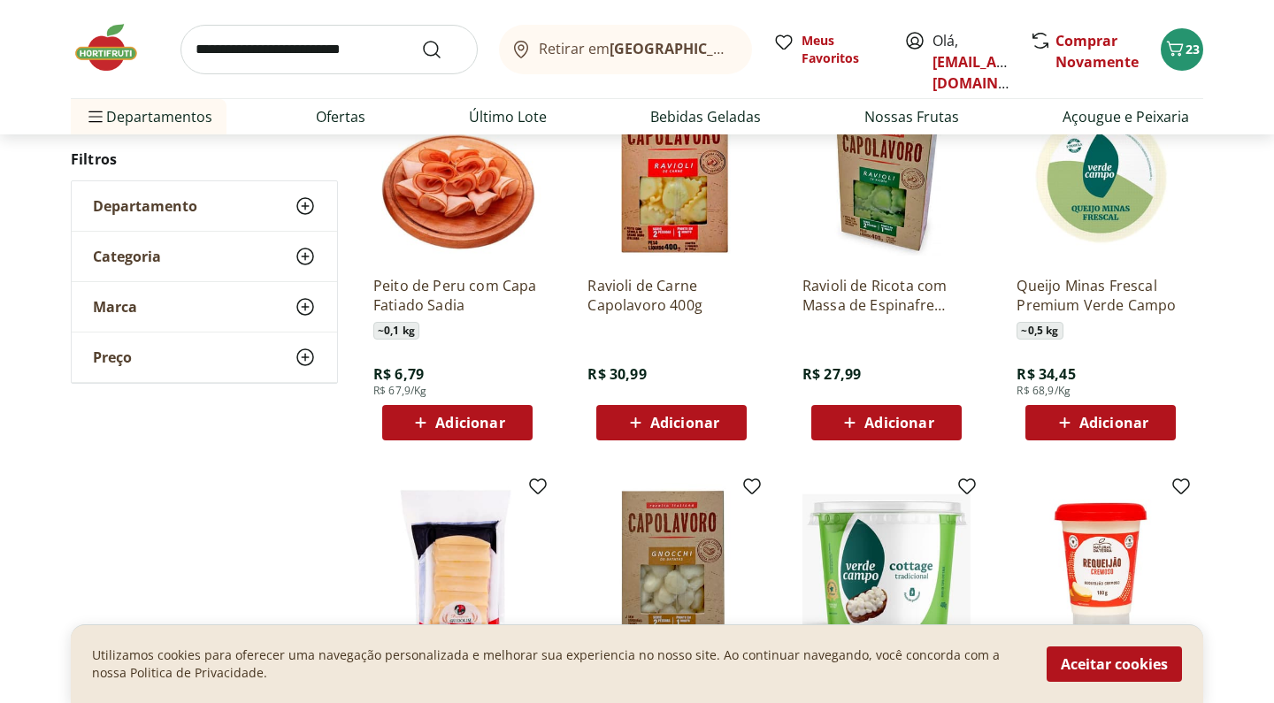
scroll to position [605, 0]
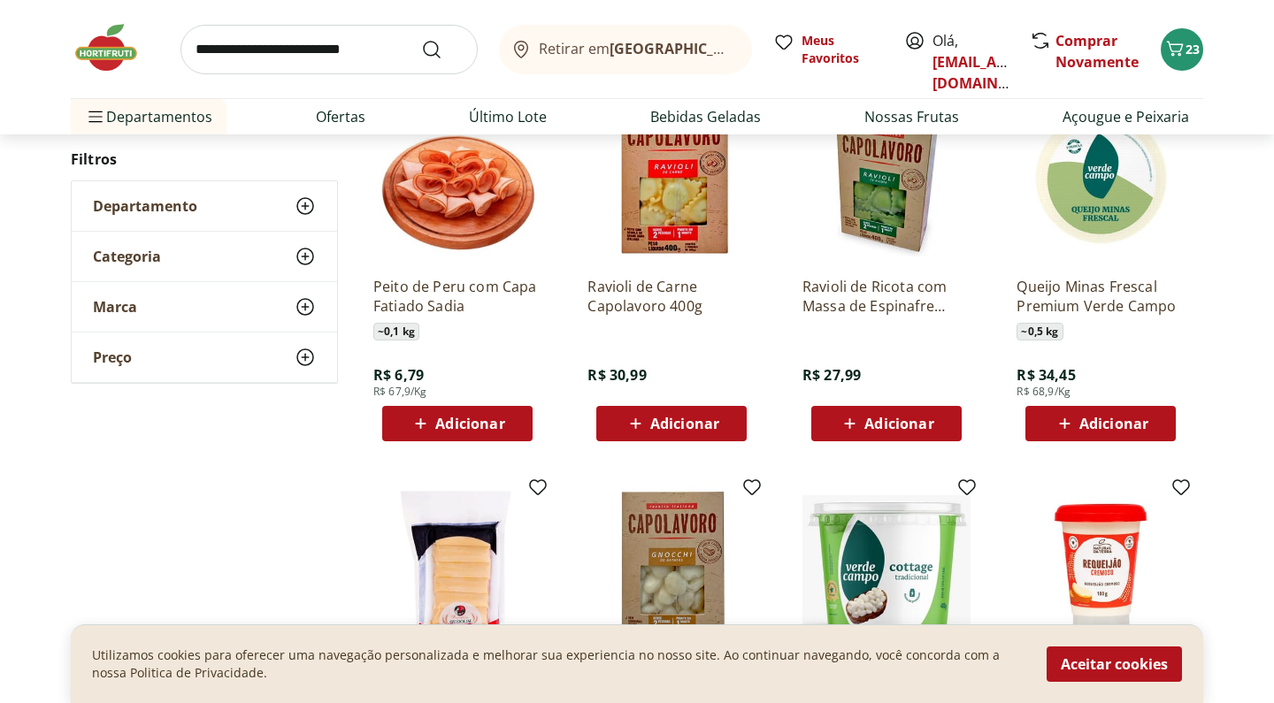
click at [1066, 419] on icon at bounding box center [1065, 423] width 22 height 21
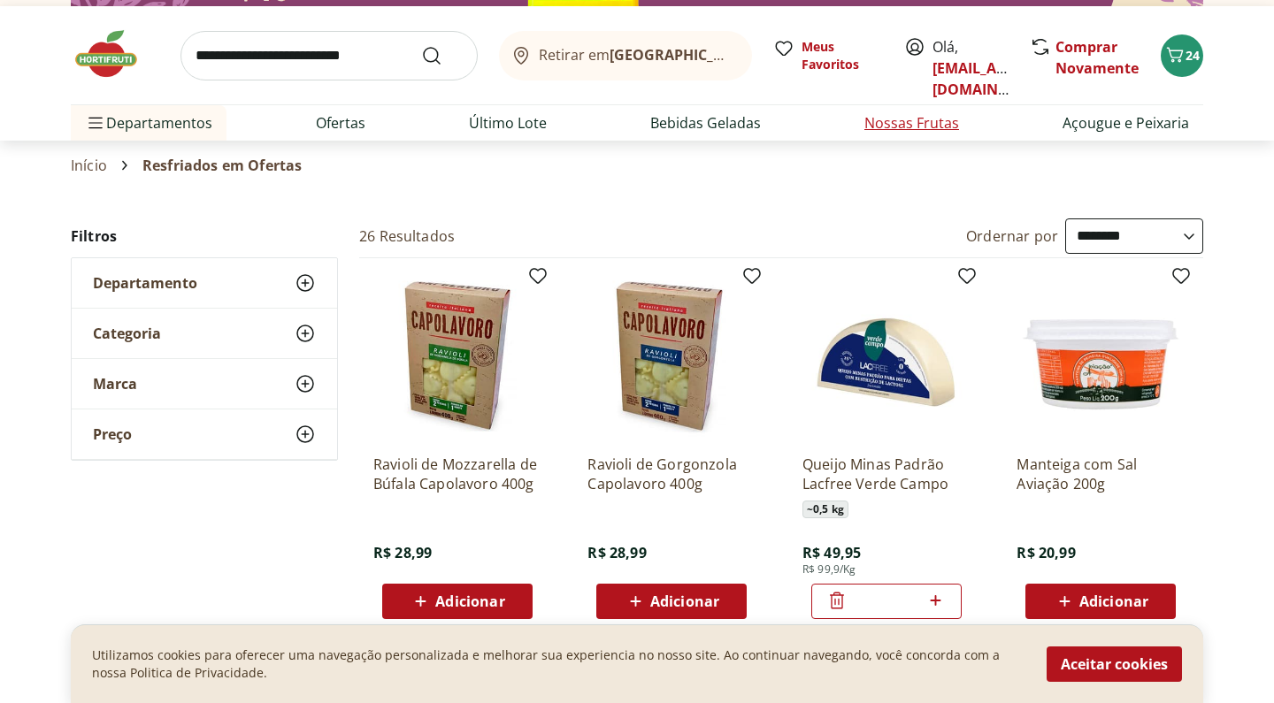
scroll to position [0, 0]
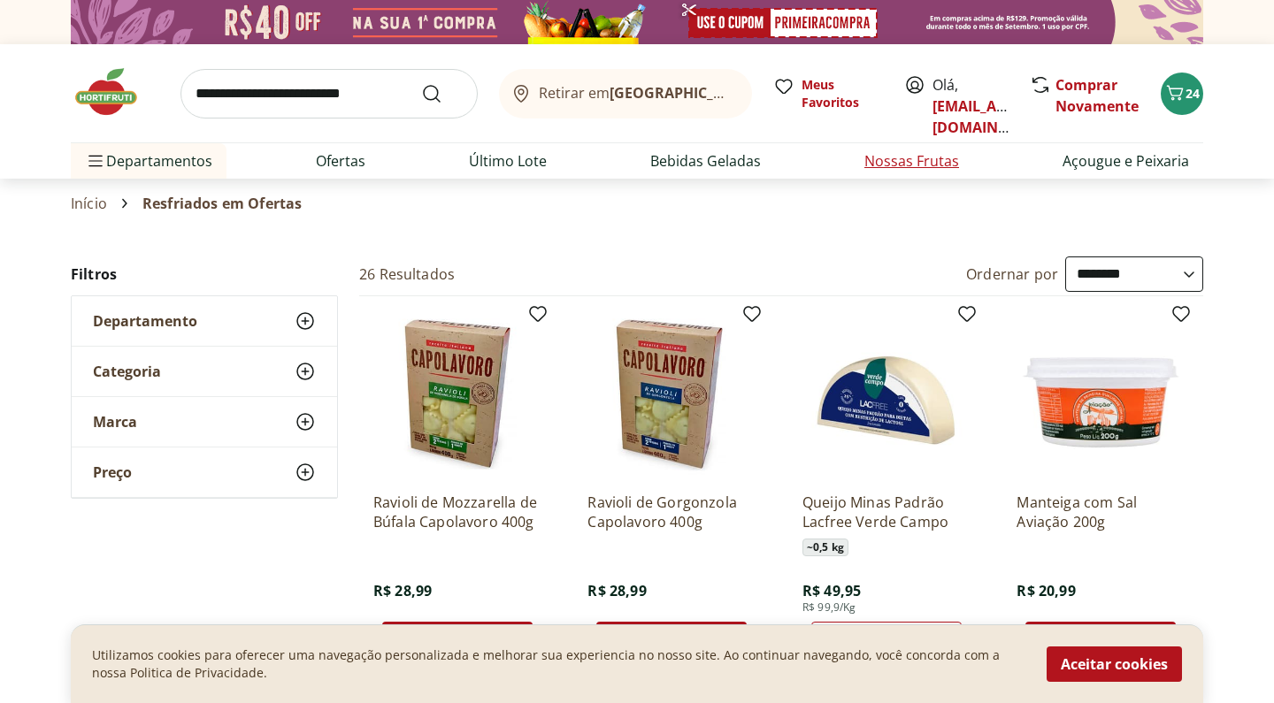
click at [947, 156] on link "Nossas Frutas" at bounding box center [911, 160] width 95 height 21
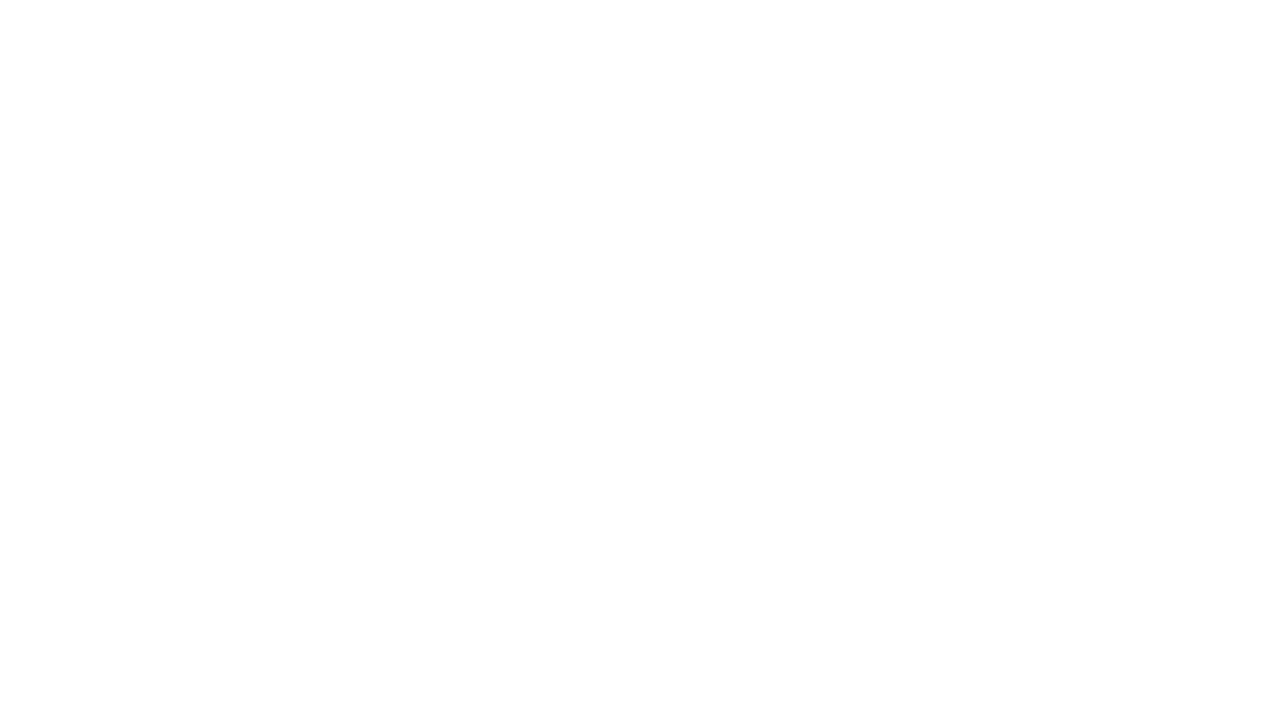
select select "**********"
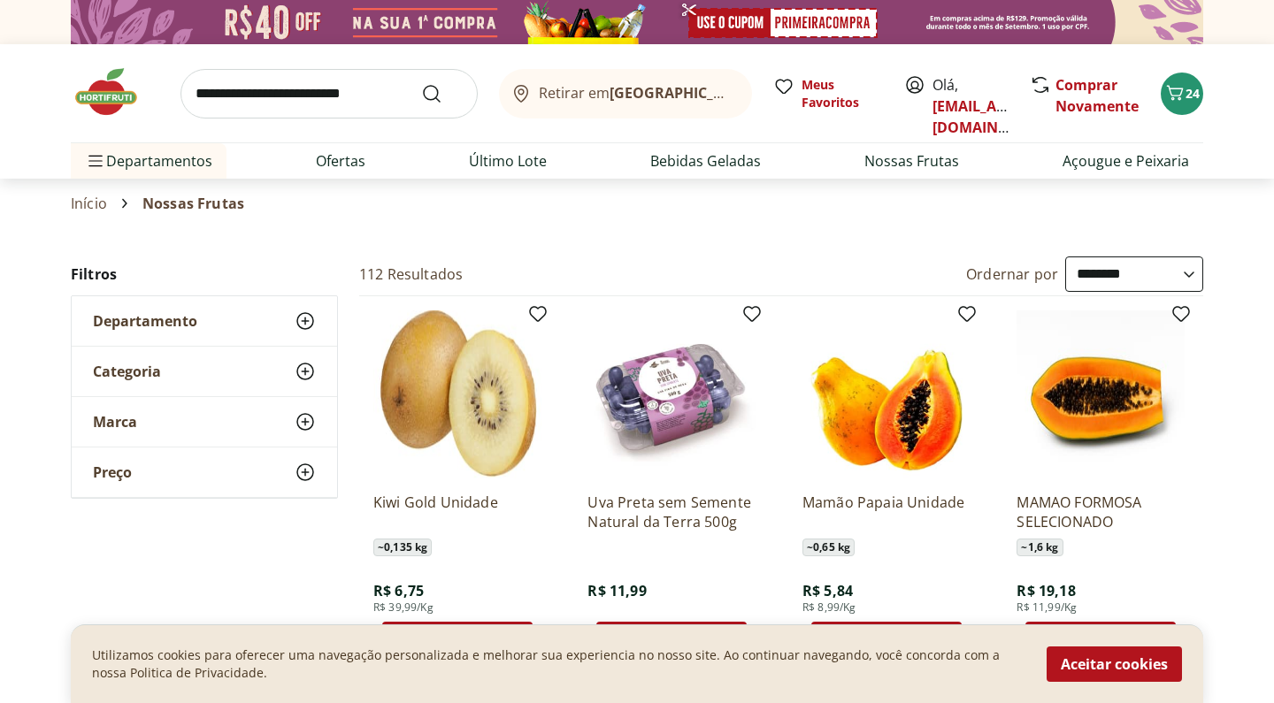
scroll to position [181, 0]
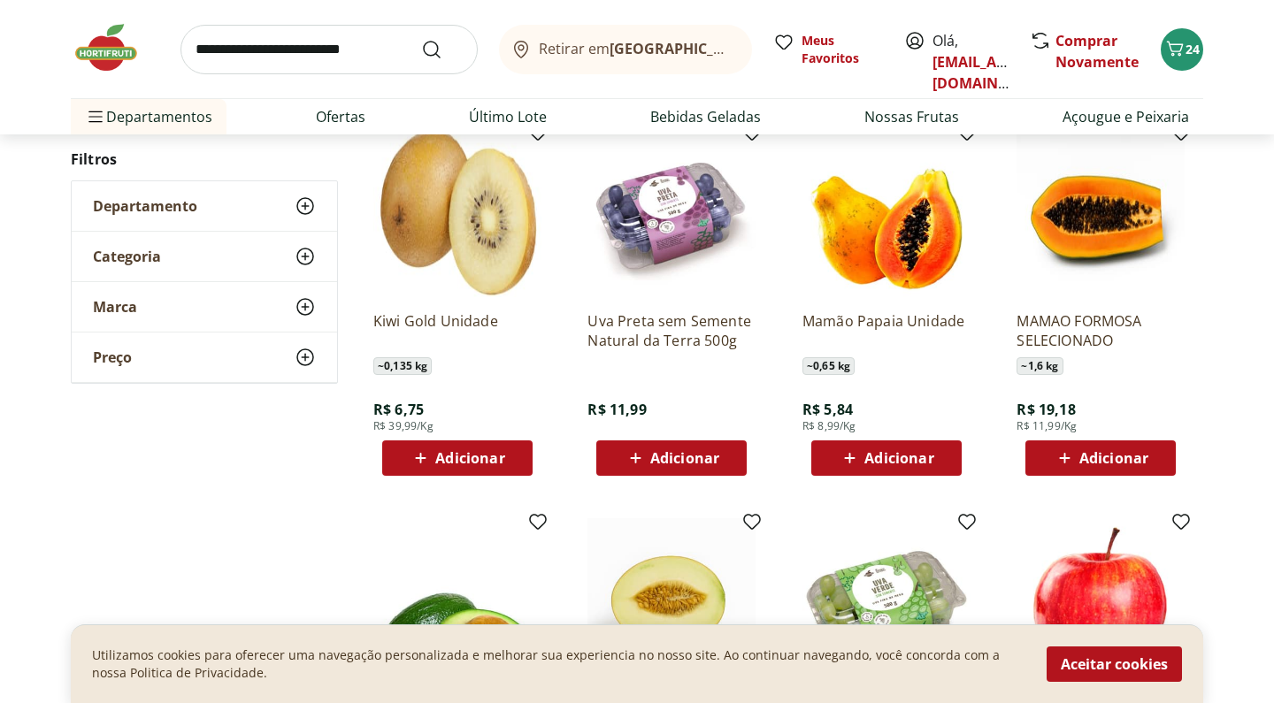
click at [855, 456] on icon at bounding box center [850, 458] width 22 height 21
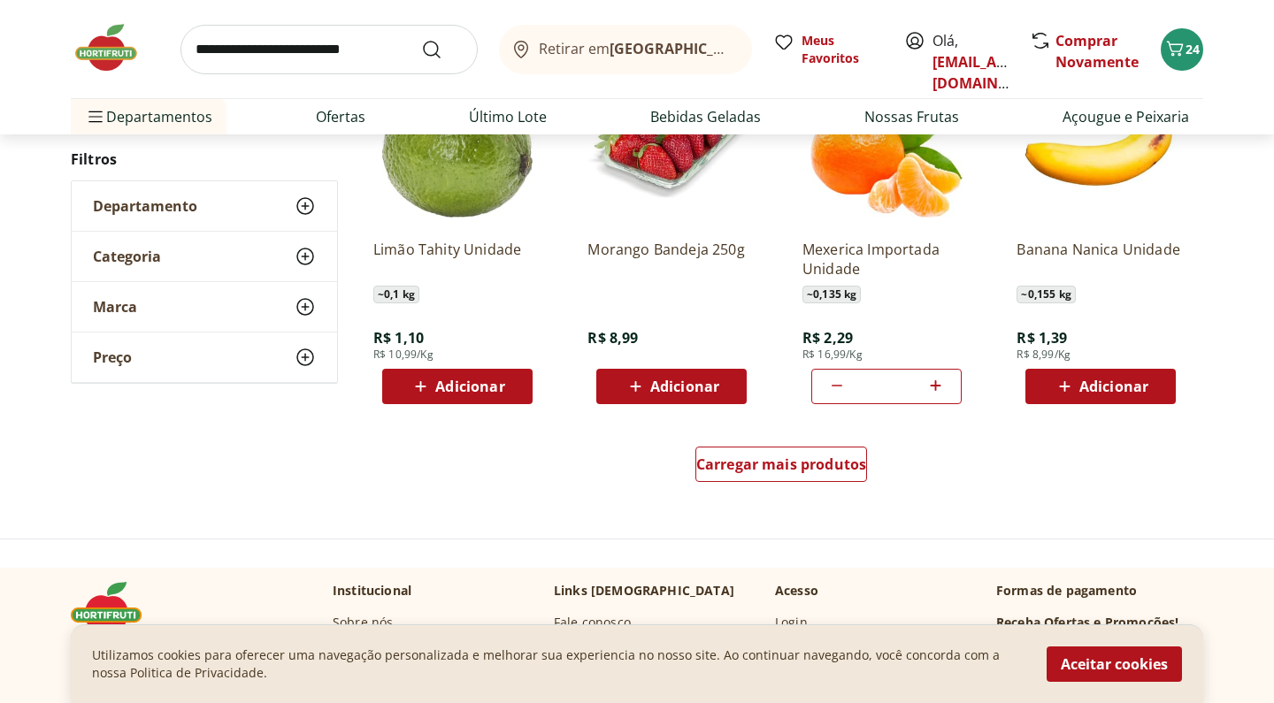
scroll to position [1033, 0]
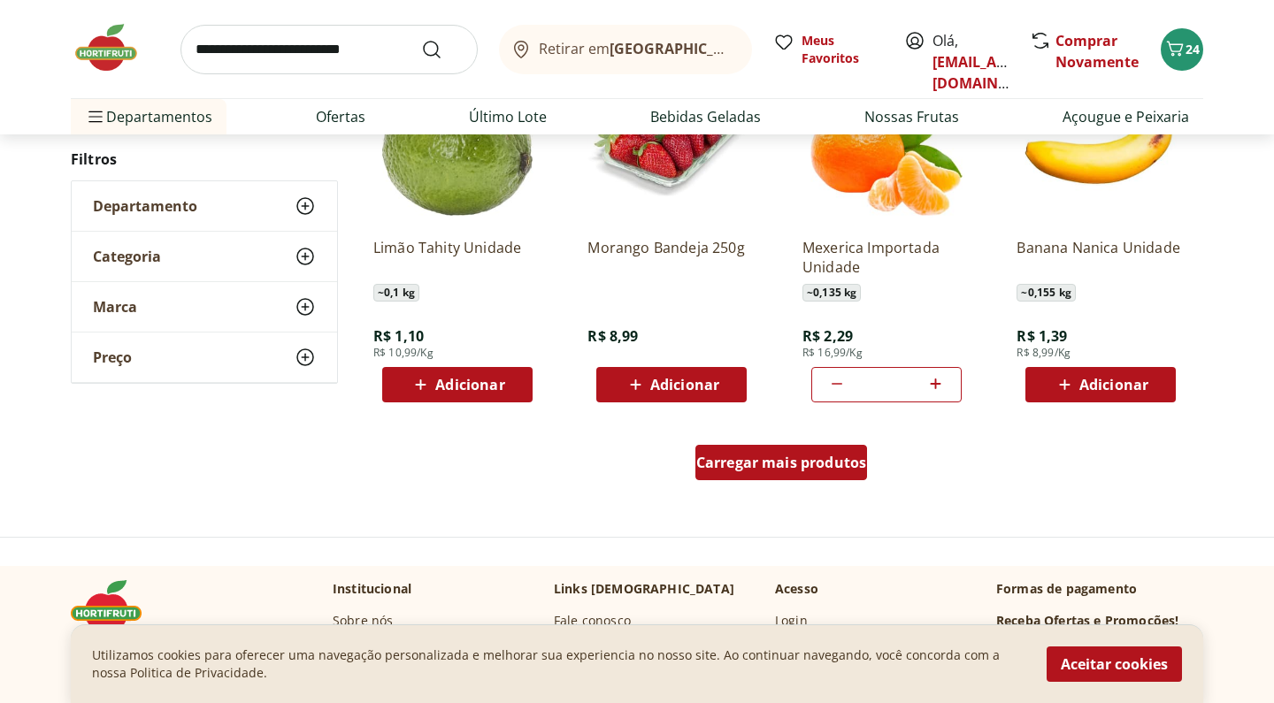
click at [837, 469] on span "Carregar mais produtos" at bounding box center [781, 463] width 171 height 14
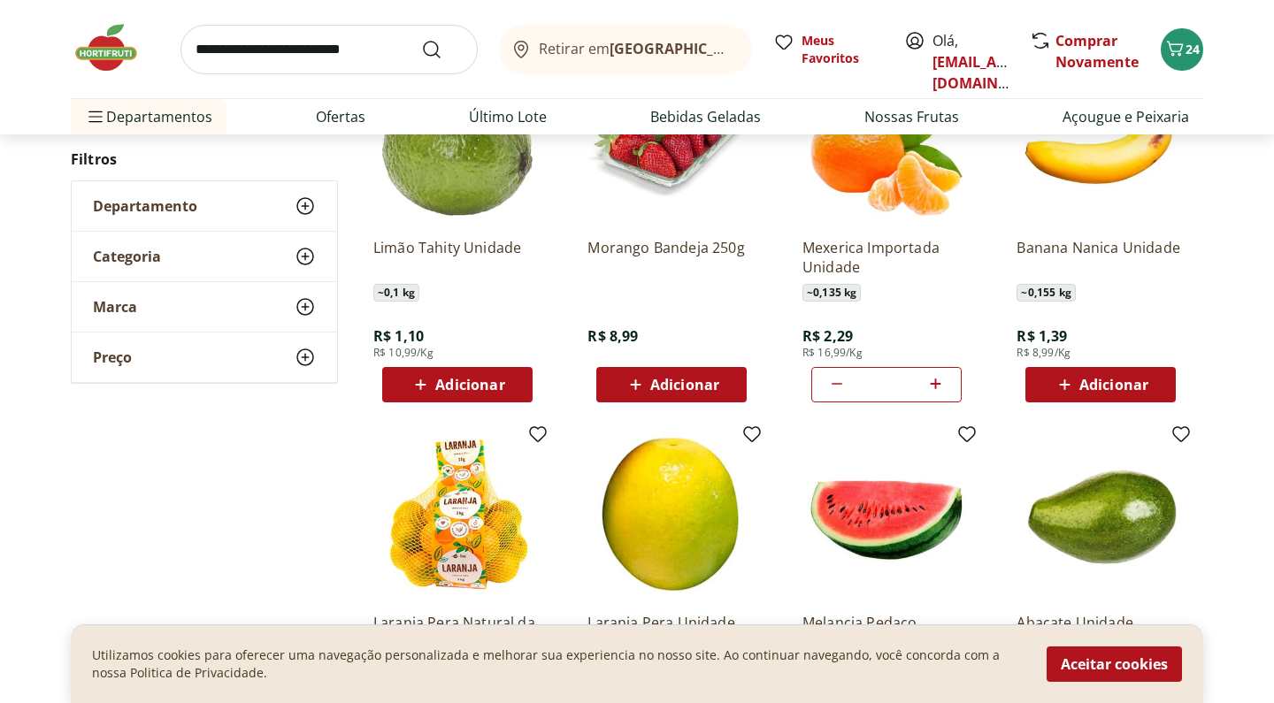
type input "*"
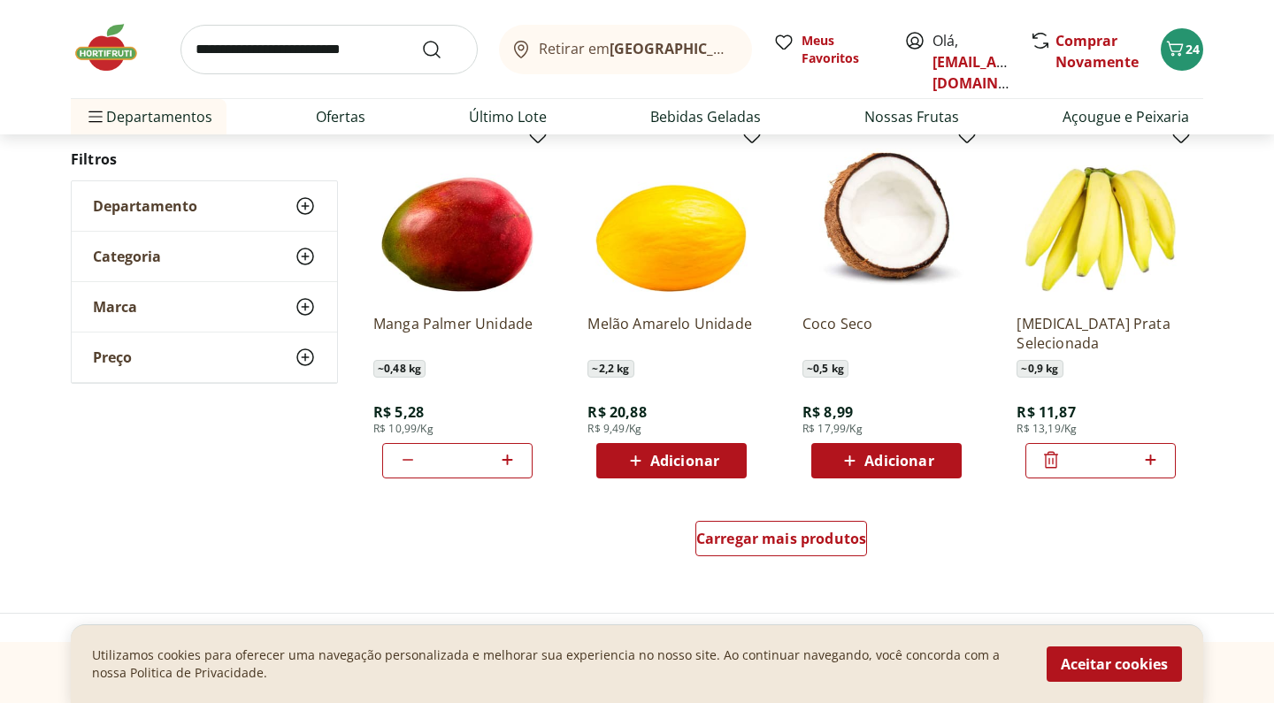
scroll to position [2119, 0]
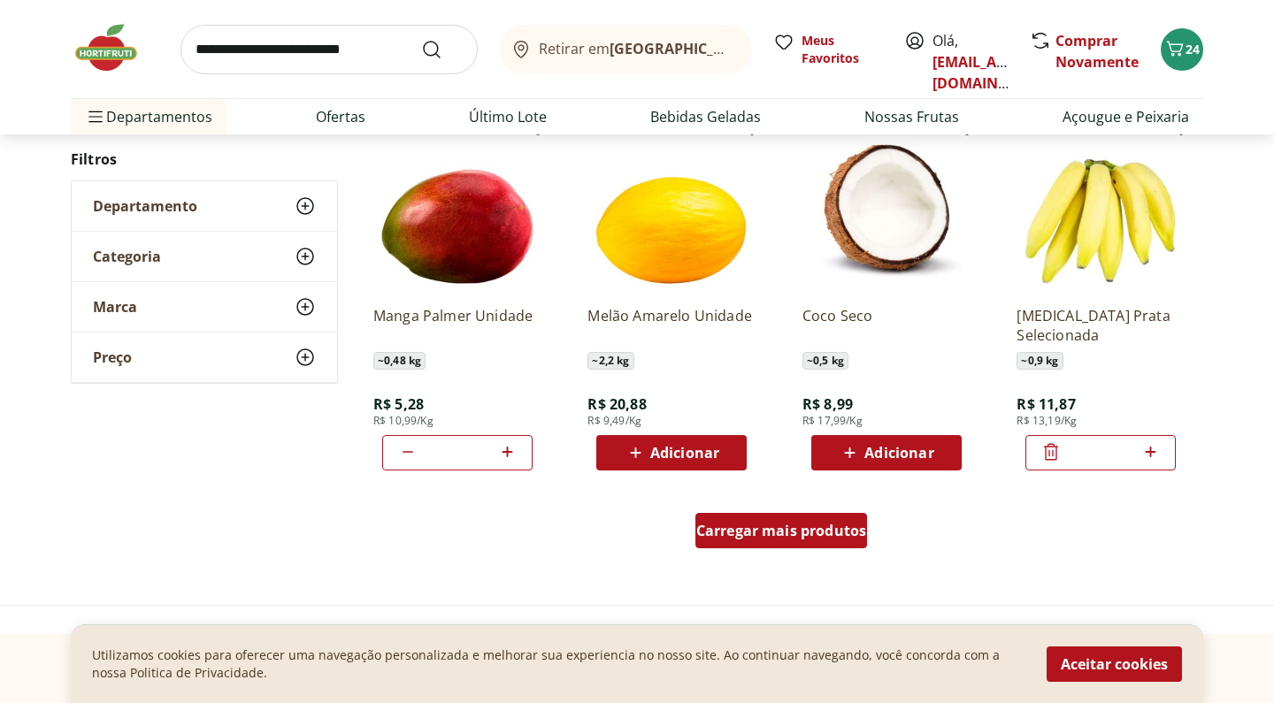
click at [818, 541] on div "Carregar mais produtos" at bounding box center [781, 530] width 173 height 35
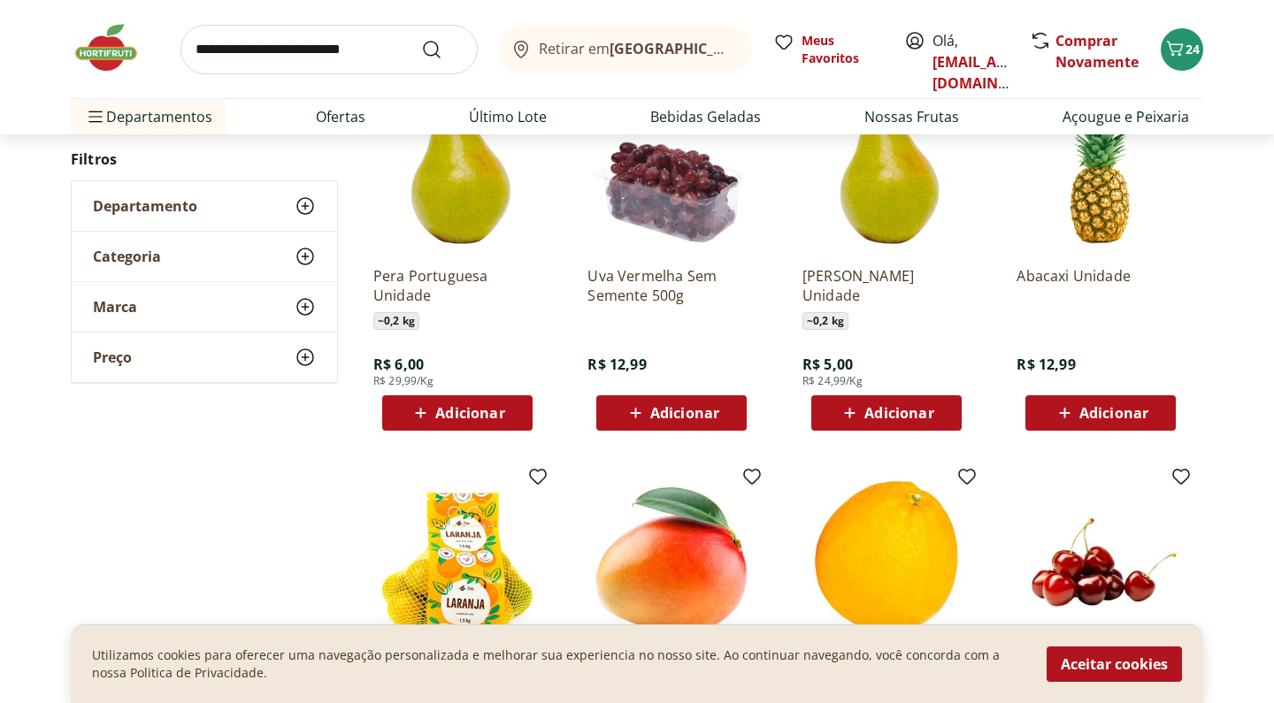
scroll to position [2959, 0]
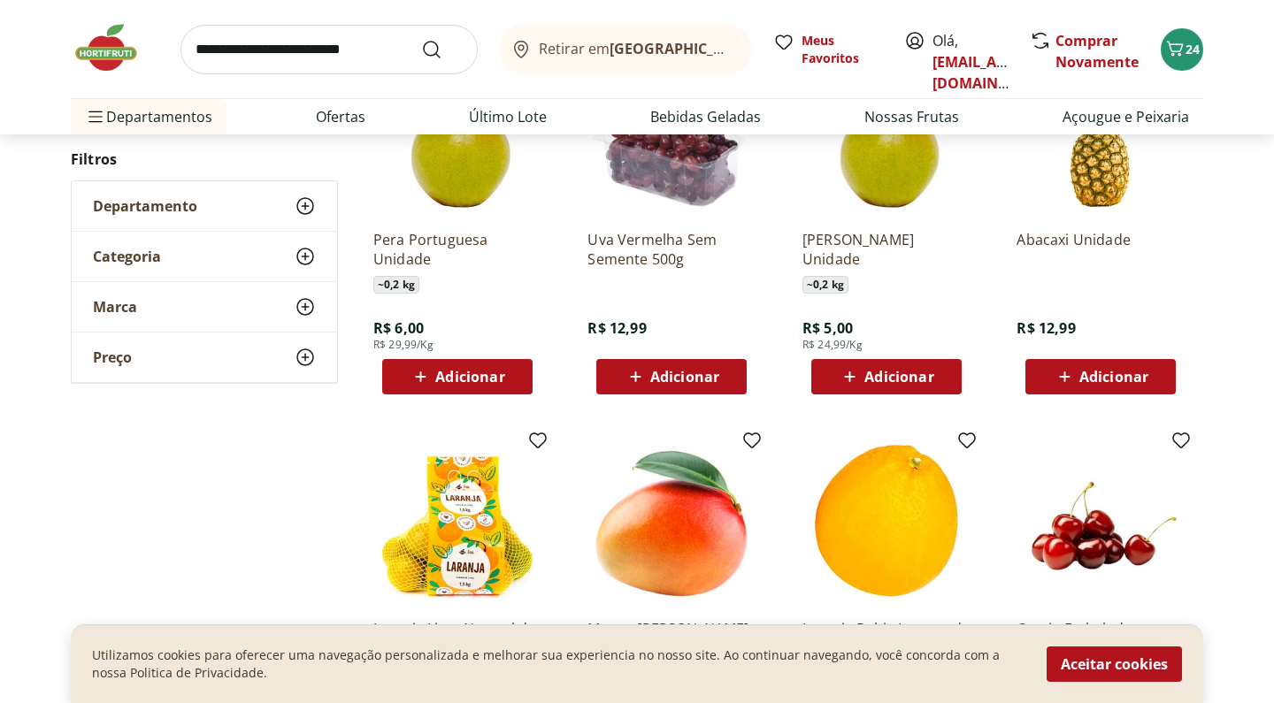
click at [1066, 373] on icon at bounding box center [1065, 376] width 22 height 21
click at [1184, 60] on span "Carrinho" at bounding box center [1174, 49] width 21 height 23
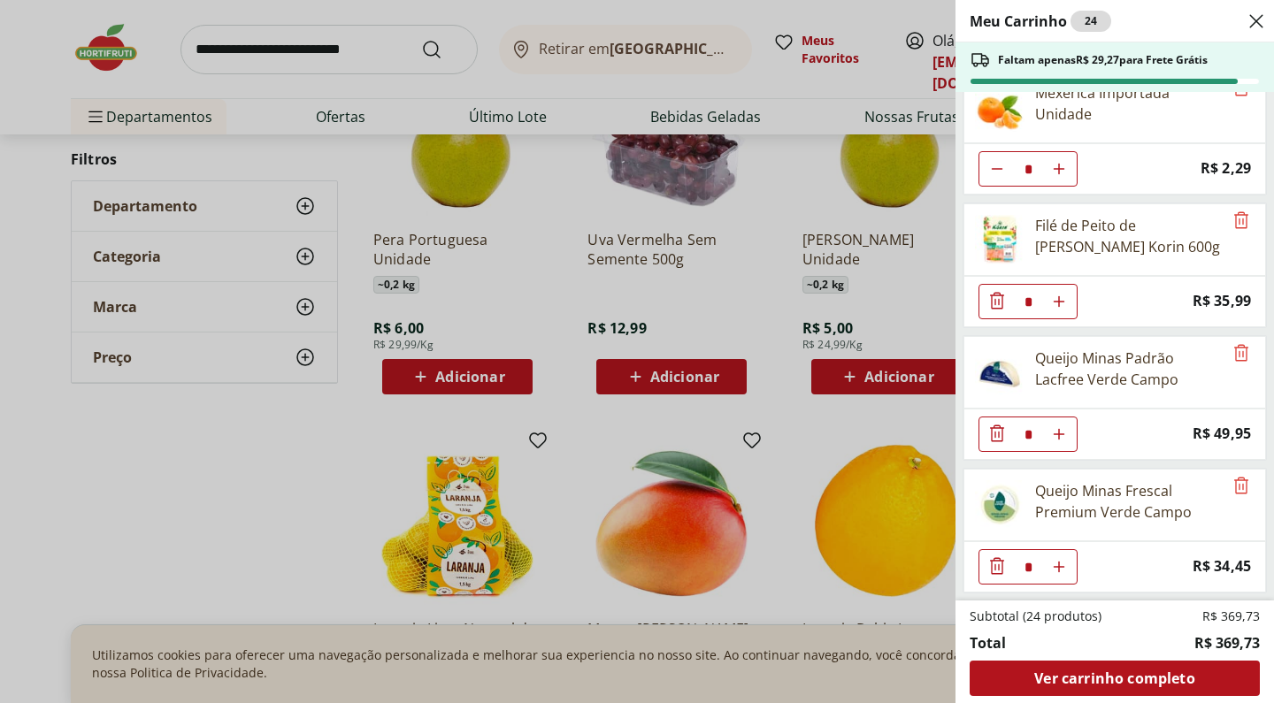
scroll to position [1754, 0]
click at [1234, 361] on icon "Remove" at bounding box center [1241, 352] width 14 height 17
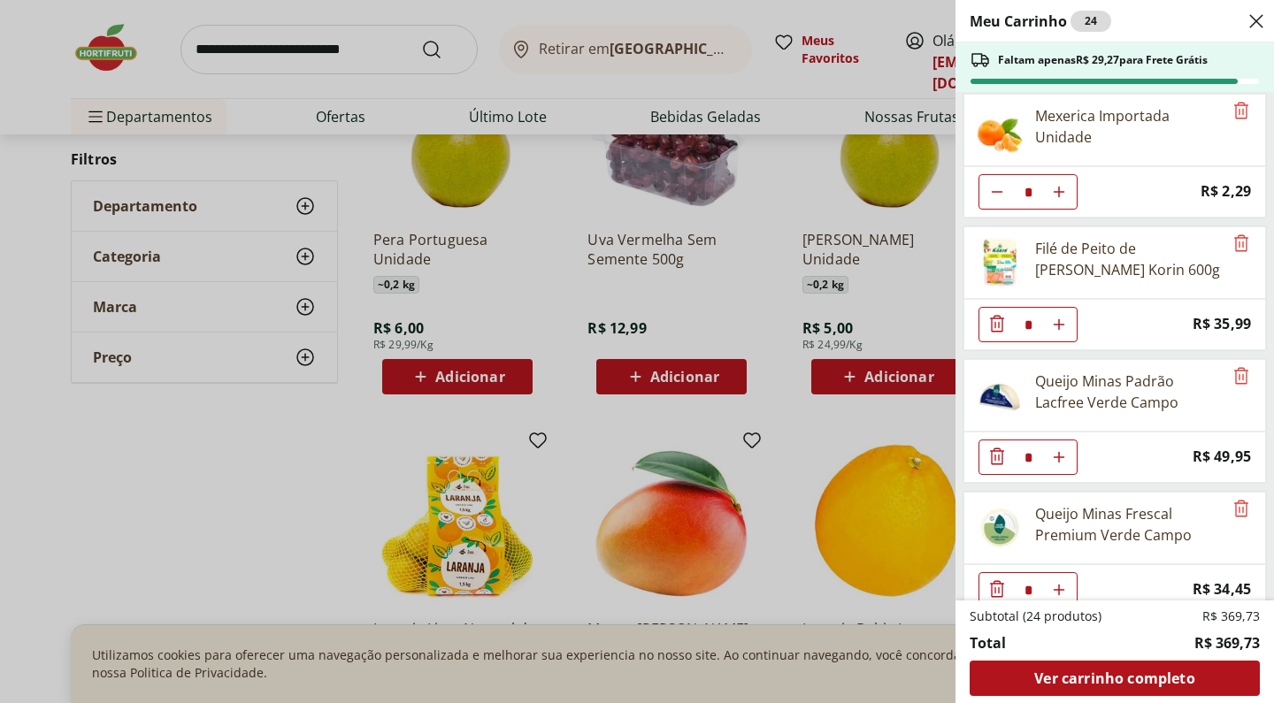
scroll to position [1746, 0]
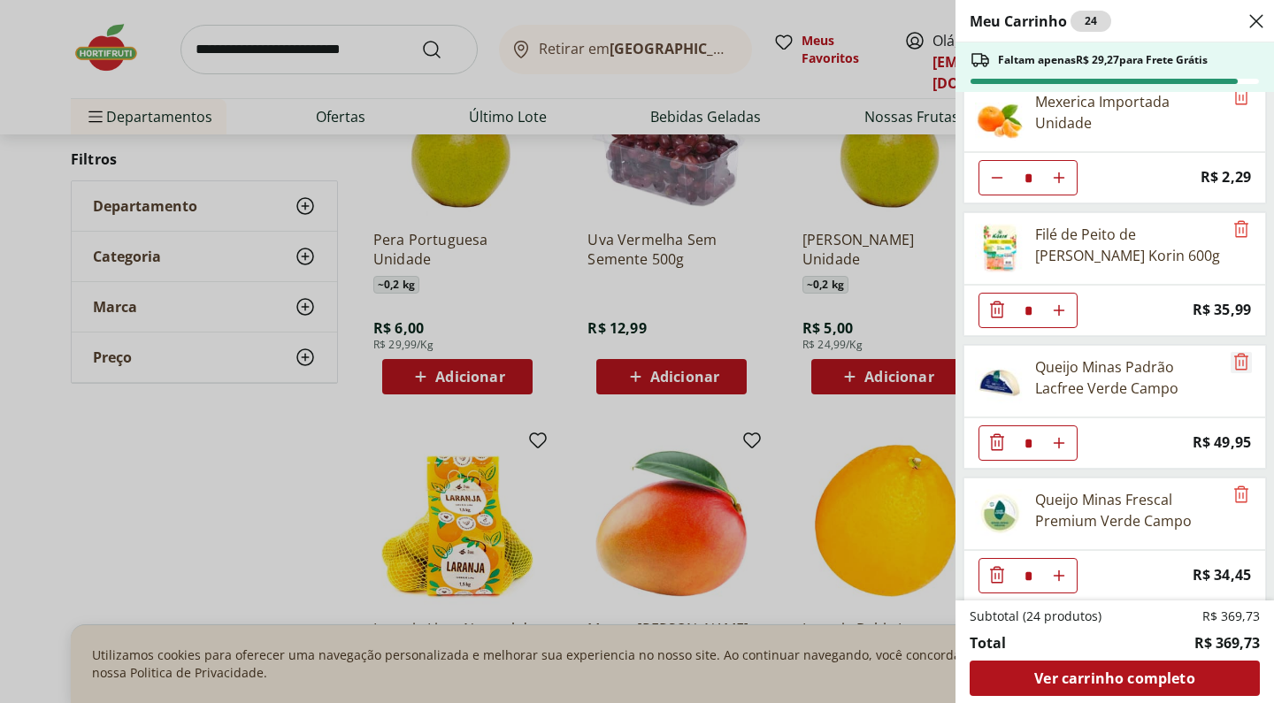
click at [1231, 368] on icon "Remove" at bounding box center [1241, 361] width 21 height 21
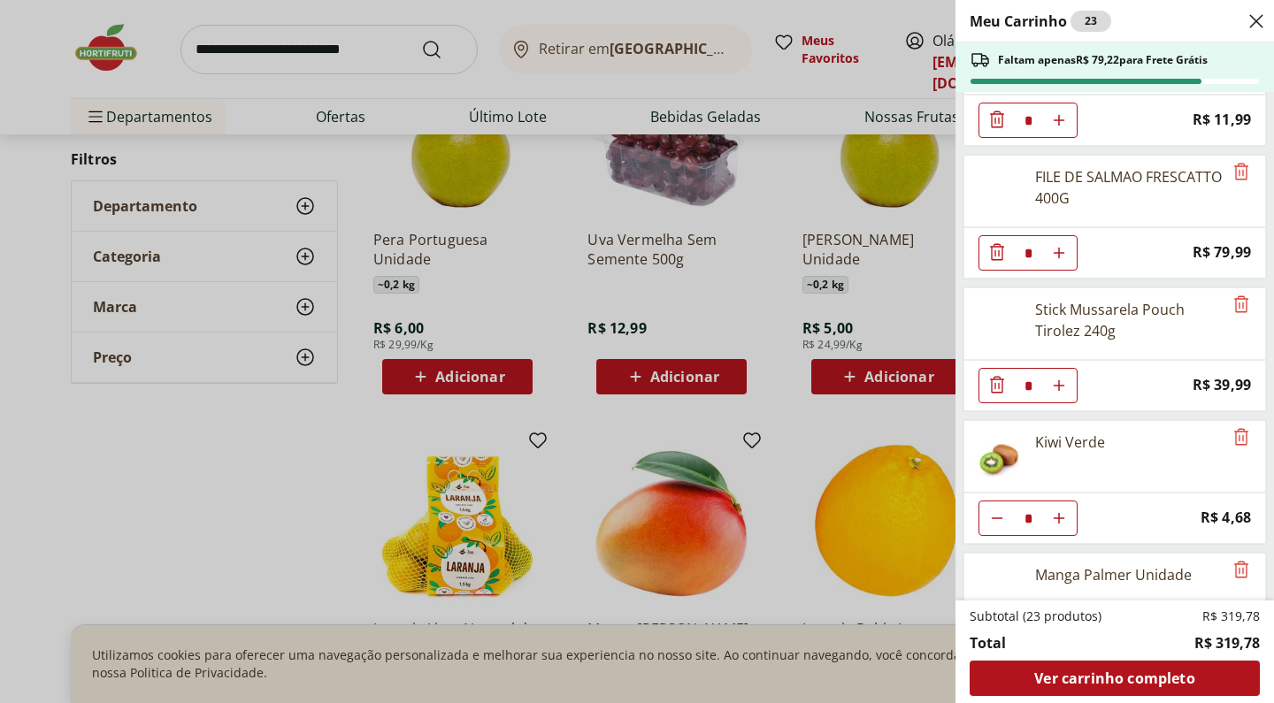
scroll to position [881, 0]
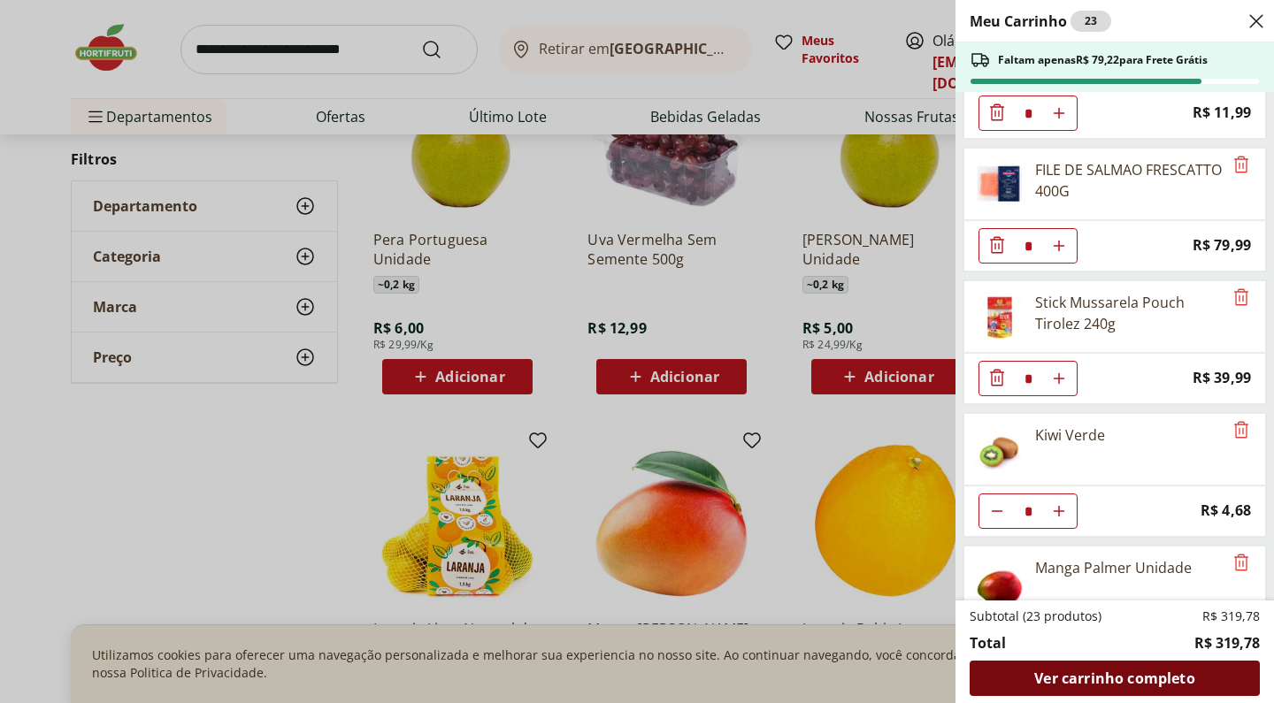
click at [1170, 673] on span "Ver carrinho completo" at bounding box center [1114, 678] width 160 height 14
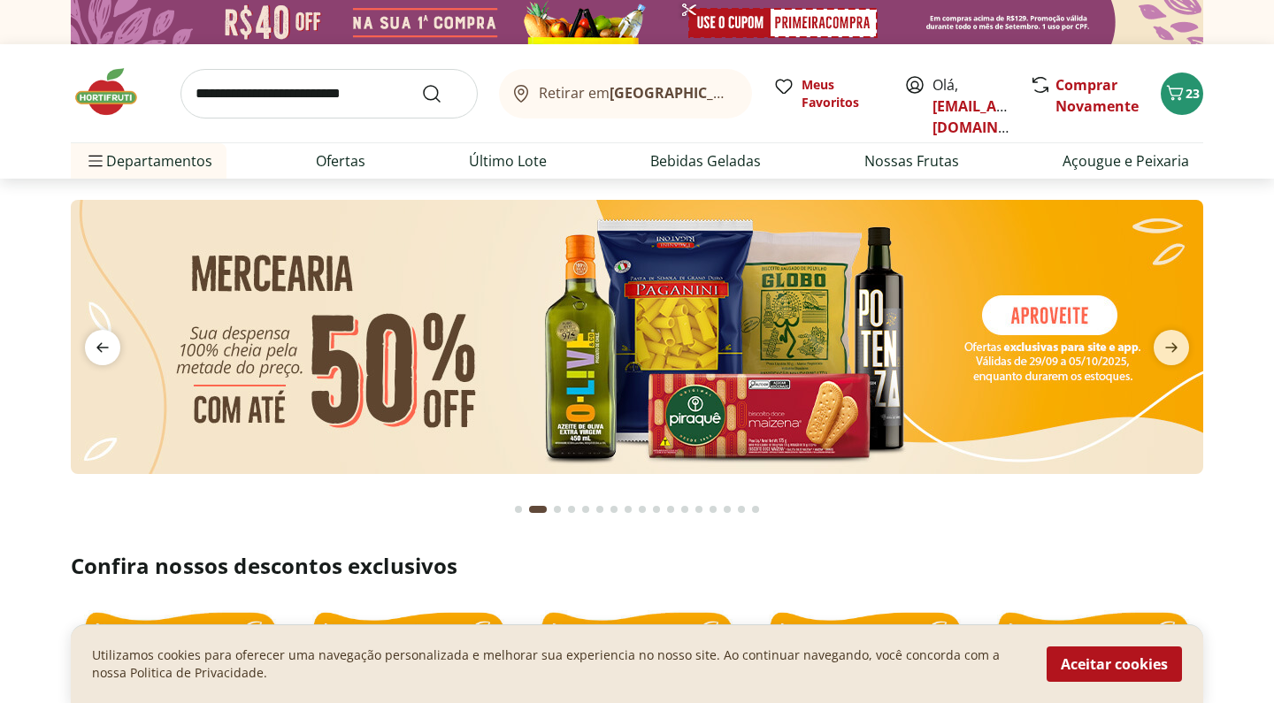
click at [96, 341] on icon "previous" at bounding box center [102, 347] width 21 height 21
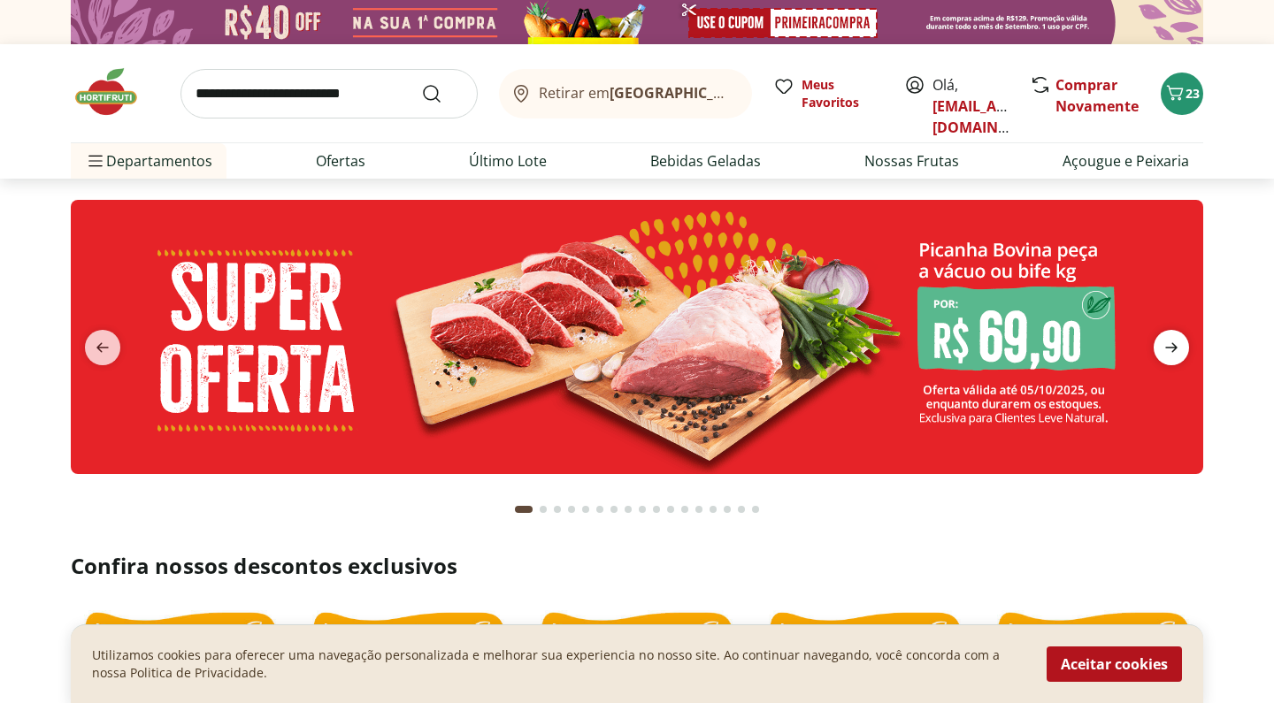
click at [1182, 339] on span "next" at bounding box center [1171, 347] width 35 height 35
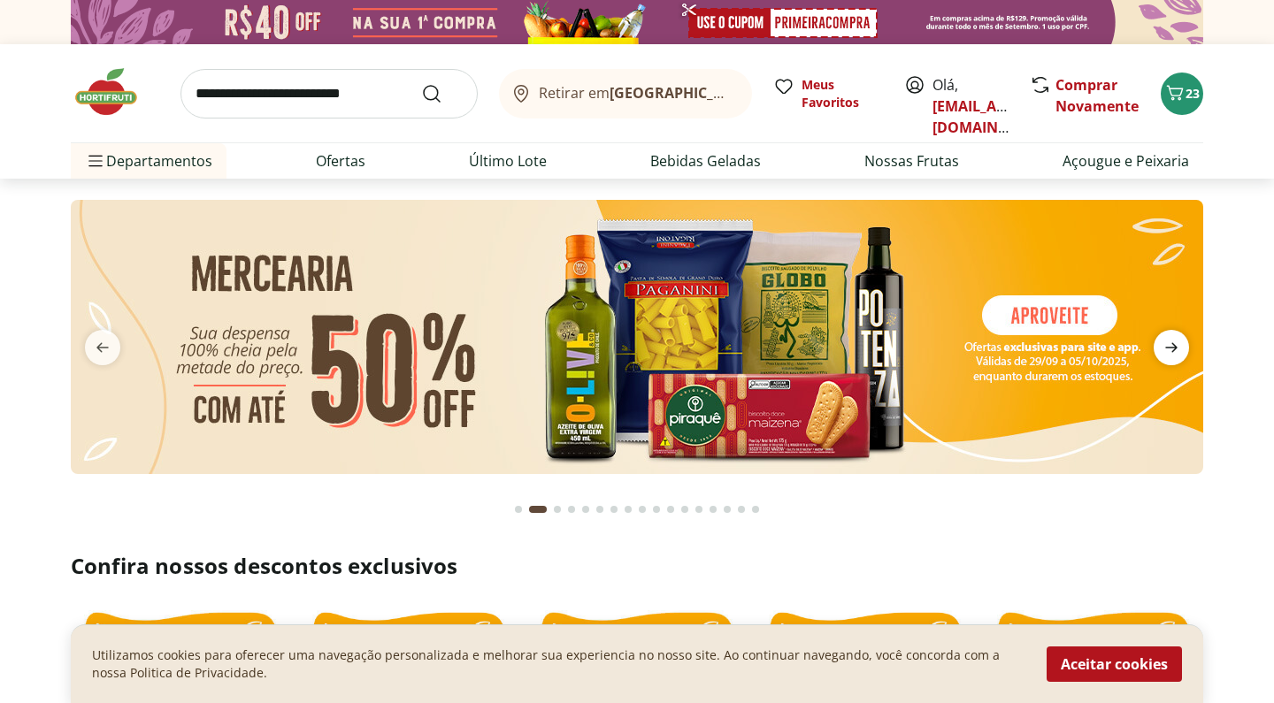
click at [1182, 339] on span "next" at bounding box center [1171, 347] width 35 height 35
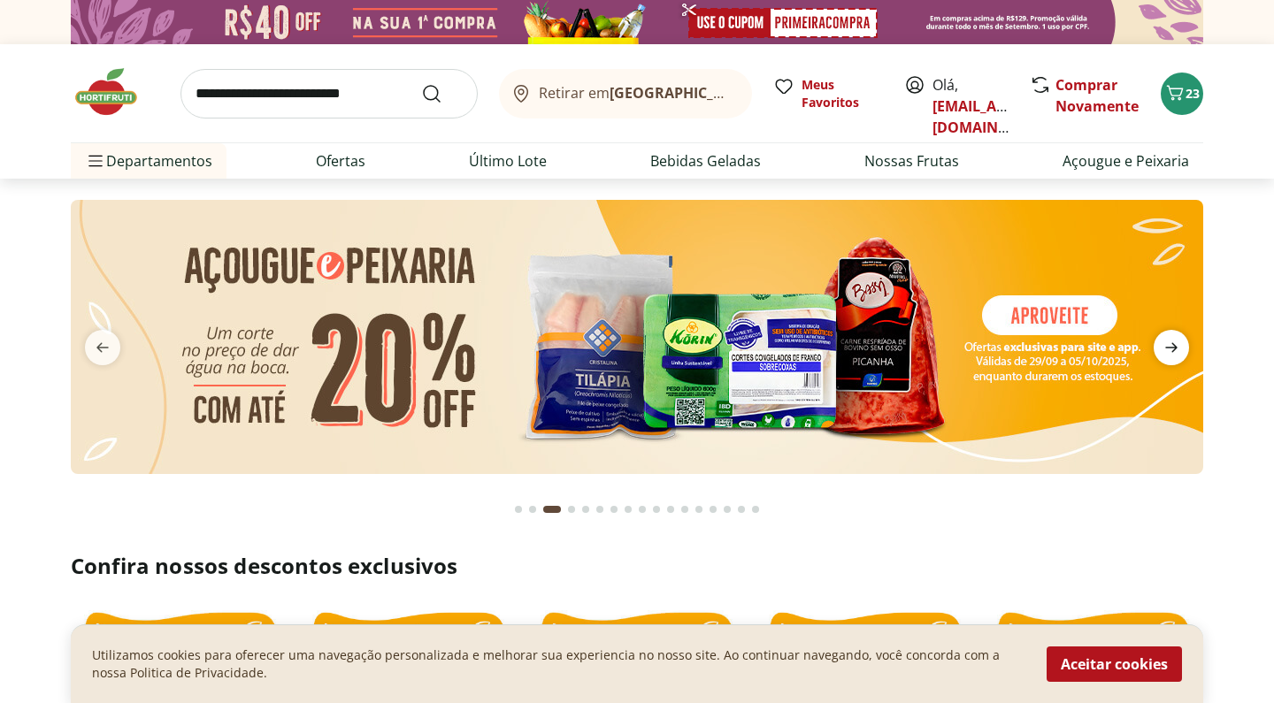
click at [1182, 339] on span "next" at bounding box center [1171, 347] width 35 height 35
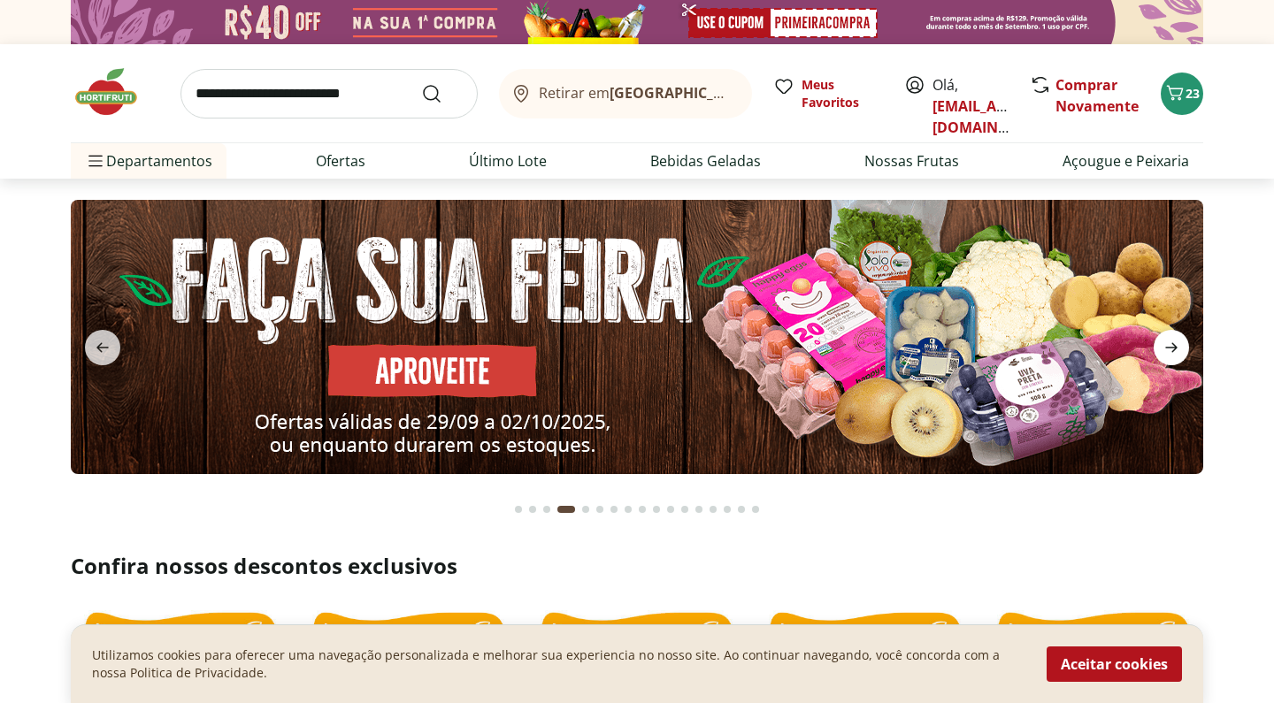
click at [1182, 339] on span "next" at bounding box center [1171, 347] width 35 height 35
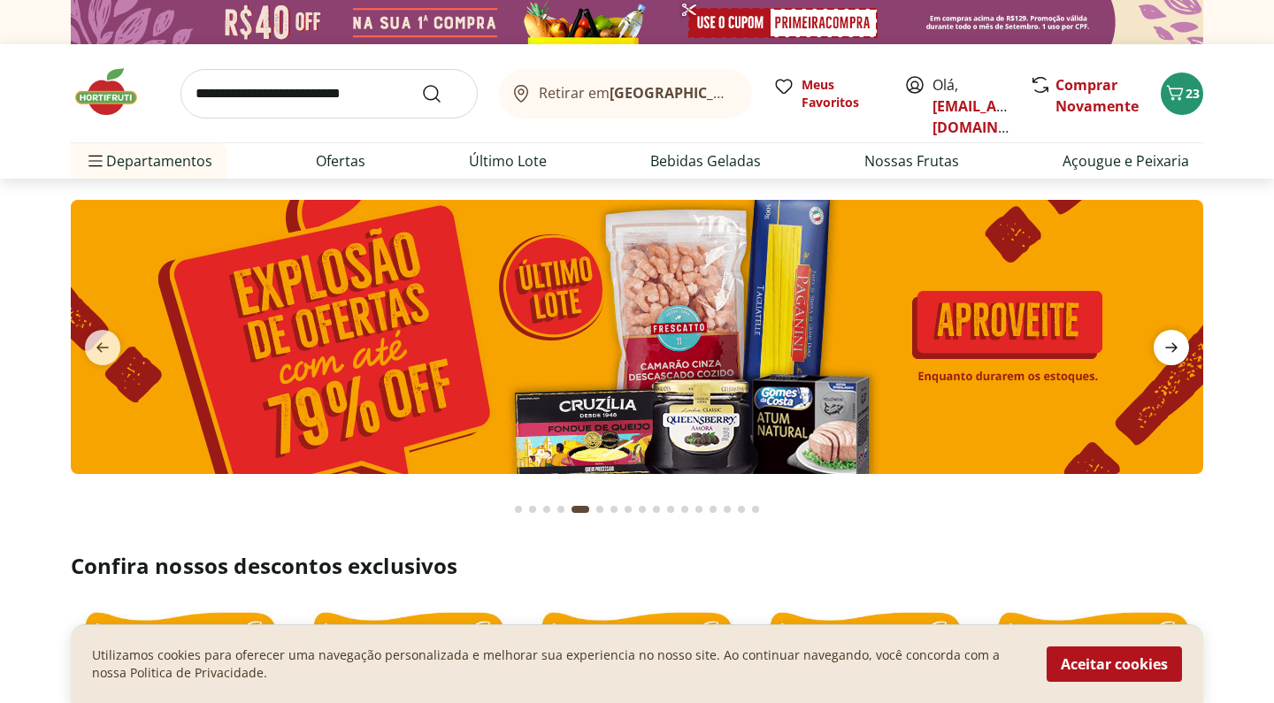
click at [1182, 339] on span "next" at bounding box center [1171, 347] width 35 height 35
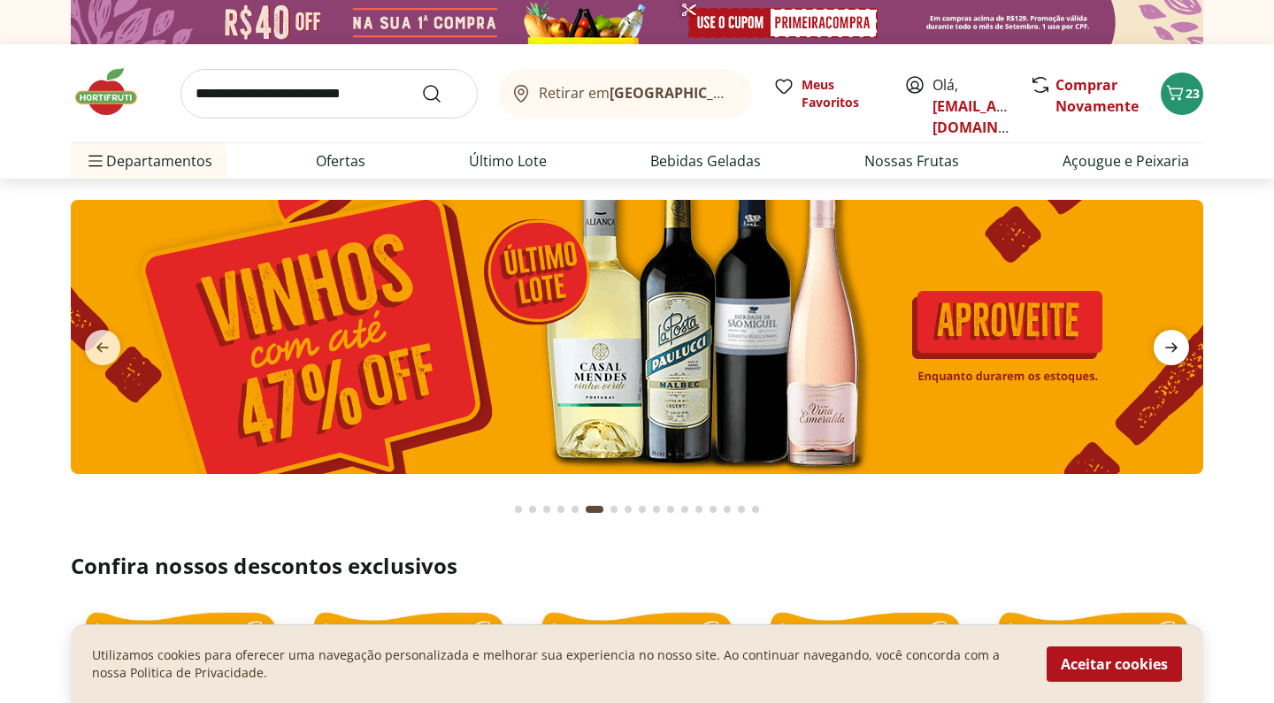
click at [1182, 339] on span "next" at bounding box center [1171, 347] width 35 height 35
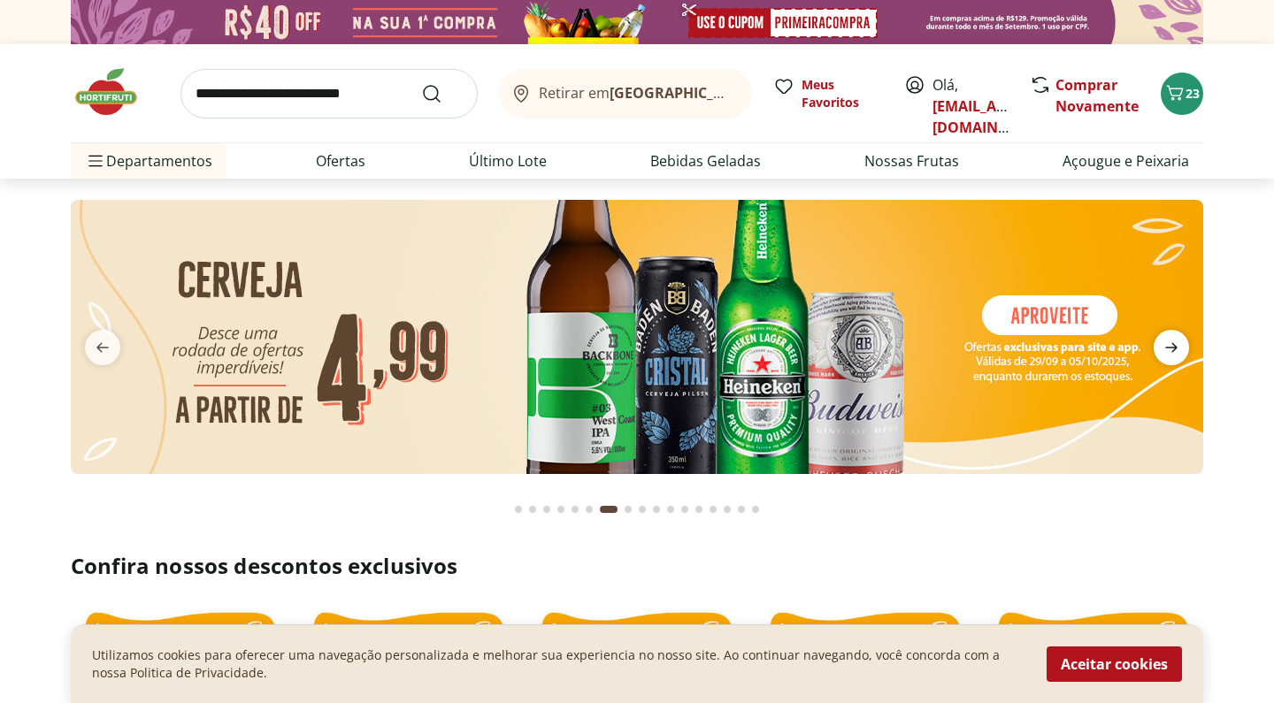
click at [1182, 339] on span "next" at bounding box center [1171, 347] width 35 height 35
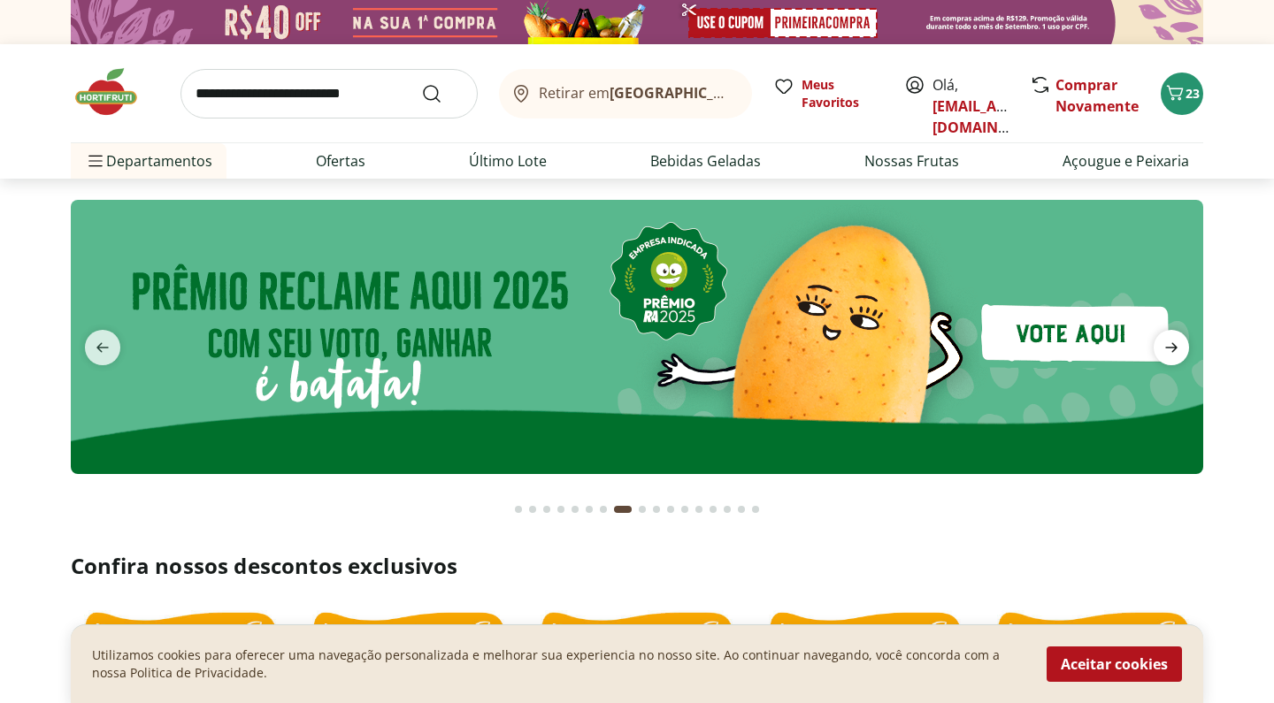
click at [1182, 339] on span "next" at bounding box center [1171, 347] width 35 height 35
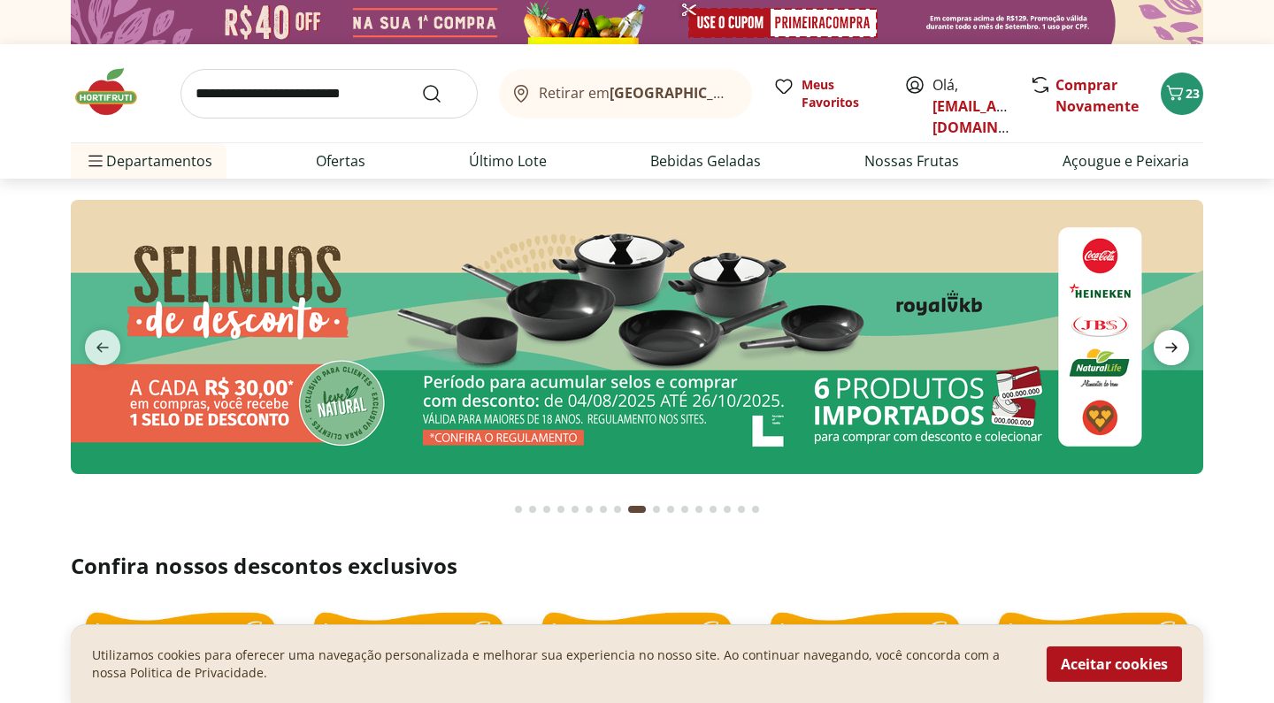
click at [1182, 339] on span "next" at bounding box center [1171, 347] width 35 height 35
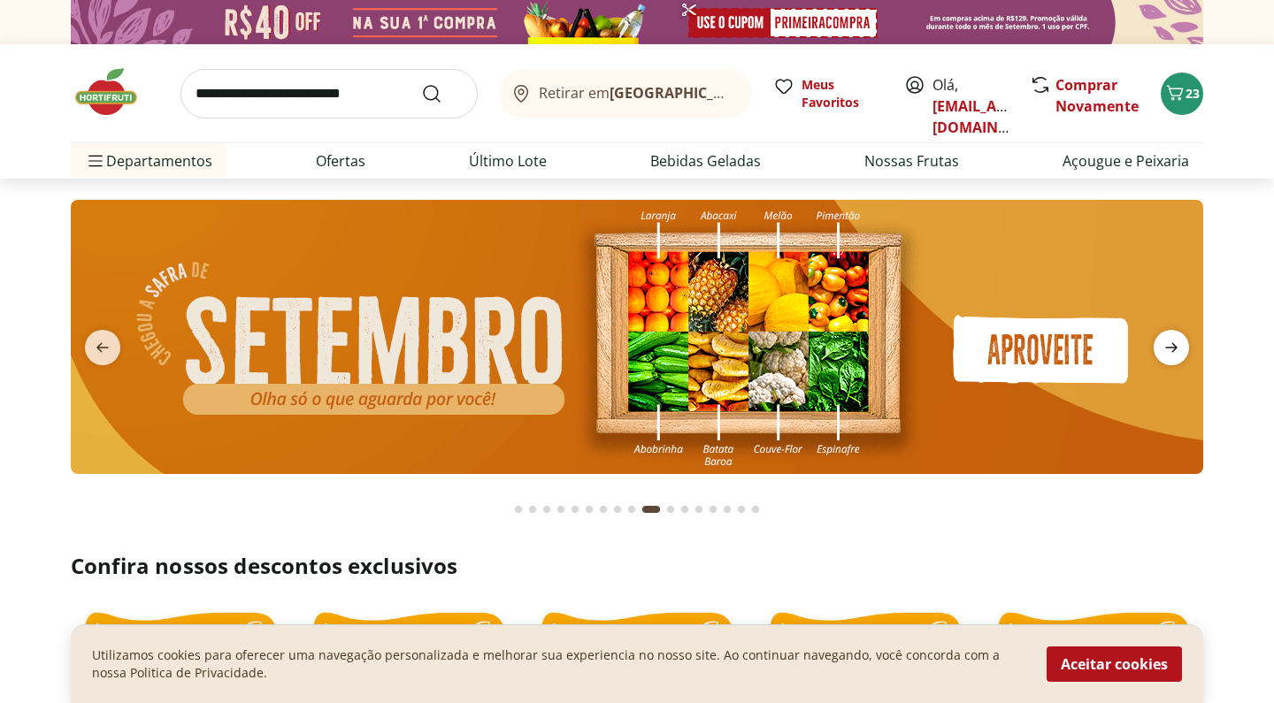
click at [1182, 339] on span "next" at bounding box center [1171, 347] width 35 height 35
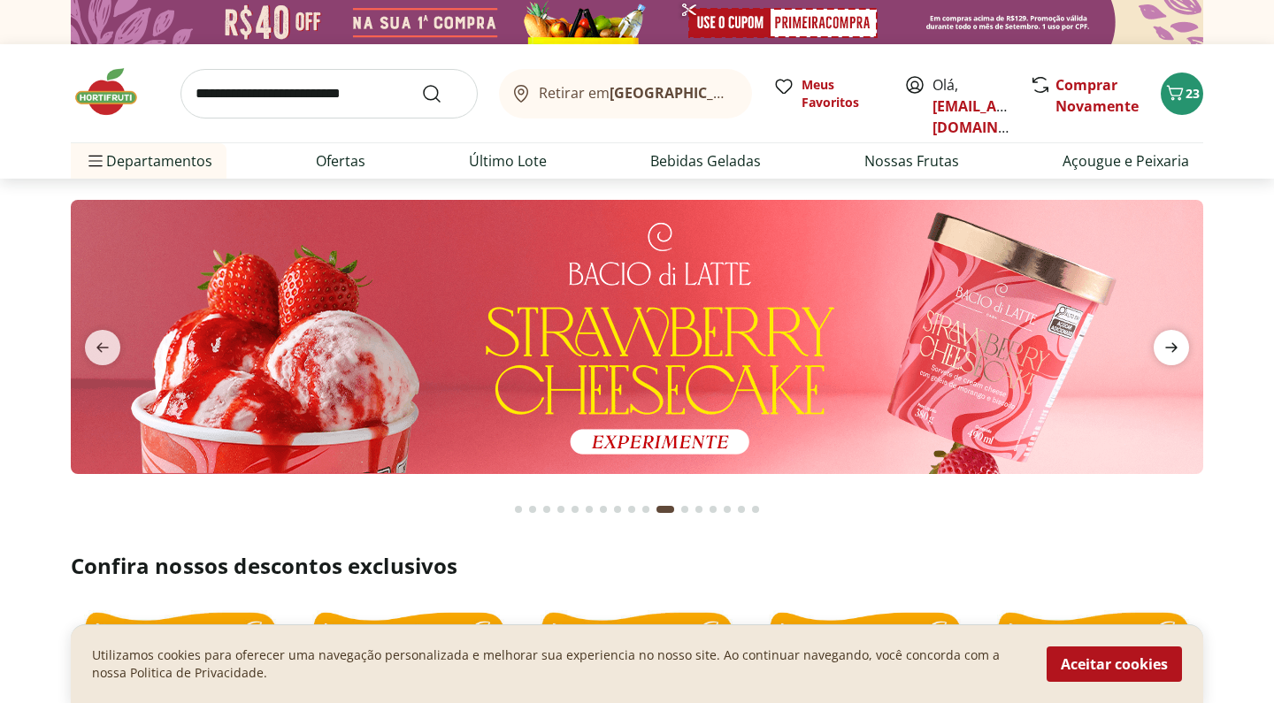
click at [1182, 339] on span "next" at bounding box center [1171, 347] width 35 height 35
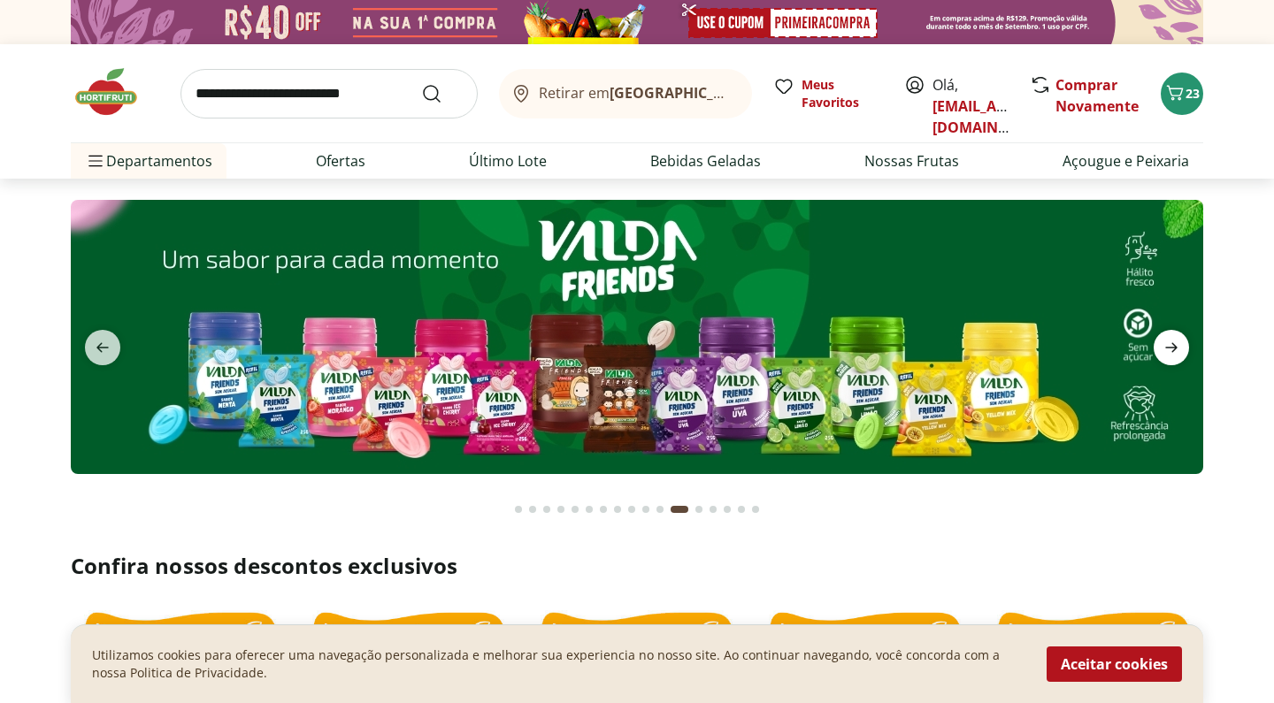
click at [1182, 339] on span "next" at bounding box center [1171, 347] width 35 height 35
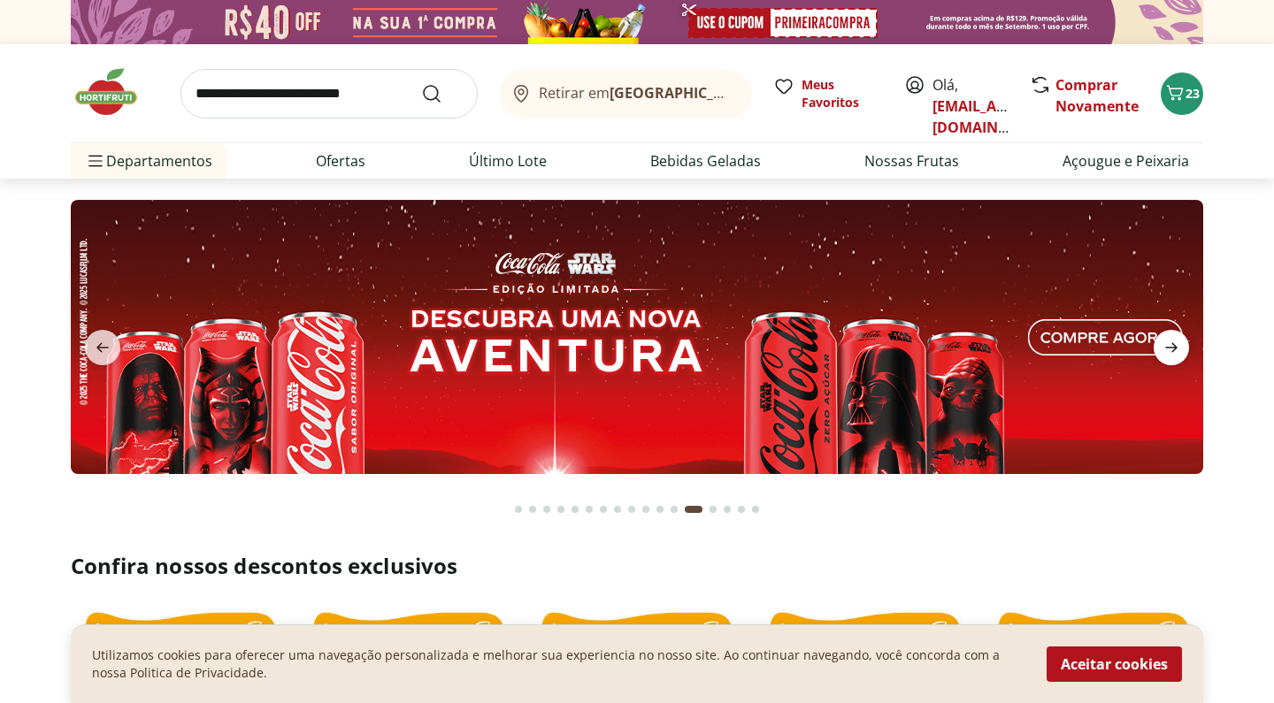
click at [1182, 339] on span "next" at bounding box center [1171, 347] width 35 height 35
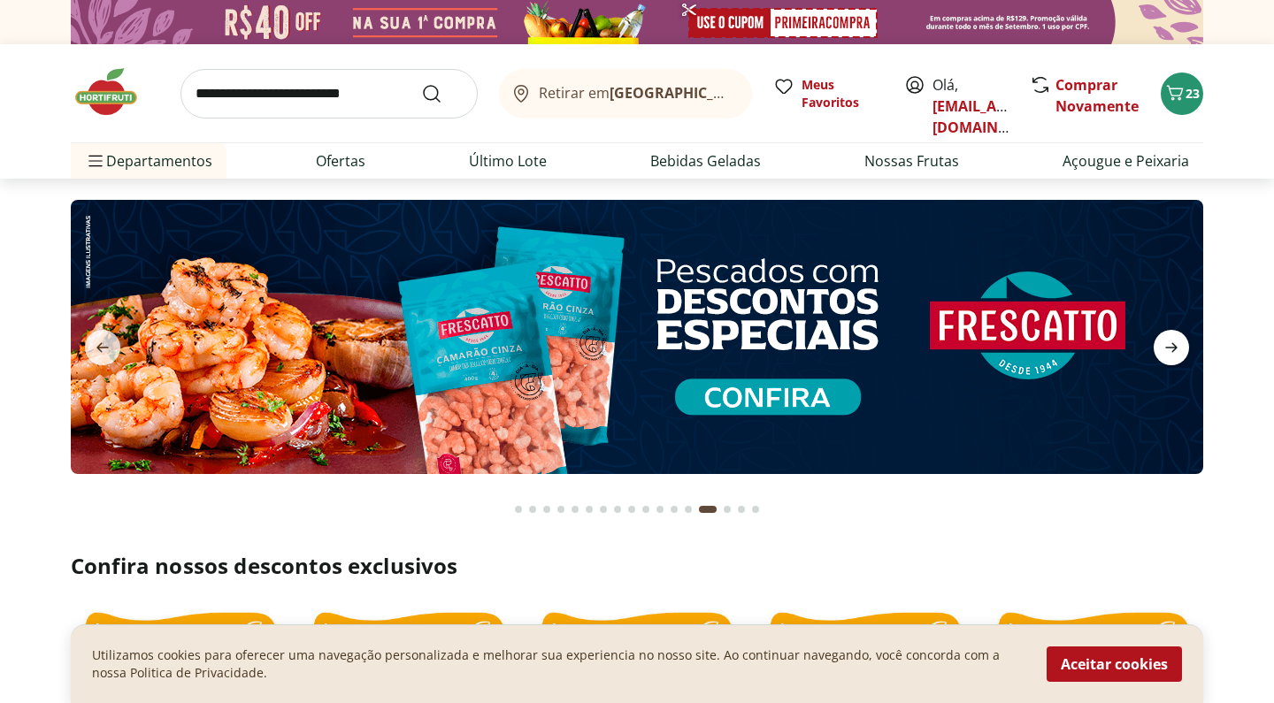
click at [1182, 339] on span "next" at bounding box center [1171, 347] width 35 height 35
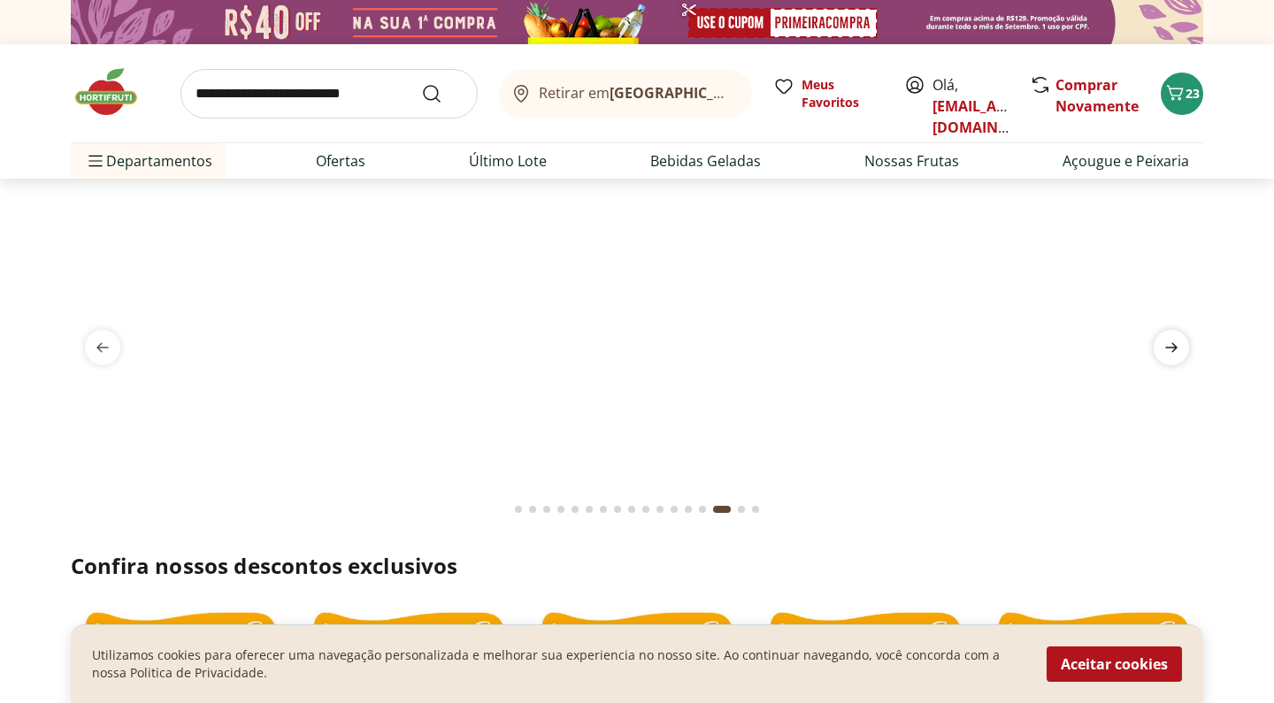
click at [1182, 339] on span "next" at bounding box center [1171, 347] width 35 height 35
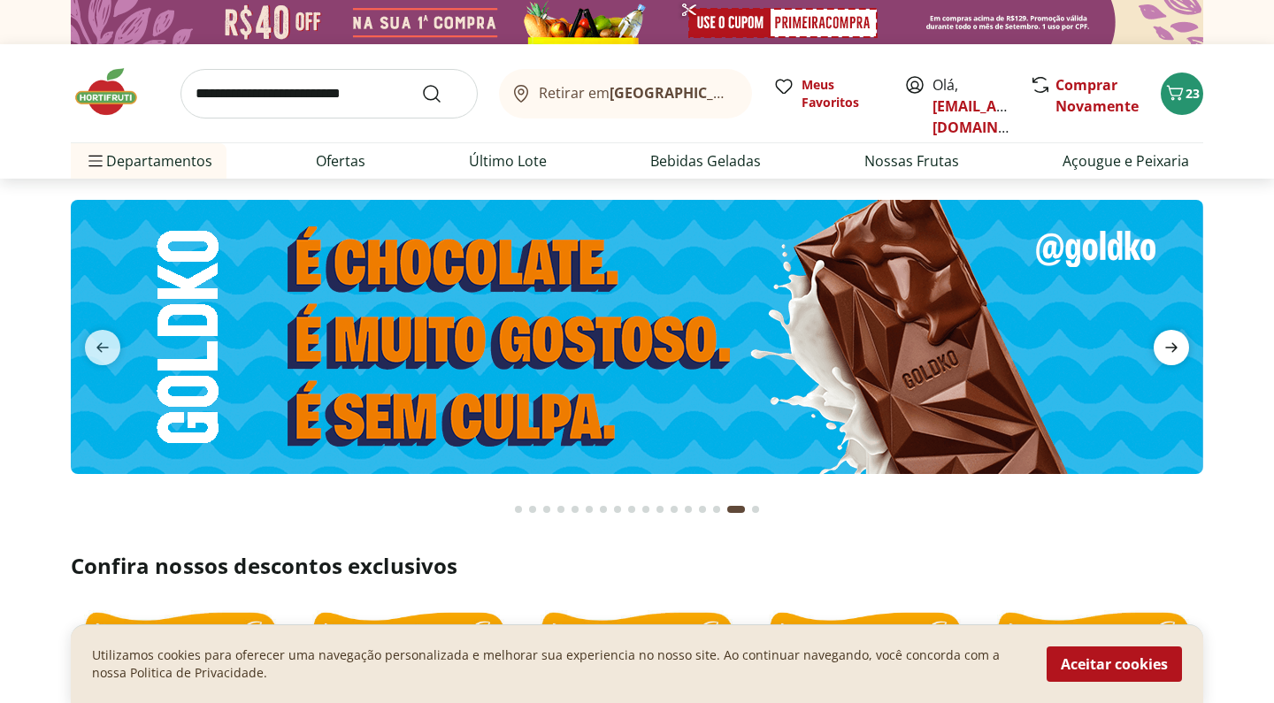
click at [1182, 339] on span "next" at bounding box center [1171, 347] width 35 height 35
